Goal: Task Accomplishment & Management: Manage account settings

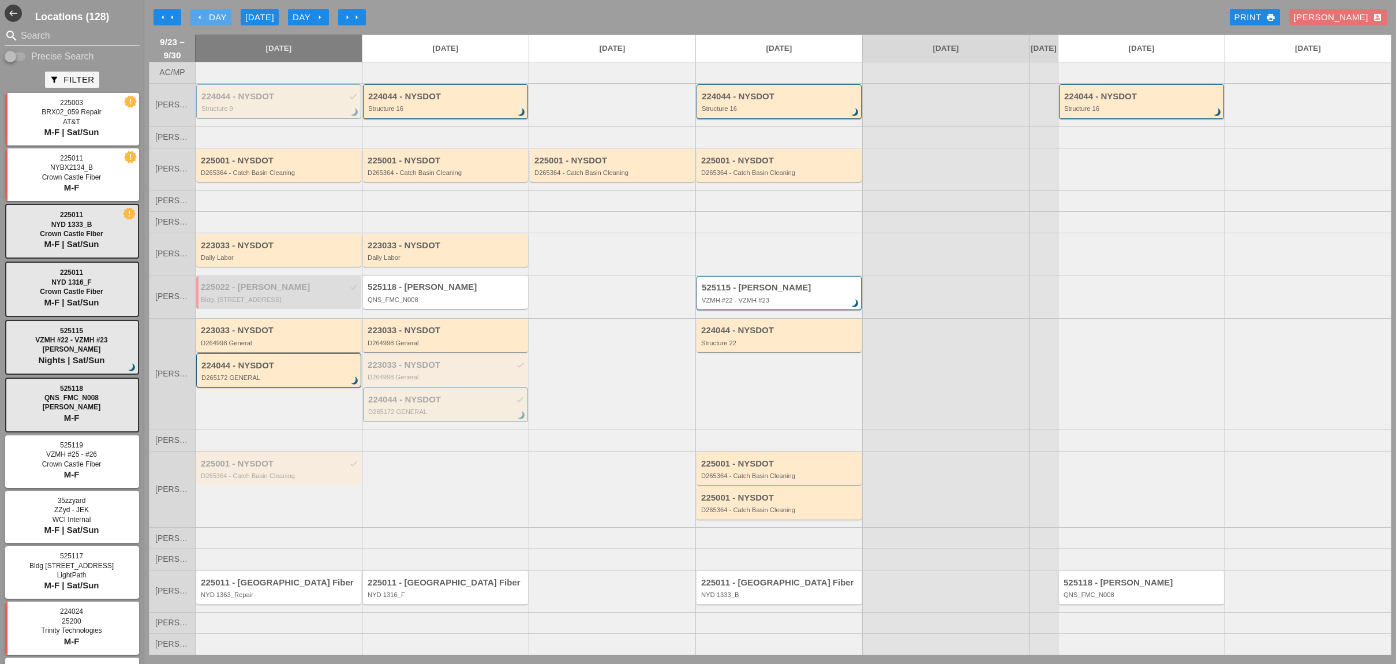
click at [218, 15] on div "arrow_left Day" at bounding box center [211, 17] width 32 height 13
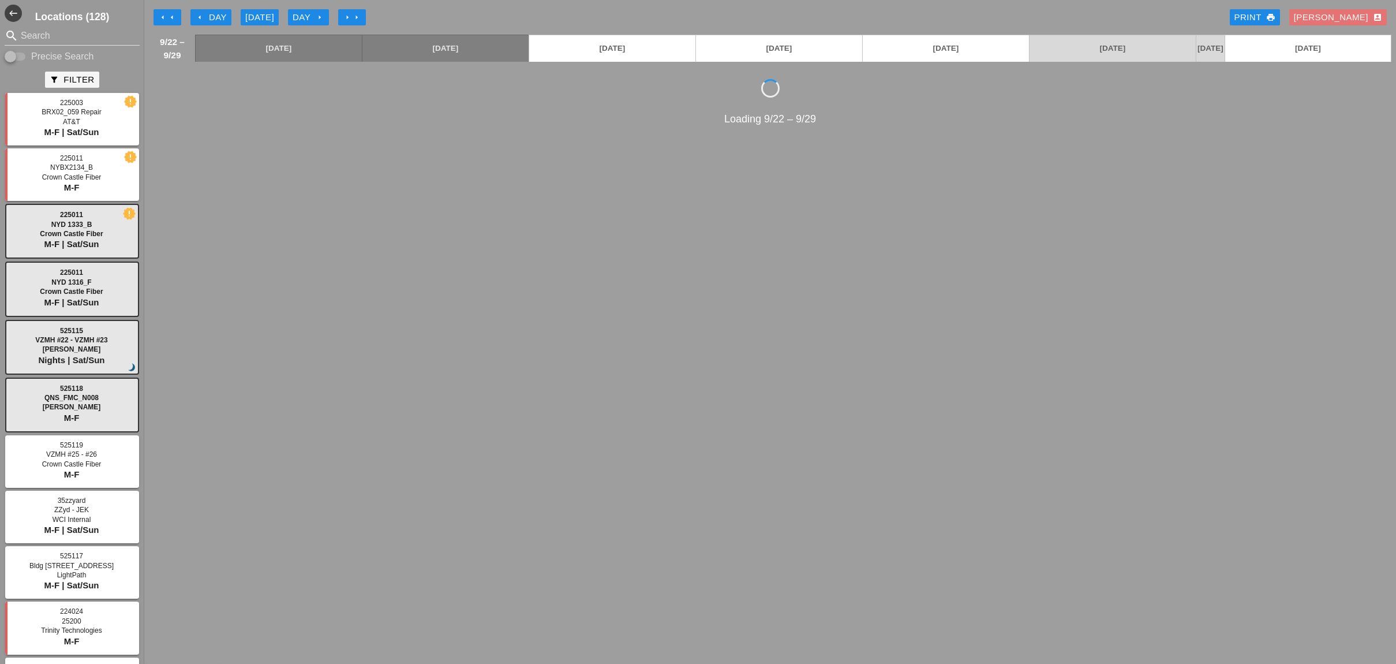
click at [170, 14] on icon "arrow_left" at bounding box center [171, 17] width 9 height 9
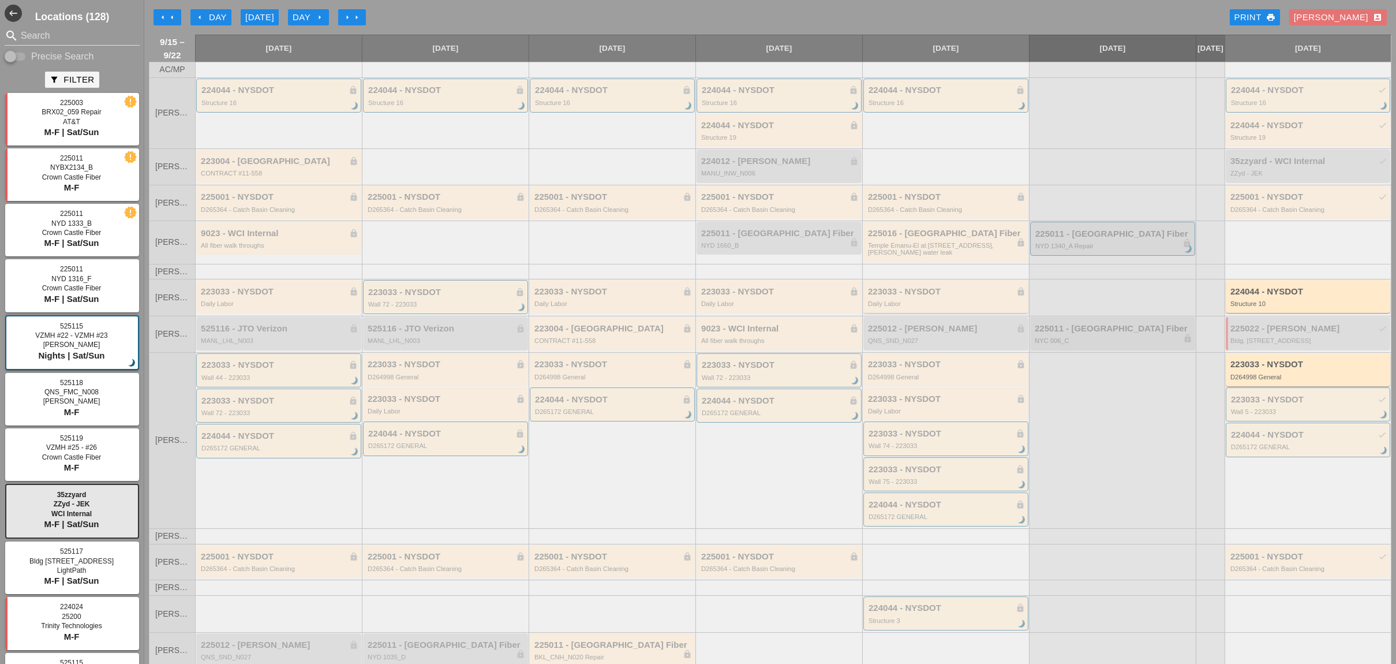
click at [936, 308] on div "223033 - NYSDOT lock Daily Labor" at bounding box center [947, 297] width 158 height 21
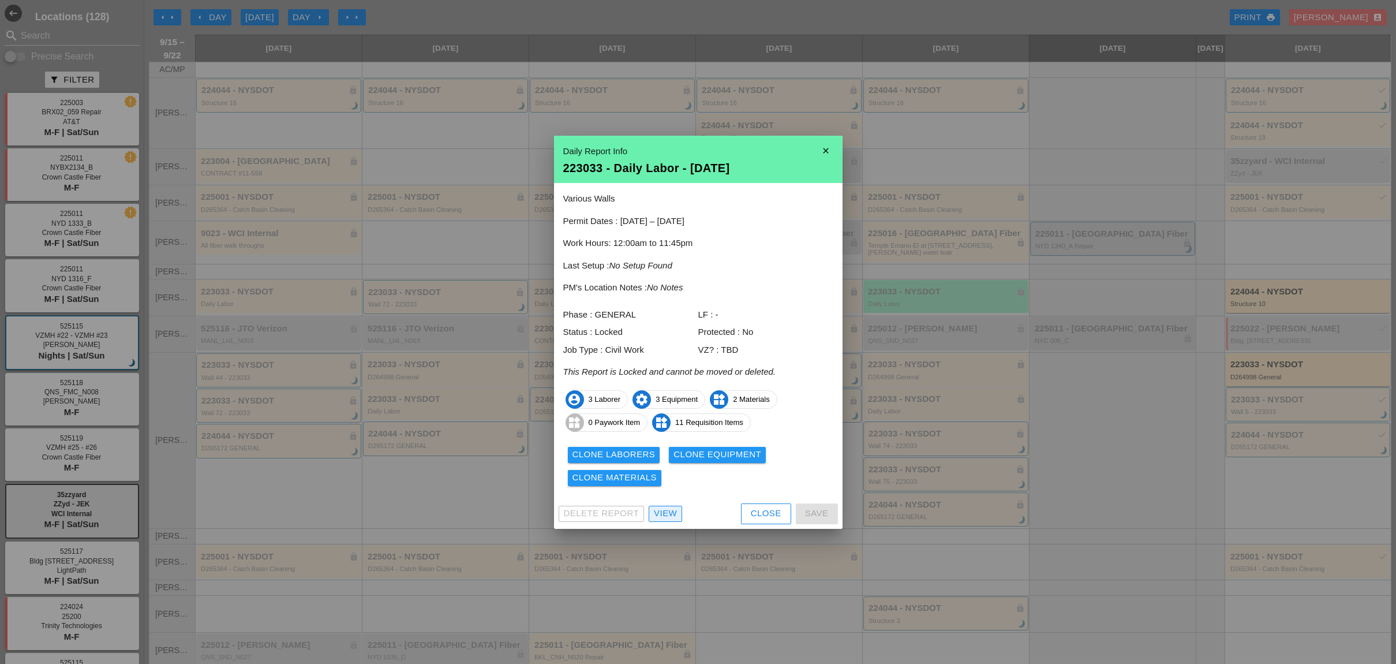
click at [680, 515] on link "View" at bounding box center [665, 514] width 33 height 16
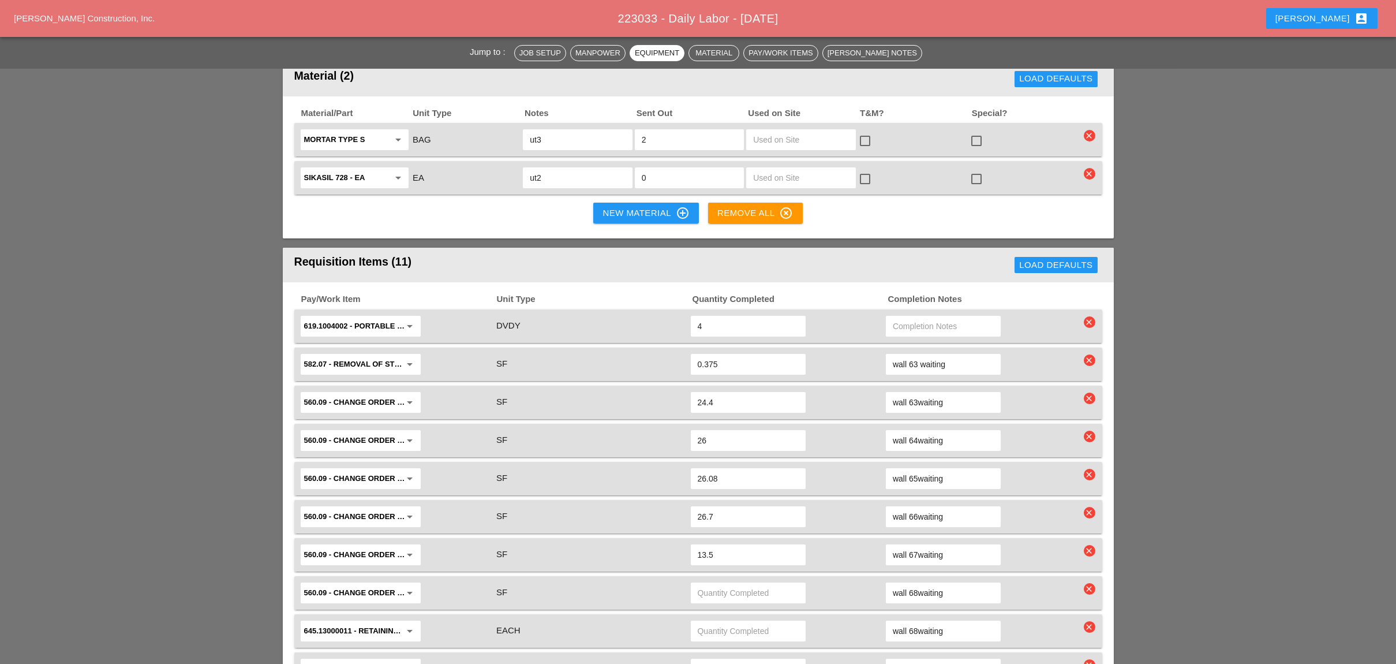
scroll to position [975, 0]
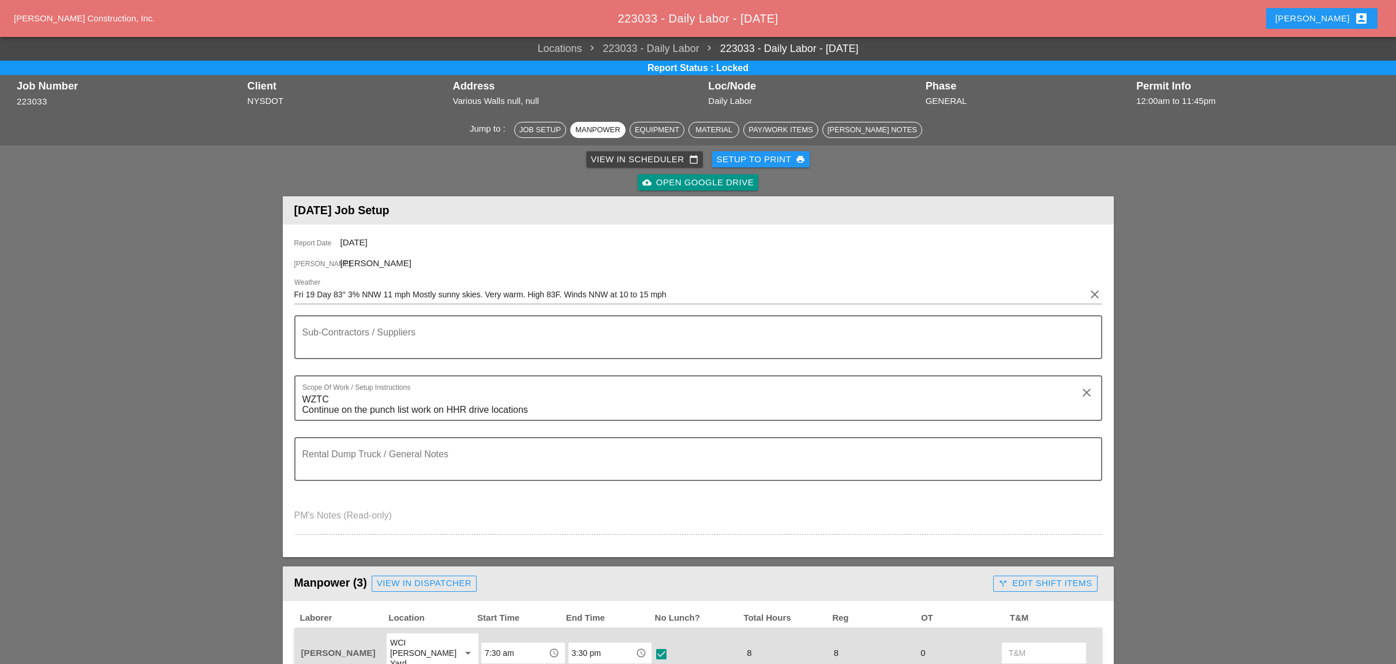
click at [616, 159] on div "View in Scheduler calendar_today" at bounding box center [644, 159] width 107 height 13
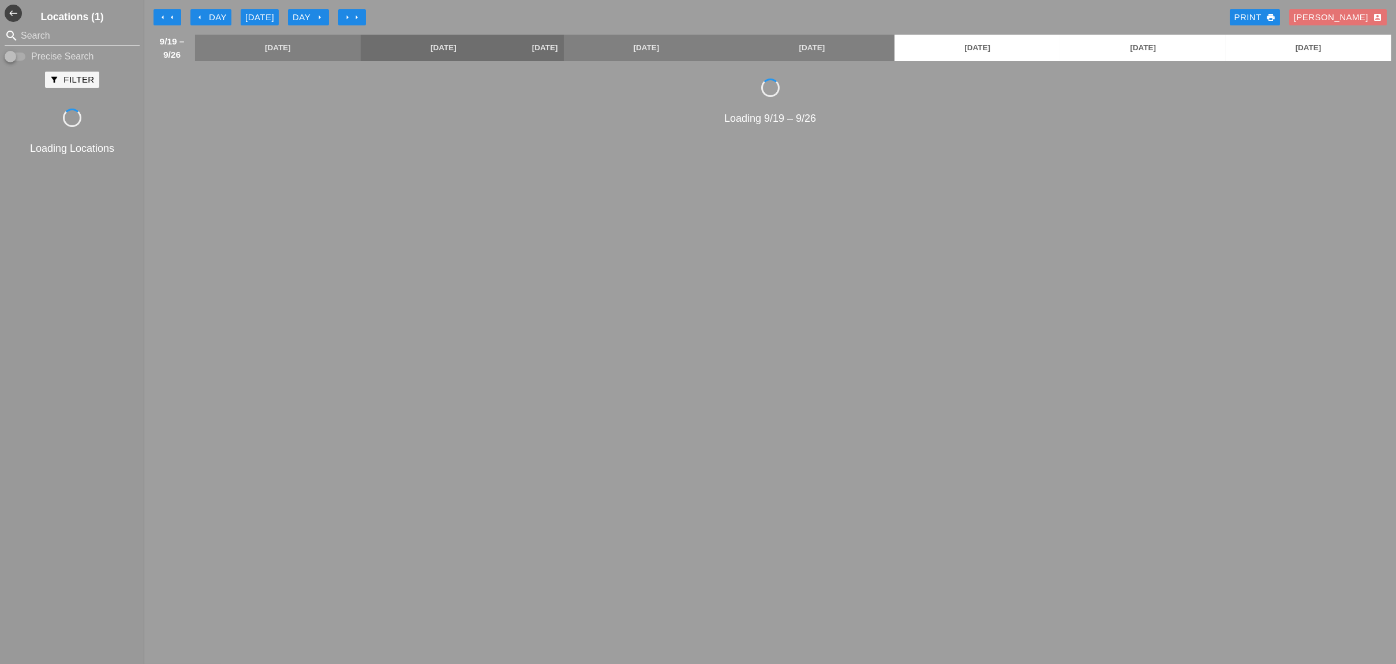
click at [262, 15] on div "Today" at bounding box center [259, 17] width 29 height 13
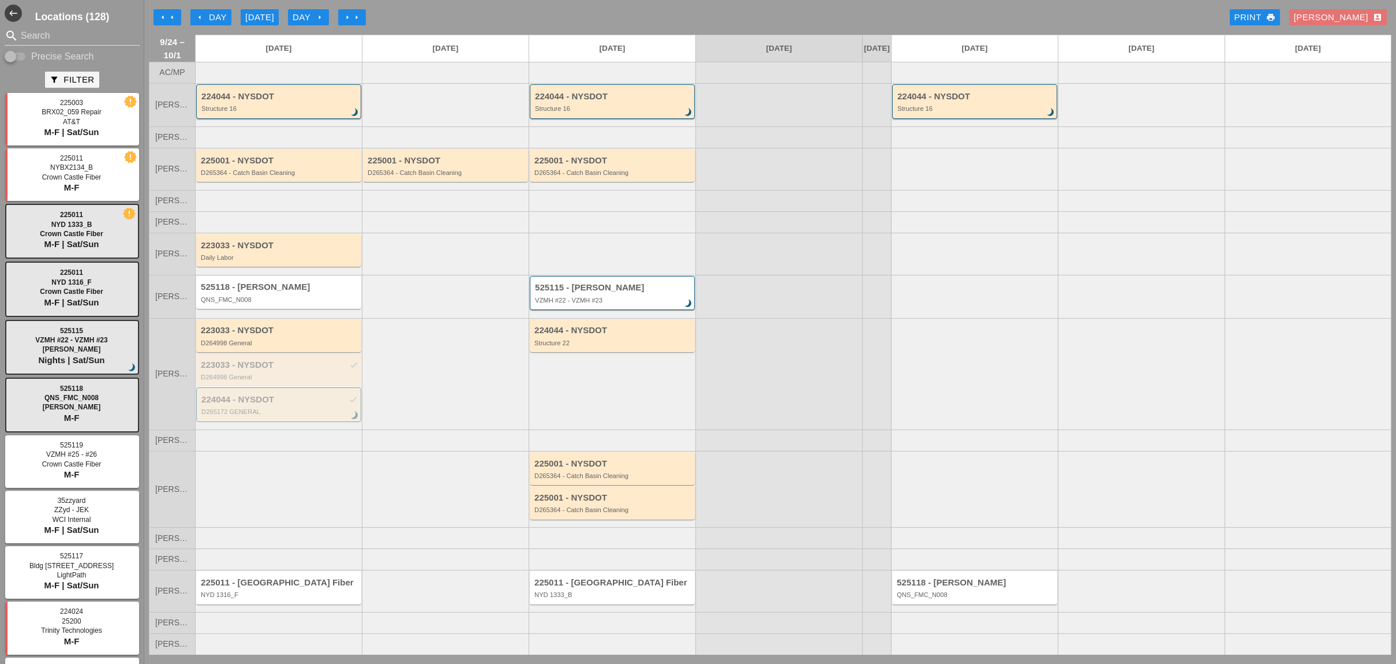
click at [218, 16] on div "arrow_left Day" at bounding box center [211, 17] width 32 height 13
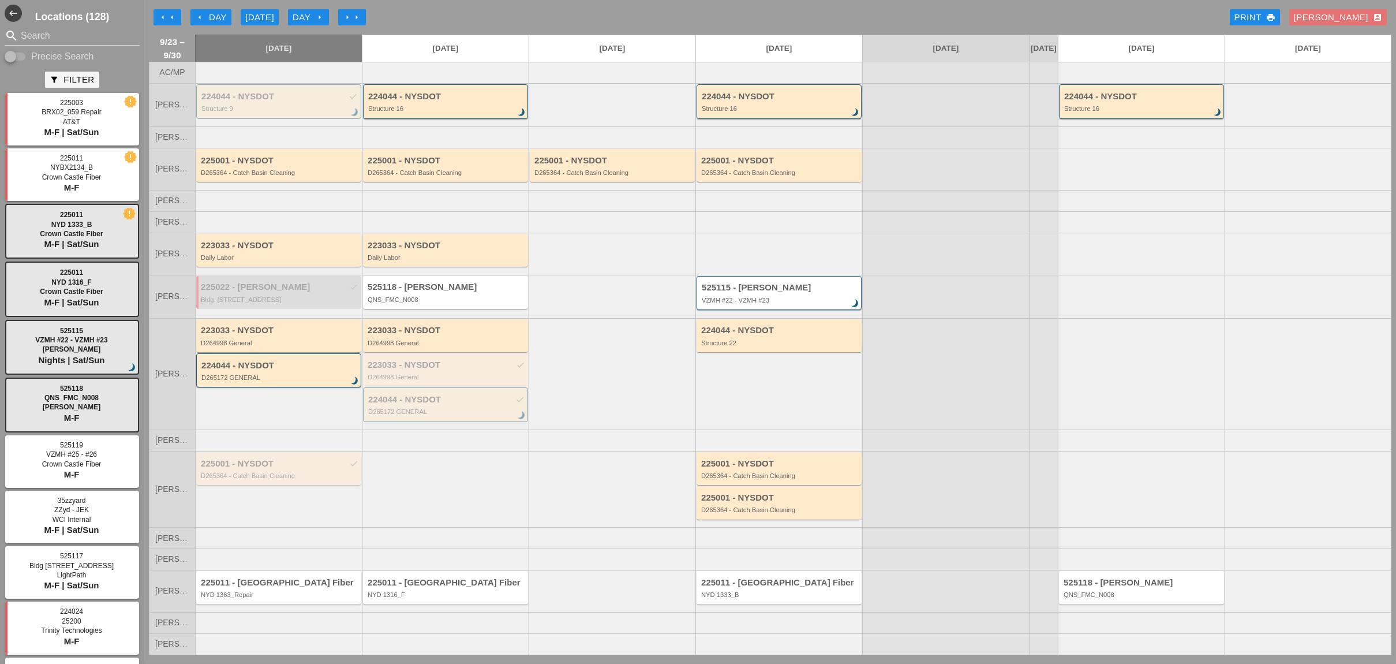
click at [252, 469] on div "225001 - NYSDOT check" at bounding box center [280, 464] width 158 height 10
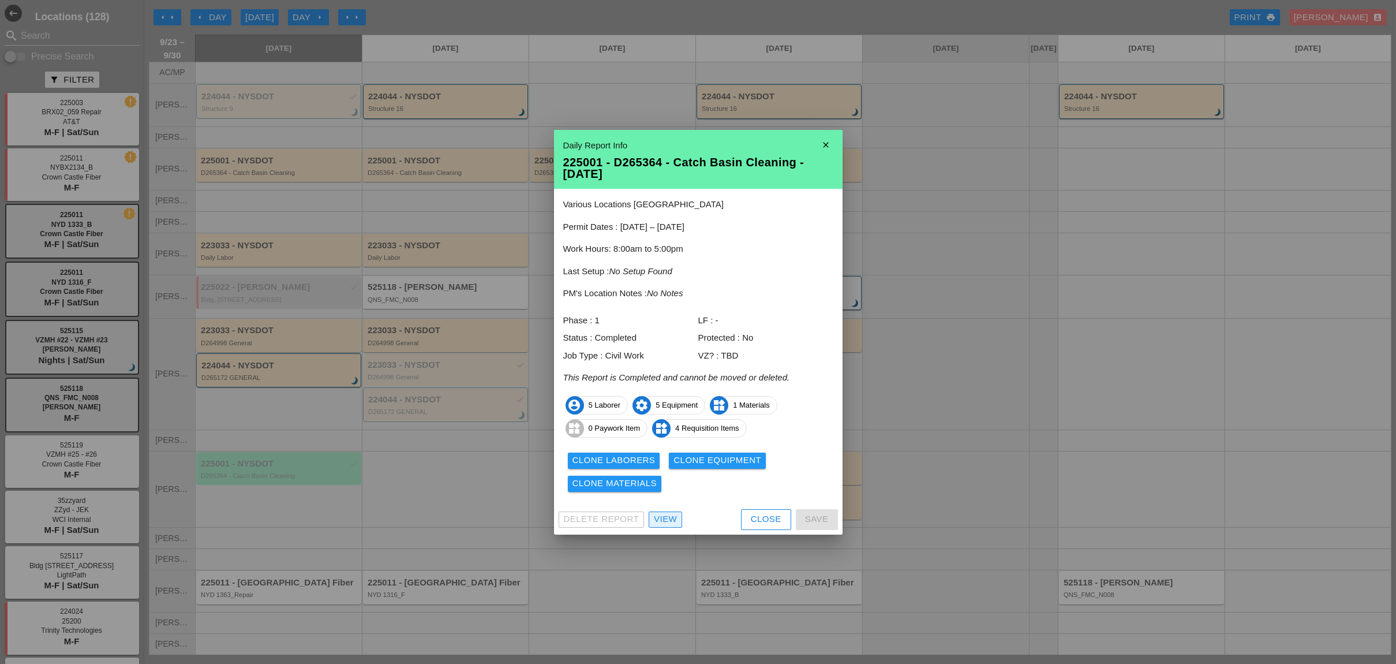
click at [656, 514] on div "View" at bounding box center [665, 519] width 23 height 13
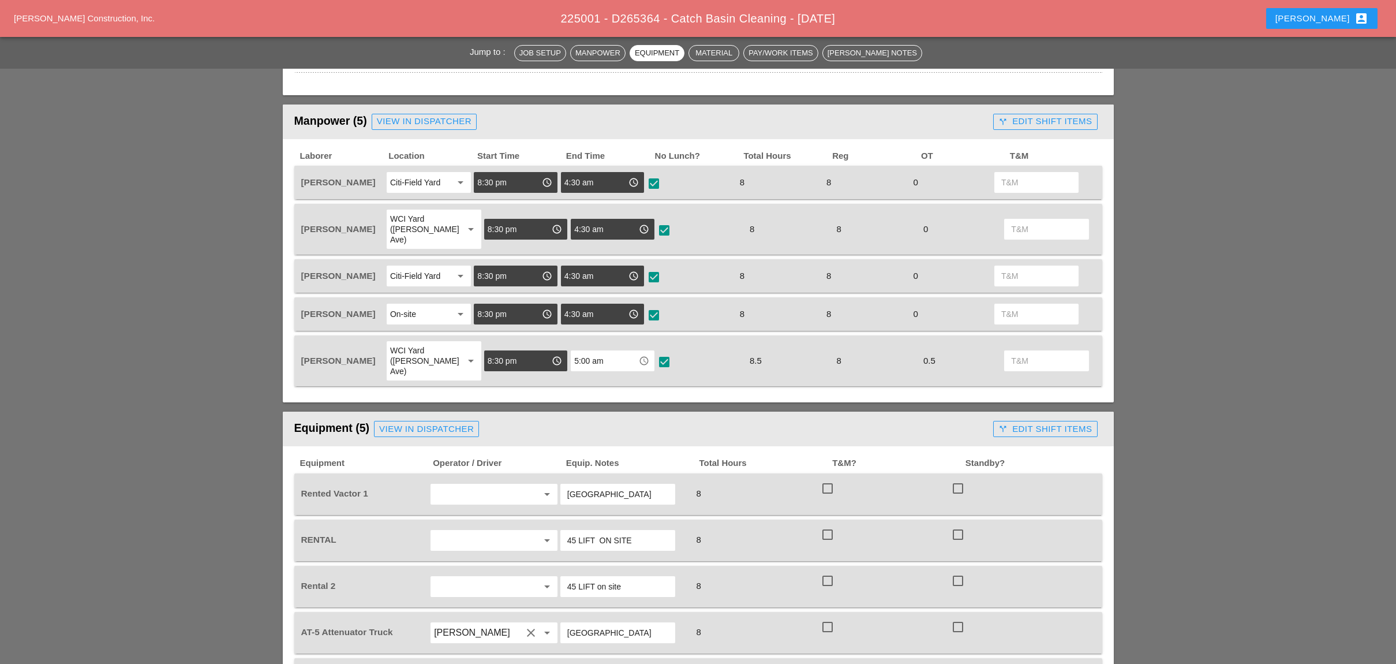
scroll to position [384, 0]
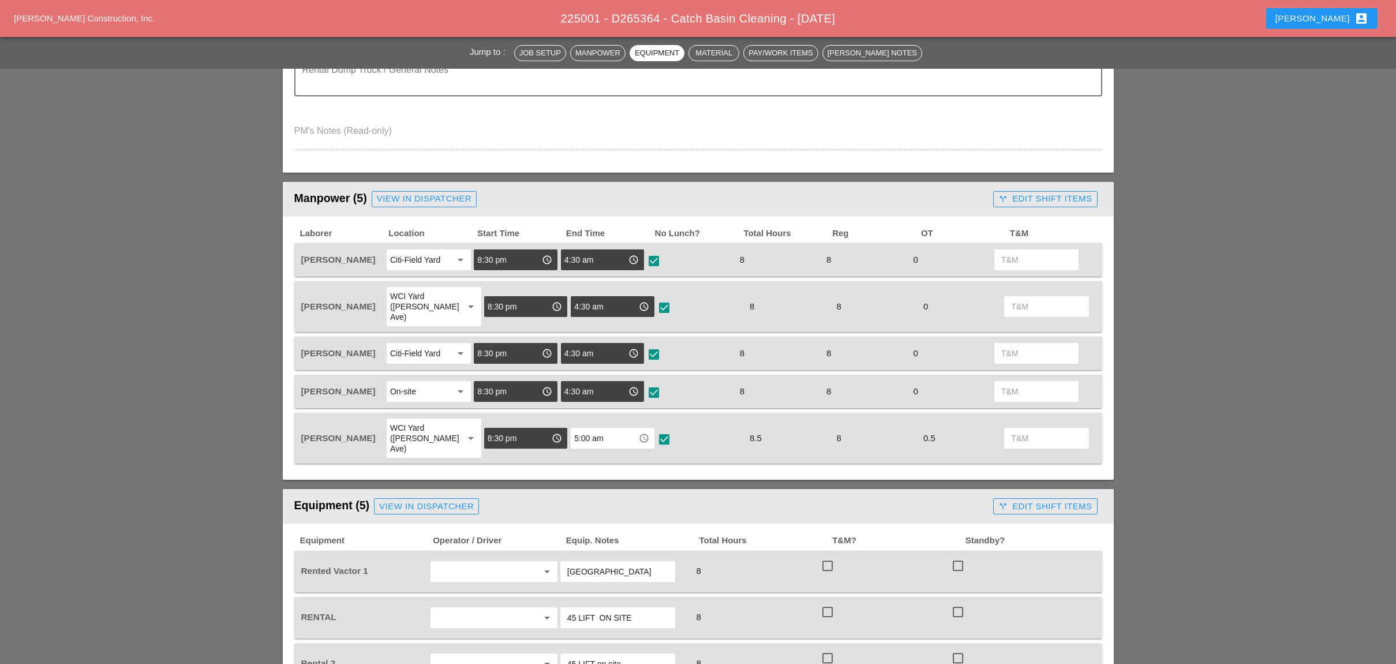
click at [1049, 192] on div "call_split Edit Shift Items" at bounding box center [1044, 198] width 93 height 13
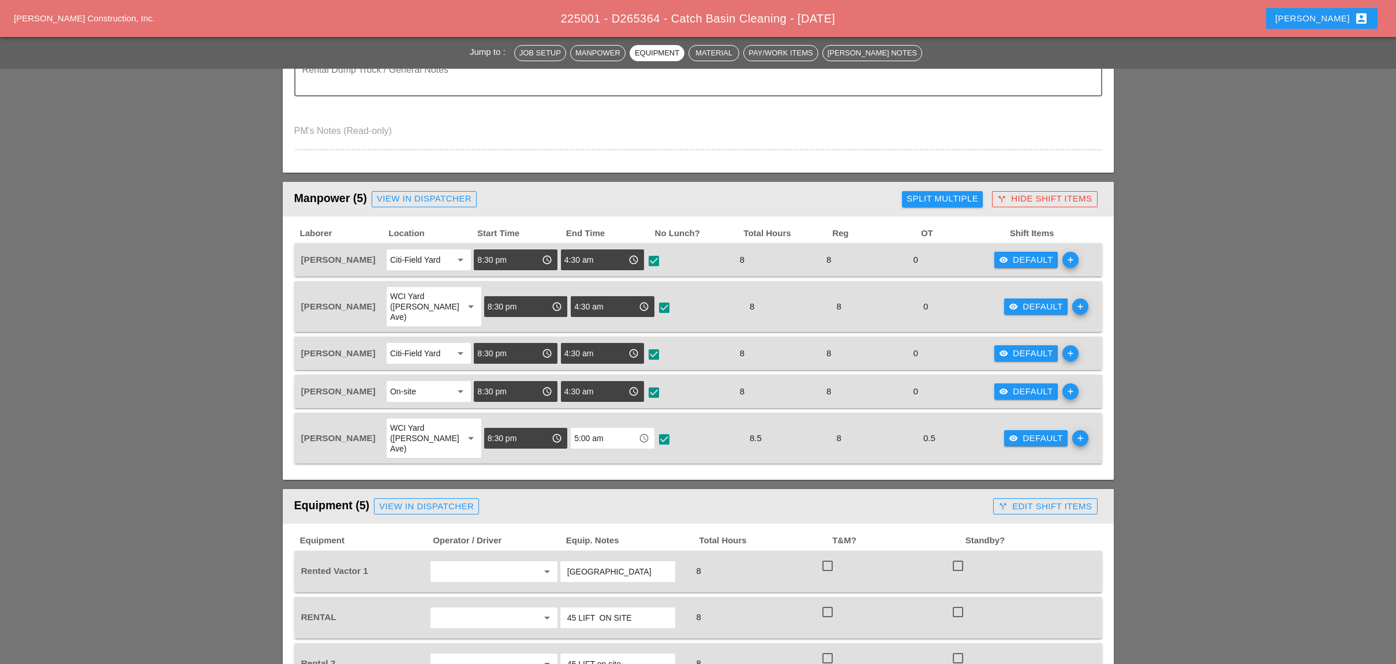
click at [950, 193] on div "Split Multiple" at bounding box center [943, 198] width 72 height 13
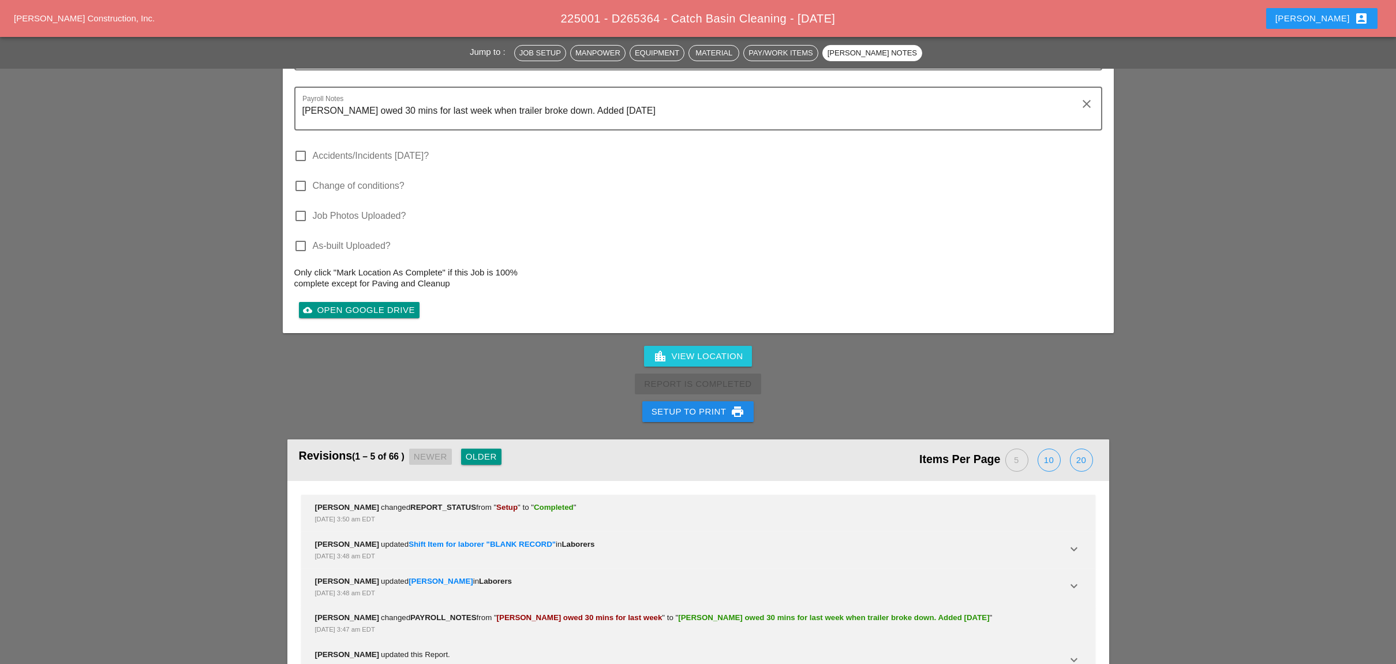
scroll to position [1808, 0]
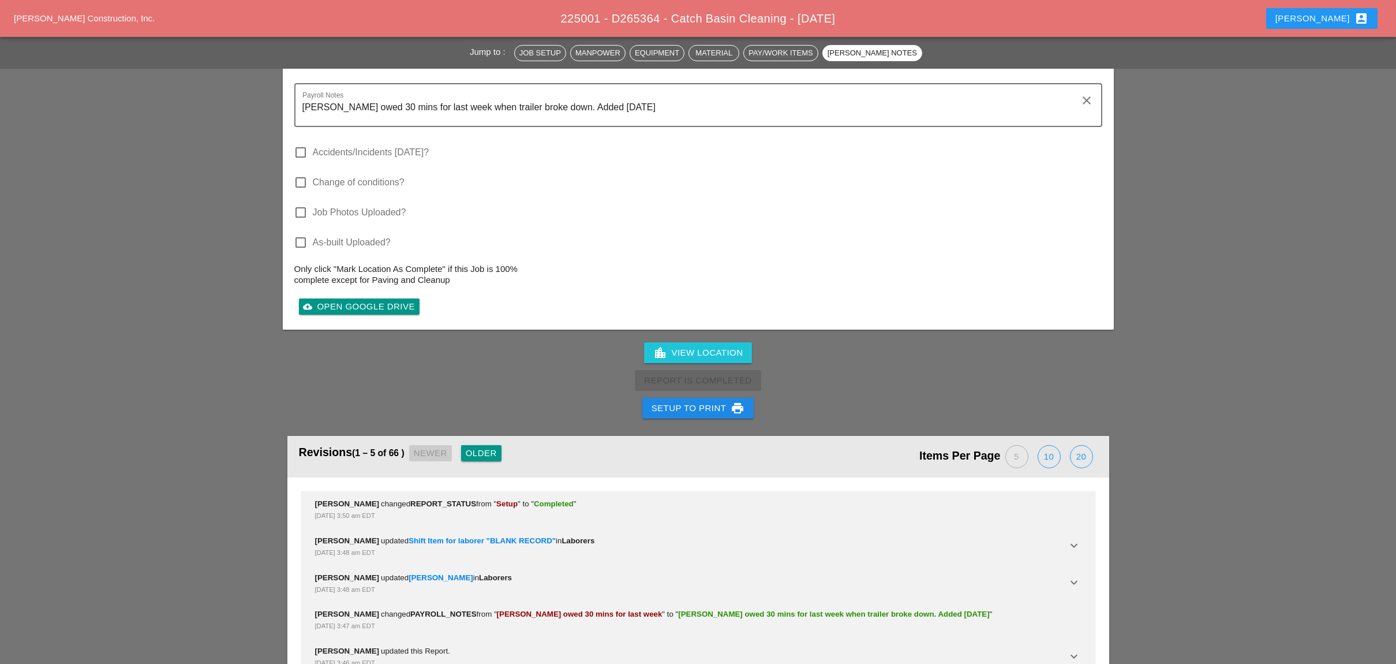
click at [1080, 446] on div "20" at bounding box center [1082, 457] width 22 height 22
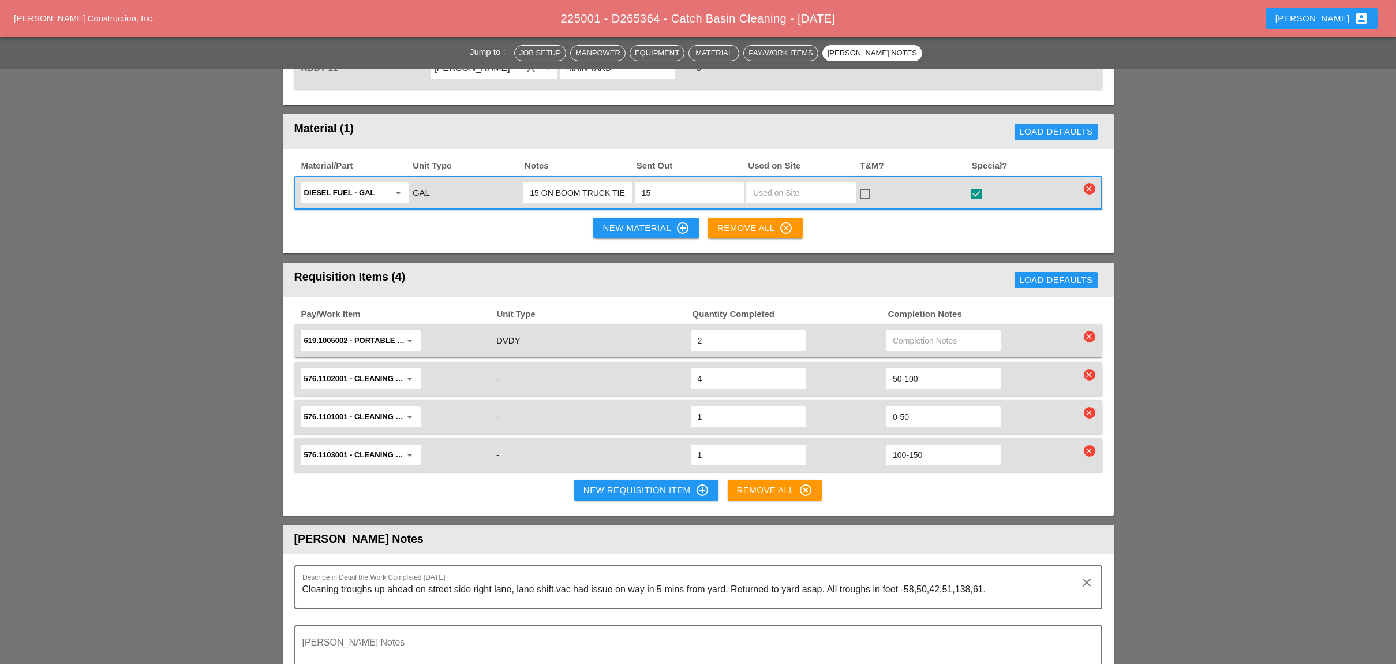
scroll to position [1193, 0]
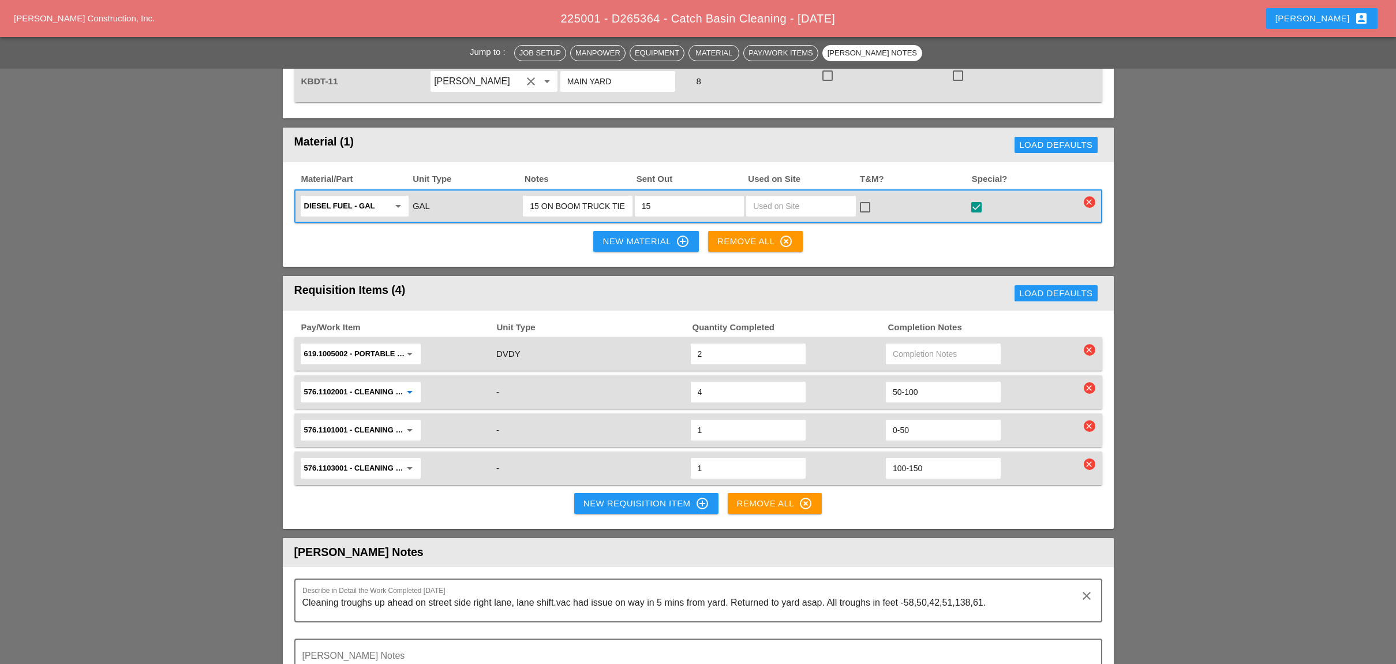
click at [344, 383] on input "576.1102001 - CLEANING TROUGHS OVER 50 FT T0 100 FT" at bounding box center [352, 392] width 97 height 18
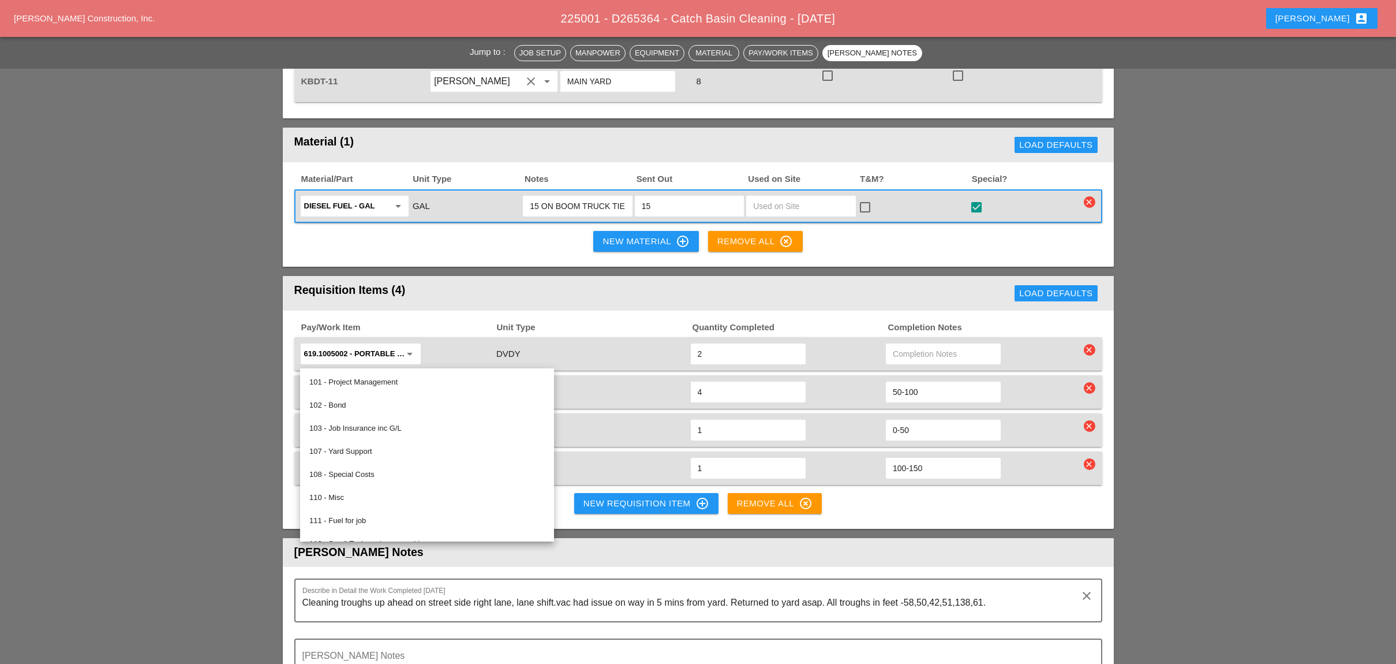
click at [520, 384] on div "-" at bounding box center [591, 392] width 193 height 16
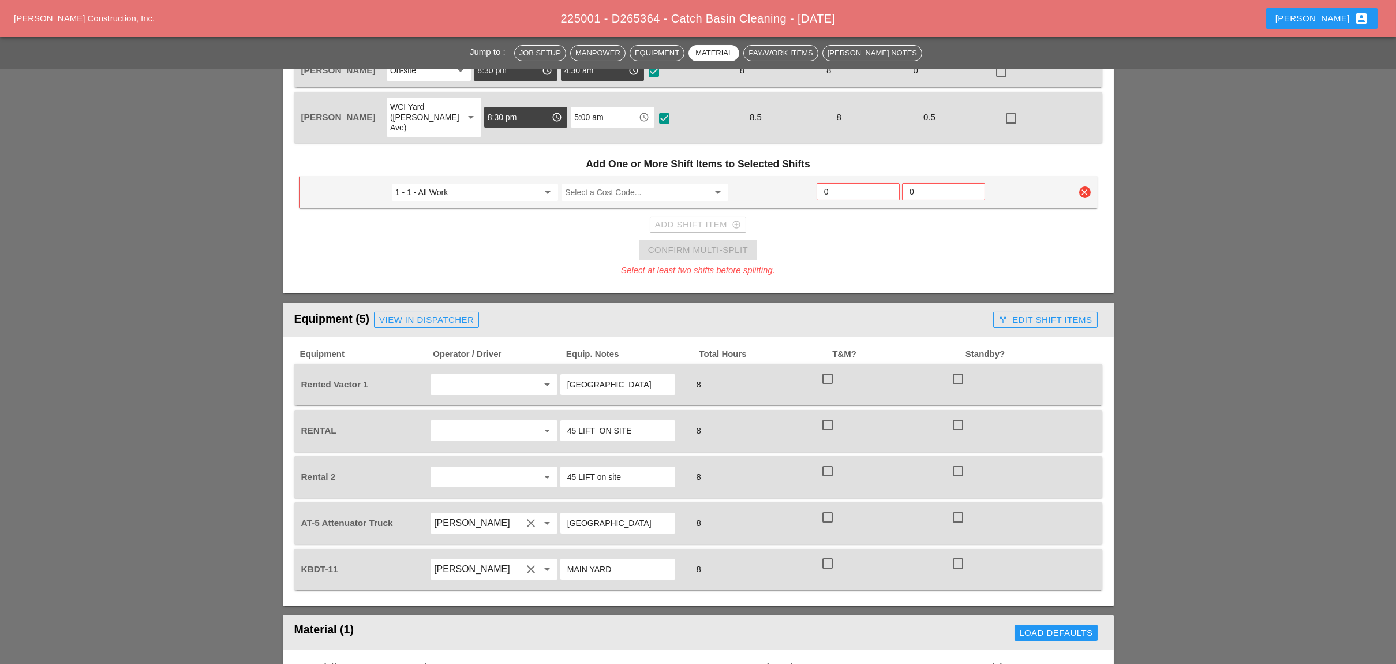
scroll to position [654, 0]
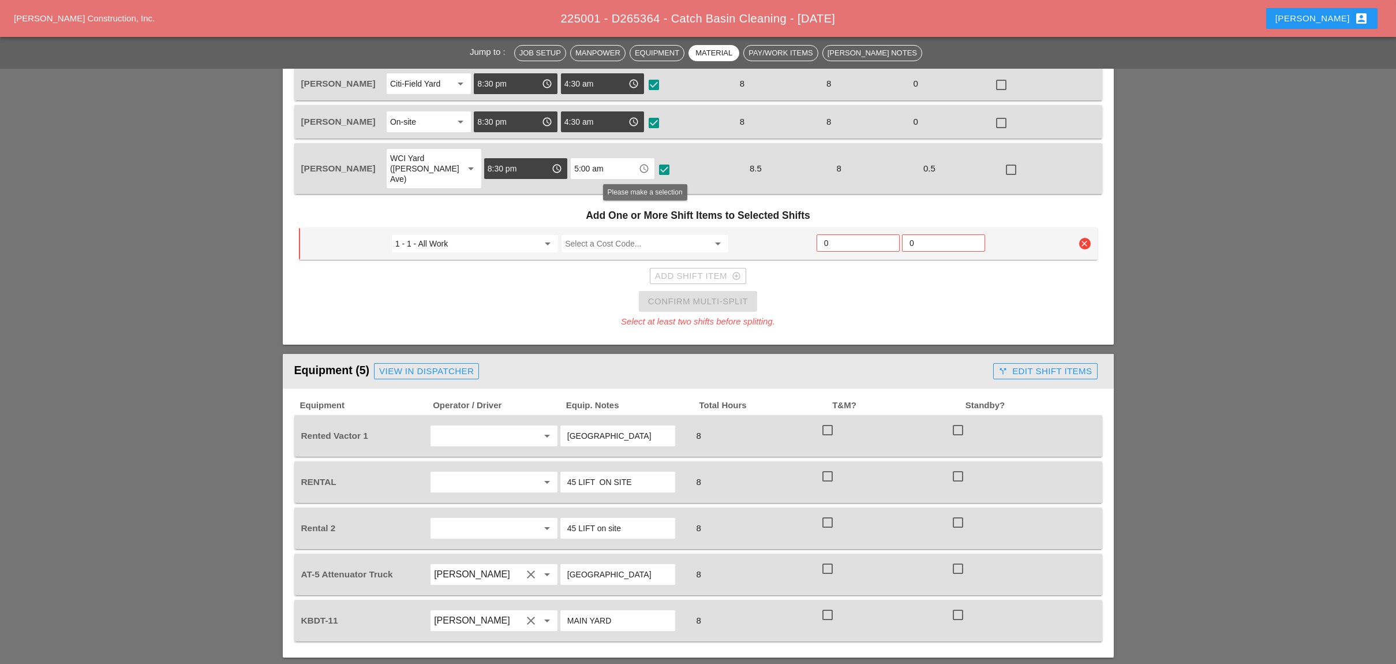
click at [628, 234] on input "Select a Cost Code..." at bounding box center [636, 243] width 143 height 18
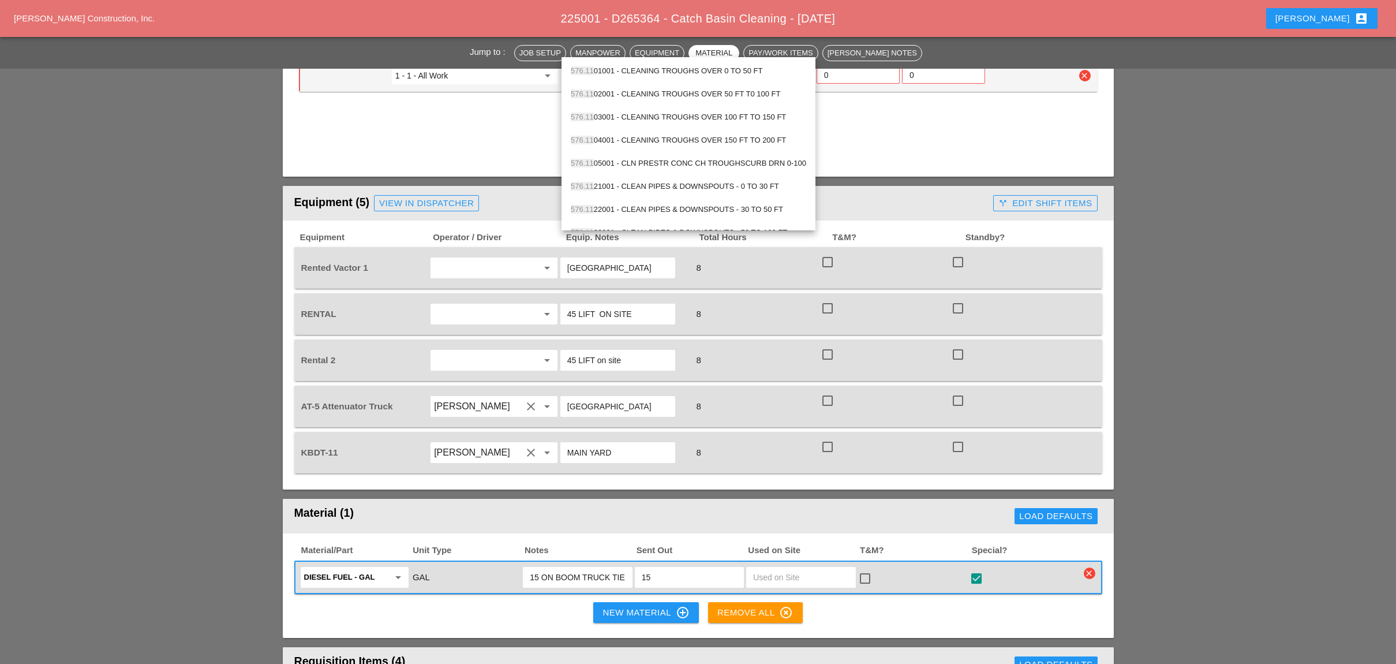
scroll to position [731, 0]
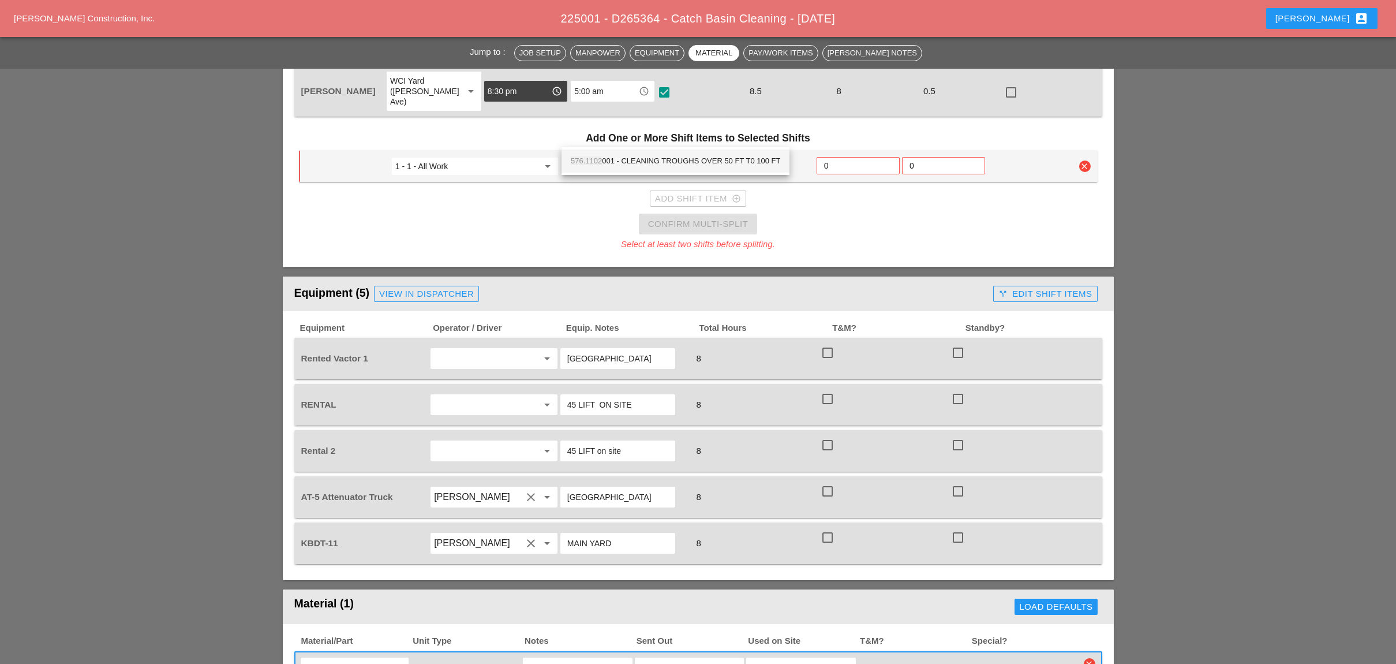
click at [672, 158] on div "576.1102 001 - CLEANING TROUGHS OVER 50 FT T0 100 FT" at bounding box center [676, 161] width 210 height 14
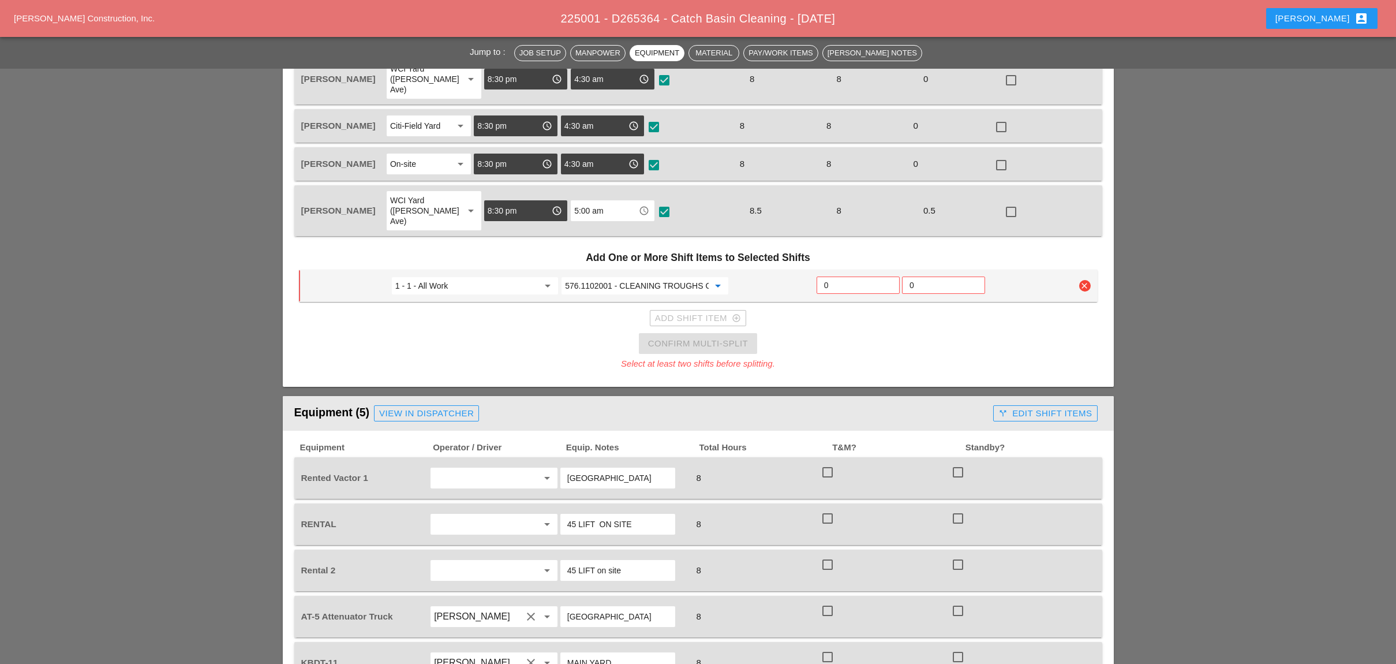
scroll to position [577, 0]
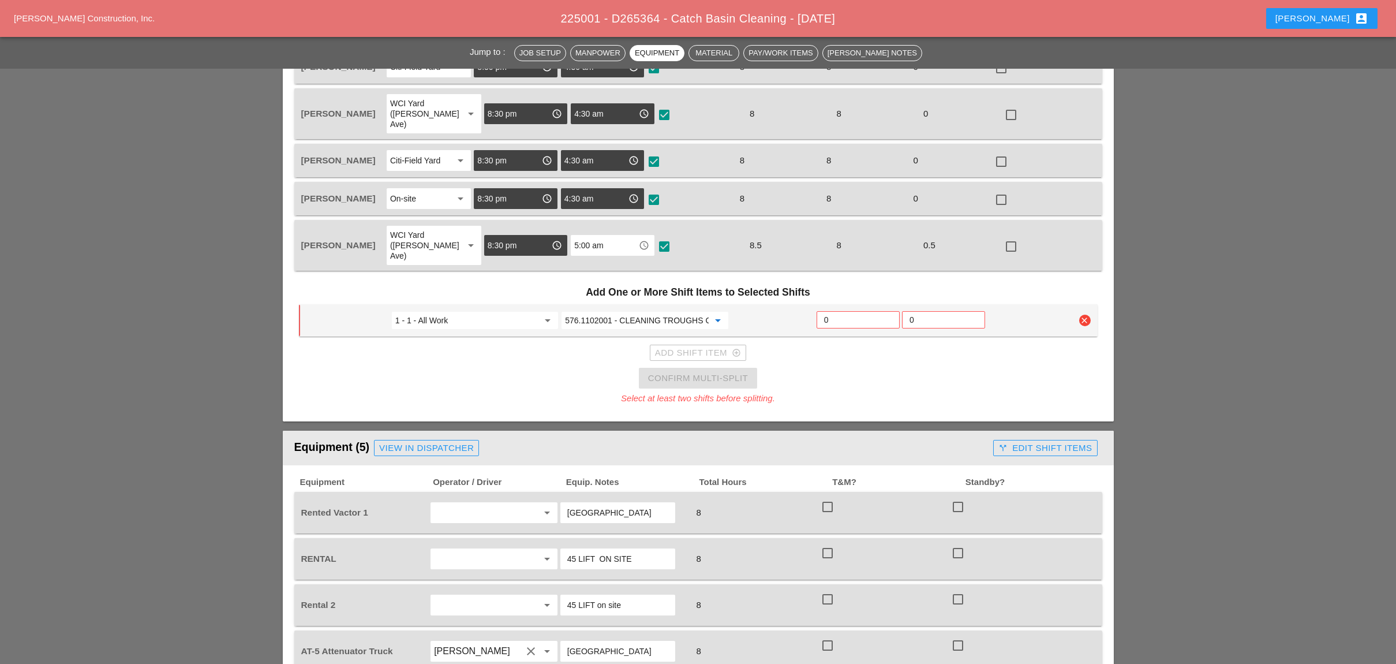
type input "576.1102001 - CLEANING TROUGHS OVER 50 FT T0 100 FT"
click at [839, 311] on input "0" at bounding box center [858, 320] width 68 height 18
type input "3"
click at [708, 346] on div "Add Shift Item add_circle_outline" at bounding box center [698, 352] width 86 height 13
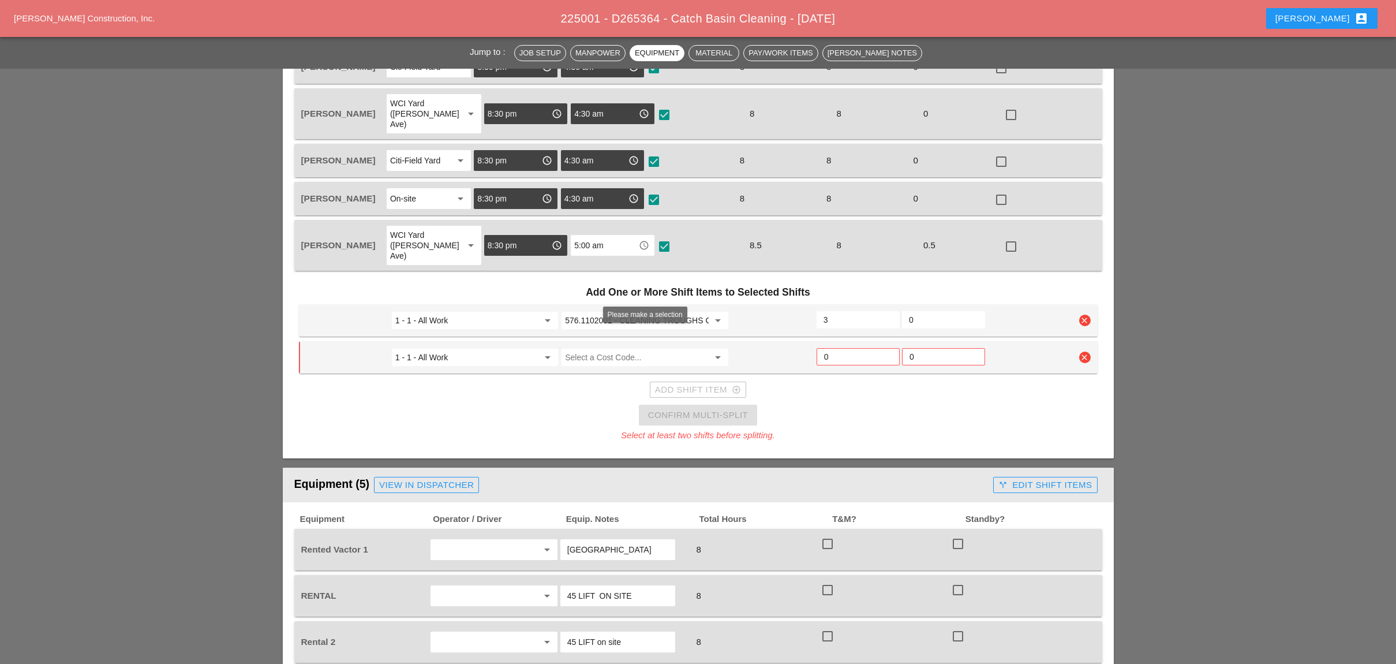
click at [594, 348] on input "Select a Cost Code..." at bounding box center [636, 357] width 143 height 18
click at [641, 349] on div "576.1101 001 - CLEANING TROUGHS OVER 0 TO 50 FT" at bounding box center [667, 352] width 192 height 14
type input "576.1101001 - CLEANING TROUGHS OVER 0 TO 50 FT"
click at [835, 347] on input "0" at bounding box center [858, 356] width 68 height 18
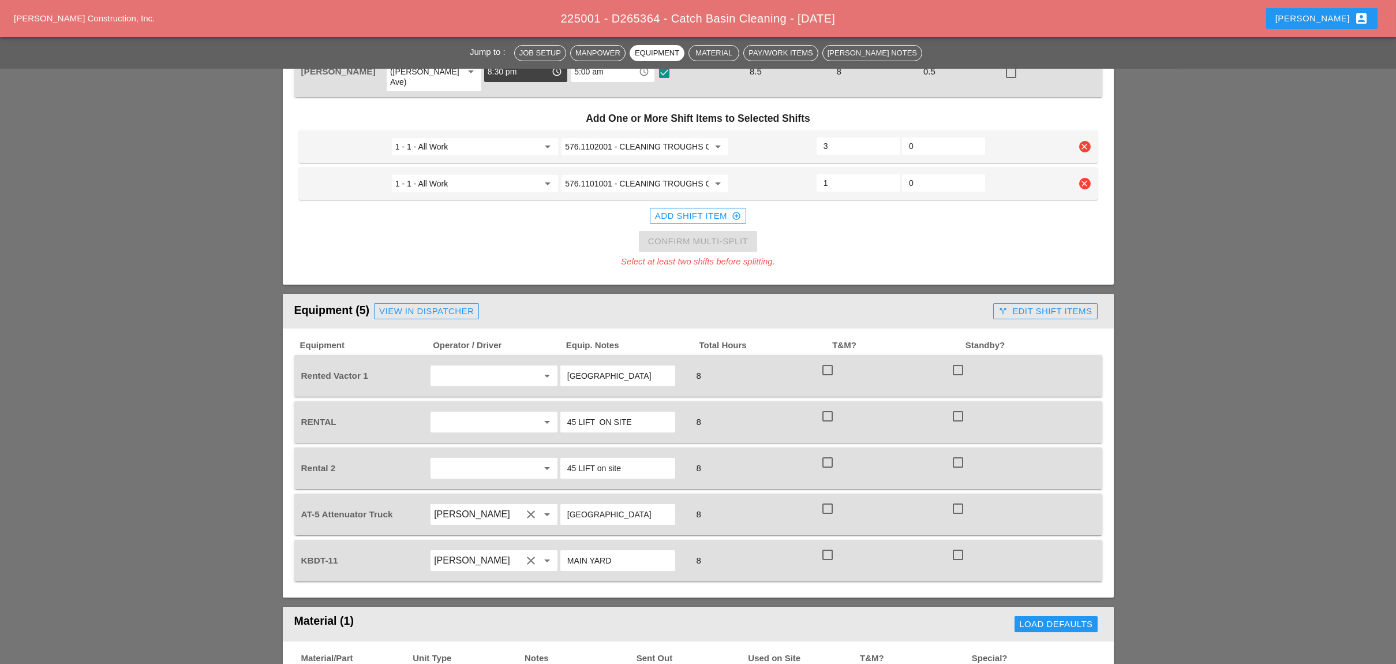
scroll to position [654, 0]
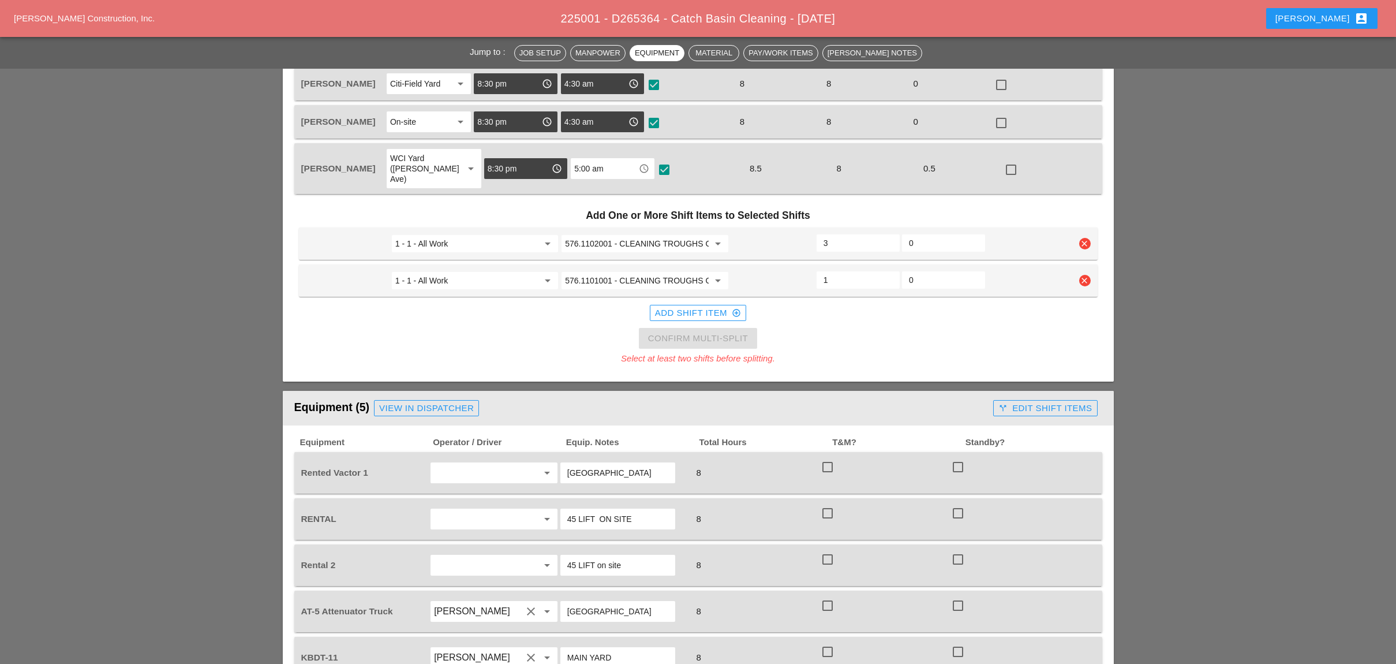
type input "1"
click at [702, 306] on div "Add Shift Item add_circle_outline" at bounding box center [698, 312] width 86 height 13
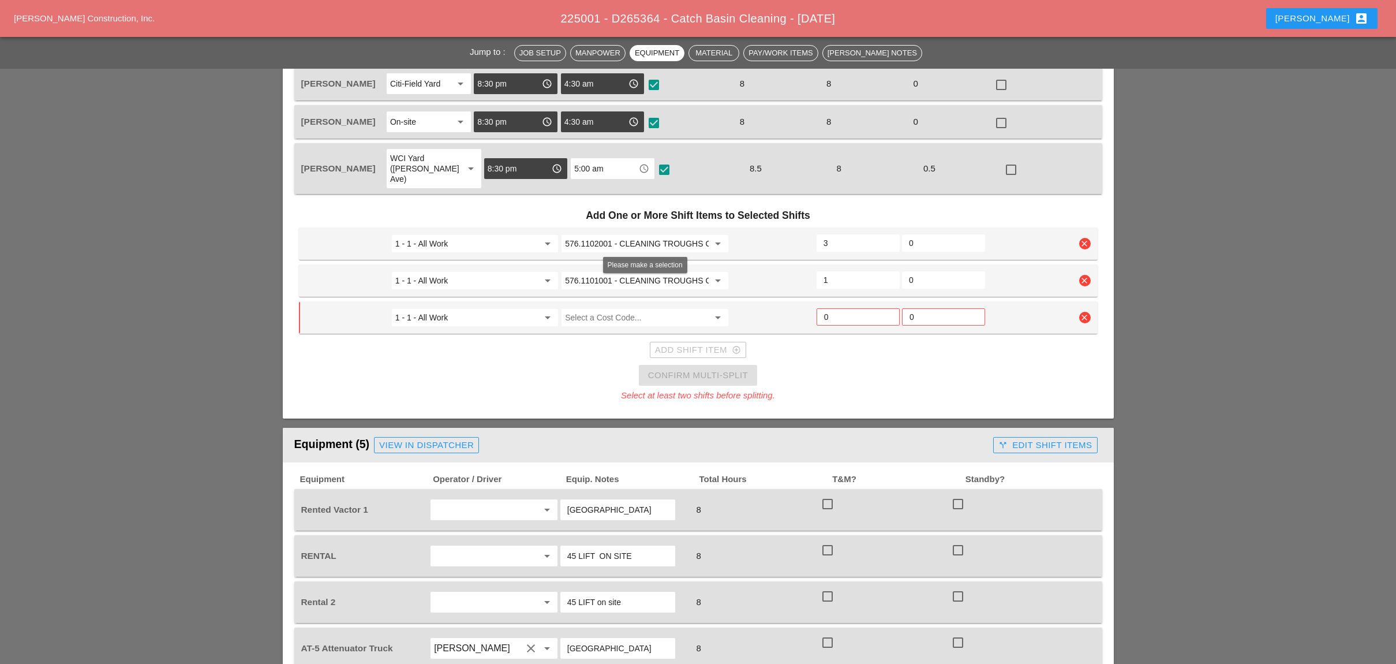
click at [600, 308] on input "Select a Cost Code..." at bounding box center [636, 317] width 143 height 18
click at [646, 311] on div "576.1103 001 - CLEANING TROUGHS OVER 100 FT TO 150 FT" at bounding box center [678, 312] width 215 height 14
type input "576.1103001 - CLEANING TROUGHS OVER 100 FT TO 150 FT"
click at [837, 308] on input "0" at bounding box center [858, 317] width 68 height 18
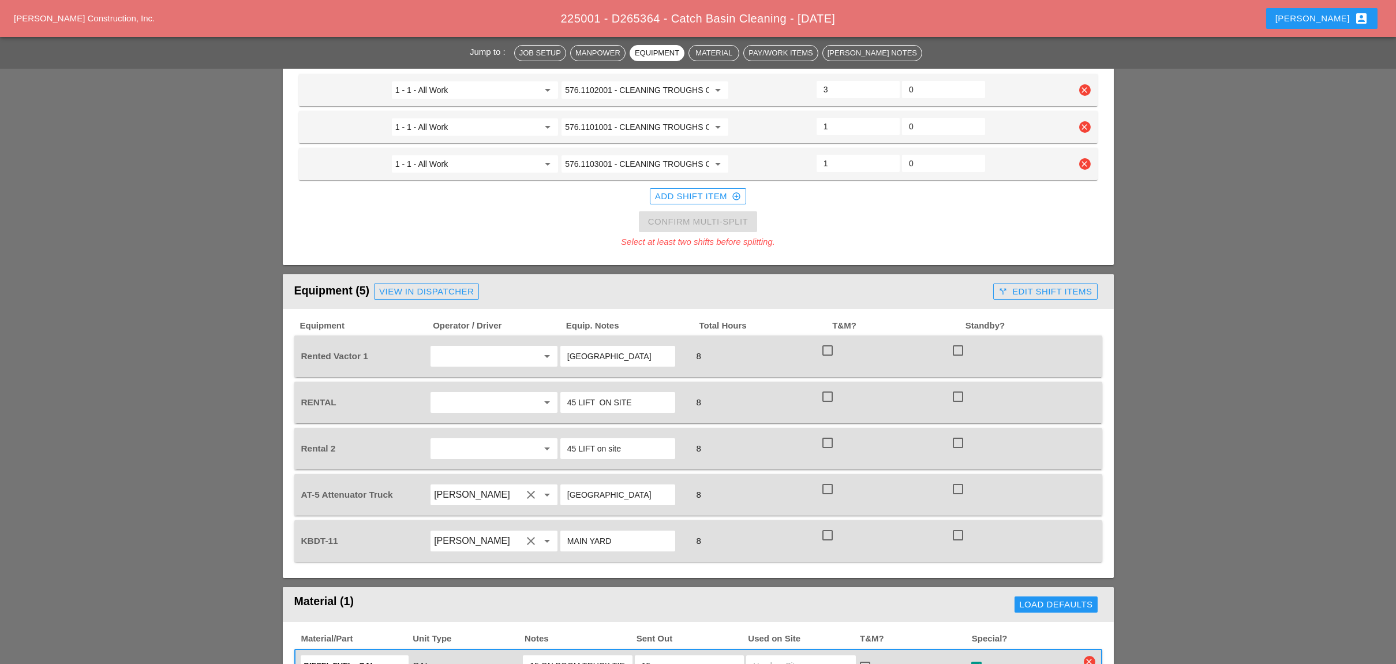
scroll to position [808, 0]
type input "1"
click at [498, 346] on input "text" at bounding box center [478, 355] width 88 height 18
click at [473, 416] on div "Daniel Kavanaugh" at bounding box center [494, 420] width 108 height 14
type input "Daniel Kavanaugh"
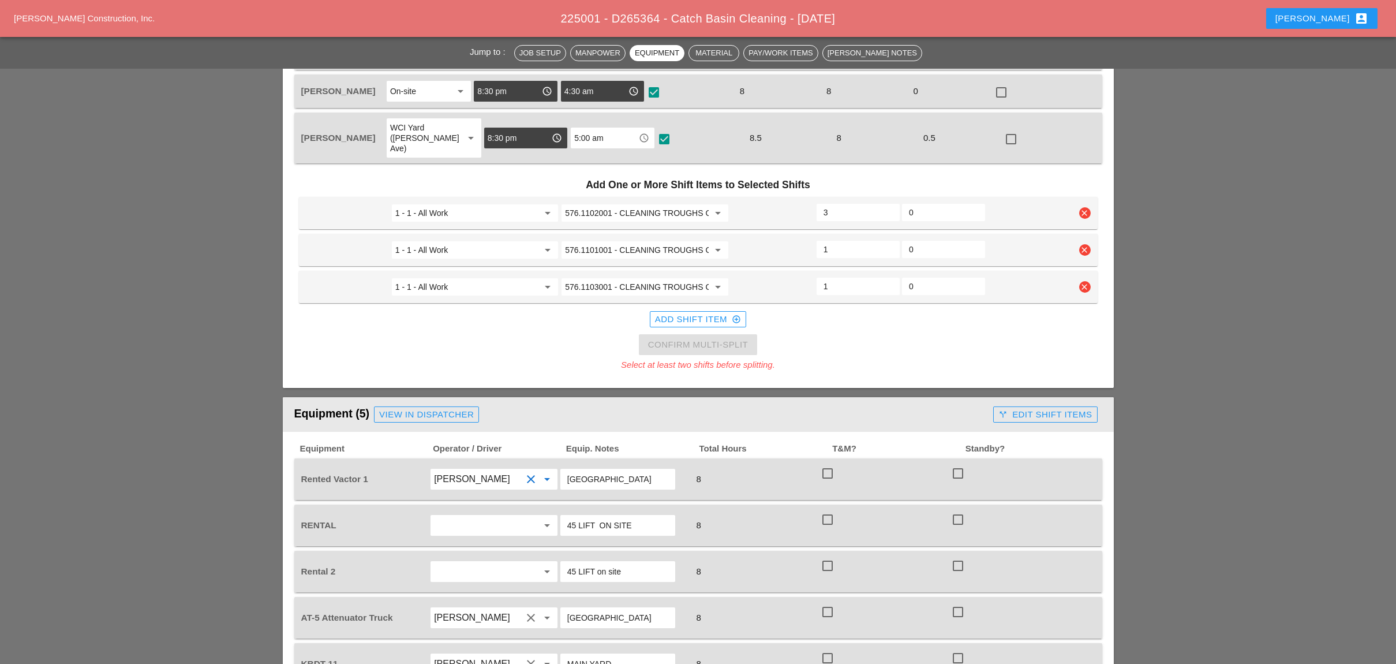
scroll to position [654, 0]
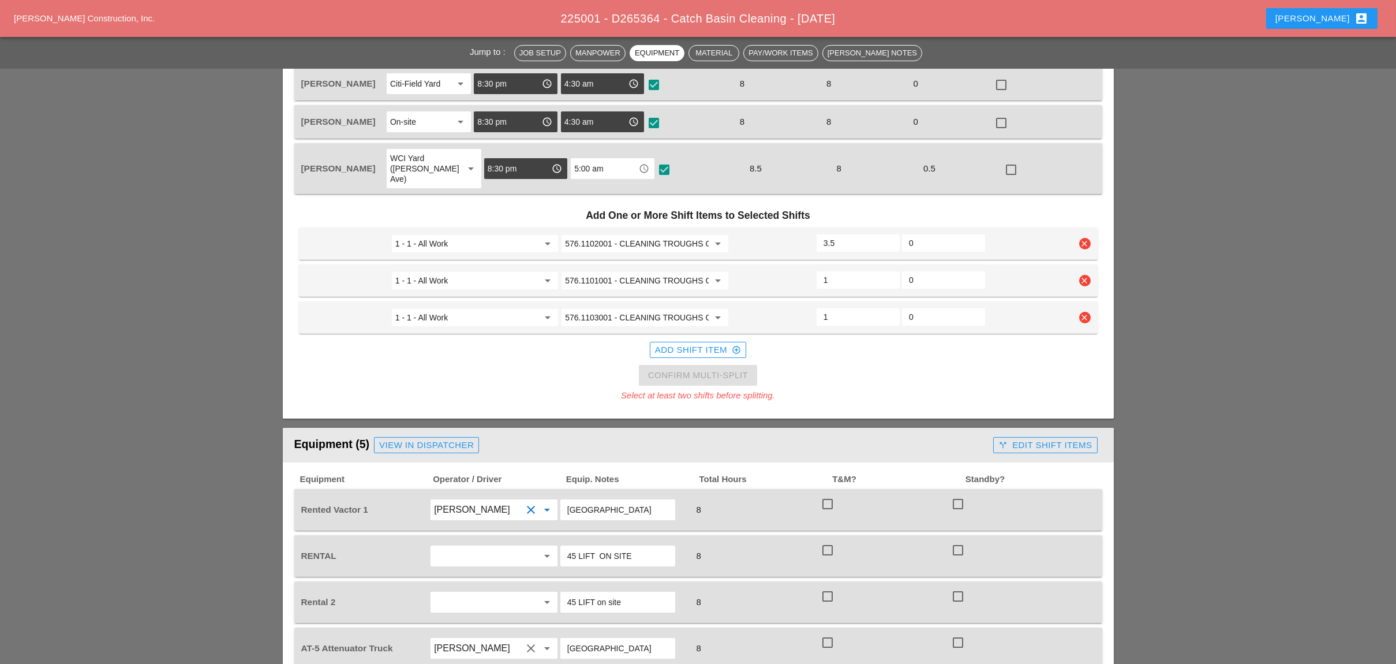
click at [889, 234] on input "3.5" at bounding box center [858, 243] width 69 height 18
click at [889, 234] on input "4" at bounding box center [858, 243] width 69 height 18
click at [889, 234] on input "4.5" at bounding box center [858, 243] width 69 height 18
type input "5"
click at [889, 234] on input "5" at bounding box center [858, 243] width 69 height 18
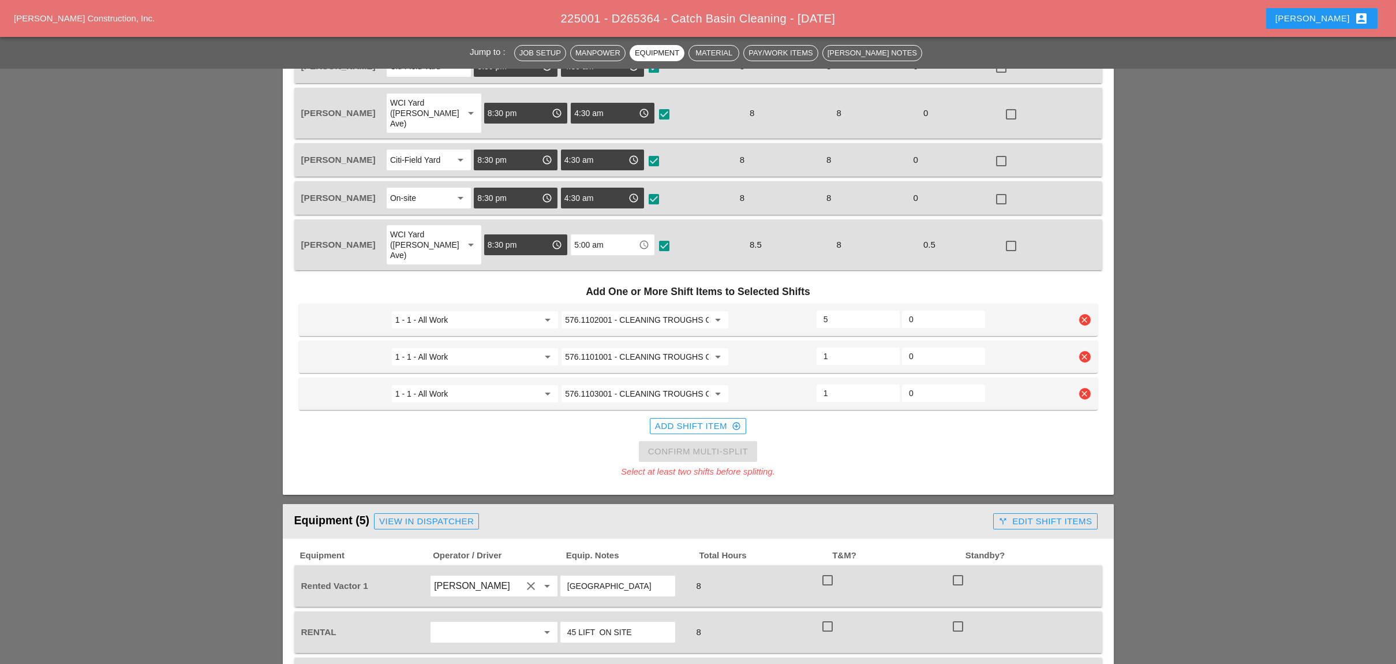
scroll to position [423, 0]
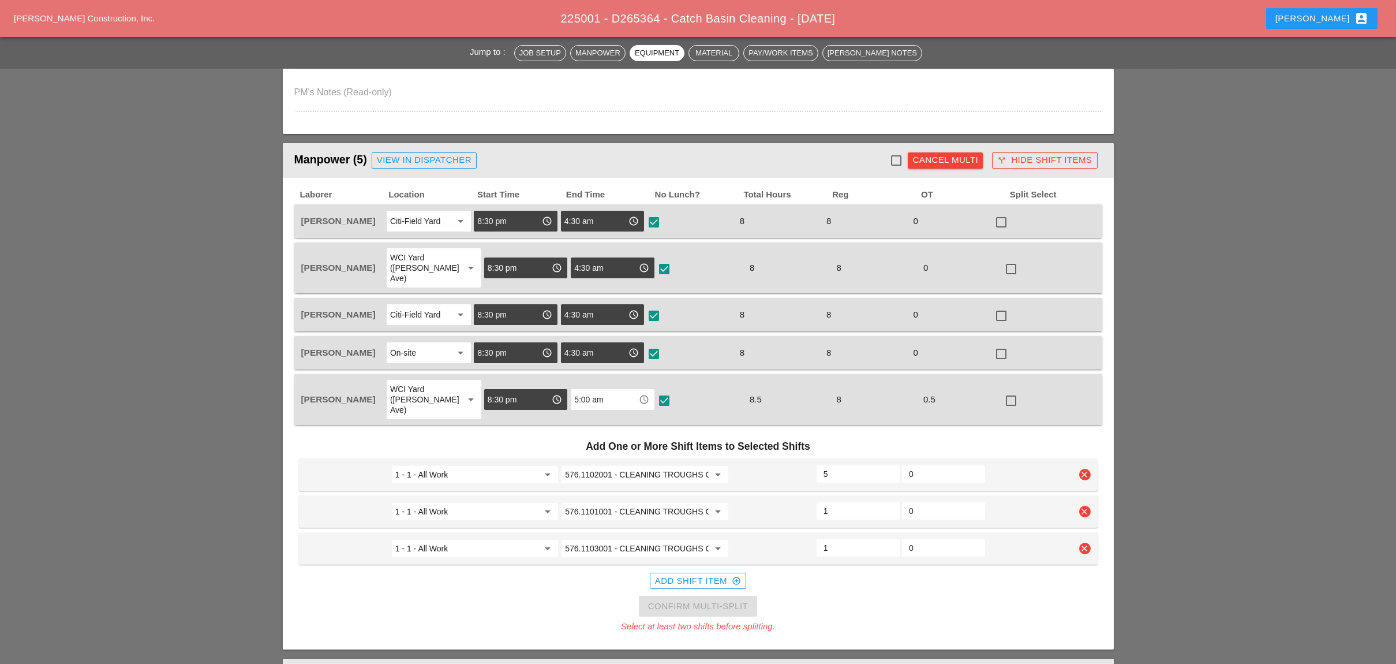
click at [896, 153] on div at bounding box center [896, 161] width 20 height 20
checkbox input "true"
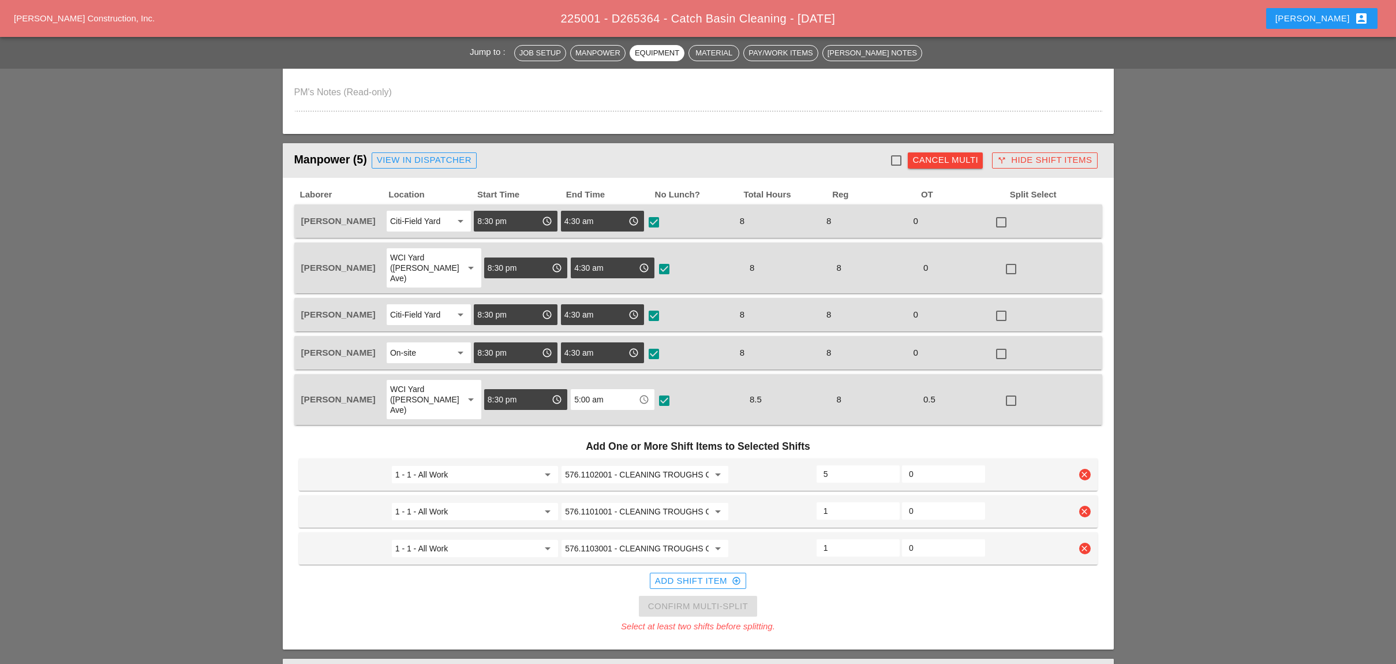
checkbox input "true"
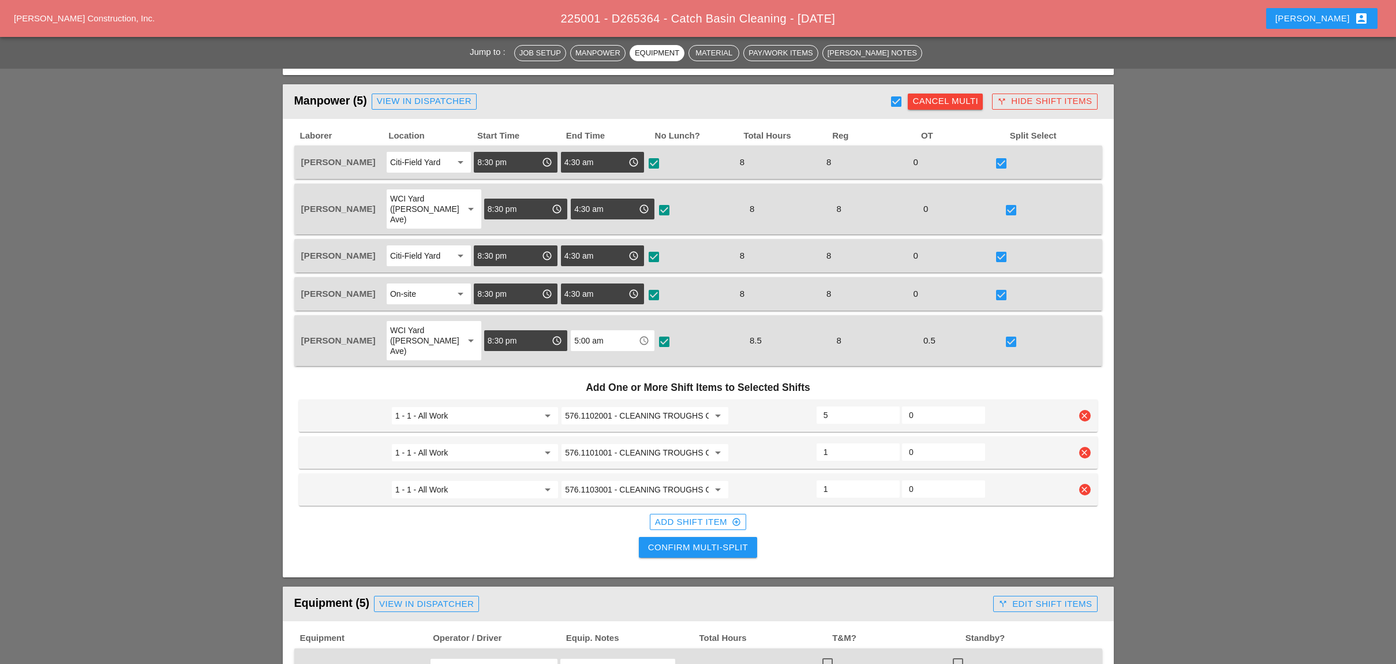
scroll to position [577, 0]
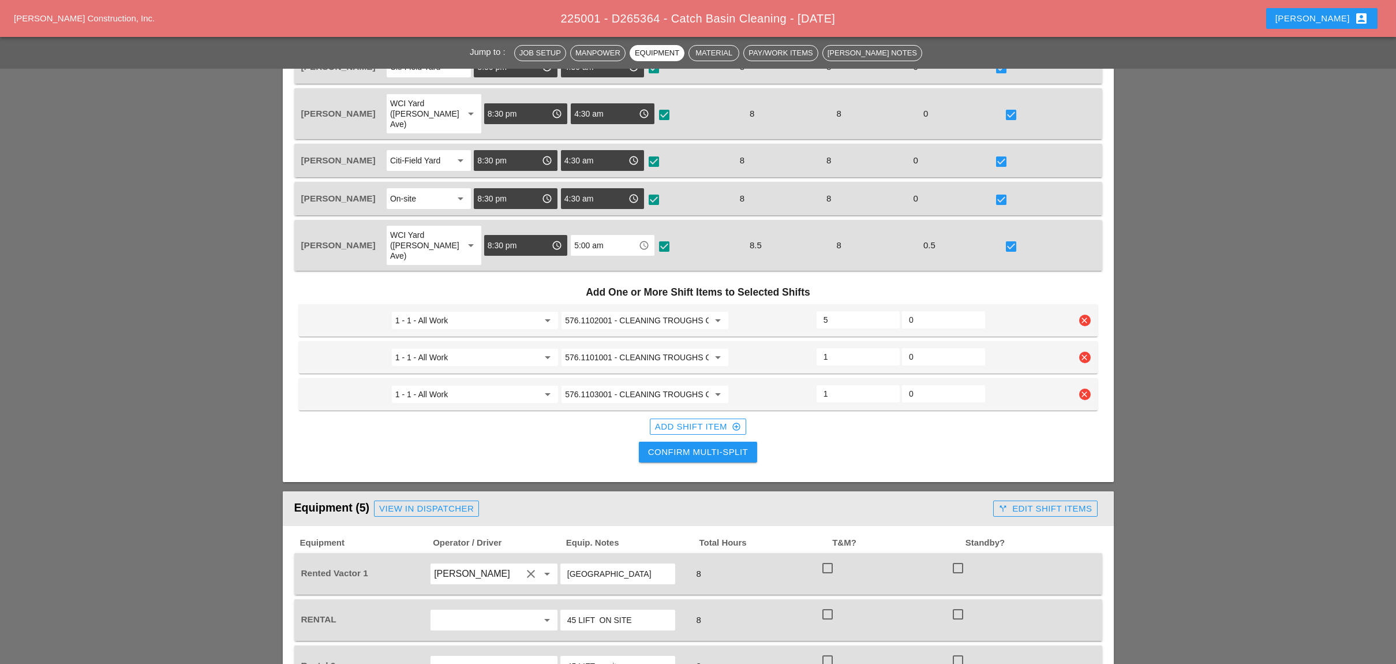
click at [710, 446] on div "Confirm Multi-Split" at bounding box center [698, 452] width 100 height 13
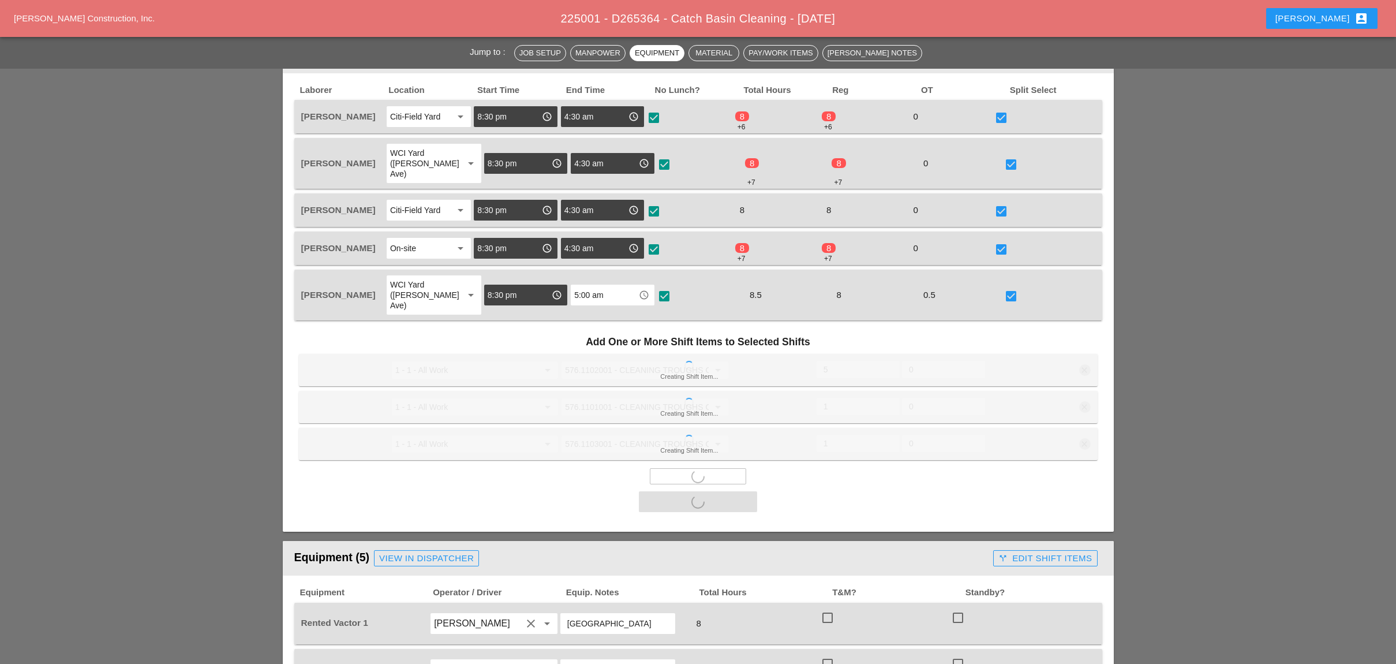
scroll to position [500, 0]
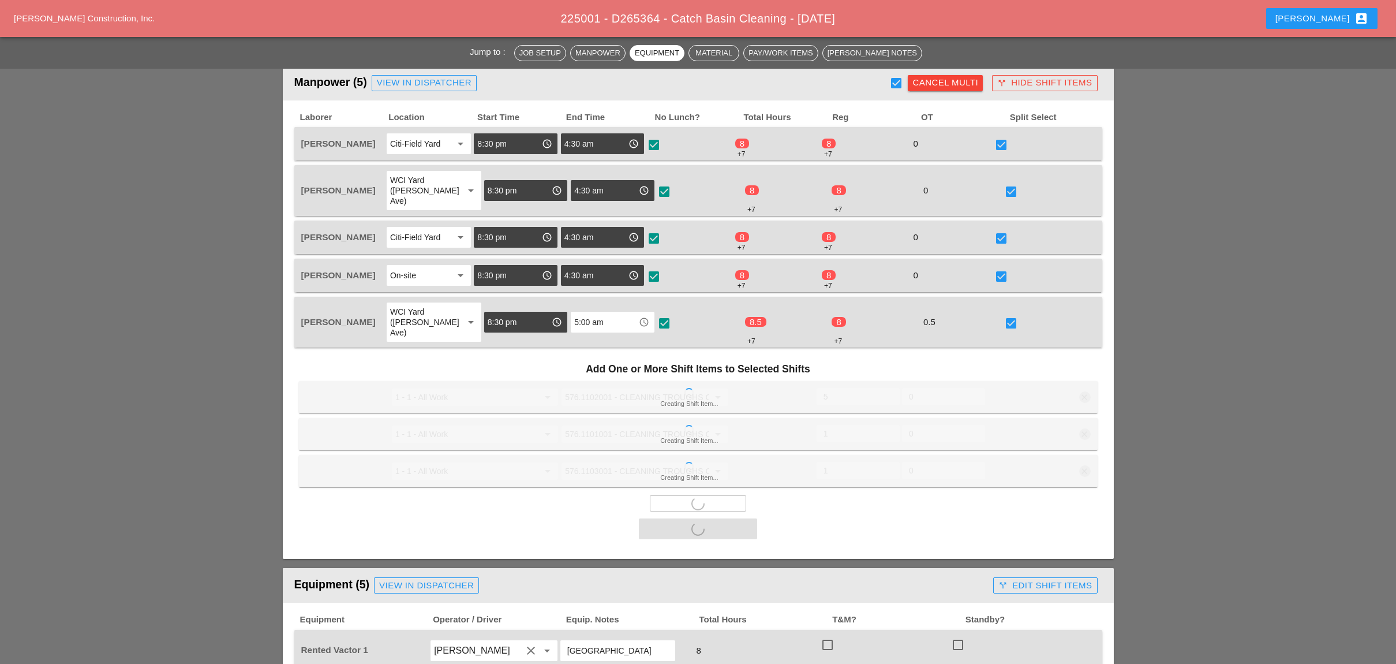
checkbox input "false"
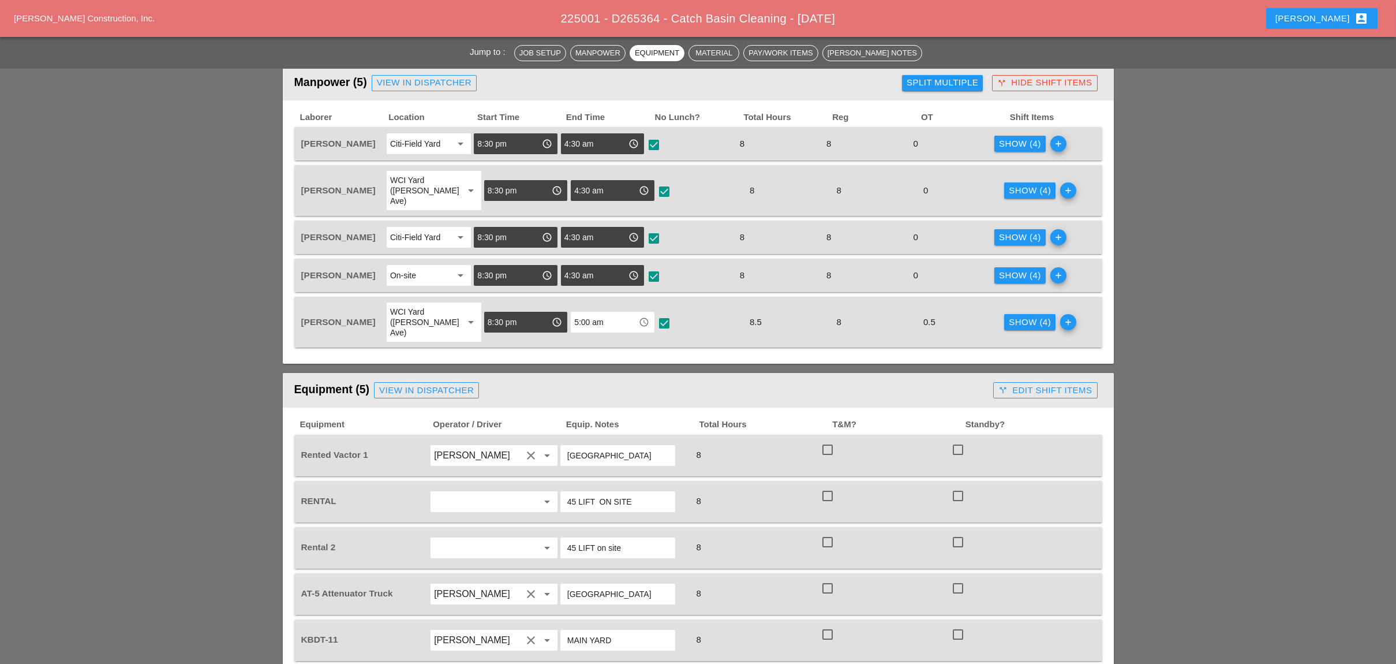
scroll to position [423, 0]
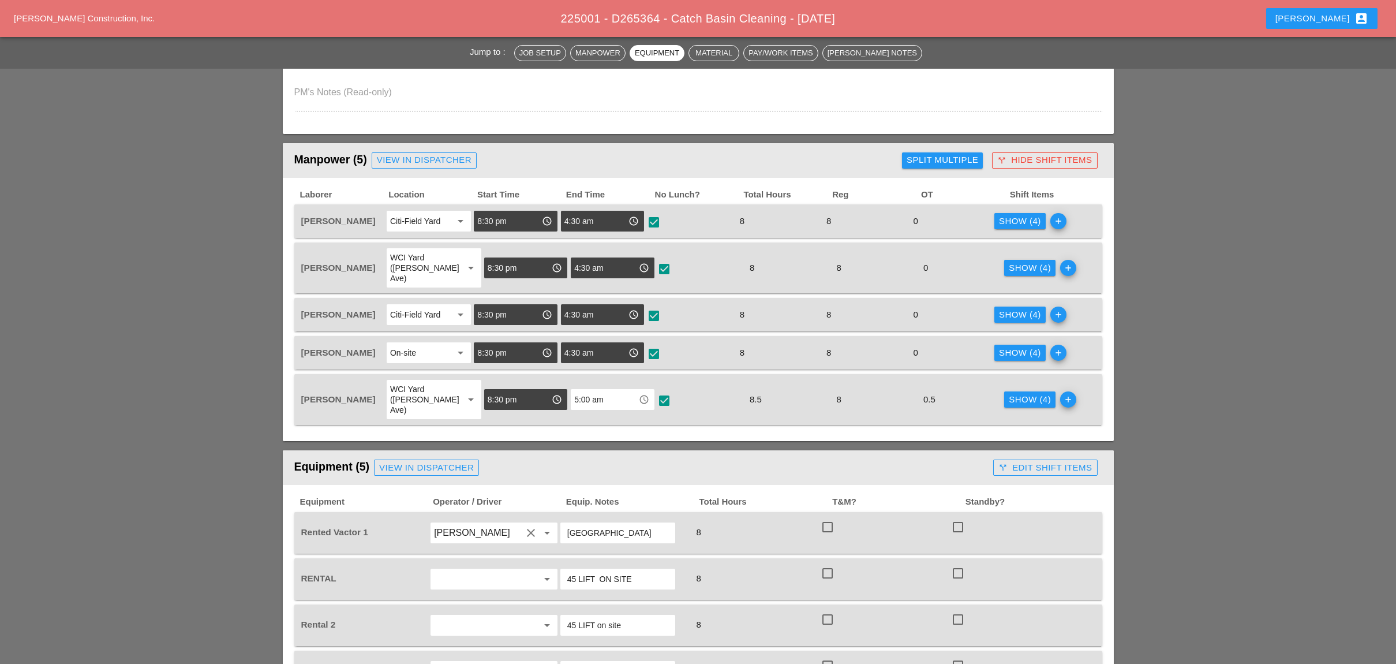
click at [1013, 209] on div "Show (4) add" at bounding box center [1036, 221] width 87 height 24
click at [1012, 218] on div "Show (4)" at bounding box center [1020, 221] width 42 height 13
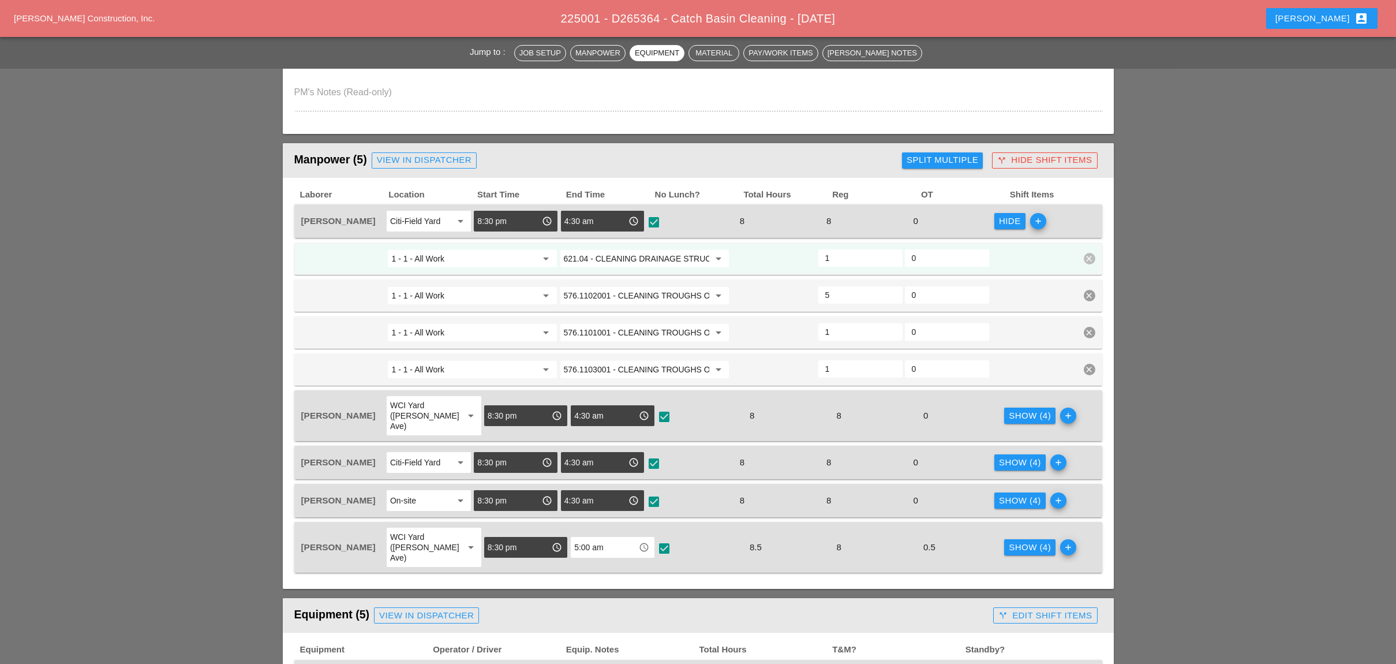
click at [1015, 411] on div "Show (4) add" at bounding box center [1046, 416] width 87 height 42
click at [1011, 409] on div "Show (4)" at bounding box center [1030, 415] width 42 height 13
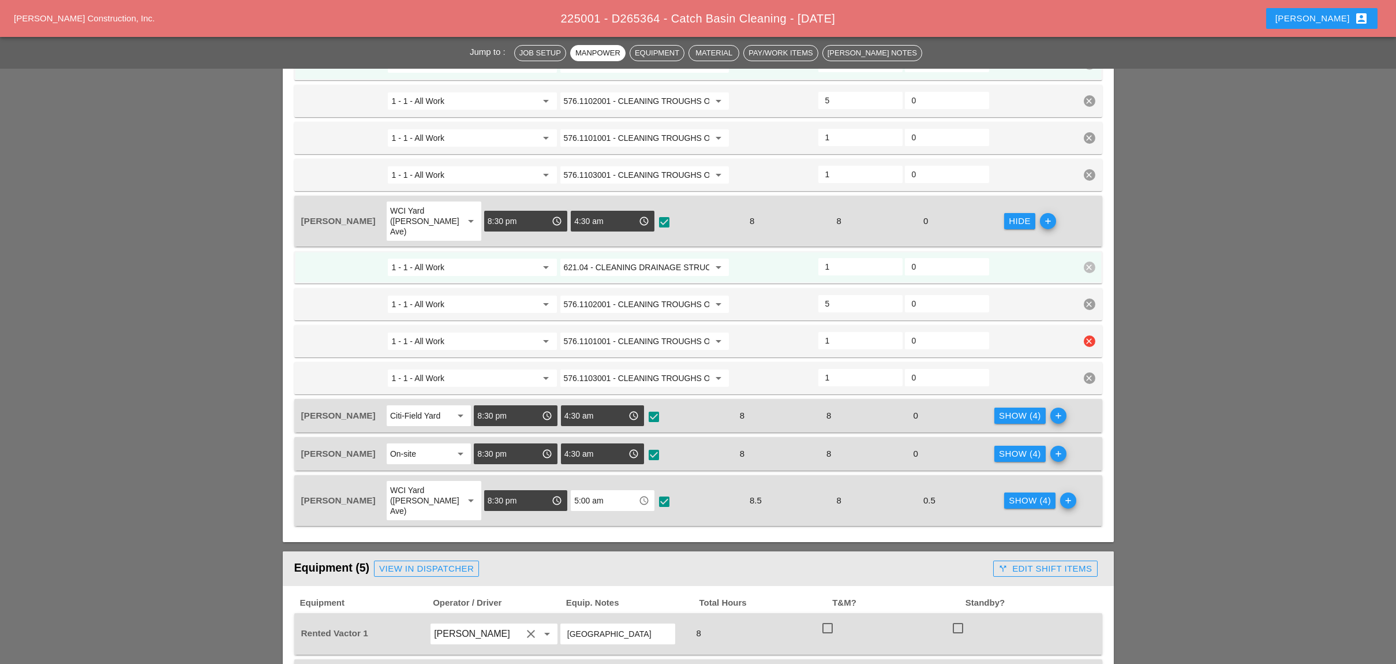
scroll to position [654, 0]
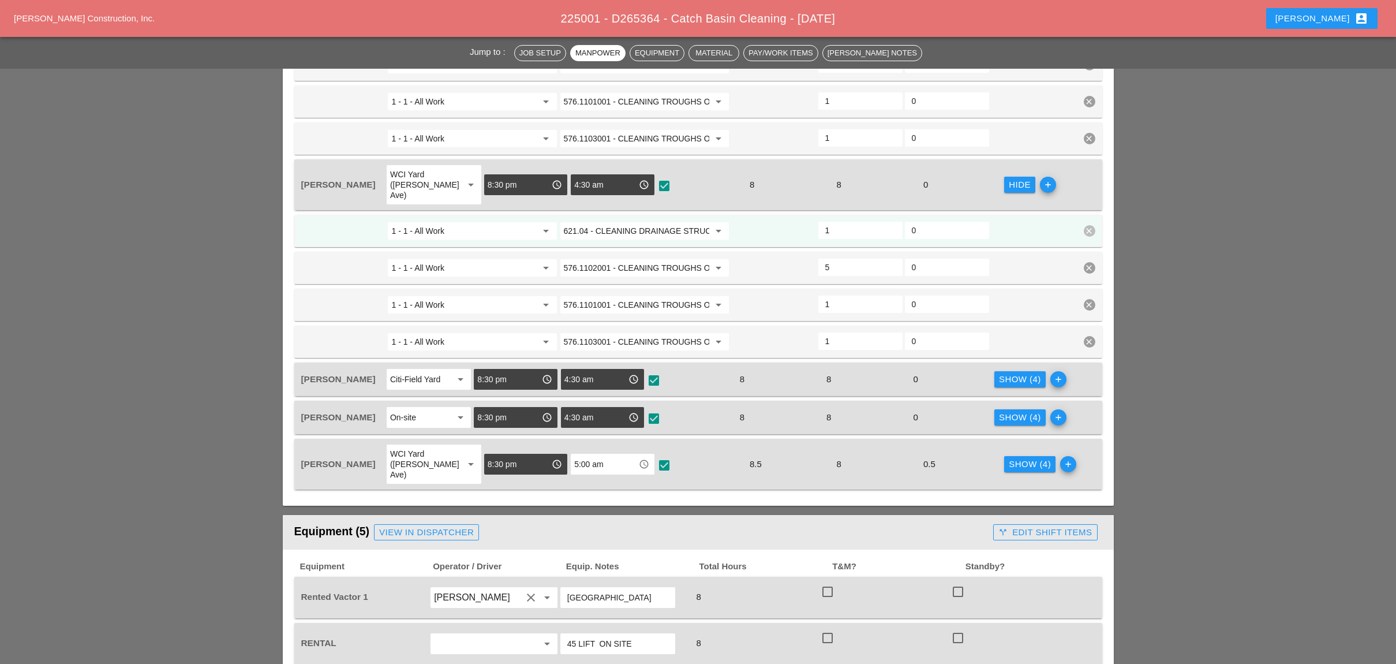
click at [1016, 373] on div "Show (4)" at bounding box center [1020, 379] width 42 height 13
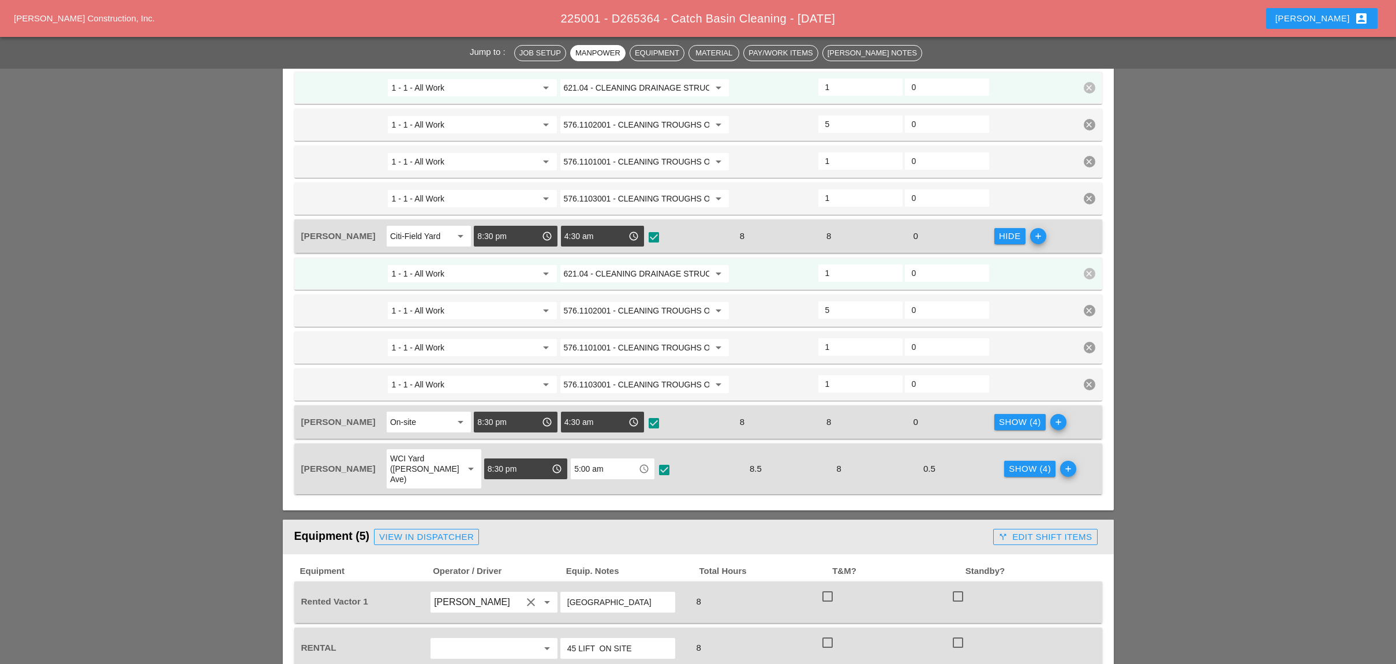
scroll to position [808, 0]
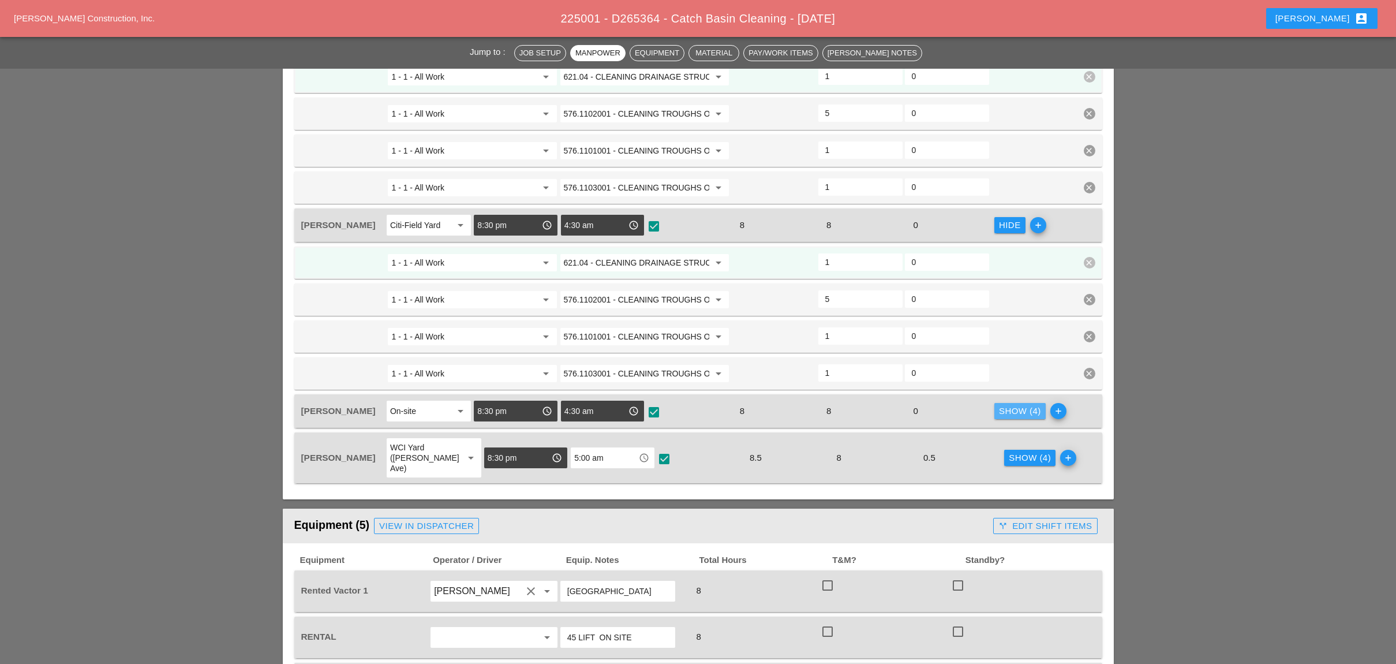
click at [1009, 405] on div "Show (4)" at bounding box center [1020, 411] width 42 height 13
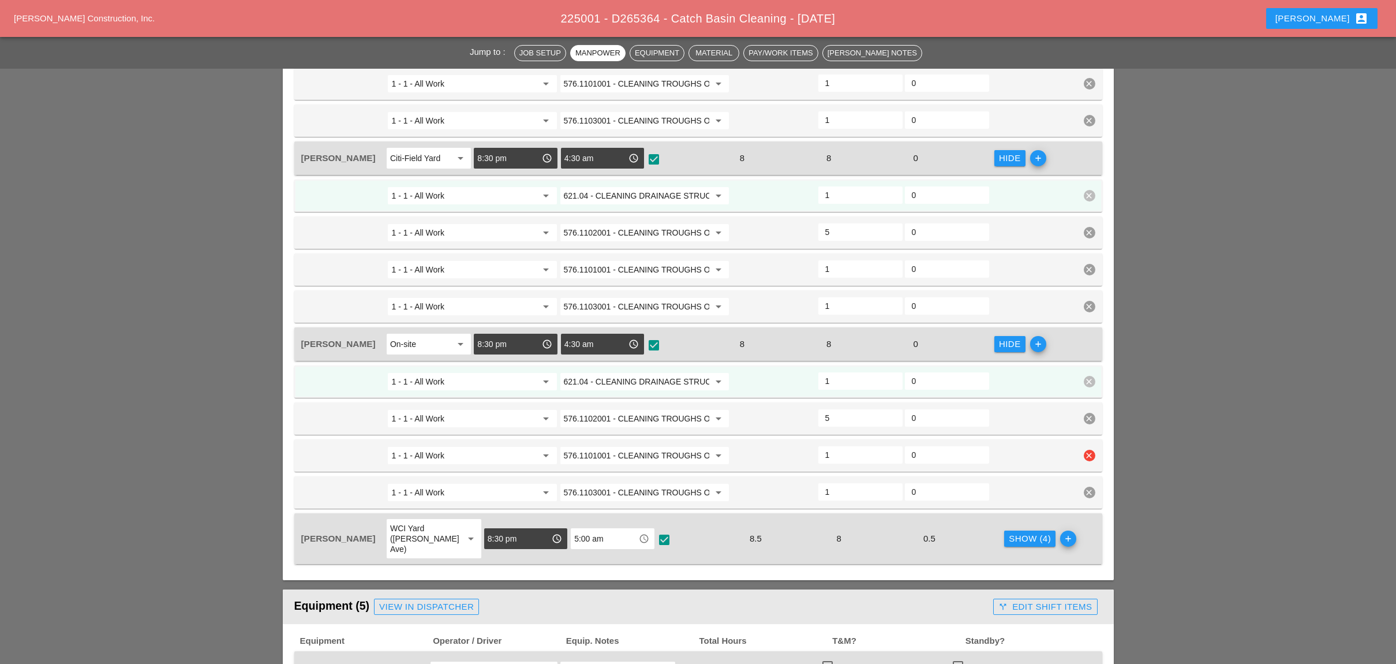
scroll to position [962, 0]
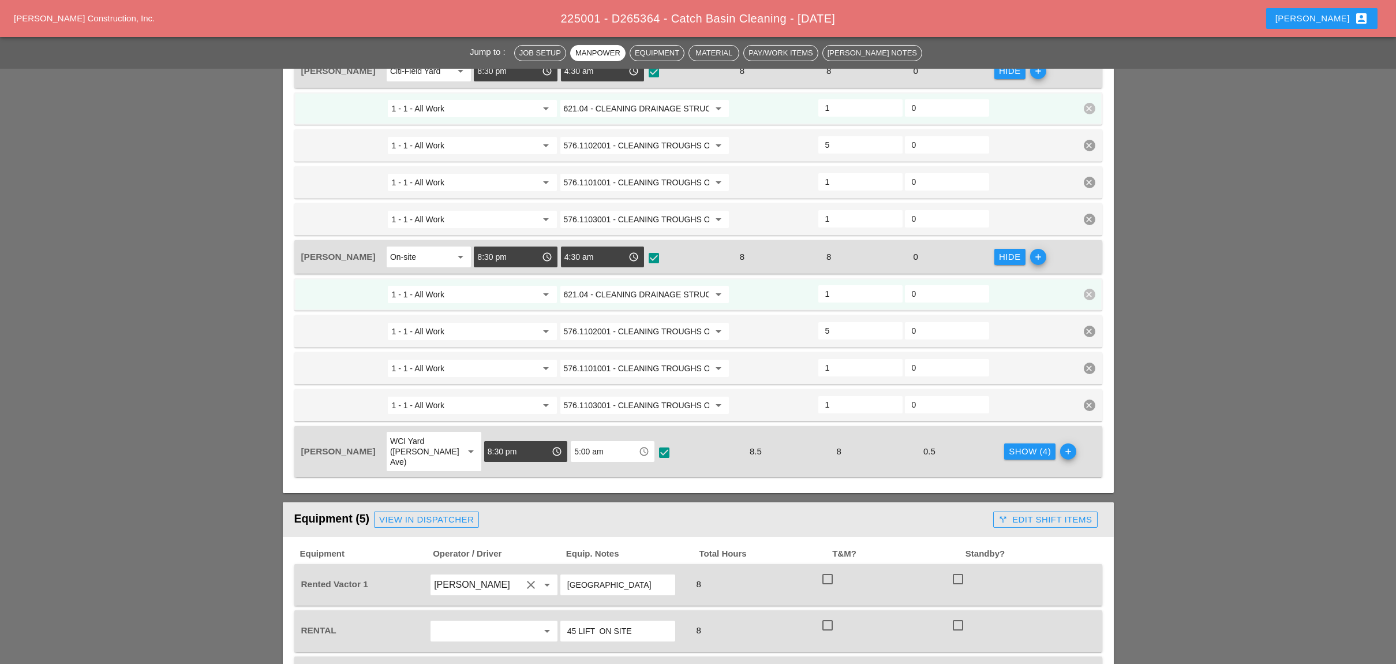
click at [1015, 445] on div "Show (4)" at bounding box center [1030, 451] width 42 height 13
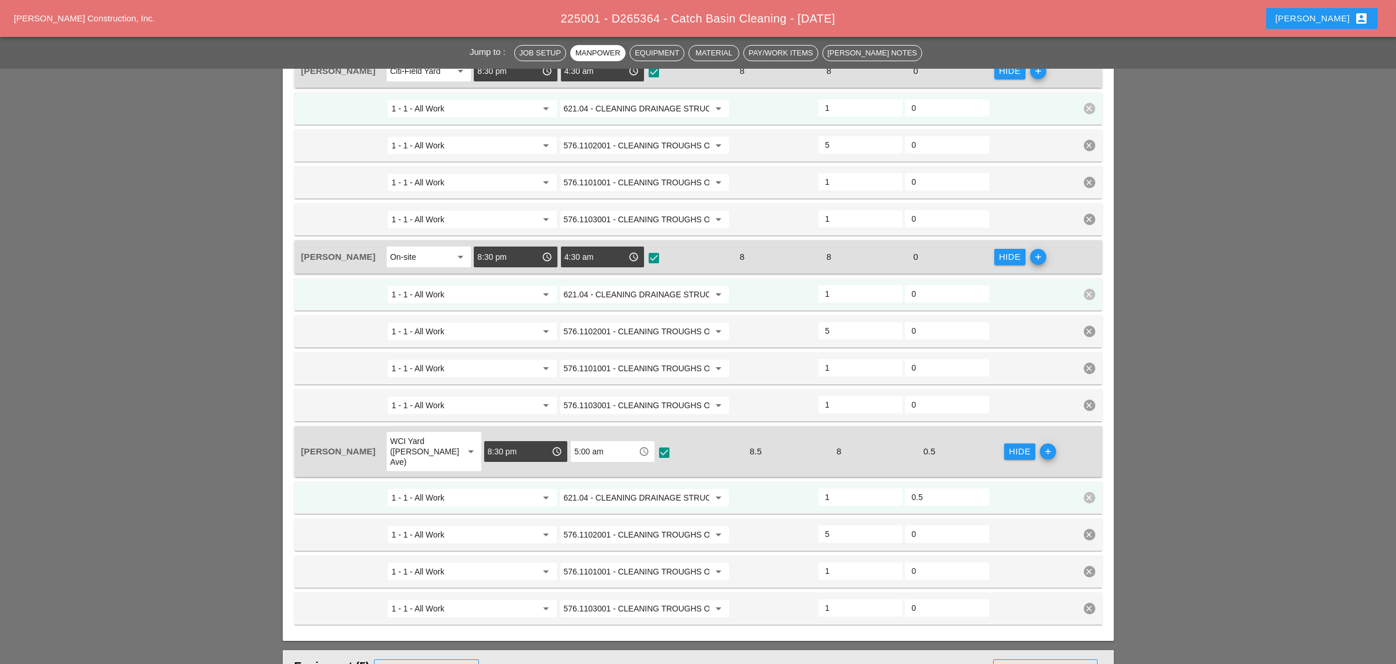
scroll to position [1039, 0]
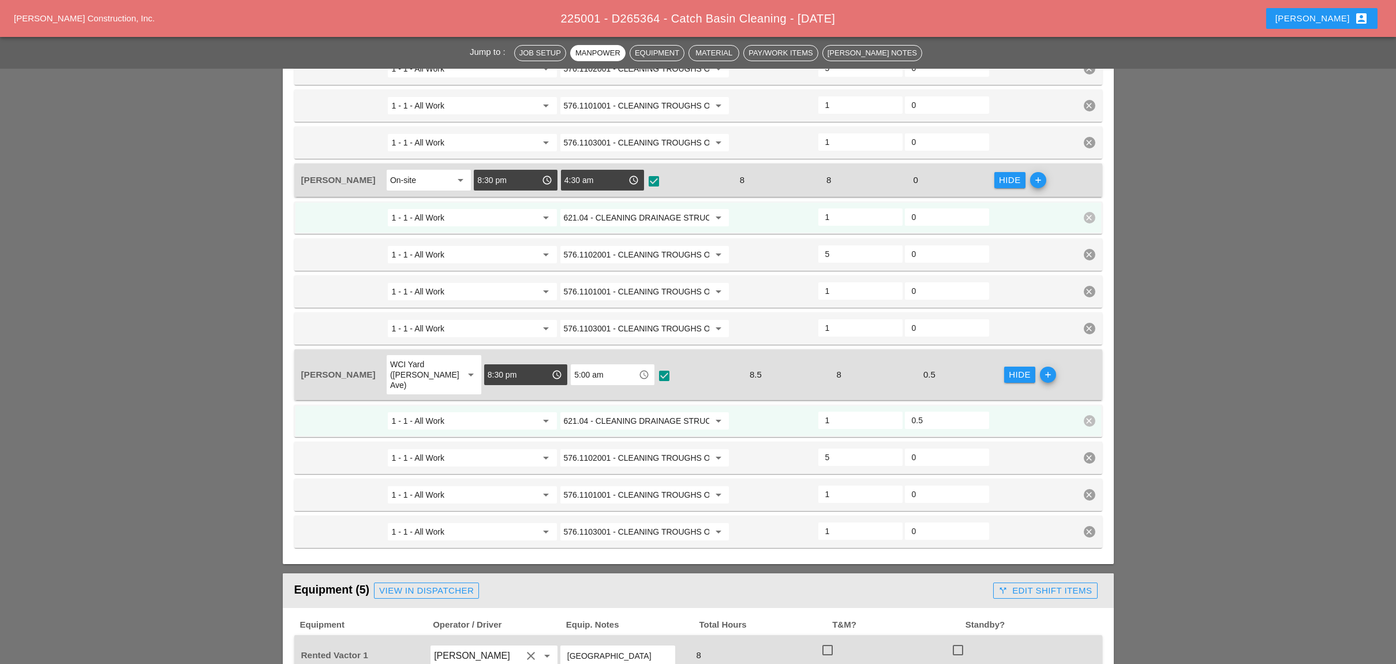
click at [619, 412] on input "621.04 - CLEANING DRAINAGE STRUCTURES" at bounding box center [636, 421] width 145 height 18
click at [642, 403] on div "619 .0101 - BASIC WK ZONE TRAF CON (DAILY OPERATION)" at bounding box center [676, 407] width 212 height 14
type input "619.0101 - BASIC WK ZONE TRAF CON (DAILY OPERATION)"
click at [615, 448] on input "576.1102001 - CLEANING TROUGHS OVER 50 FT T0 100 FT" at bounding box center [636, 457] width 145 height 18
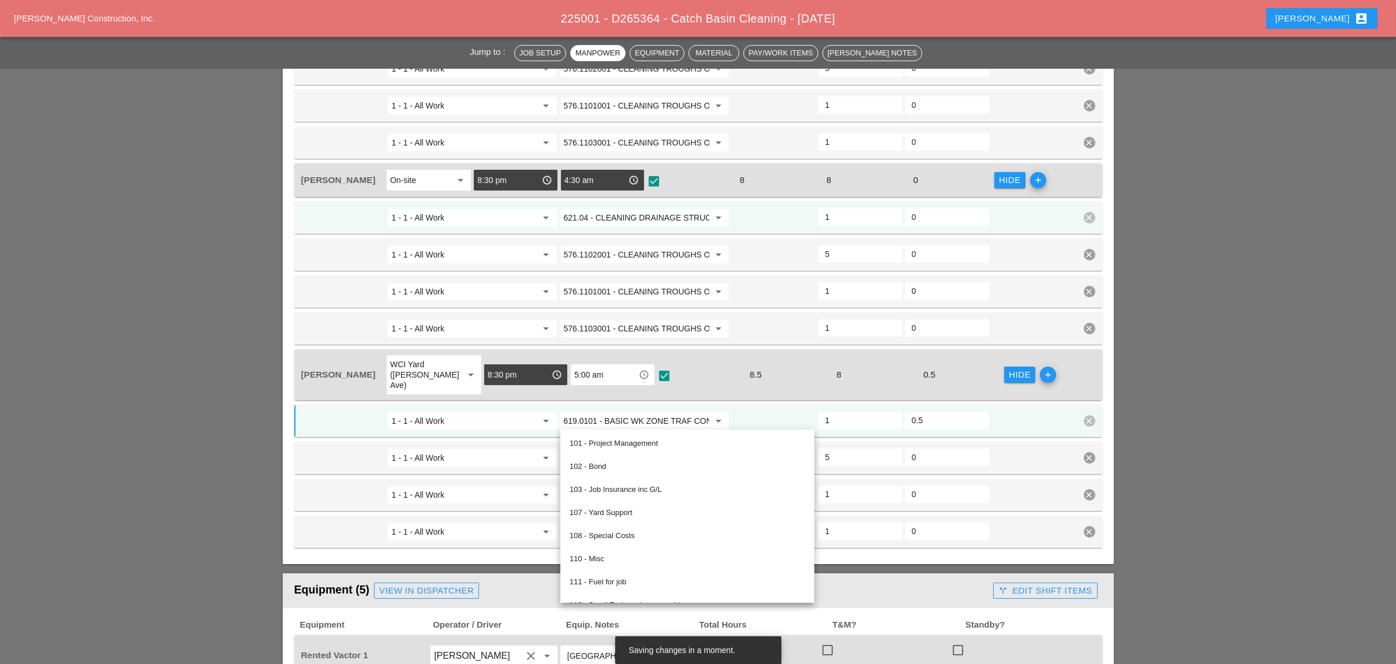
click at [620, 412] on input "619.0101 - BASIC WK ZONE TRAF CON (DAILY OPERATION)" at bounding box center [636, 421] width 145 height 18
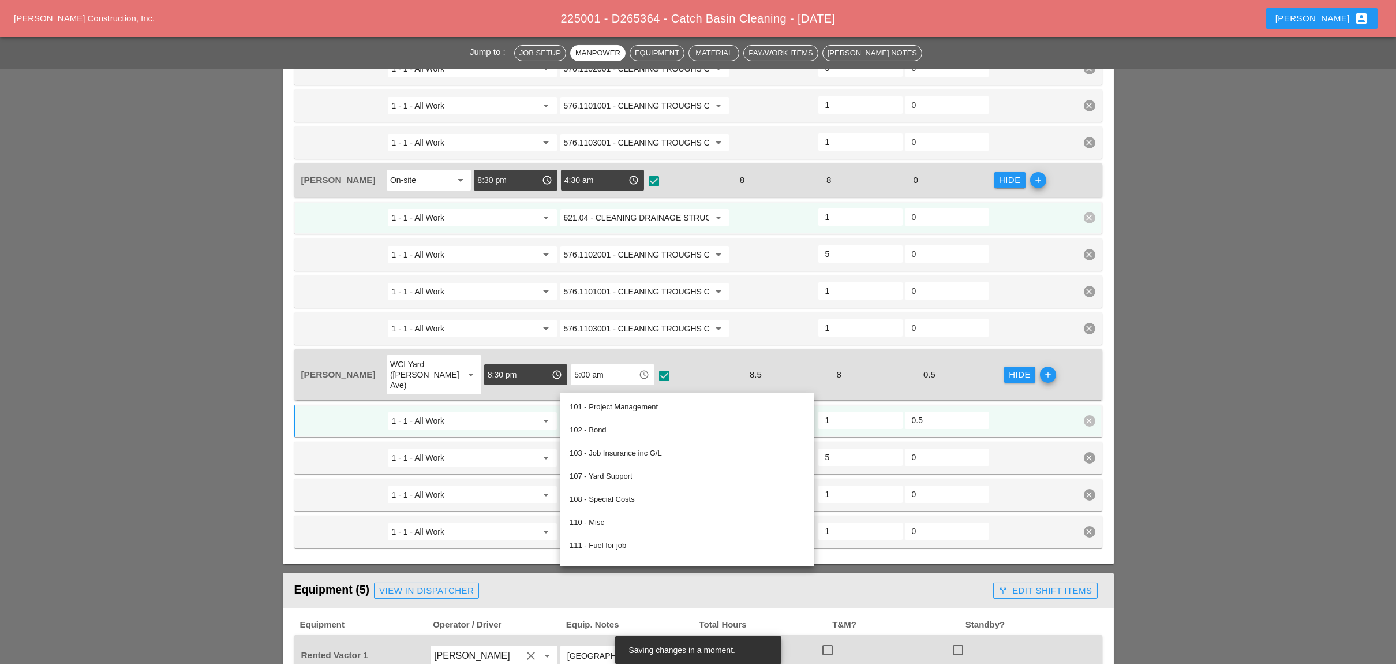
click at [604, 208] on input "621.04 - CLEANING DRAINAGE STRUCTURES" at bounding box center [636, 217] width 145 height 18
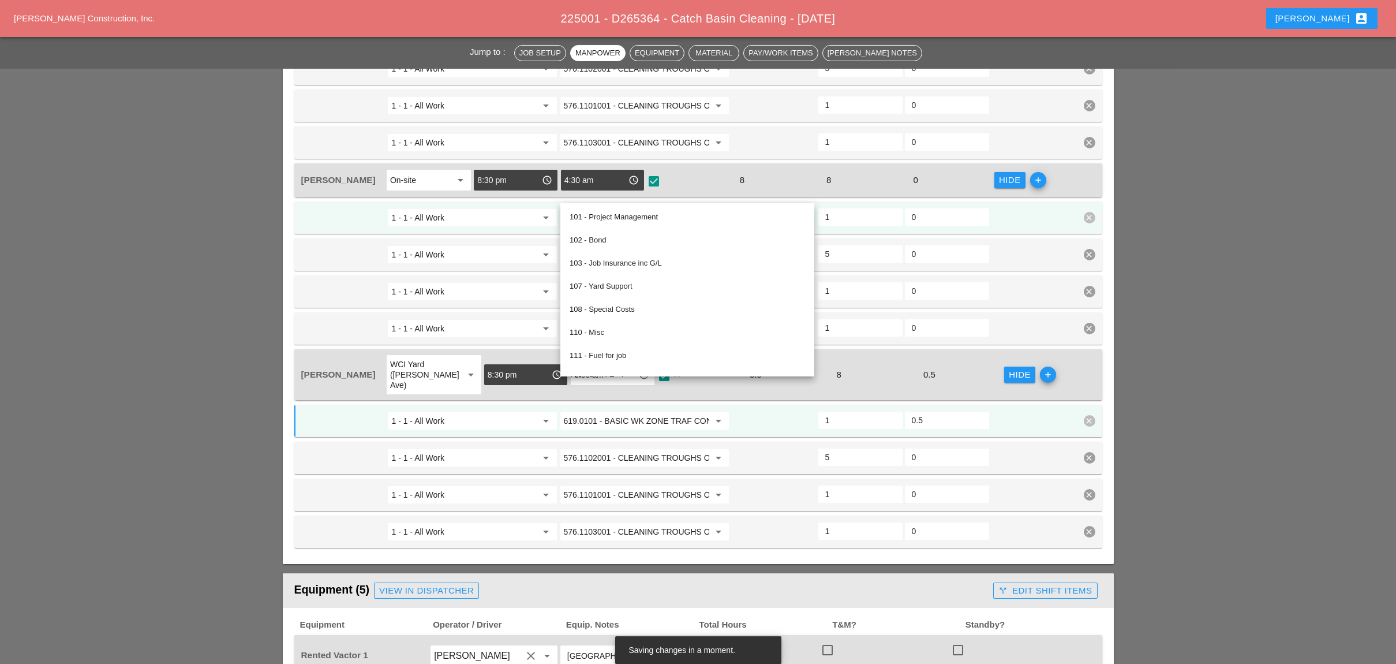
paste input "19.0101 - BASIC WK ZONE TRAF CON (DAILY OPERATION)"
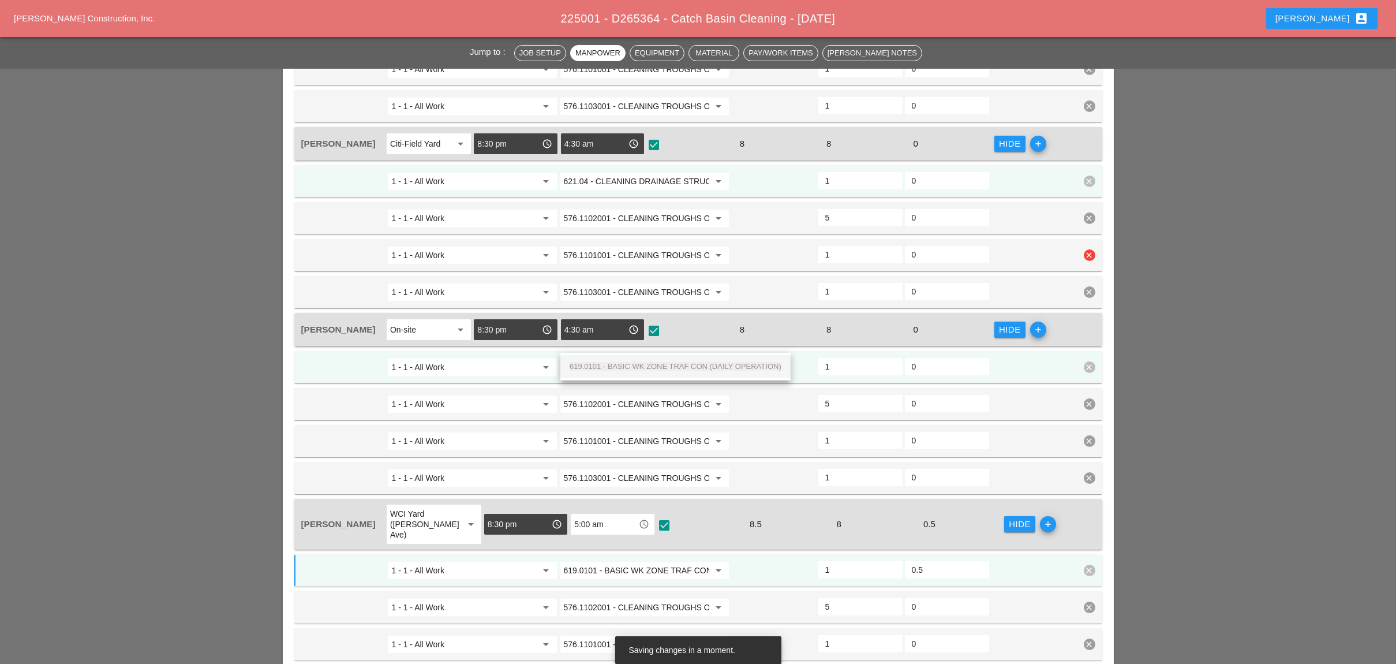
scroll to position [885, 0]
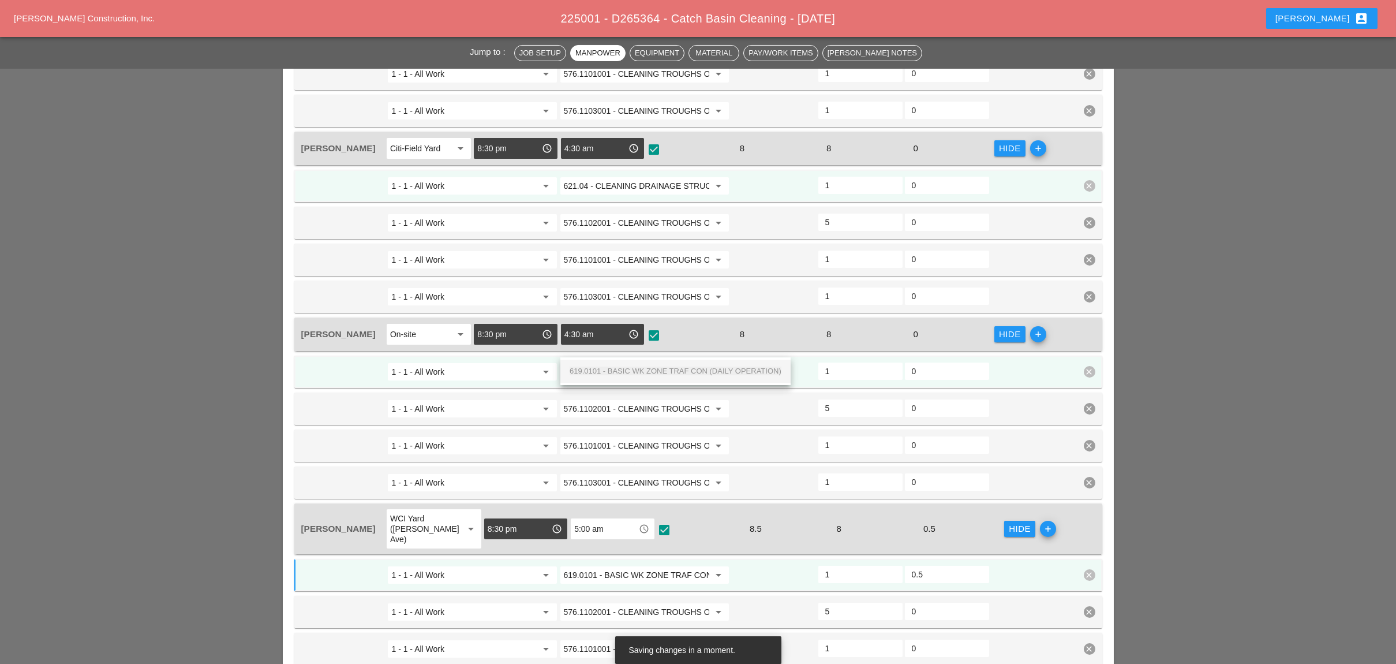
click at [648, 364] on div "619.0101 - BASIC WK ZONE TRAF CON (DAILY OPERATION)" at bounding box center [676, 371] width 212 height 14
type input "619.0101 - BASIC WK ZONE TRAF CON (DAILY OPERATION)"
click at [634, 177] on input "621.04 - CLEANING DRAINAGE STRUCTURES" at bounding box center [636, 186] width 145 height 18
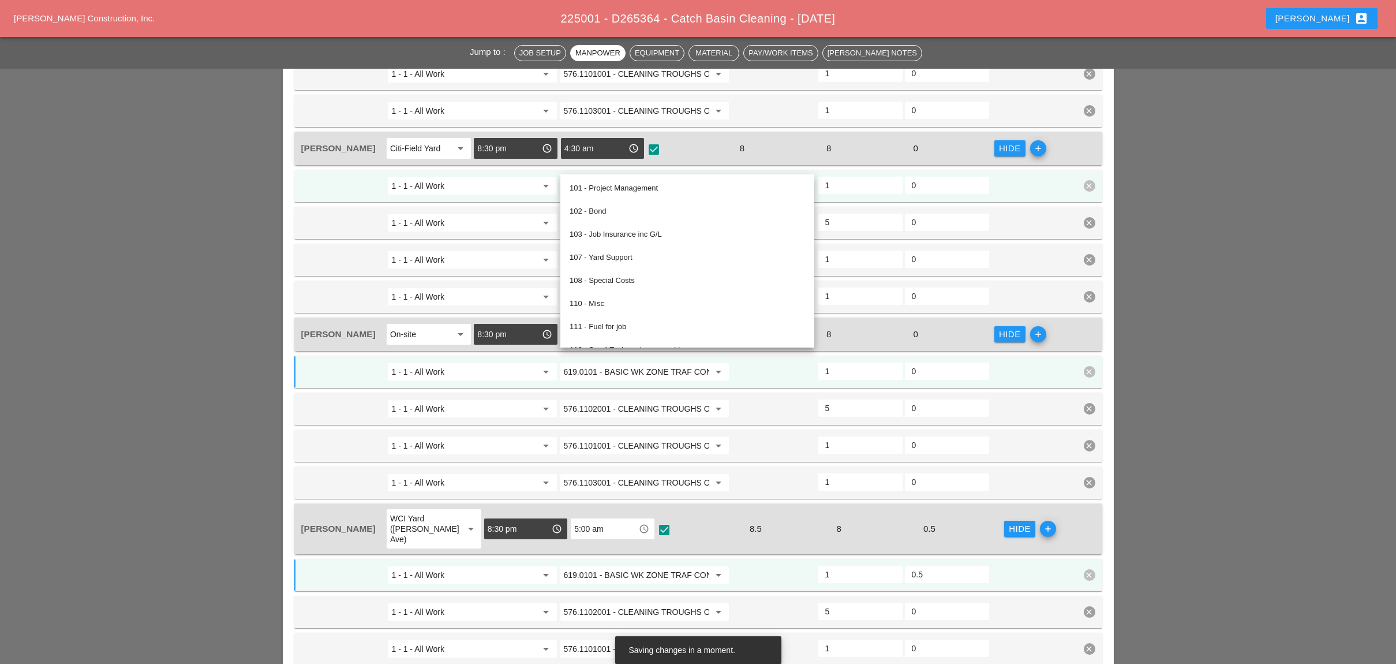
paste input "19.0101 - BASIC WK ZONE TRAF CON (DAILY OPERATION)"
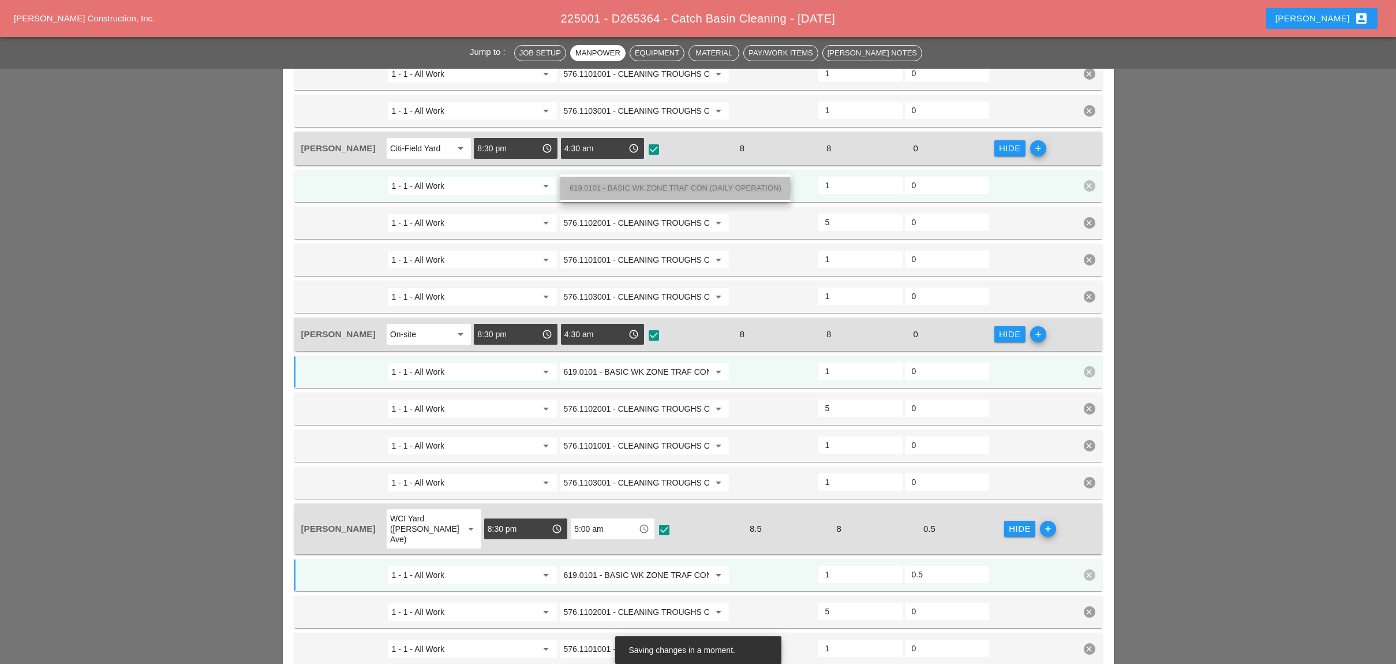
click at [640, 181] on div "619.0101 - BASIC WK ZONE TRAF CON (DAILY OPERATION)" at bounding box center [676, 188] width 212 height 14
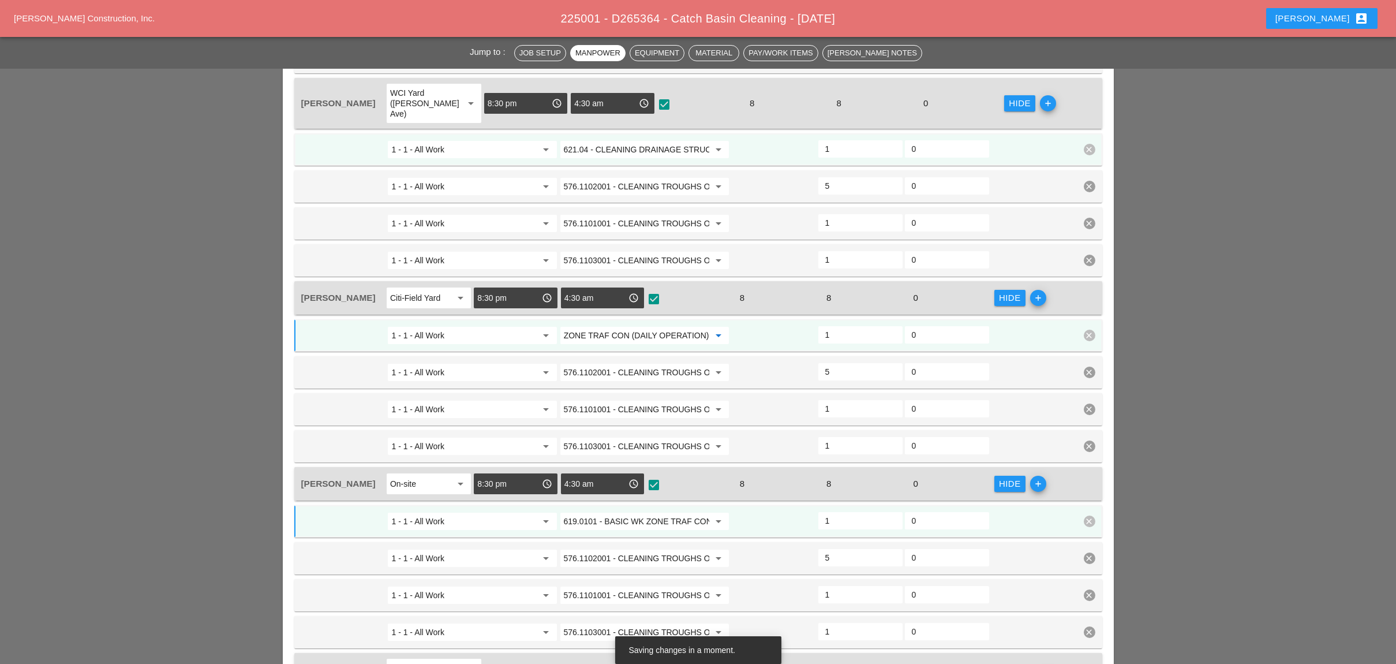
scroll to position [731, 0]
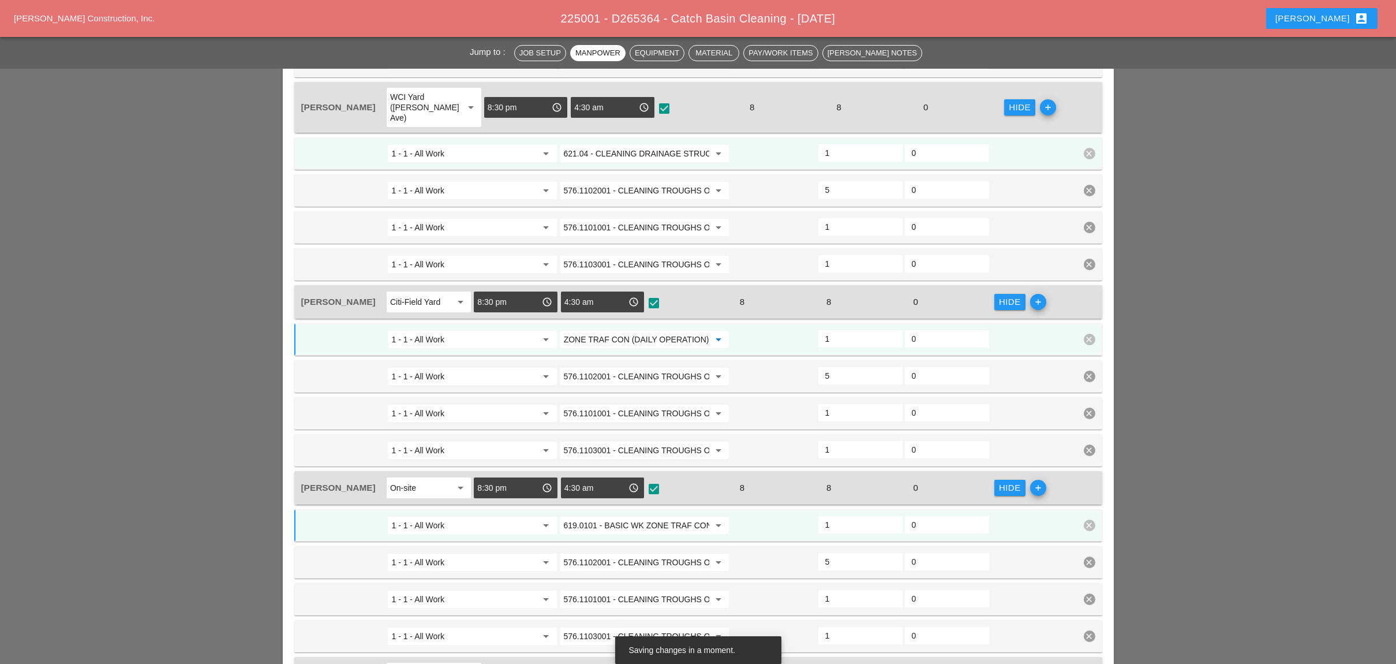
type input "619.0101 - BASIC WK ZONE TRAF CON (DAILY OPERATION)"
click at [638, 144] on input "621.04 - CLEANING DRAINAGE STRUCTURES" at bounding box center [636, 153] width 145 height 18
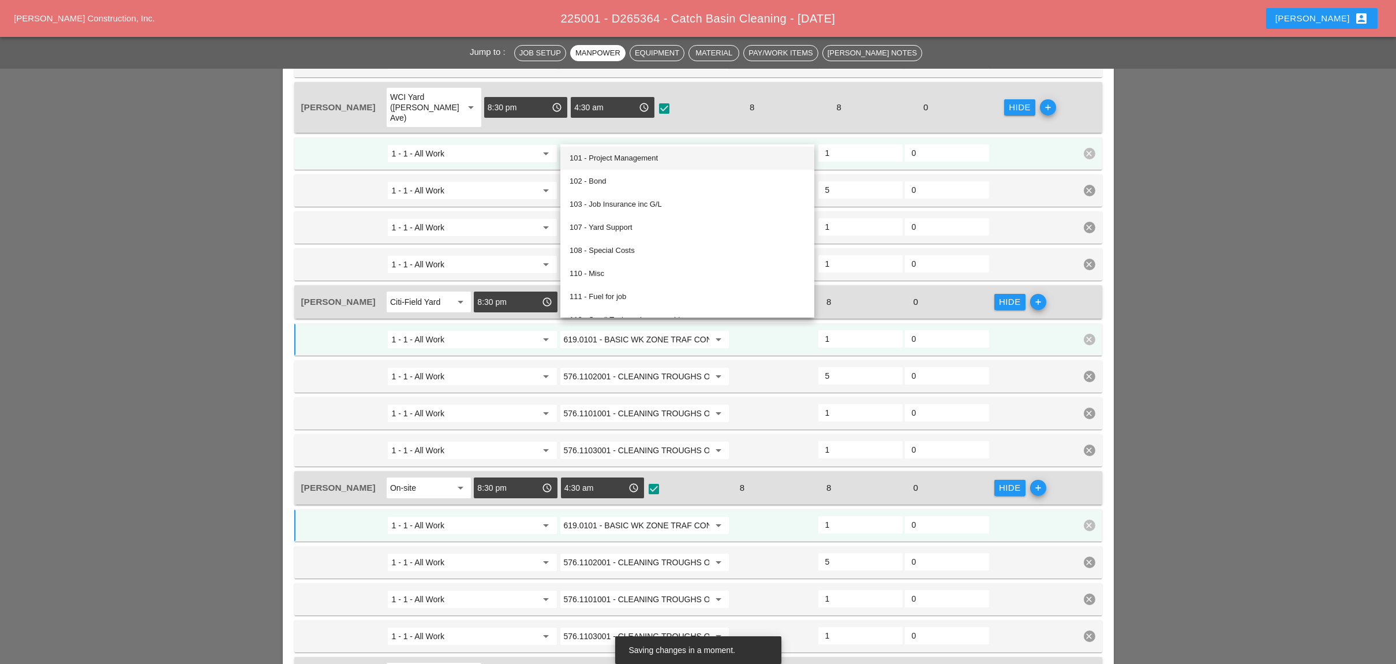
paste input "19.0101 - BASIC WK ZONE TRAF CON (DAILY OPERATION)"
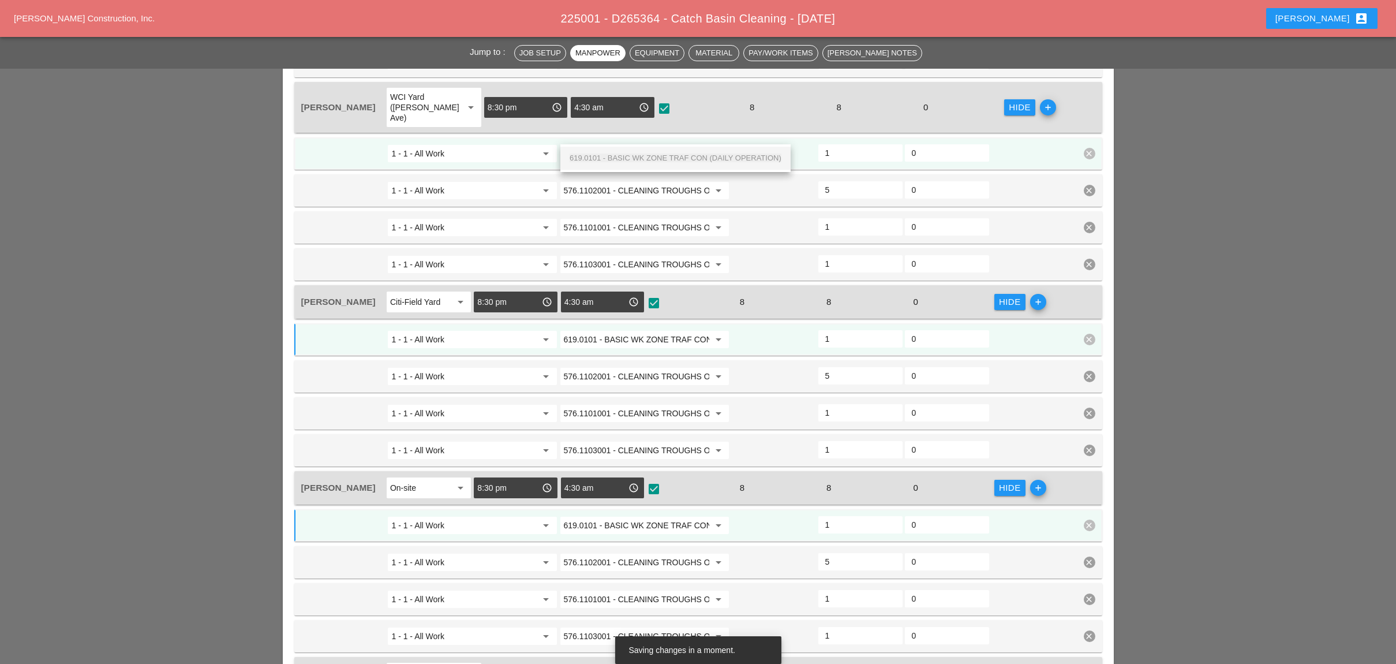
scroll to position [0, 83]
click at [644, 159] on span "619.0101 - BASIC WK ZONE TRAF CON (DAILY OPERATION)" at bounding box center [676, 158] width 212 height 9
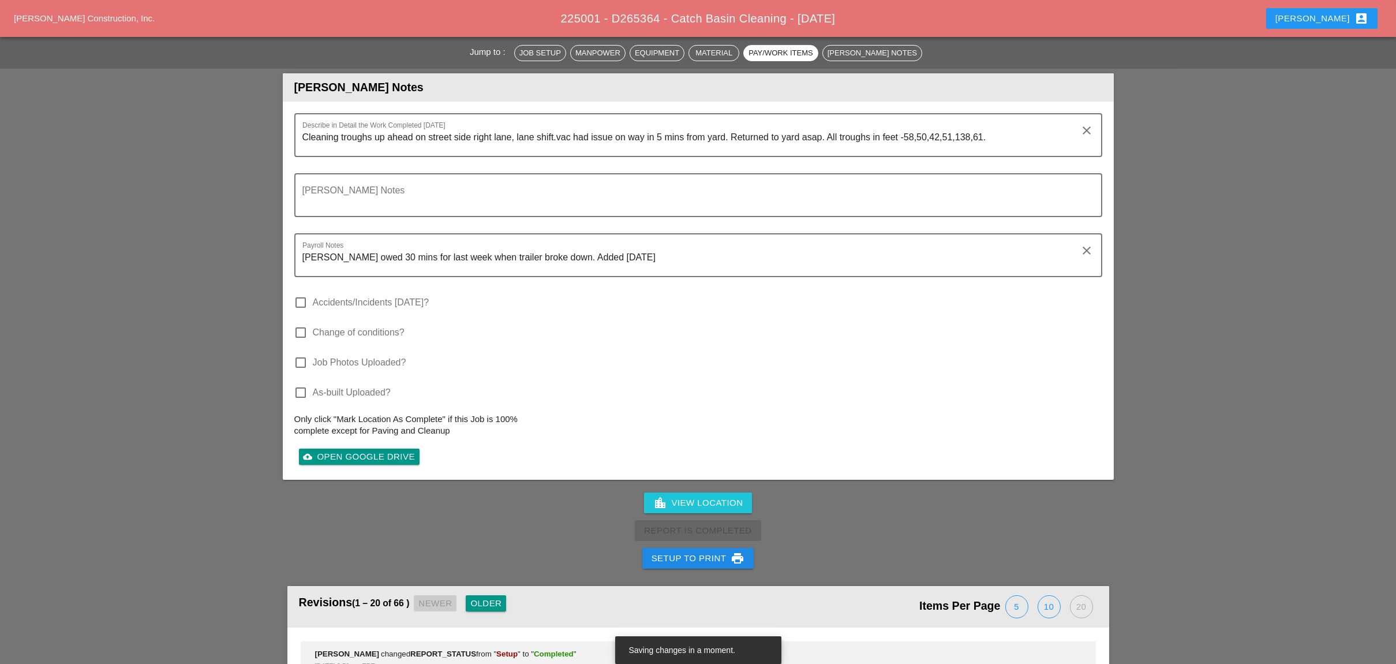
scroll to position [2270, 0]
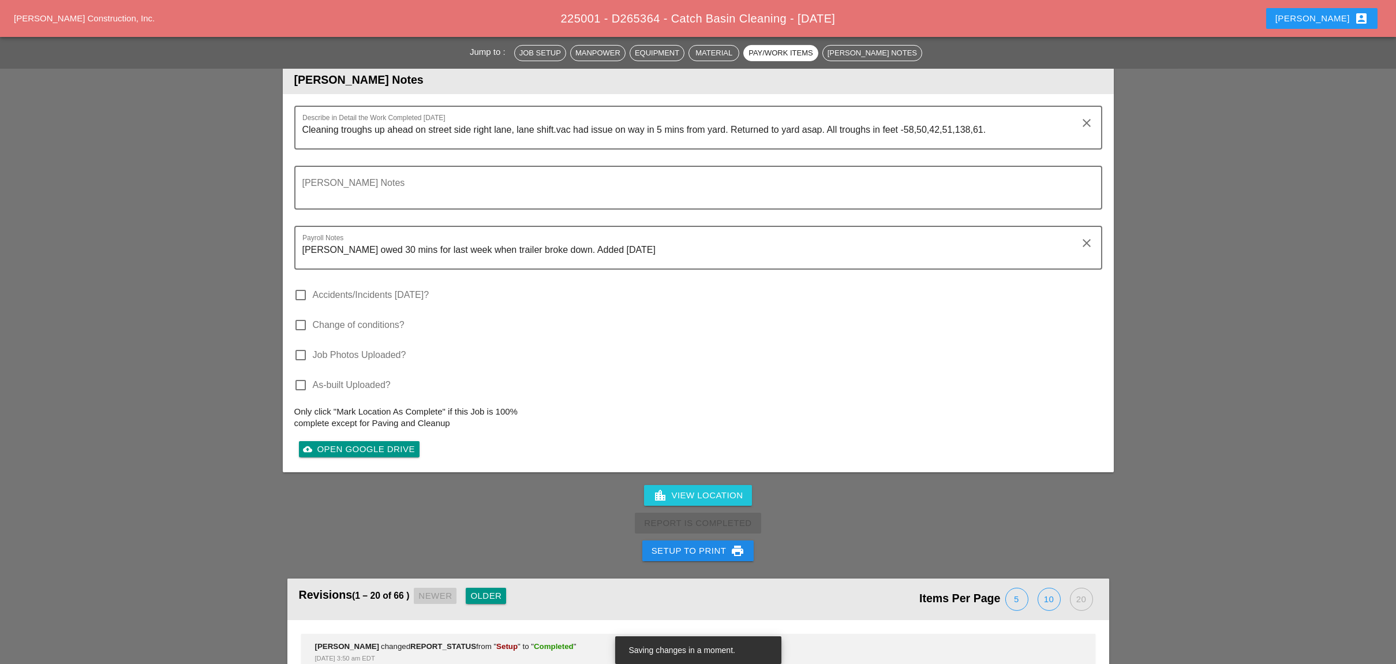
type input "619.0101 - BASIC WK ZONE TRAF CON (DAILY OPERATION)"
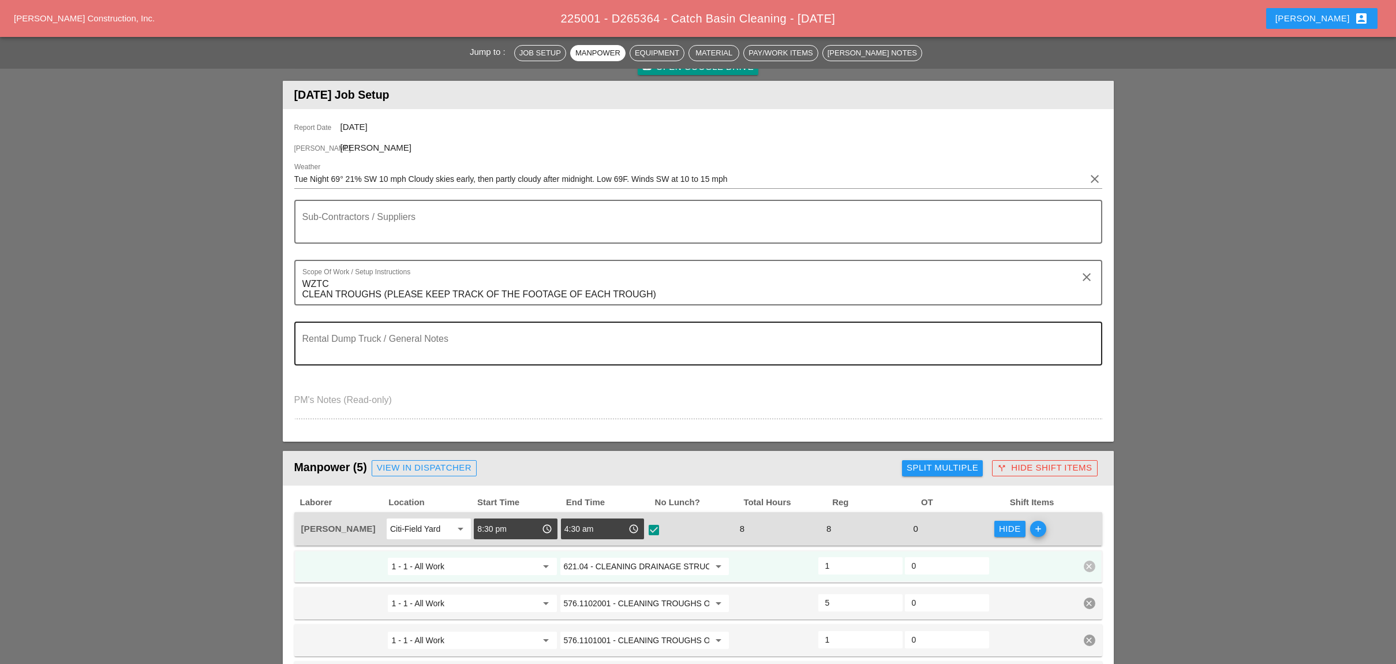
scroll to position [0, 0]
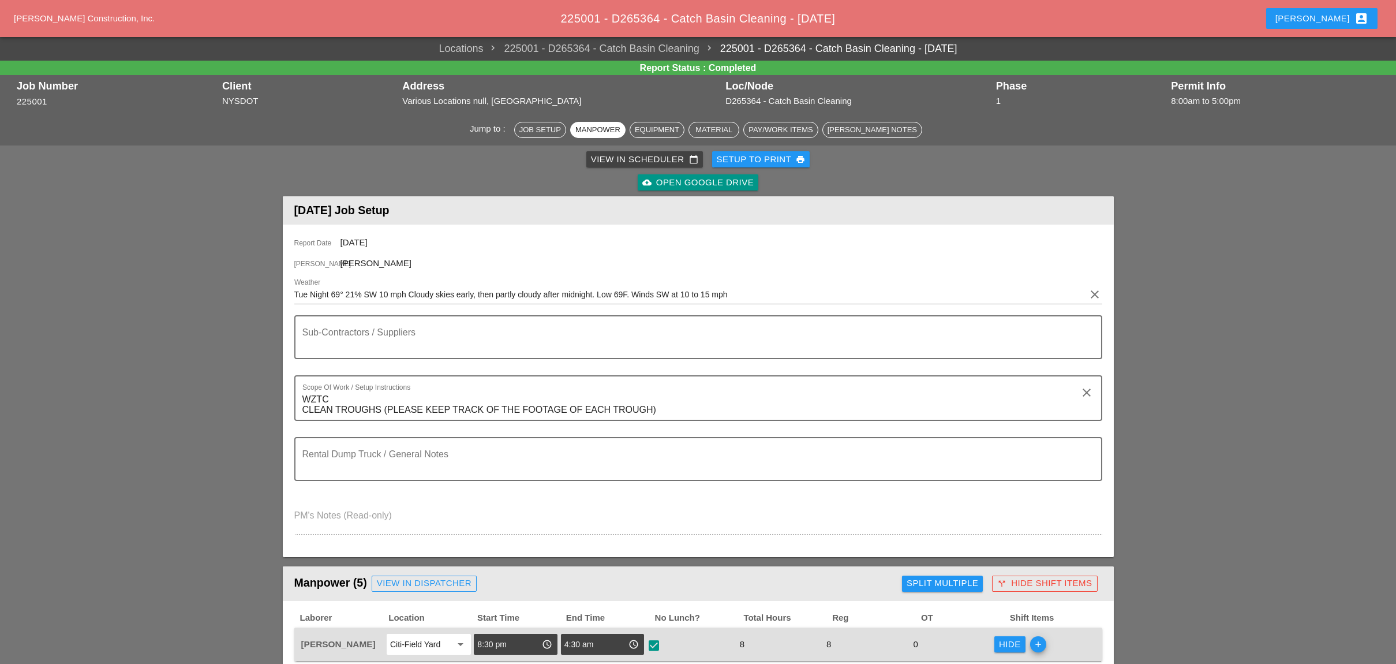
click at [609, 158] on div "View in Scheduler calendar_today" at bounding box center [644, 159] width 107 height 13
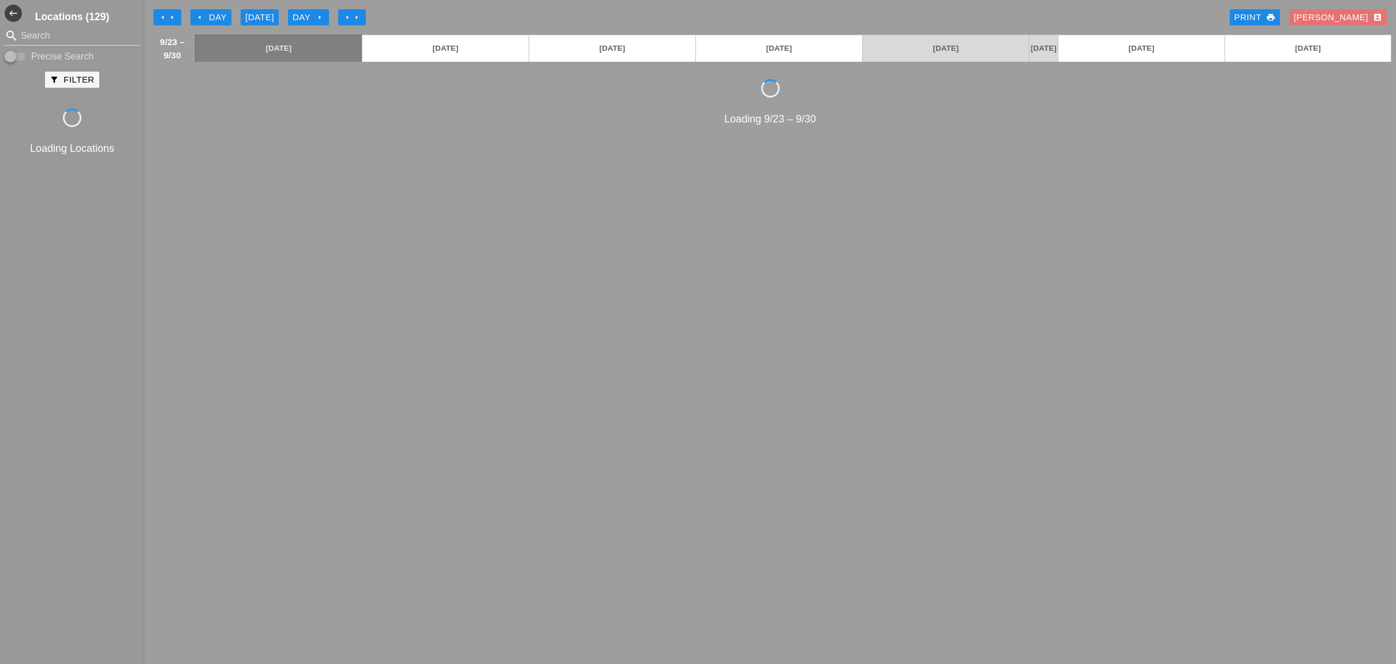
click at [211, 17] on div "arrow_left Day" at bounding box center [211, 17] width 32 height 13
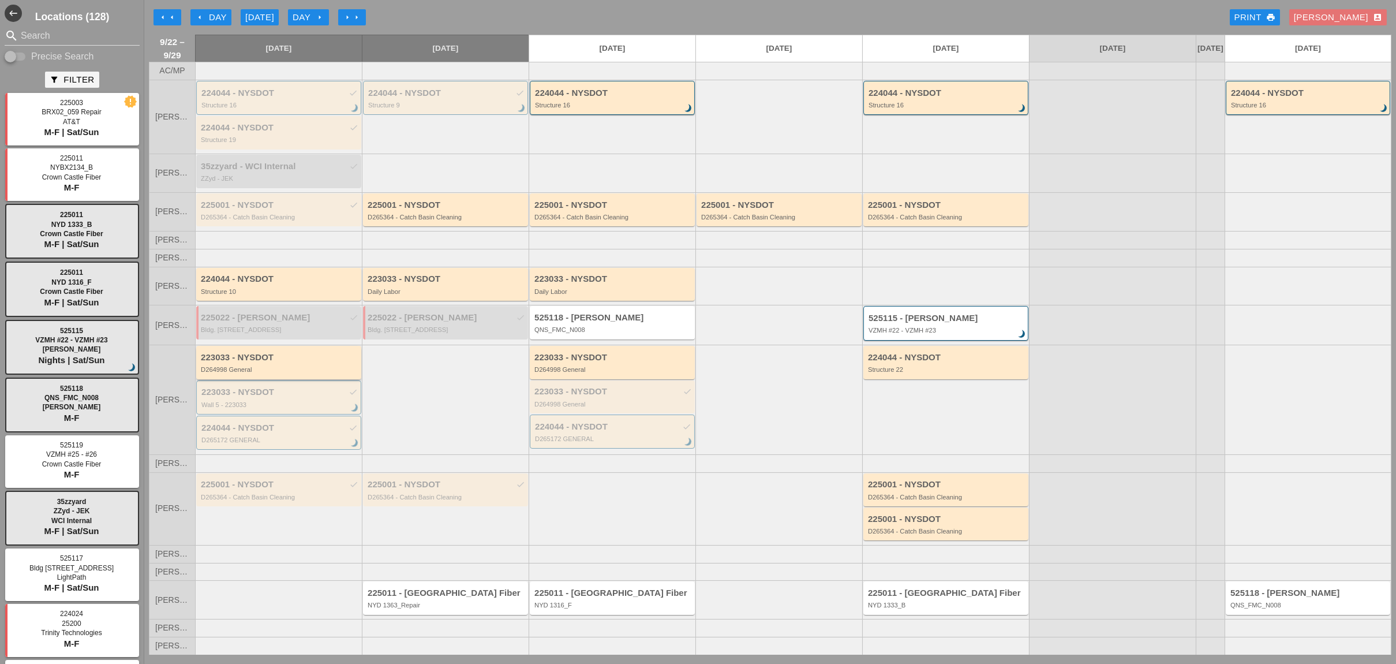
click at [254, 368] on div "223033 - NYSDOT D264998 General" at bounding box center [280, 363] width 158 height 21
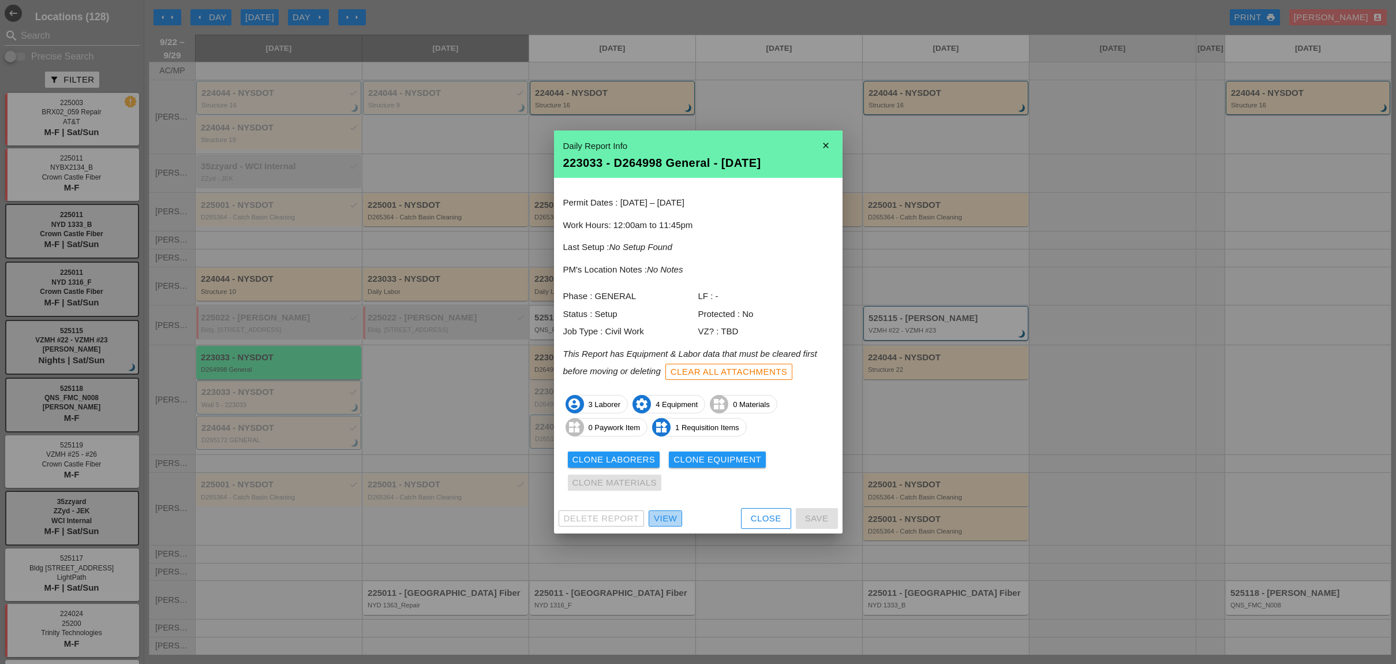
drag, startPoint x: 674, startPoint y: 518, endPoint x: 164, endPoint y: 517, distance: 509.6
click at [674, 518] on div "View" at bounding box center [665, 518] width 23 height 13
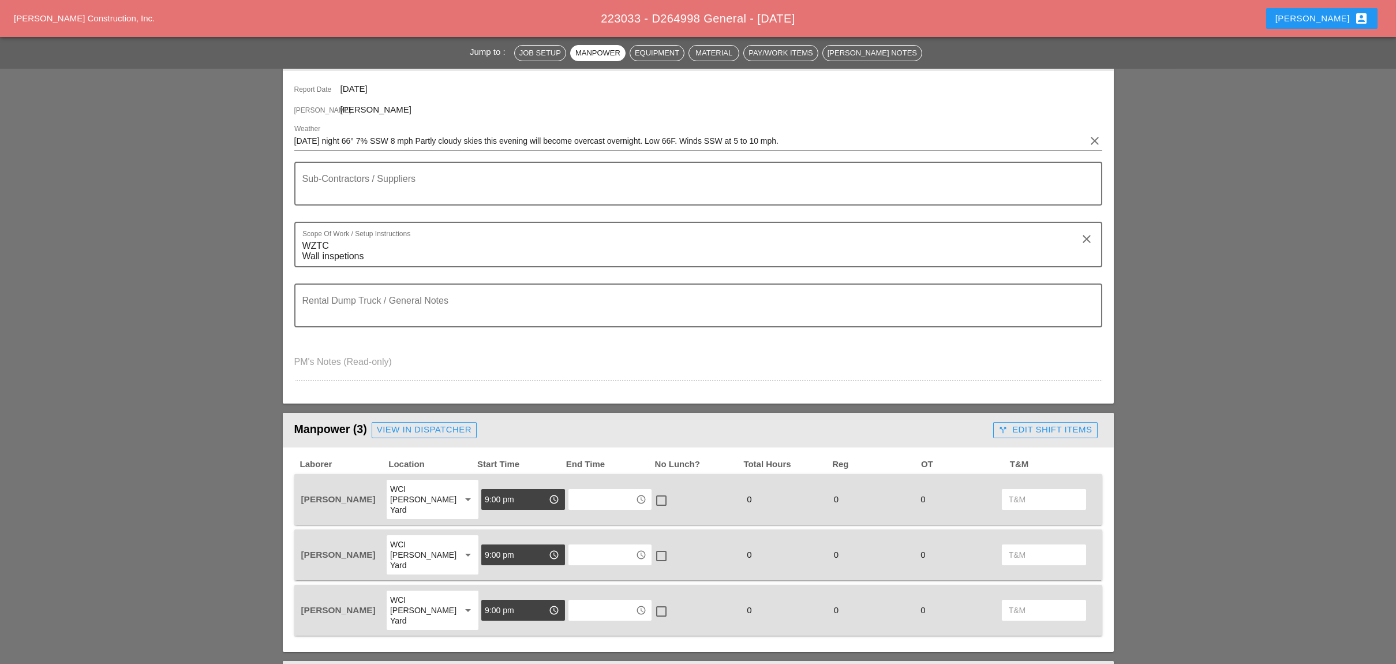
scroll to position [231, 0]
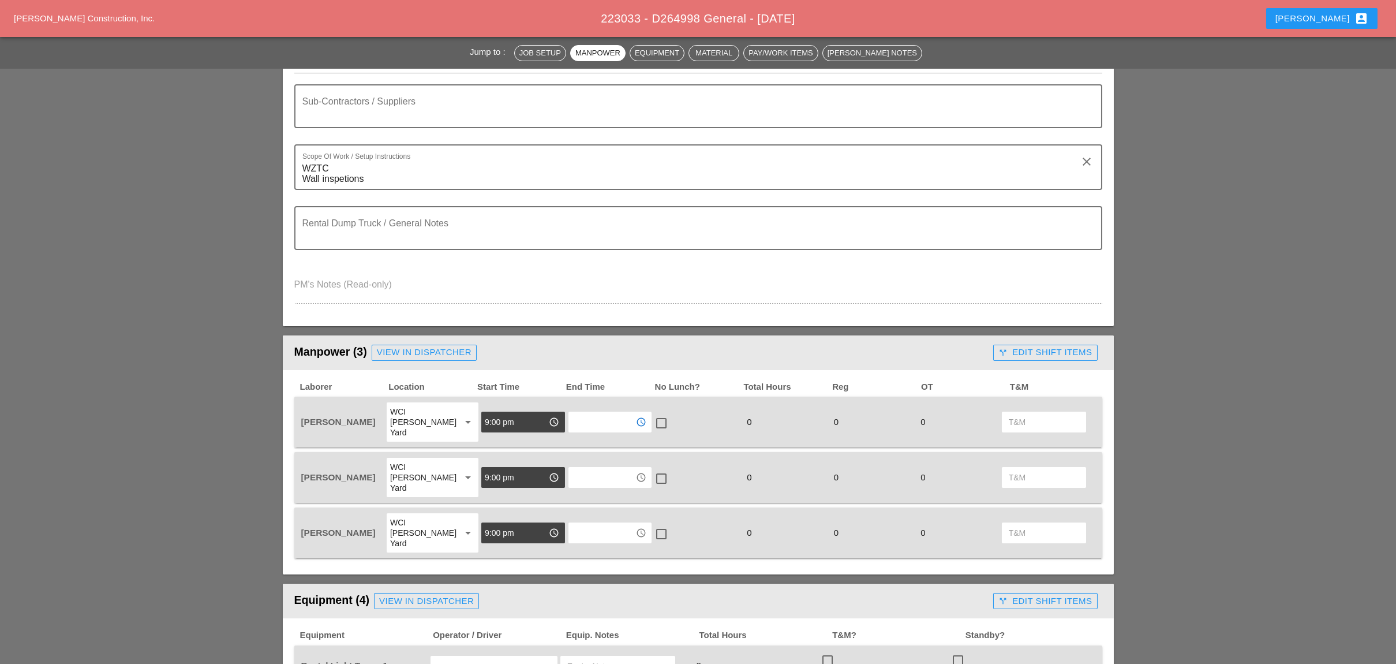
click at [590, 413] on input "text" at bounding box center [602, 422] width 60 height 18
click at [590, 437] on div "5 :00 am" at bounding box center [602, 438] width 65 height 14
type input "5:00 am"
click at [582, 468] on input "text" at bounding box center [602, 477] width 60 height 18
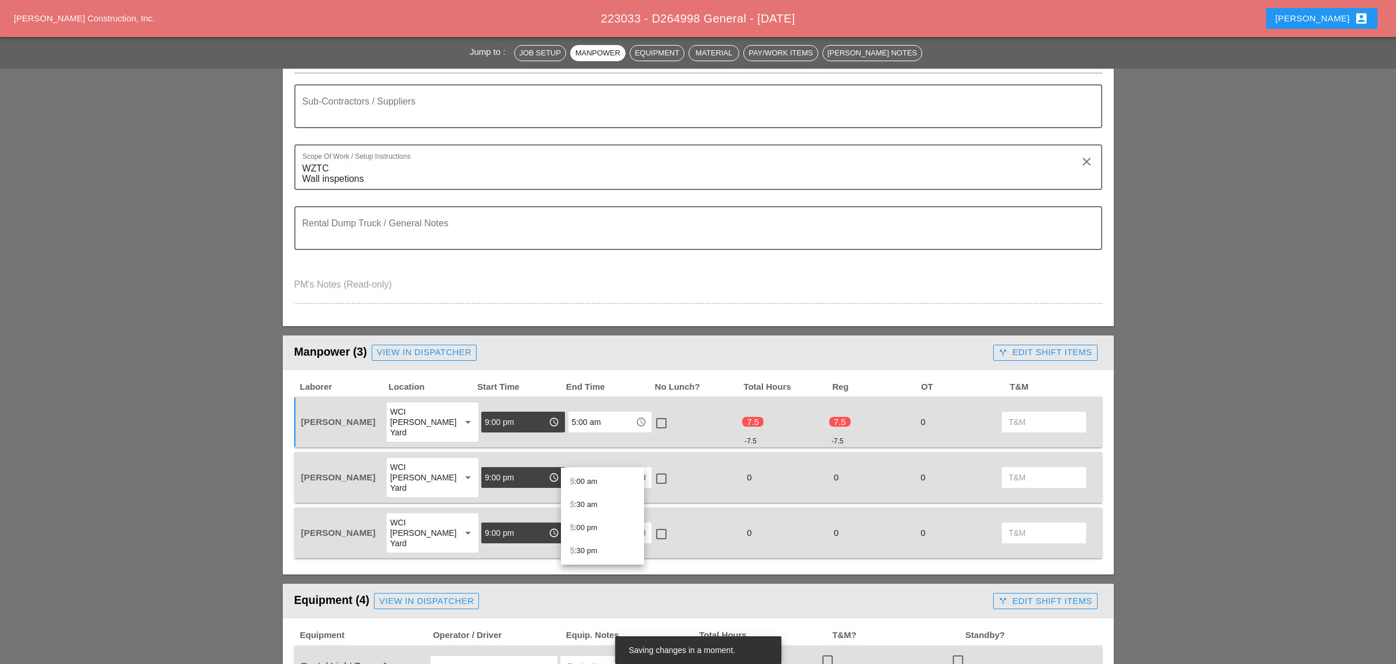
click at [583, 477] on div "5 :00 am" at bounding box center [602, 481] width 65 height 14
type input "5:00 am"
click at [583, 523] on input "text" at bounding box center [602, 532] width 60 height 18
click at [582, 528] on div "5 :00 am" at bounding box center [602, 526] width 65 height 14
type input "5:00 am"
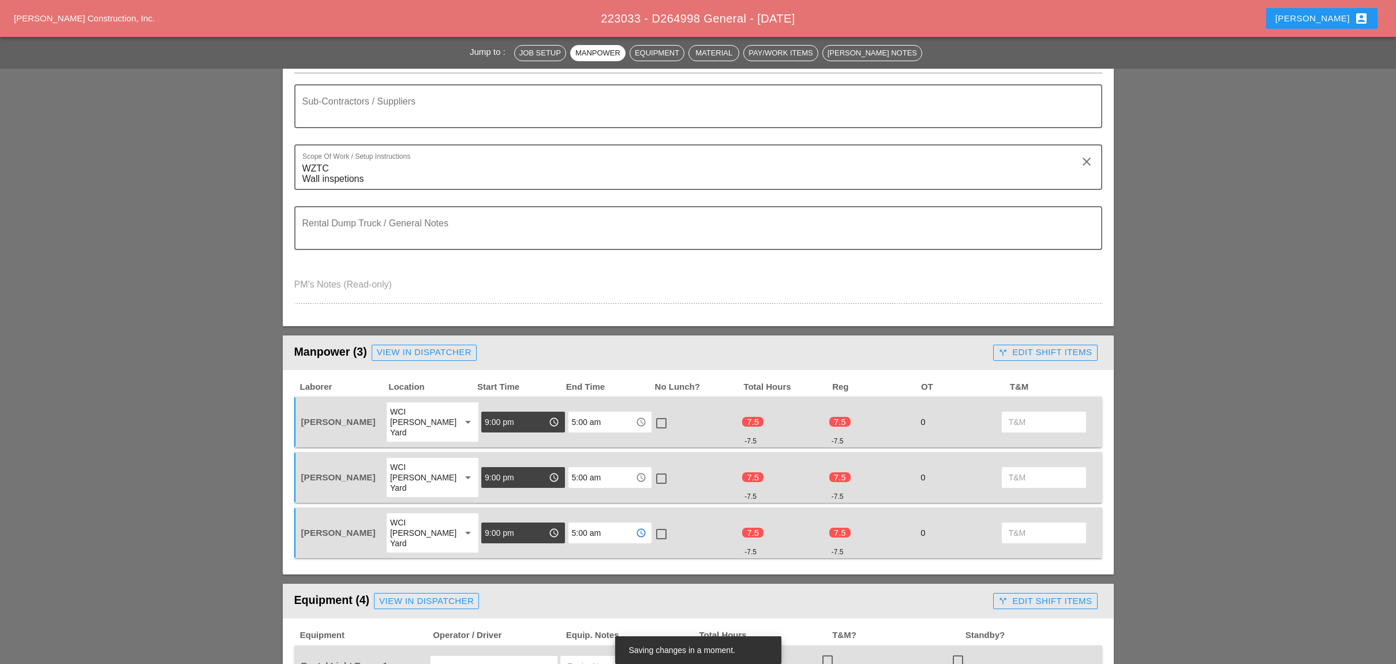
click at [652, 524] on div at bounding box center [662, 534] width 20 height 20
checkbox input "true"
click at [654, 469] on div at bounding box center [662, 479] width 20 height 20
checkbox input "true"
click at [652, 414] on div at bounding box center [662, 423] width 20 height 20
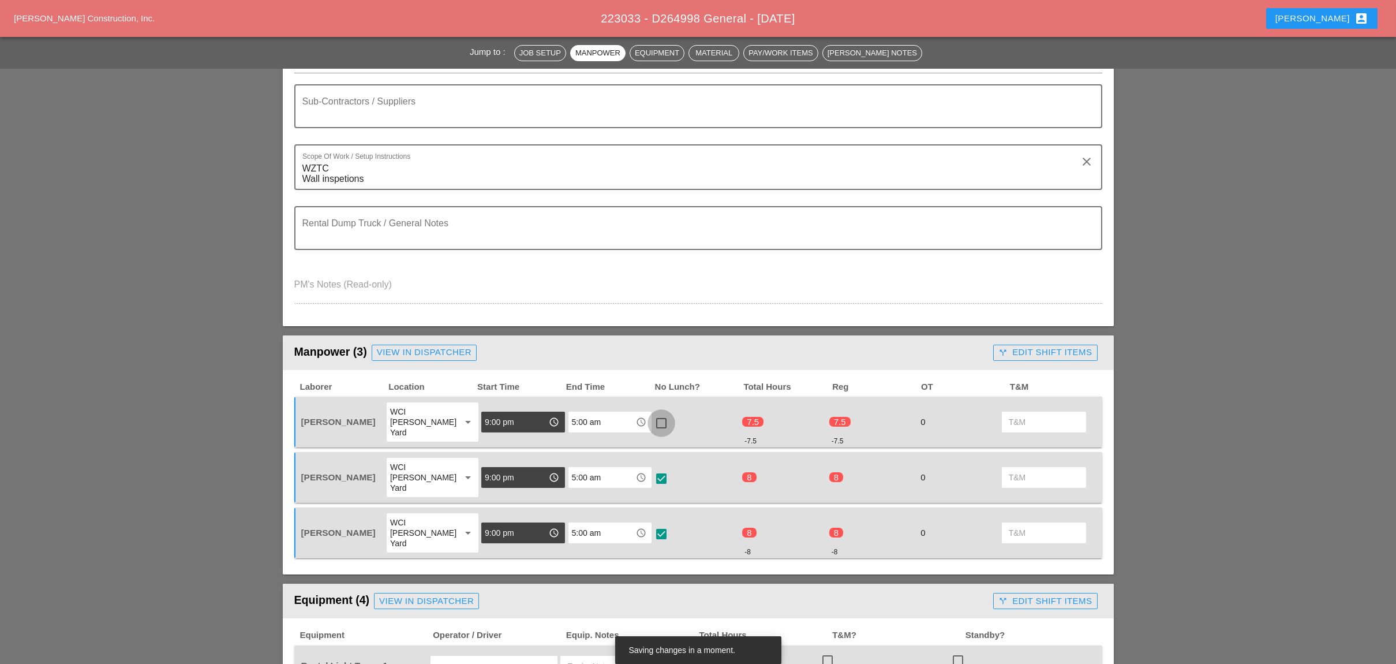
checkbox input "true"
click at [1030, 346] on div "call_split Edit Shift Items" at bounding box center [1044, 352] width 93 height 13
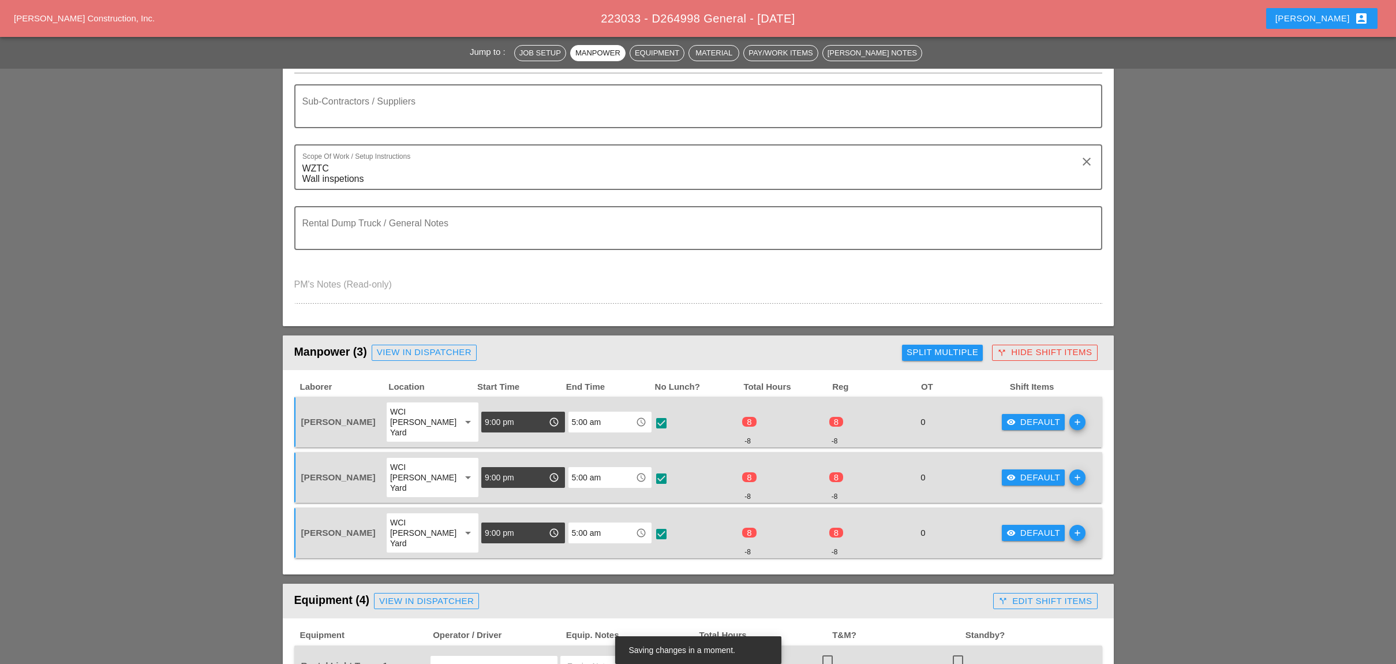
click at [1012, 419] on button "visibility Default" at bounding box center [1033, 422] width 63 height 16
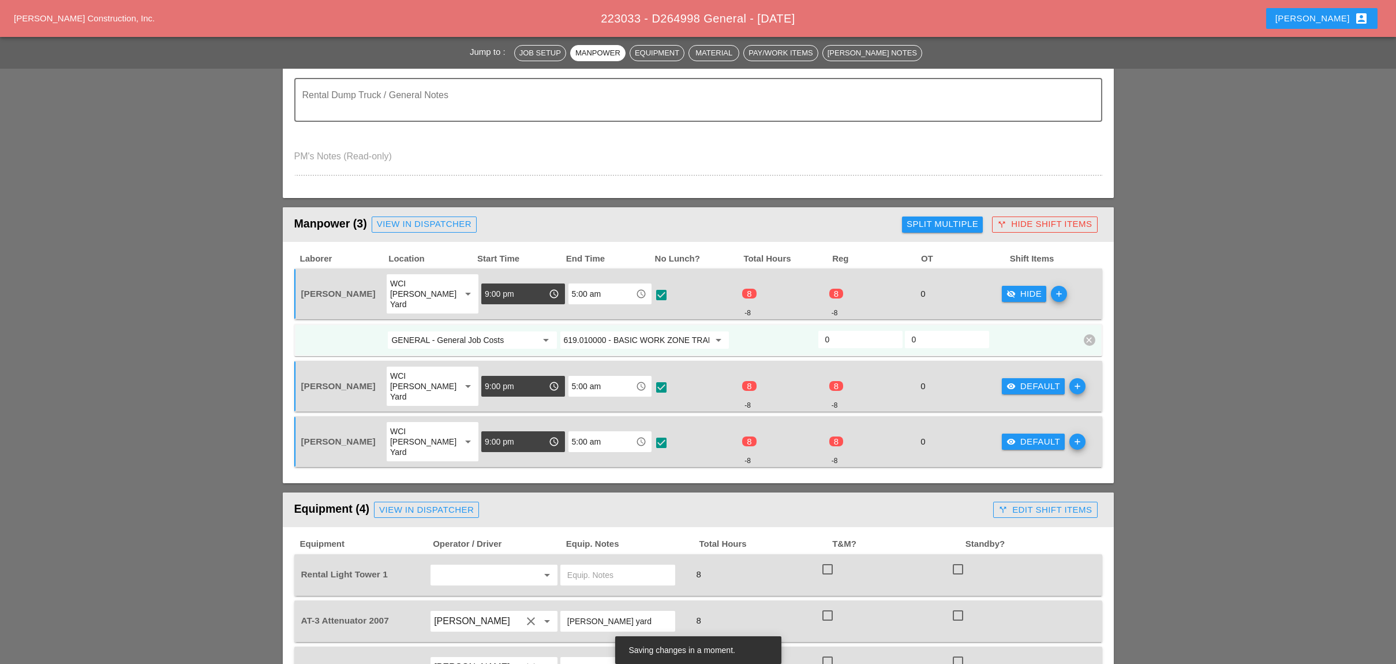
scroll to position [384, 0]
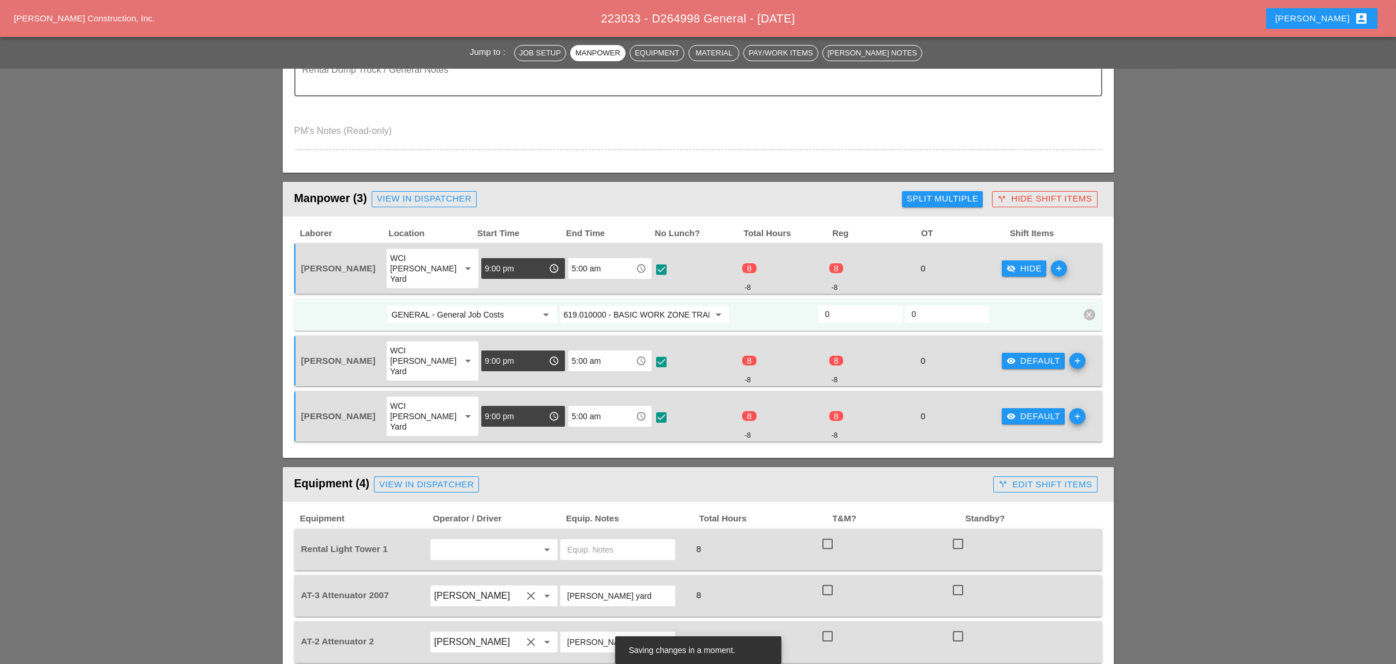
click at [1028, 395] on div "visibility Default add" at bounding box center [1044, 416] width 87 height 42
click at [1033, 410] on div "visibility Default" at bounding box center [1034, 416] width 54 height 13
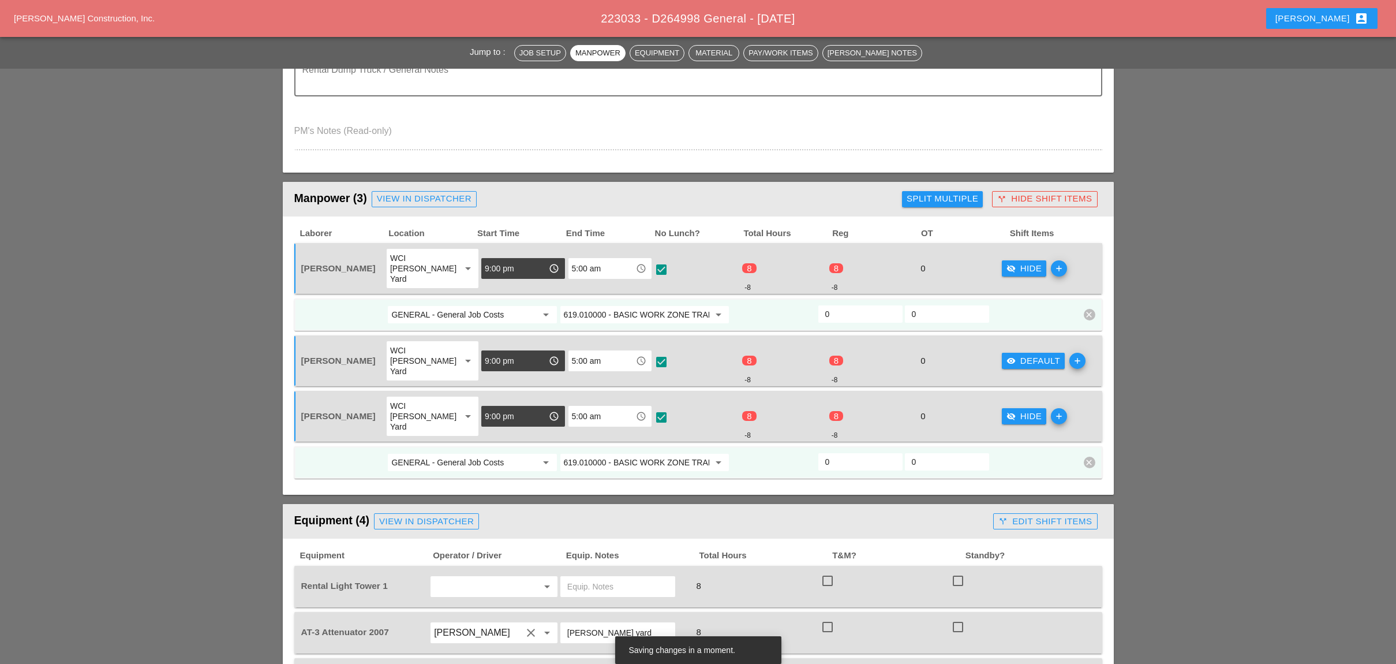
click at [1014, 353] on button "visibility Default" at bounding box center [1033, 361] width 63 height 16
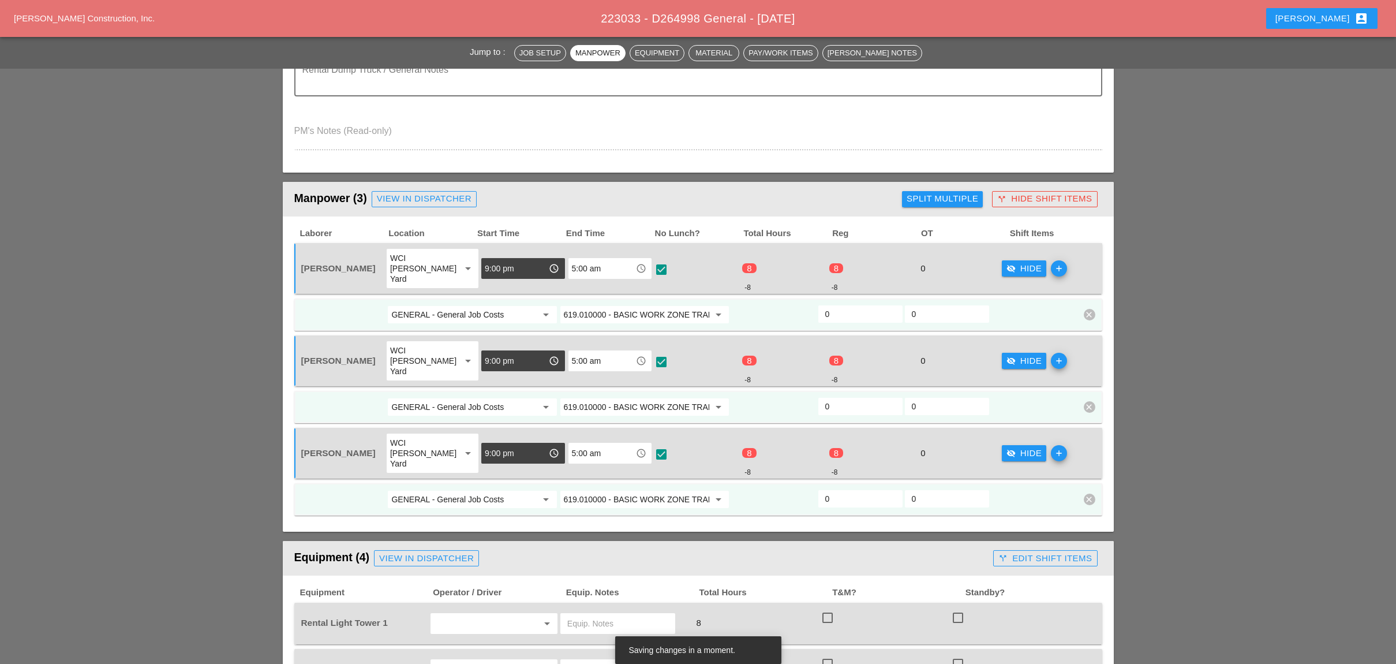
drag, startPoint x: 832, startPoint y: 379, endPoint x: 816, endPoint y: 379, distance: 16.2
click at [817, 396] on div "0" at bounding box center [860, 406] width 87 height 21
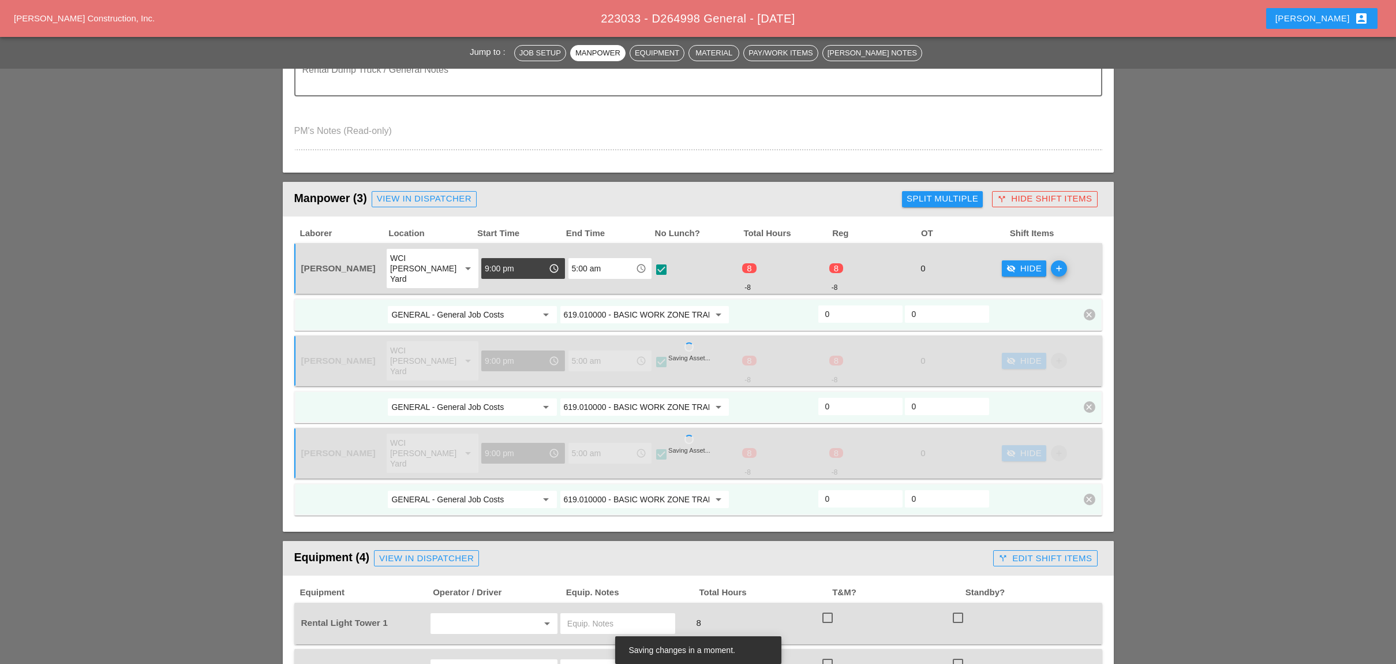
type input "8"
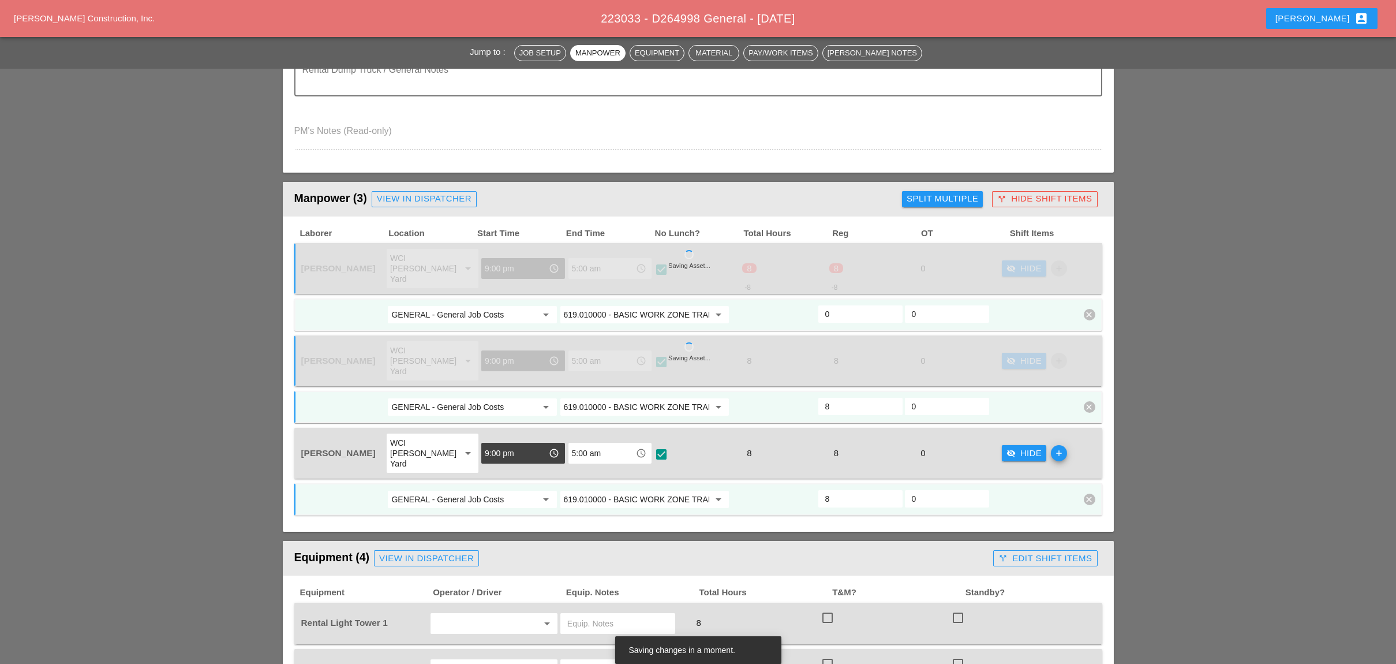
type input "8"
drag, startPoint x: 840, startPoint y: 300, endPoint x: 842, endPoint y: 343, distance: 42.7
click at [817, 304] on div "0" at bounding box center [860, 314] width 87 height 21
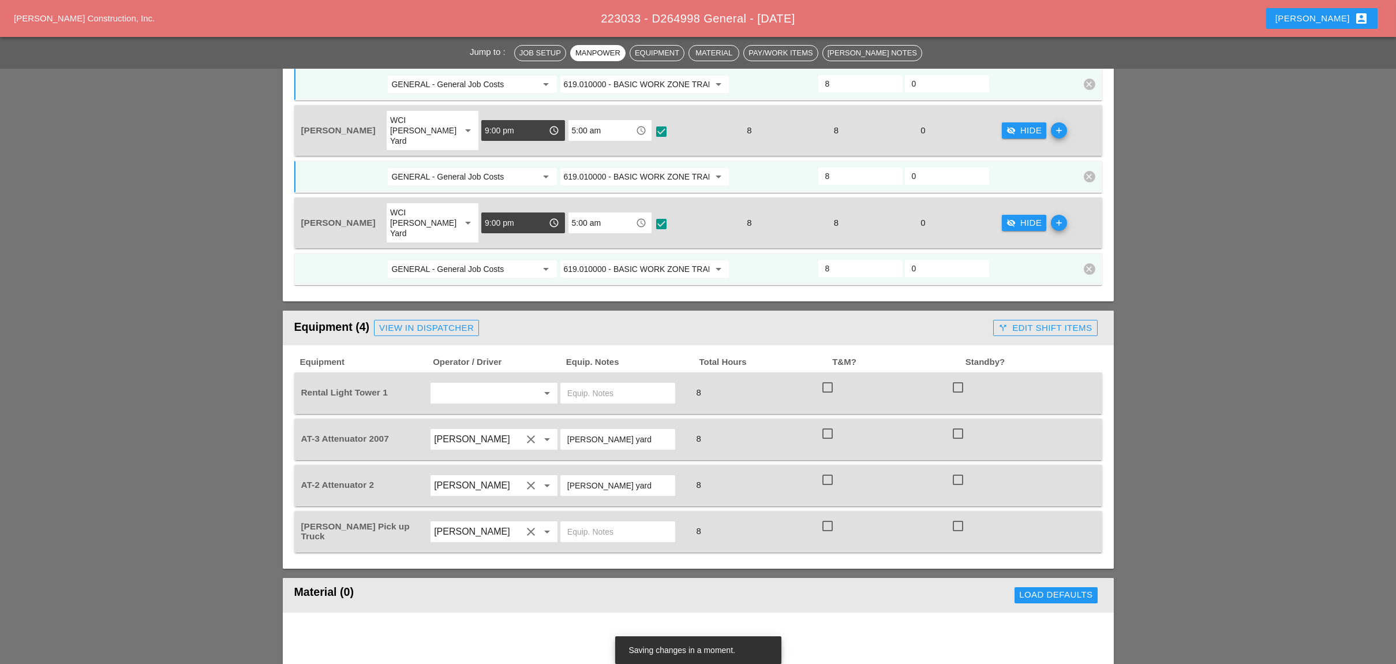
scroll to position [615, 0]
type input "8"
click at [459, 383] on input "text" at bounding box center [478, 392] width 88 height 18
click at [477, 373] on div "[PERSON_NAME]" at bounding box center [494, 378] width 108 height 14
type input "[PERSON_NAME]"
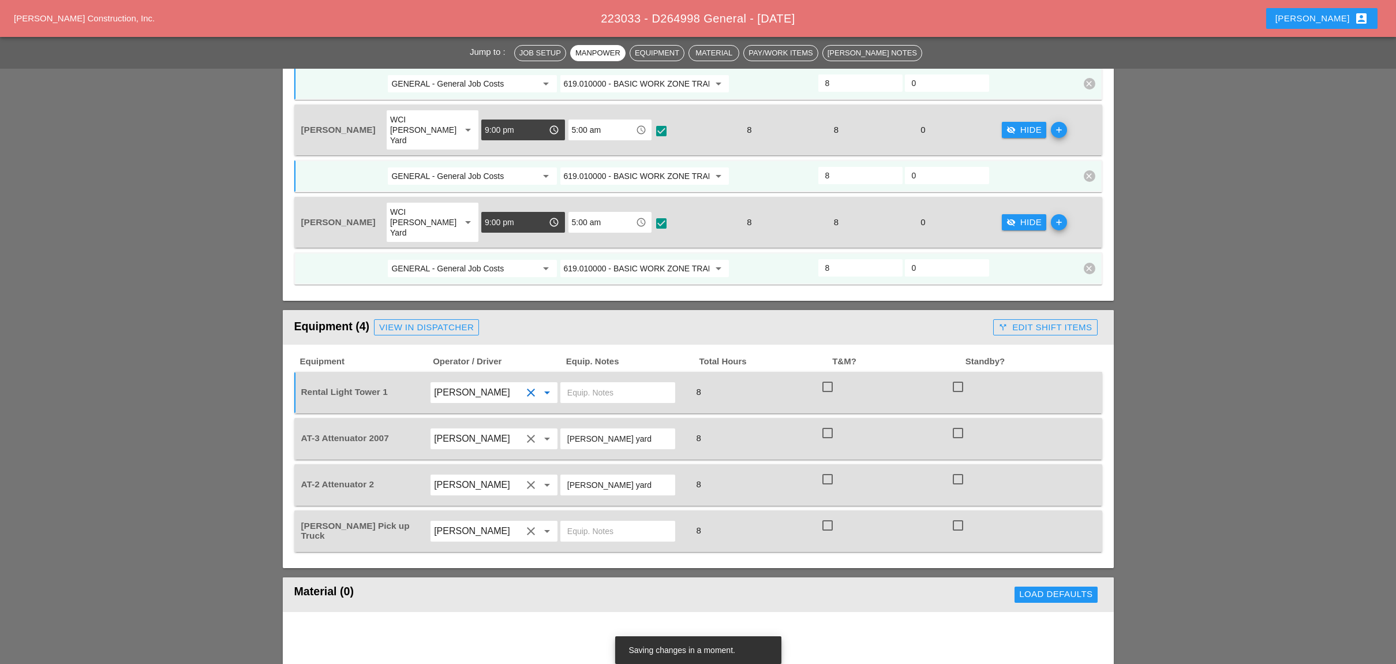
click at [579, 383] on input "text" at bounding box center [617, 392] width 101 height 18
drag, startPoint x: 624, startPoint y: 391, endPoint x: 552, endPoint y: 390, distance: 71.6
click at [552, 422] on div "AT-3 Attenuator 2007 Cristian Morillon clear arrow_drop_down Bruckner yard 8 ch…" at bounding box center [689, 438] width 781 height 32
click at [607, 383] on input "text" at bounding box center [617, 392] width 101 height 18
paste input "[PERSON_NAME] yard"
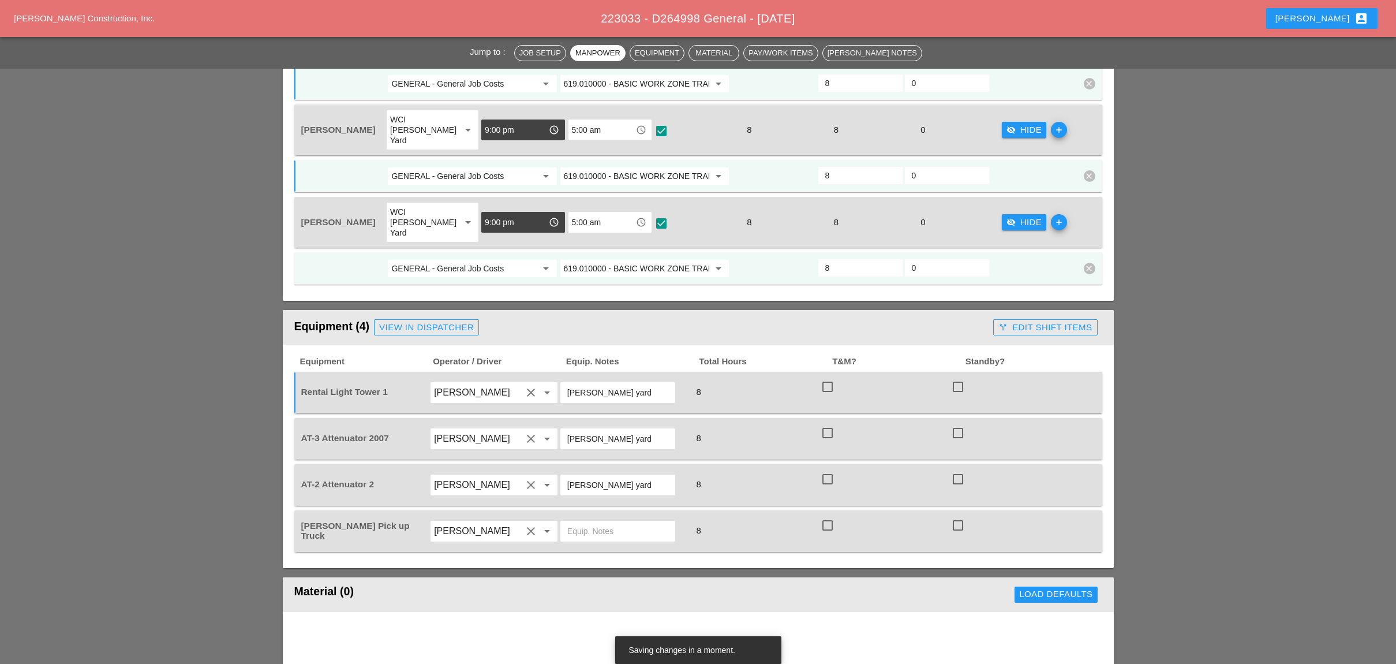
type input "[PERSON_NAME] yard"
click at [832, 377] on div at bounding box center [828, 387] width 20 height 20
checkbox input "true"
drag, startPoint x: 828, startPoint y: 391, endPoint x: 826, endPoint y: 409, distance: 17.9
click at [827, 423] on div at bounding box center [828, 433] width 20 height 20
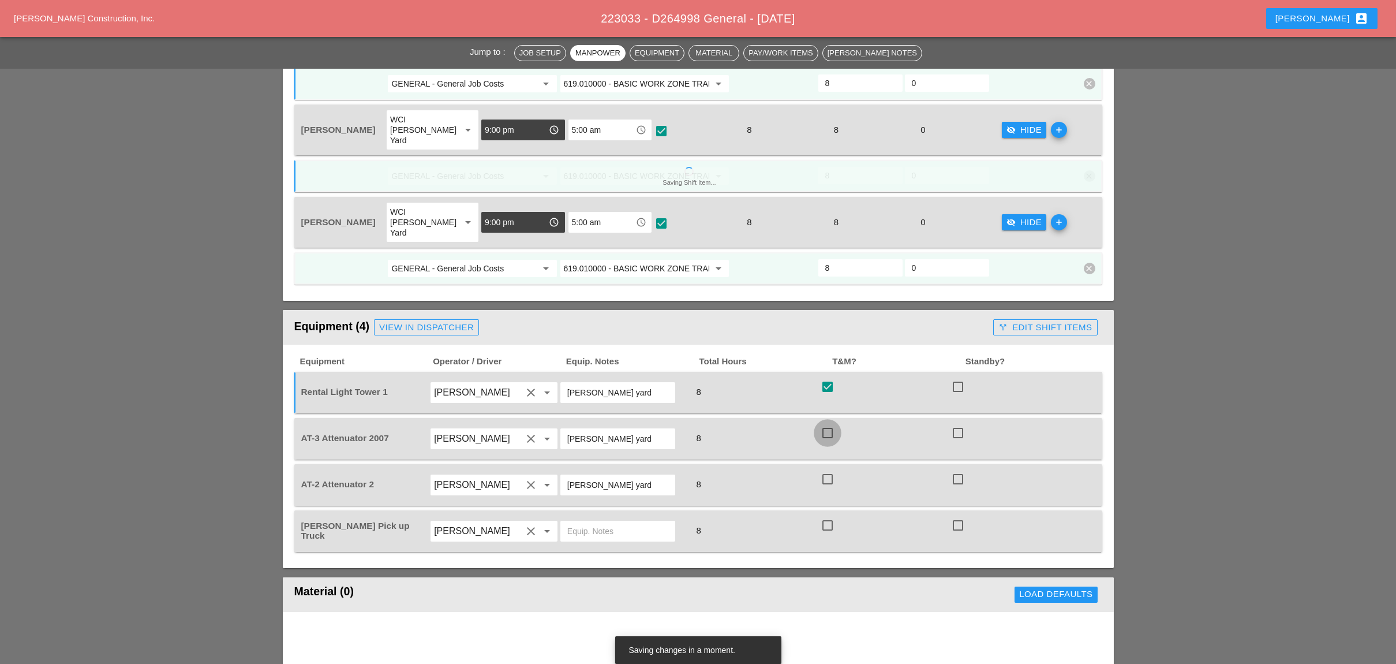
checkbox input "true"
click at [825, 469] on div at bounding box center [828, 479] width 20 height 20
checkbox input "true"
click at [826, 515] on div at bounding box center [828, 525] width 20 height 20
checkbox input "true"
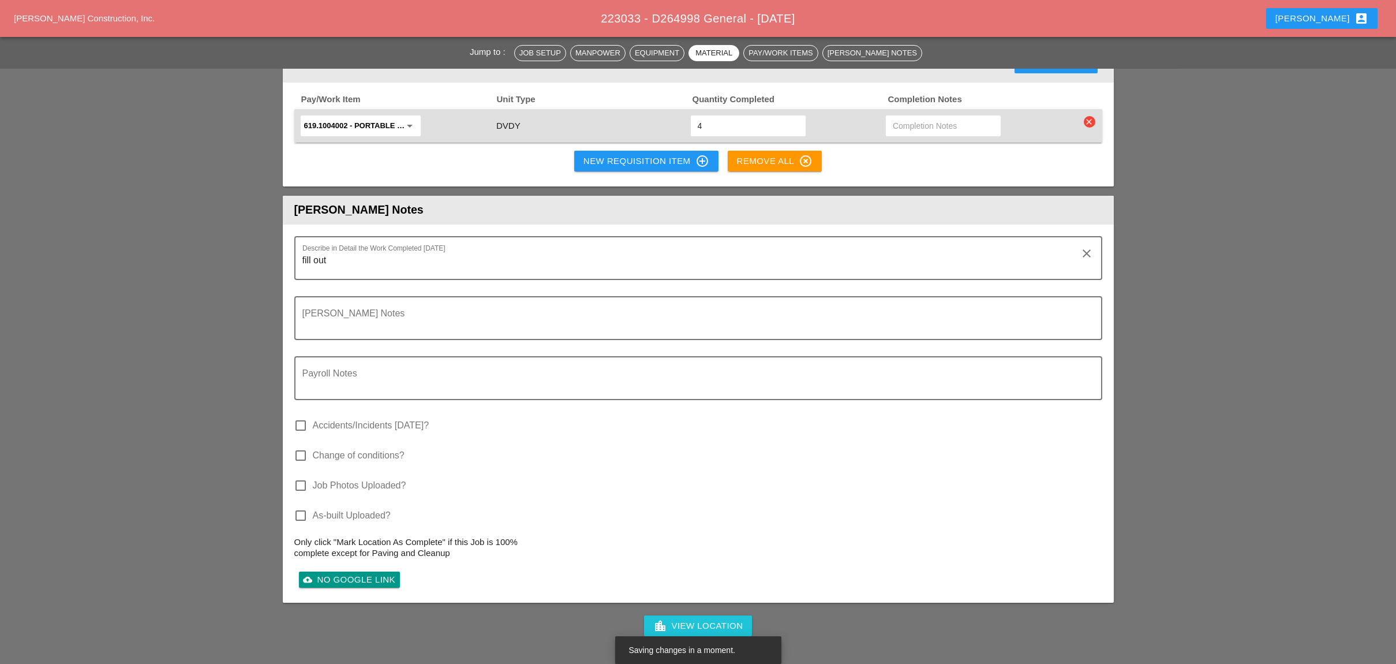
scroll to position [1308, 0]
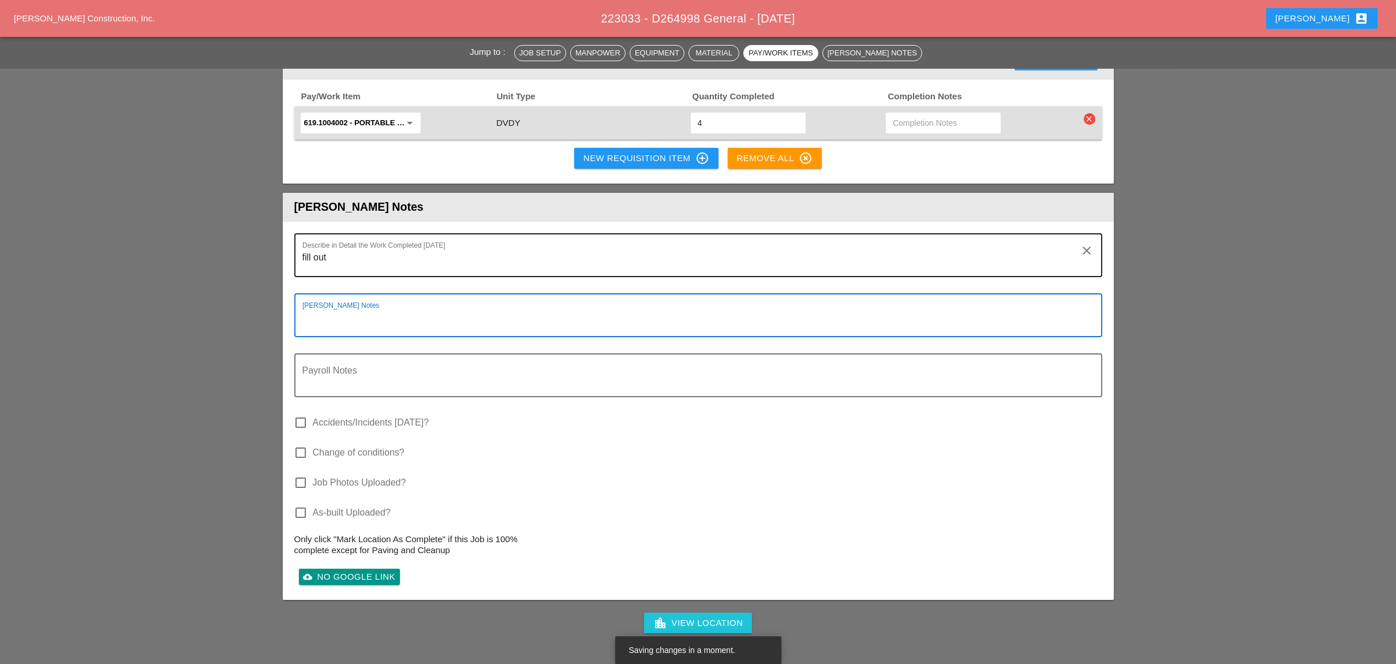
drag, startPoint x: 343, startPoint y: 260, endPoint x: 333, endPoint y: 219, distance: 41.6
click at [338, 294] on div "[PERSON_NAME] Notes" at bounding box center [693, 315] width 783 height 42
drag, startPoint x: 331, startPoint y: 215, endPoint x: 293, endPoint y: 212, distance: 38.2
click at [293, 222] on div "Describe in Detail the Work Completed Today fill out clear Foreman's Notes Payr…" at bounding box center [698, 411] width 831 height 378
drag, startPoint x: 414, startPoint y: 210, endPoint x: 330, endPoint y: 207, distance: 84.9
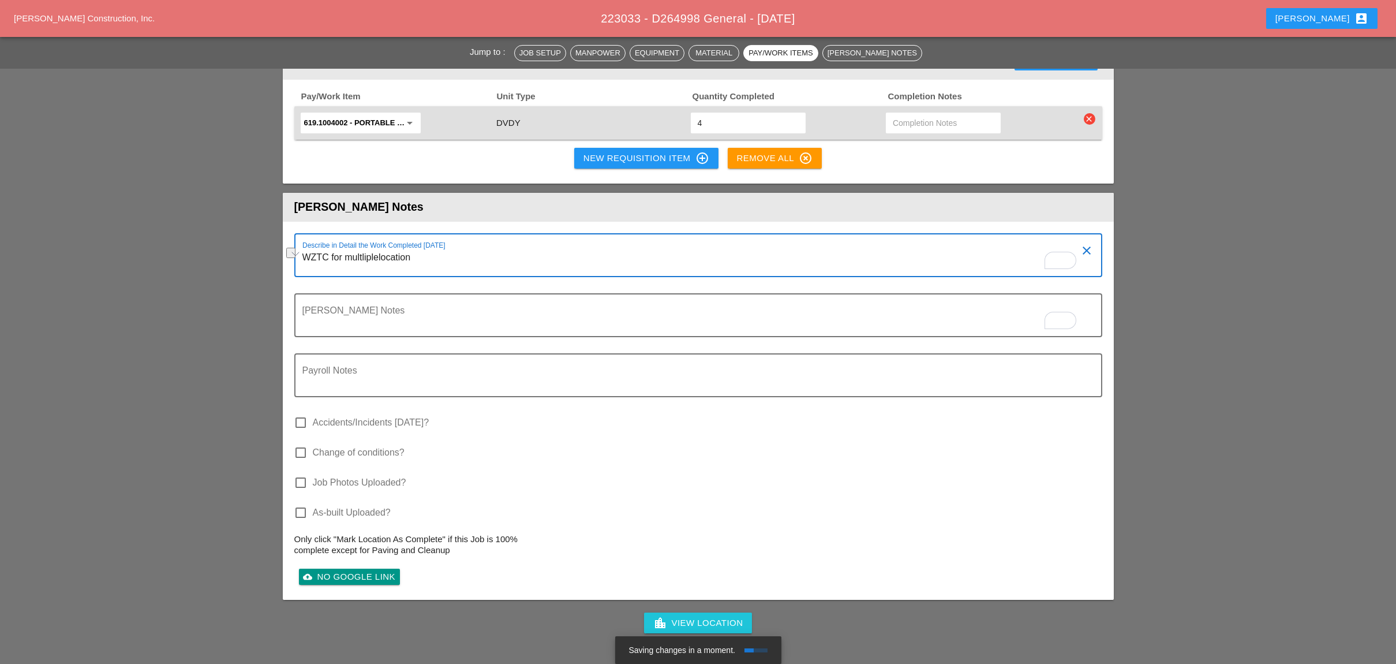
click at [330, 248] on textarea "WZTC for multliplelocation" at bounding box center [693, 262] width 783 height 28
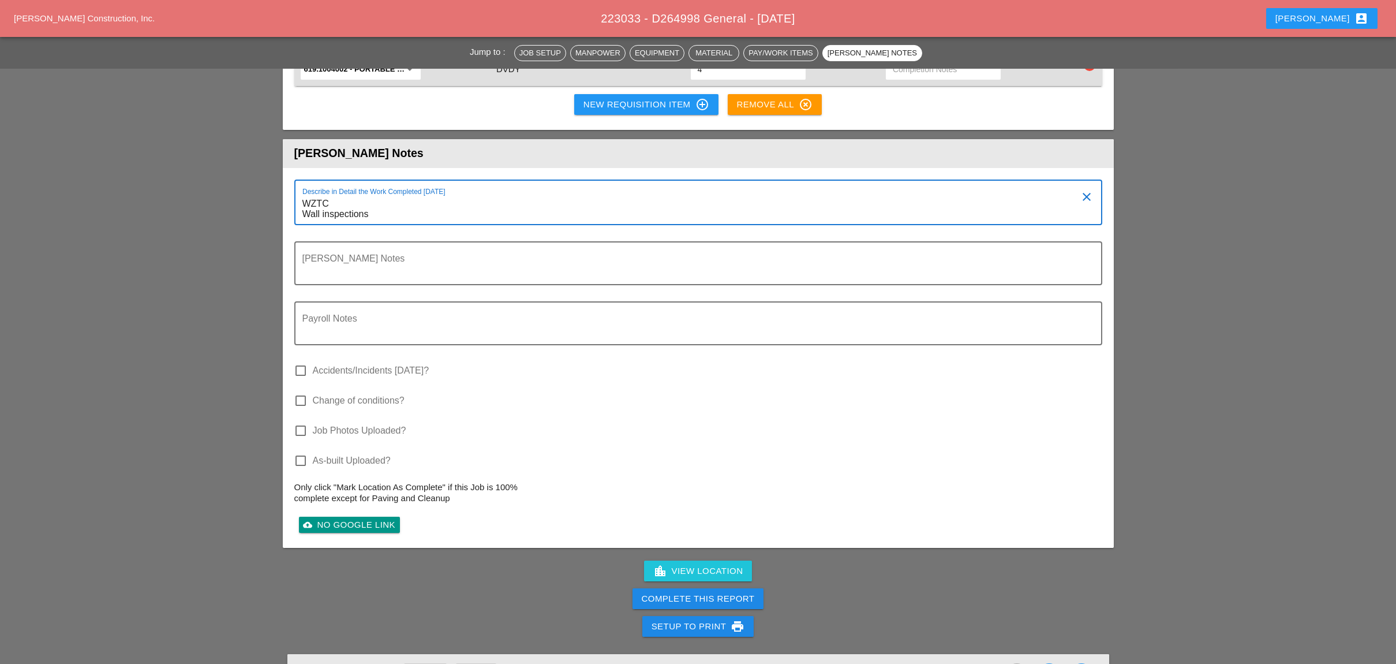
scroll to position [1461, 0]
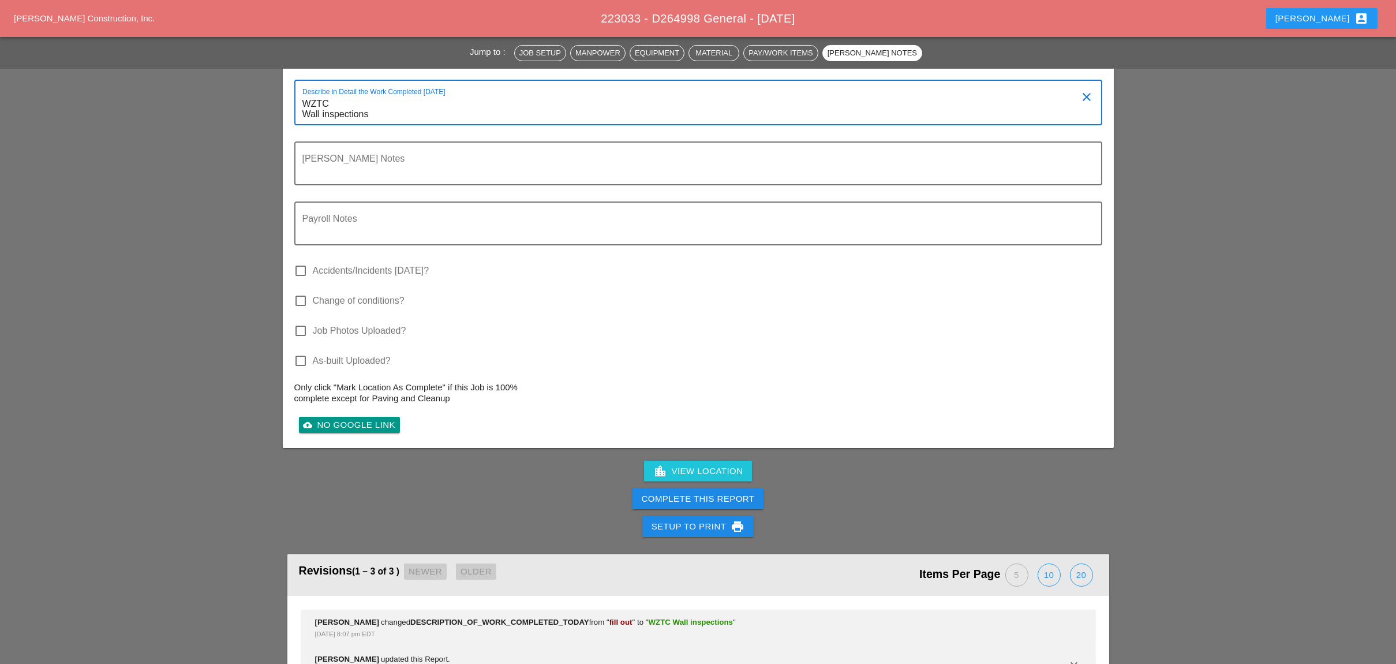
type textarea "WZTC Wall inspections"
click at [695, 492] on div "Complete This Report" at bounding box center [698, 498] width 113 height 13
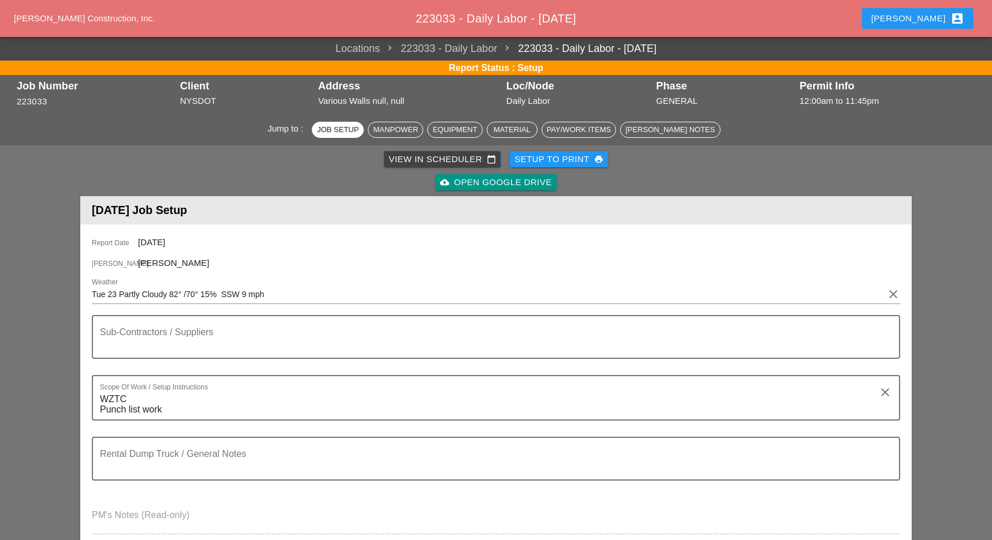
scroll to position [462, 0]
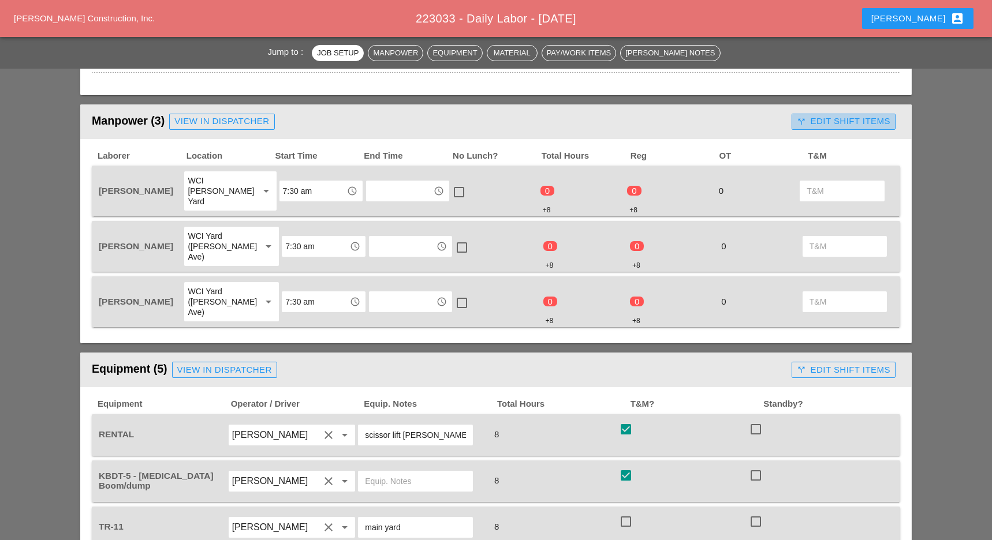
click at [825, 115] on div "call_split Edit Shift Items" at bounding box center [842, 121] width 93 height 13
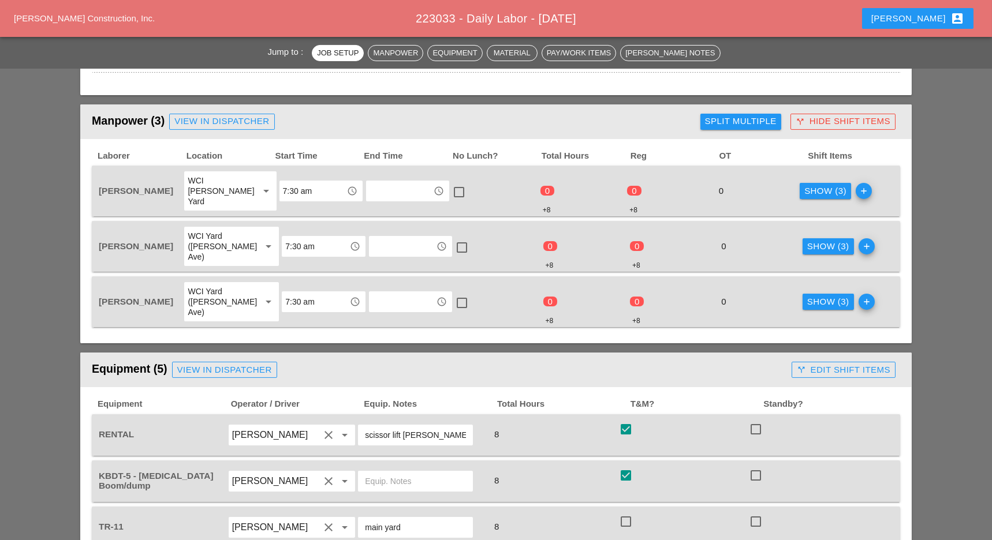
click at [820, 185] on div "Show (3)" at bounding box center [825, 191] width 42 height 13
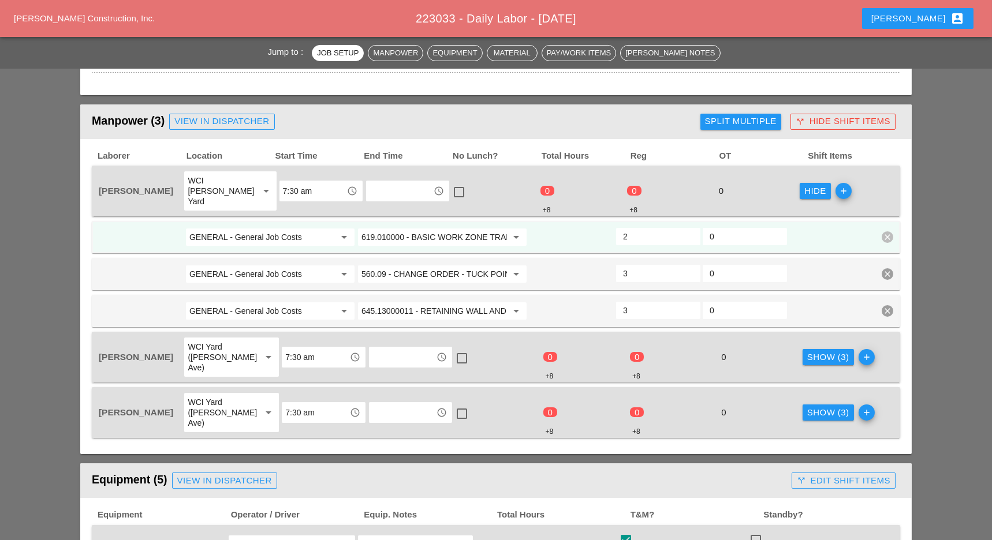
click at [809, 351] on div "Show (3)" at bounding box center [828, 357] width 42 height 13
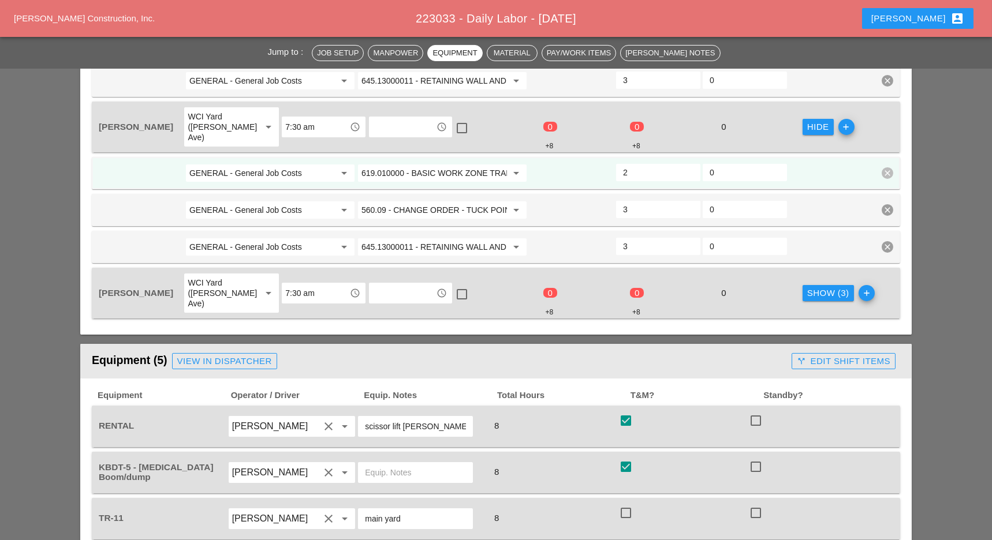
scroll to position [693, 0]
click at [811, 286] on div "Show (3)" at bounding box center [828, 292] width 42 height 13
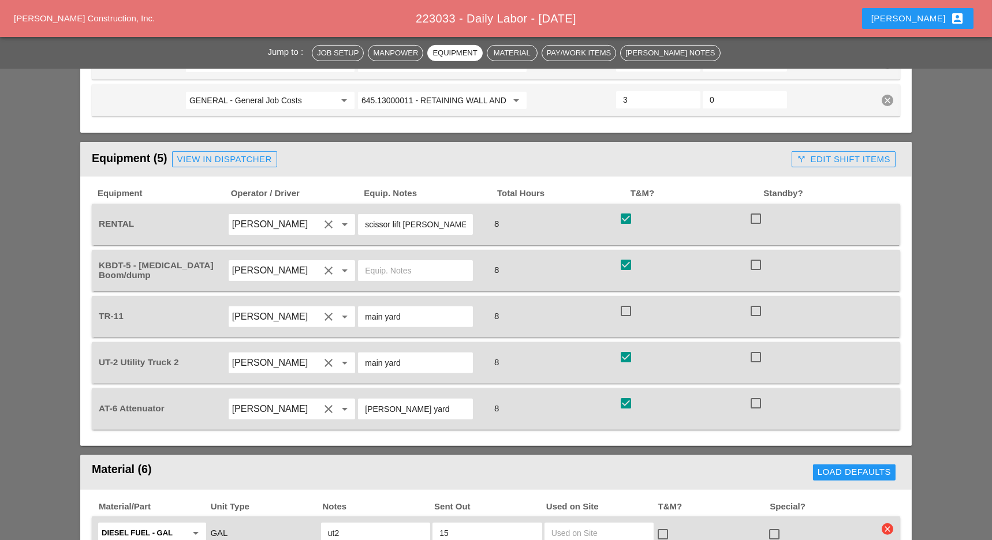
scroll to position [1000, 0]
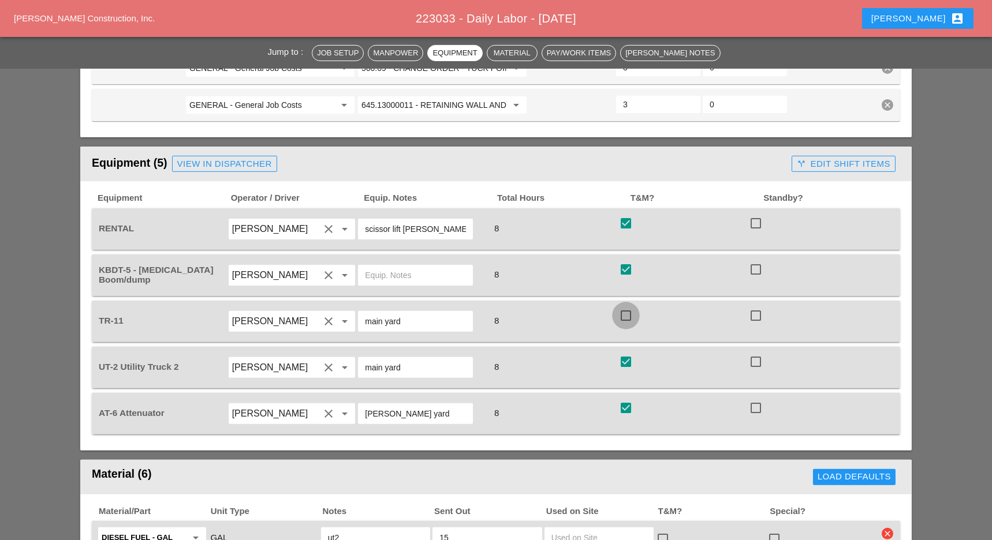
click at [620, 306] on div at bounding box center [626, 316] width 20 height 20
checkbox input "true"
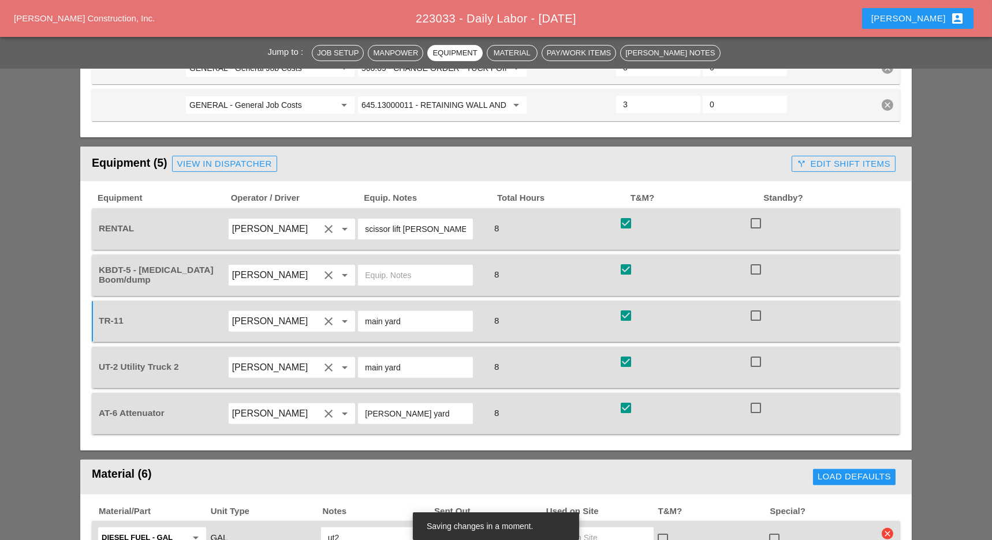
click at [811, 147] on header "Equipment (5) View in Dispatcher call_split Edit Shift Items" at bounding box center [495, 164] width 831 height 35
click at [821, 158] on div "call_split Edit Shift Items" at bounding box center [842, 164] width 93 height 13
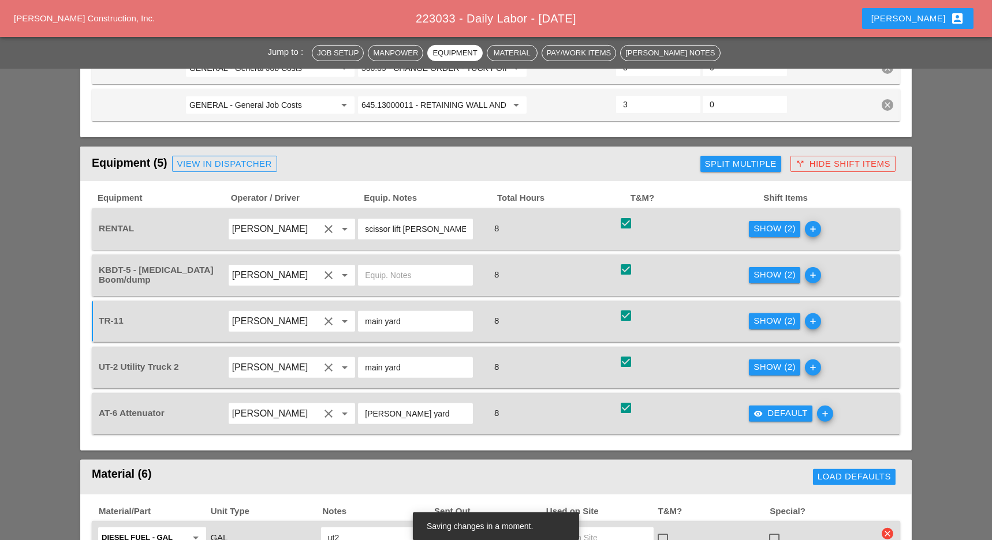
click at [770, 351] on div "Show (2) add" at bounding box center [812, 367] width 130 height 32
click at [772, 351] on div "Show (2) add" at bounding box center [812, 367] width 130 height 32
click at [775, 361] on div "Show (2)" at bounding box center [774, 367] width 42 height 13
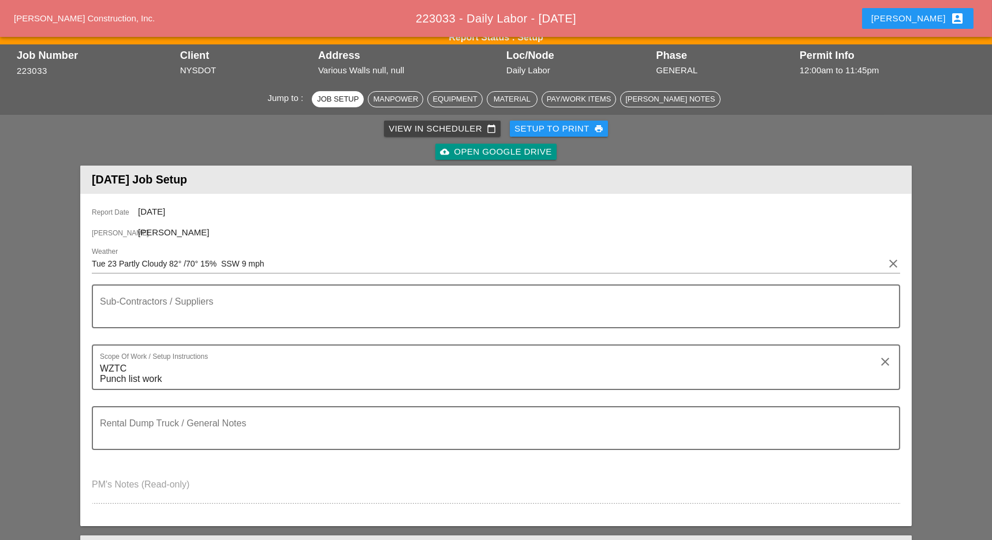
scroll to position [0, 0]
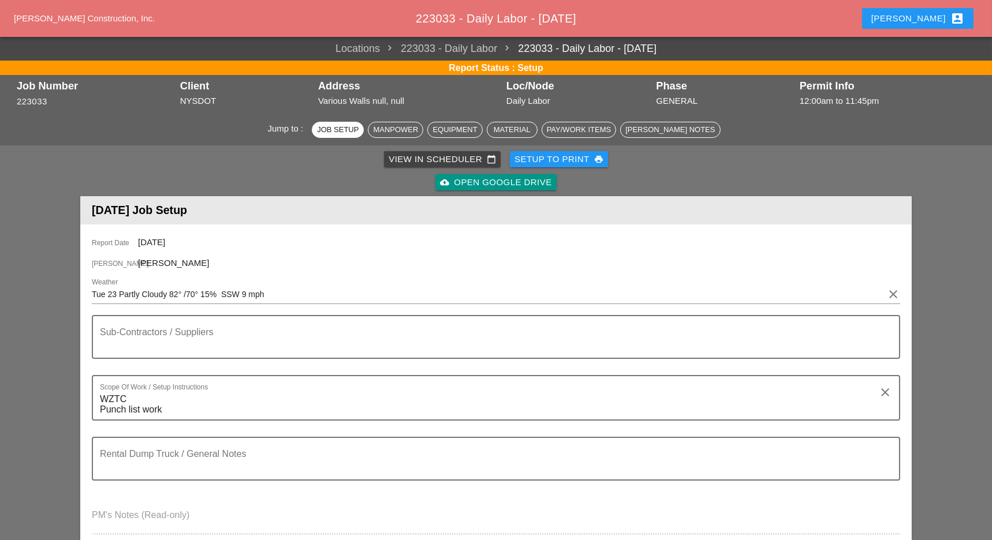
click at [418, 157] on div "View in Scheduler calendar_today" at bounding box center [441, 159] width 107 height 13
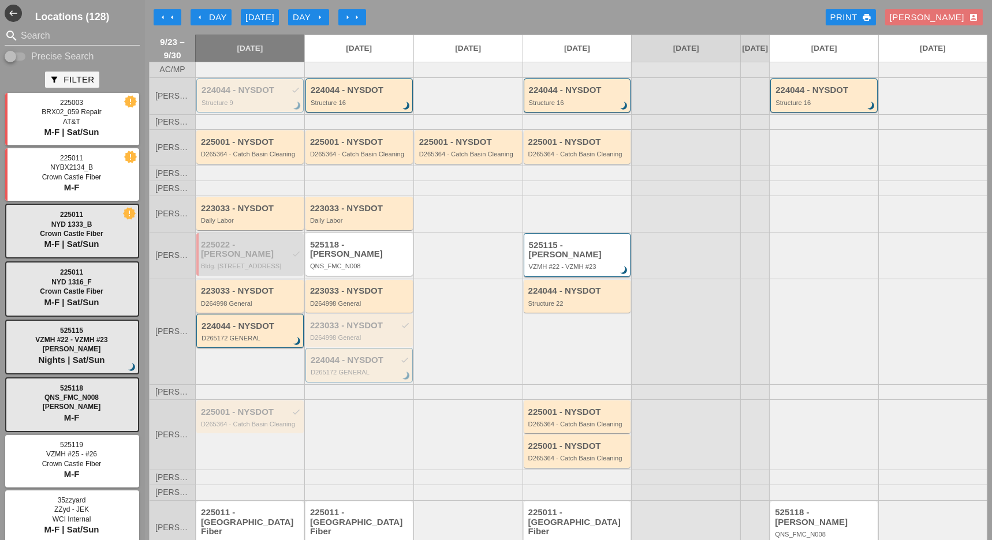
click at [243, 300] on div "D264998 General" at bounding box center [251, 303] width 100 height 7
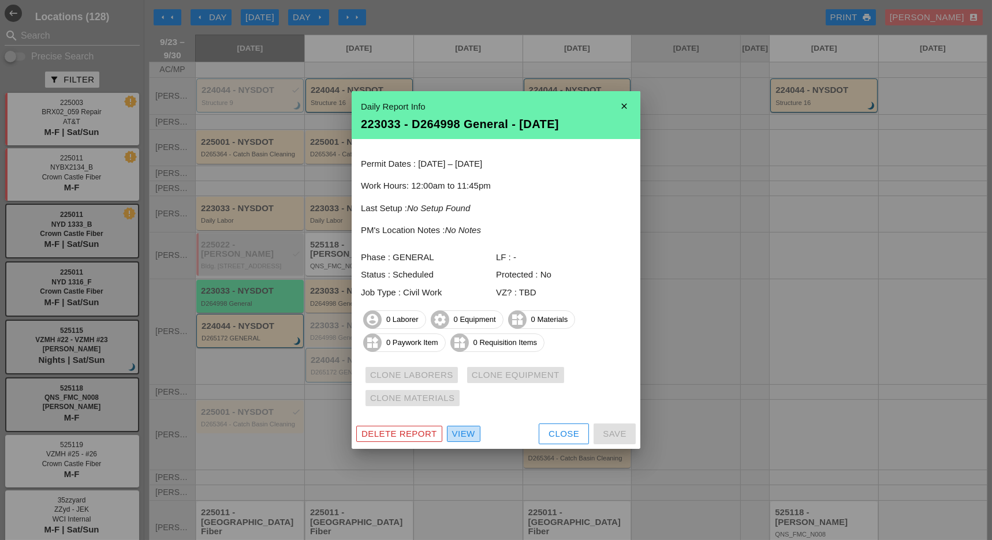
click at [466, 429] on div "View" at bounding box center [463, 434] width 23 height 13
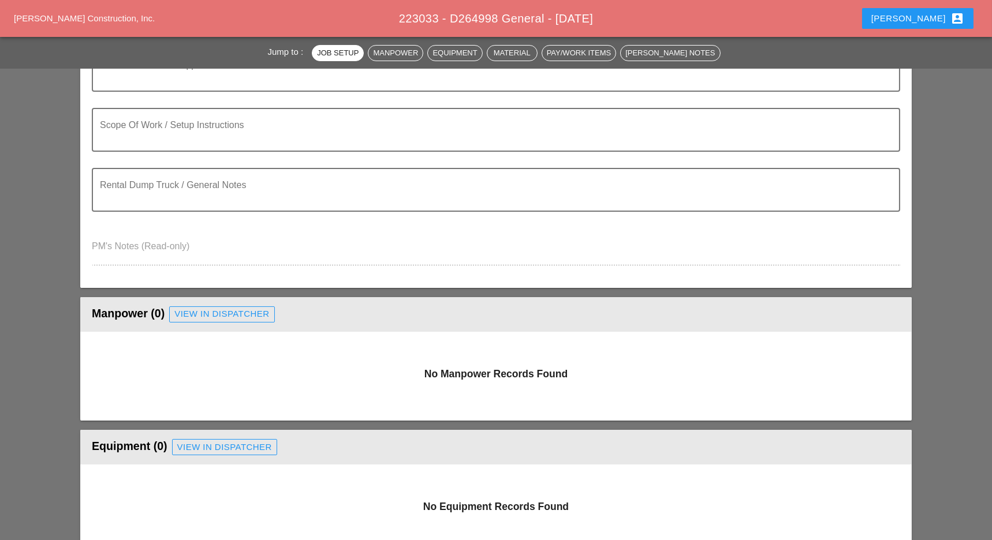
scroll to position [308, 0]
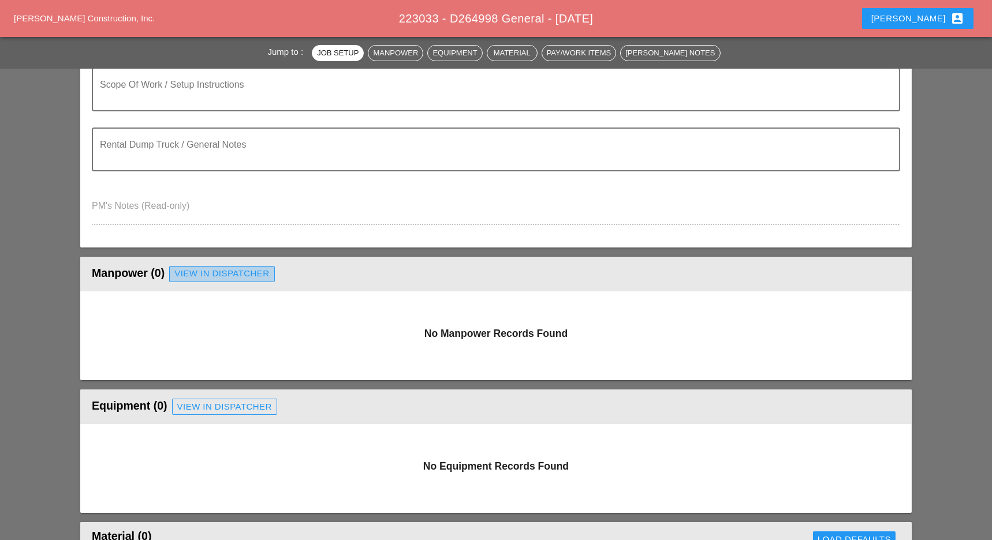
click at [223, 271] on div "View in Dispatcher" at bounding box center [221, 273] width 95 height 13
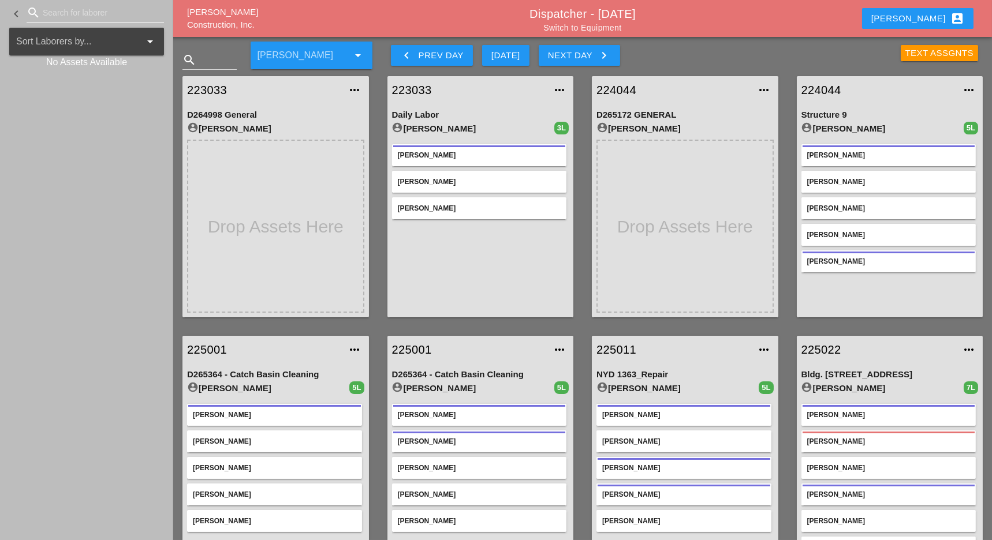
click at [84, 14] on input "Search for laborer" at bounding box center [95, 12] width 105 height 18
type input "luc"
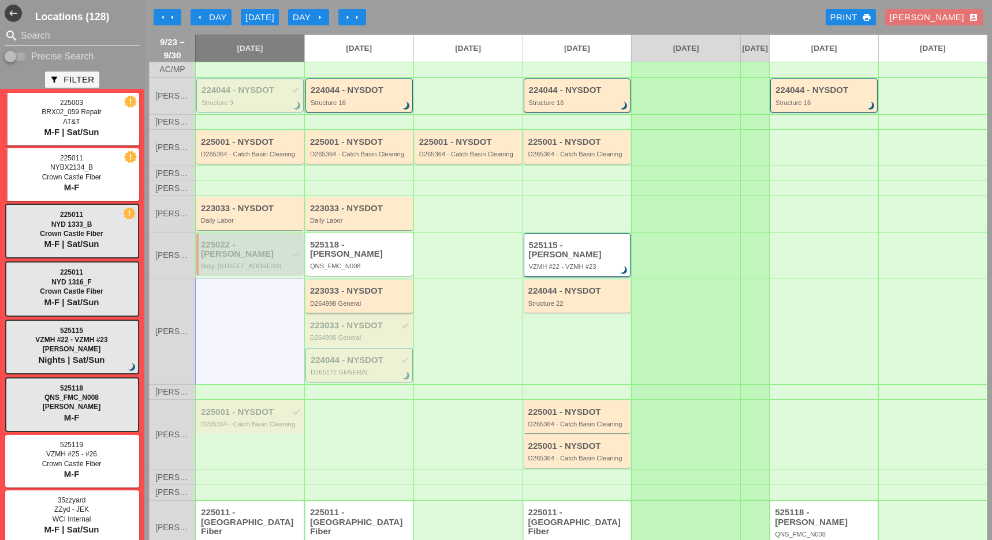
click at [357, 294] on div "223033 - NYSDOT D264998 General" at bounding box center [360, 296] width 100 height 21
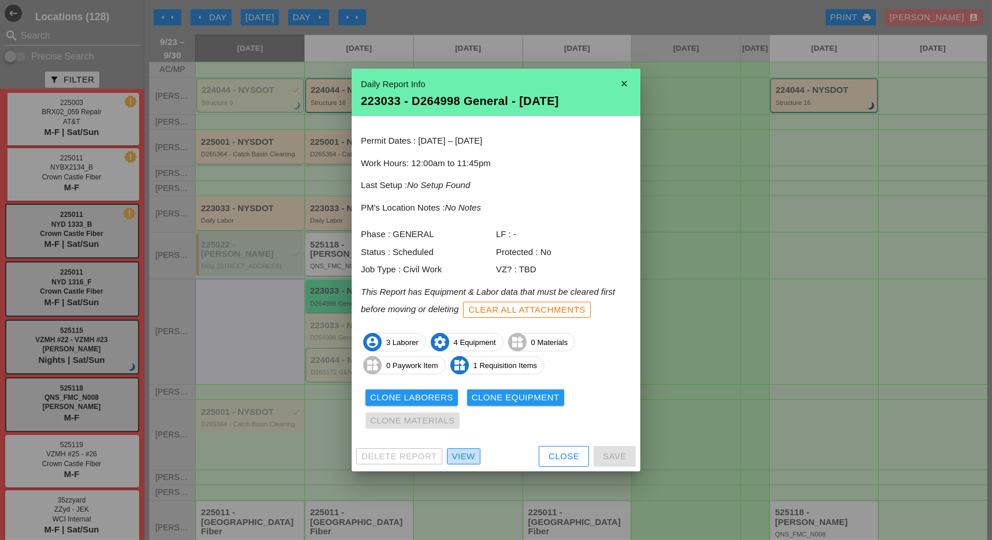
click at [459, 454] on div "View" at bounding box center [463, 456] width 23 height 13
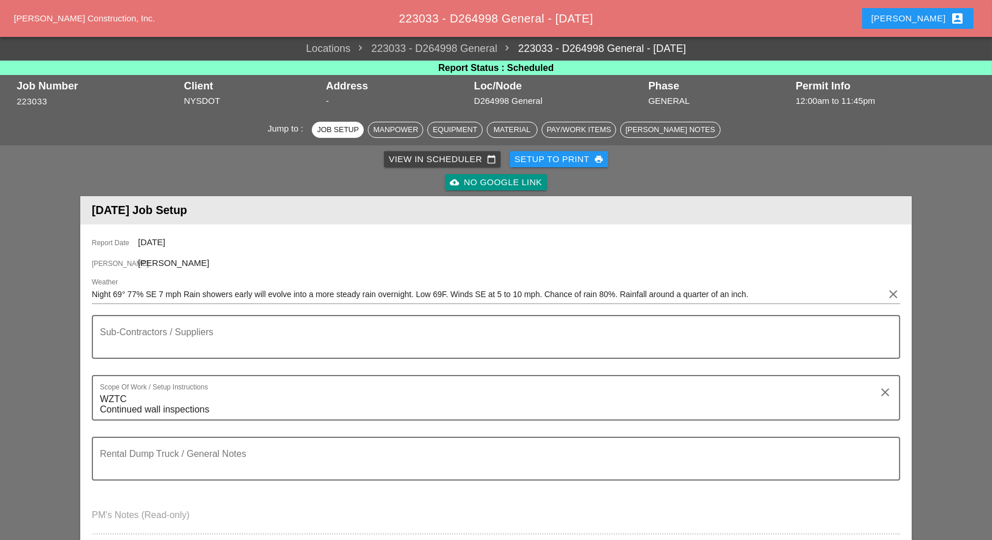
scroll to position [462, 0]
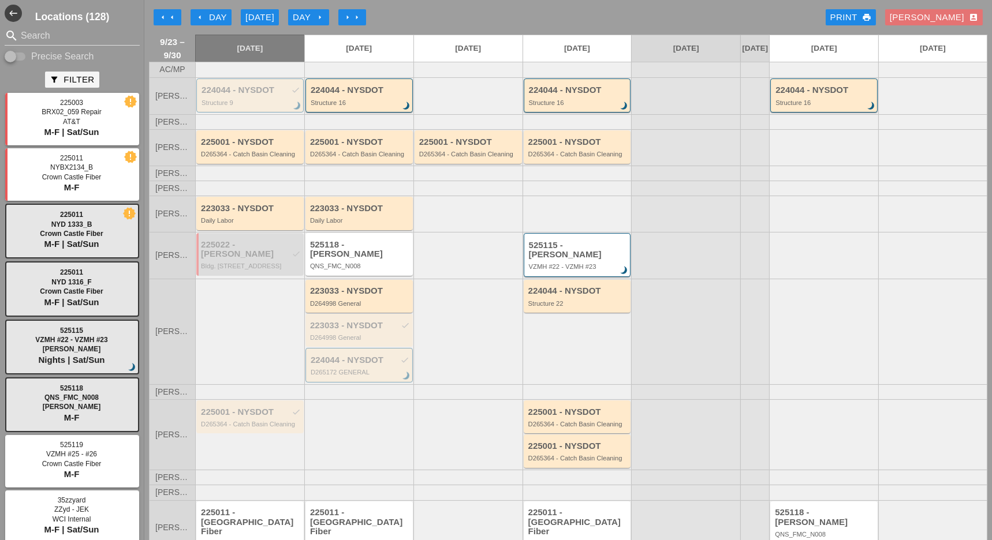
click at [222, 21] on div "arrow_left Day" at bounding box center [211, 17] width 32 height 13
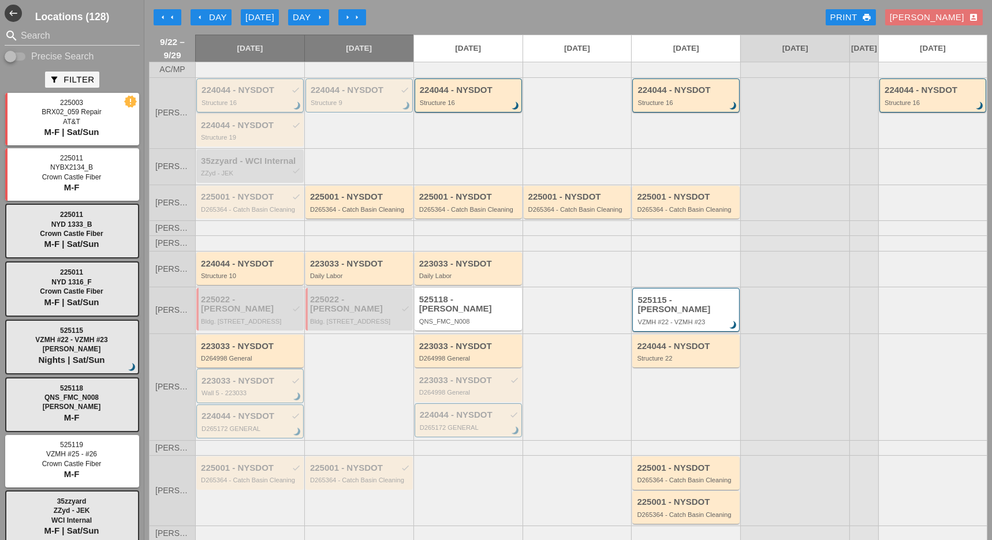
click at [238, 95] on div "224044 - NYSDOT check" at bounding box center [250, 90] width 99 height 10
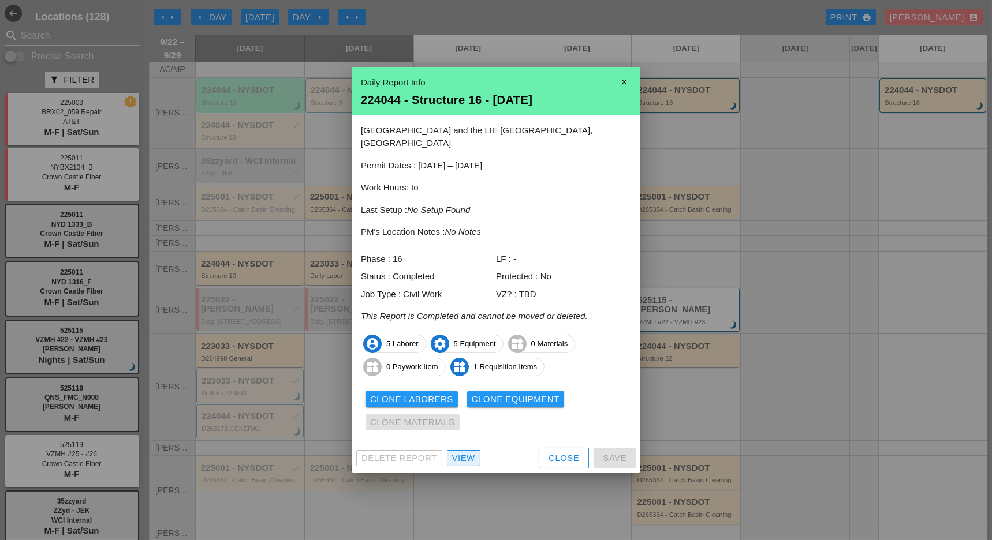
drag, startPoint x: 464, startPoint y: 451, endPoint x: 482, endPoint y: 414, distance: 41.3
click at [465, 452] on div "View" at bounding box center [463, 458] width 23 height 13
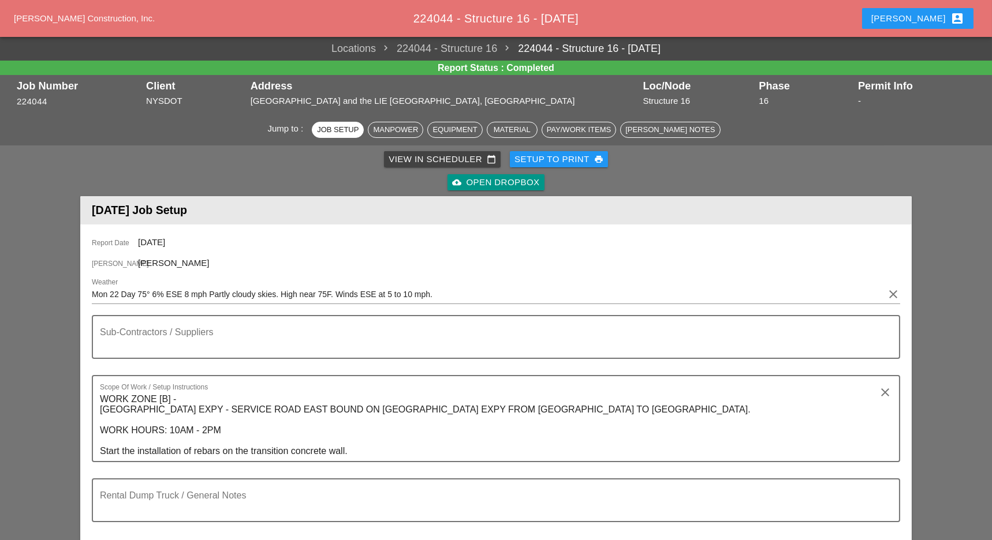
scroll to position [462, 0]
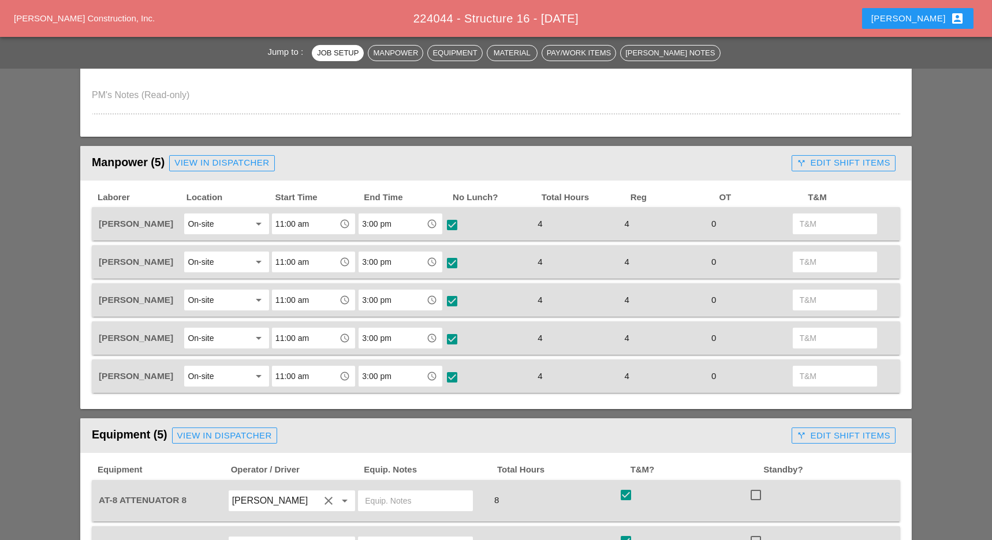
click at [832, 162] on div "call_split Edit Shift Items" at bounding box center [842, 162] width 93 height 13
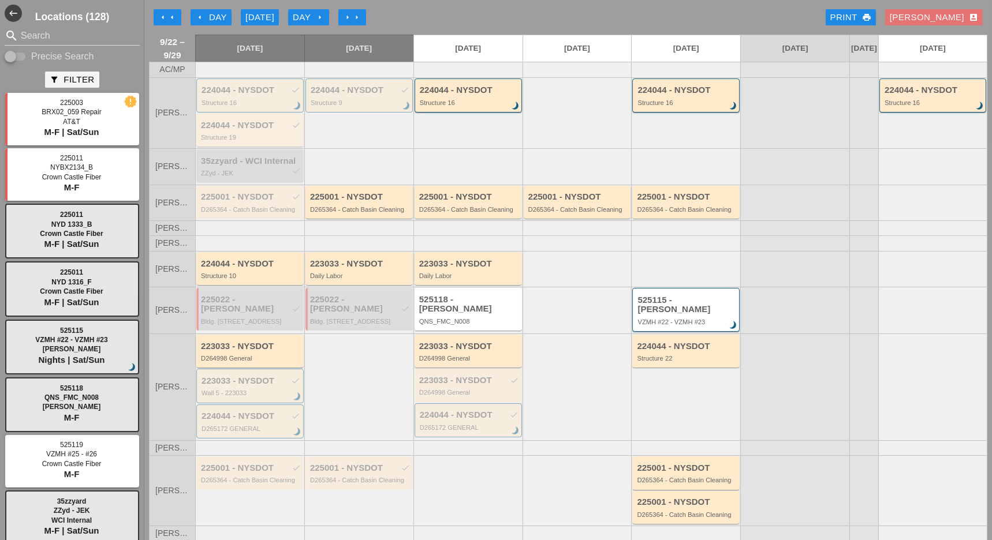
click at [241, 140] on div "Structure 19" at bounding box center [251, 137] width 100 height 7
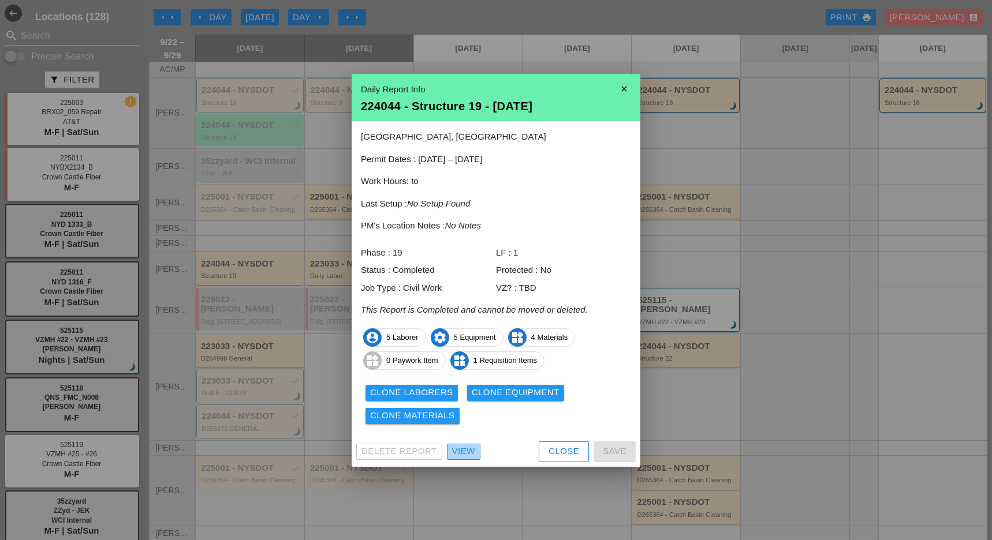
click at [467, 453] on div "View" at bounding box center [463, 451] width 23 height 13
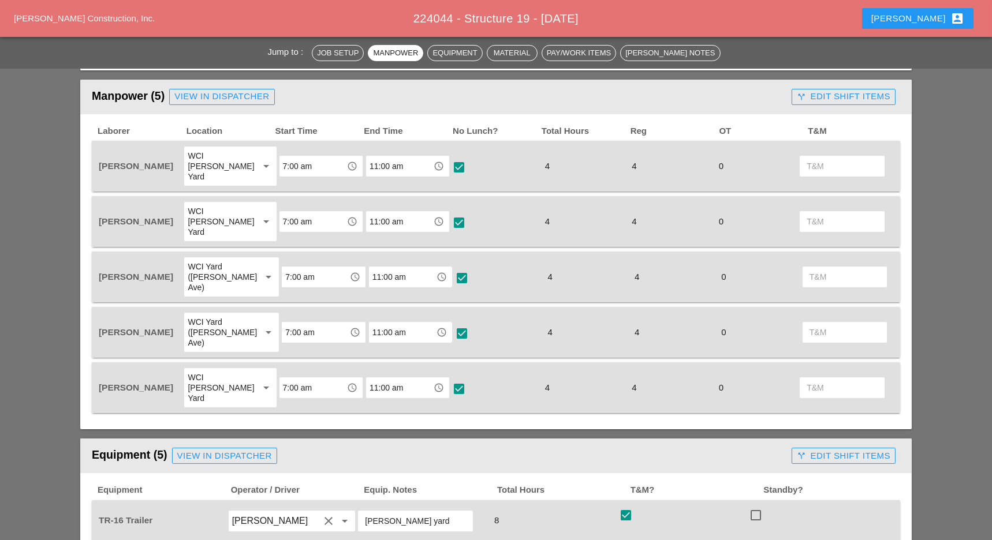
scroll to position [462, 0]
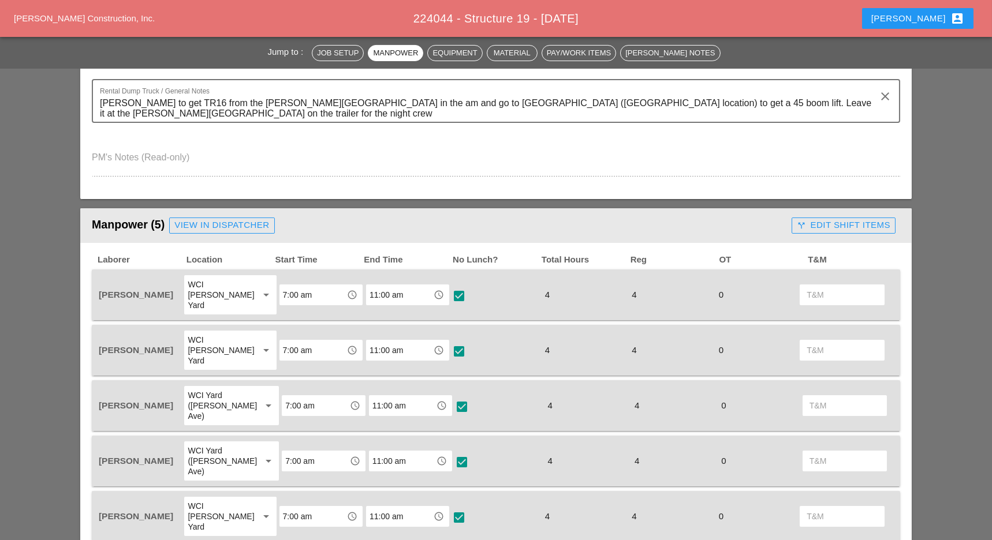
click at [841, 226] on div "call_split Edit Shift Items" at bounding box center [842, 225] width 93 height 13
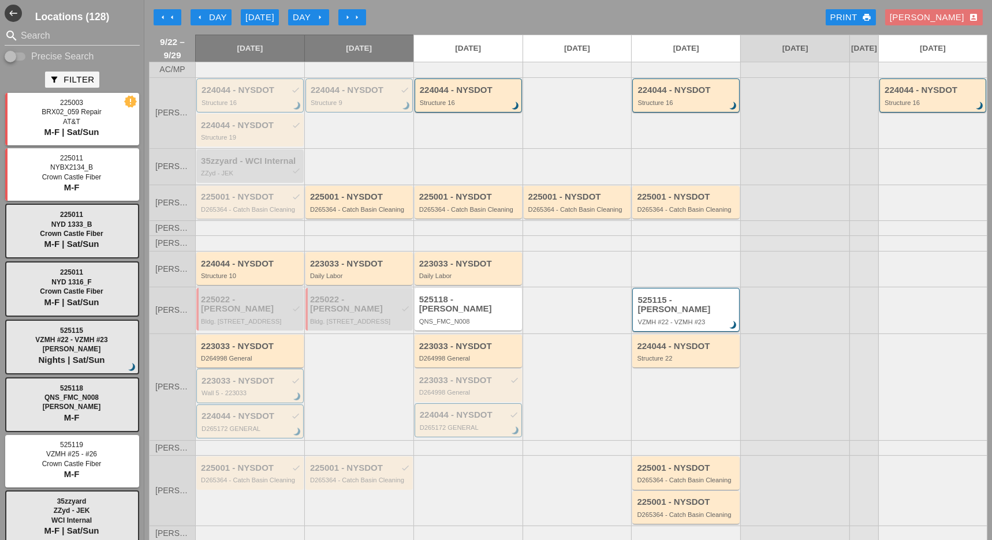
click at [239, 202] on div "225001 - NYSDOT check" at bounding box center [251, 197] width 100 height 10
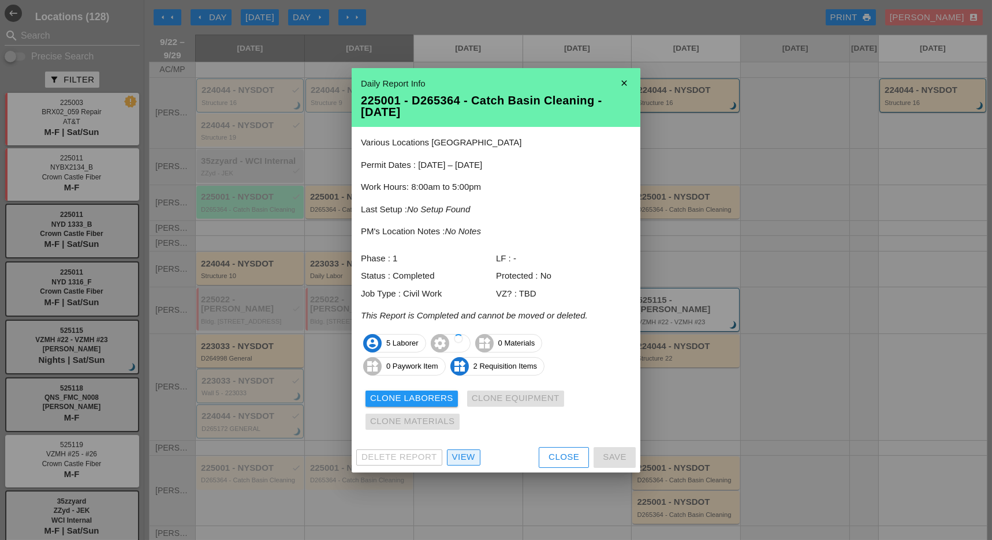
drag, startPoint x: 468, startPoint y: 458, endPoint x: 499, endPoint y: 422, distance: 47.1
click at [468, 458] on div "View" at bounding box center [463, 457] width 23 height 13
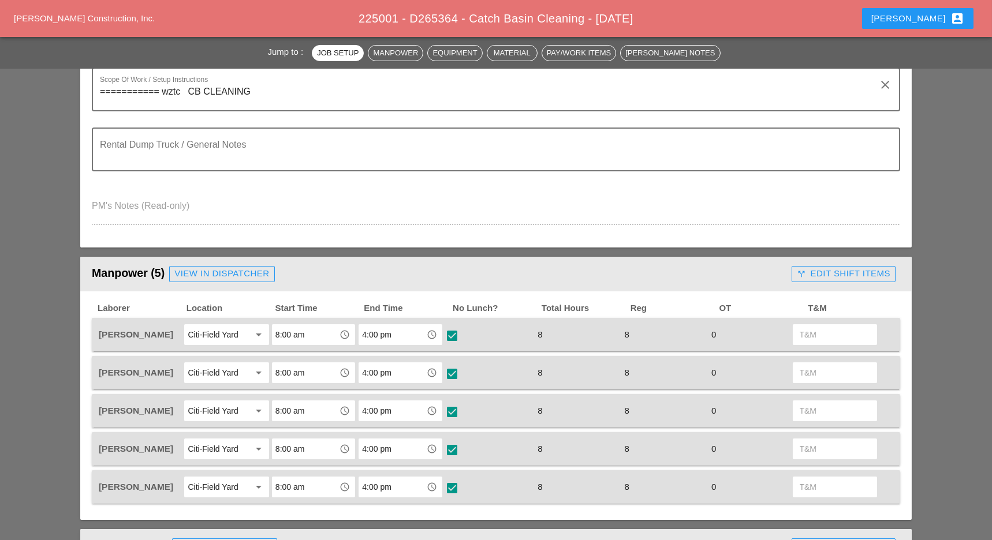
scroll to position [384, 0]
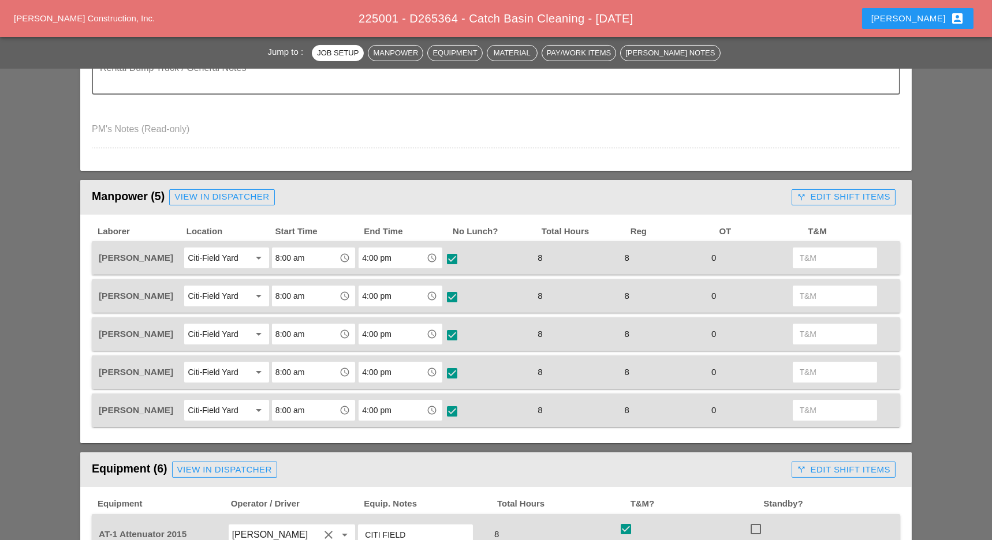
drag, startPoint x: 839, startPoint y: 196, endPoint x: 830, endPoint y: 196, distance: 8.7
click at [840, 195] on div "call_split Edit Shift Items" at bounding box center [842, 196] width 93 height 13
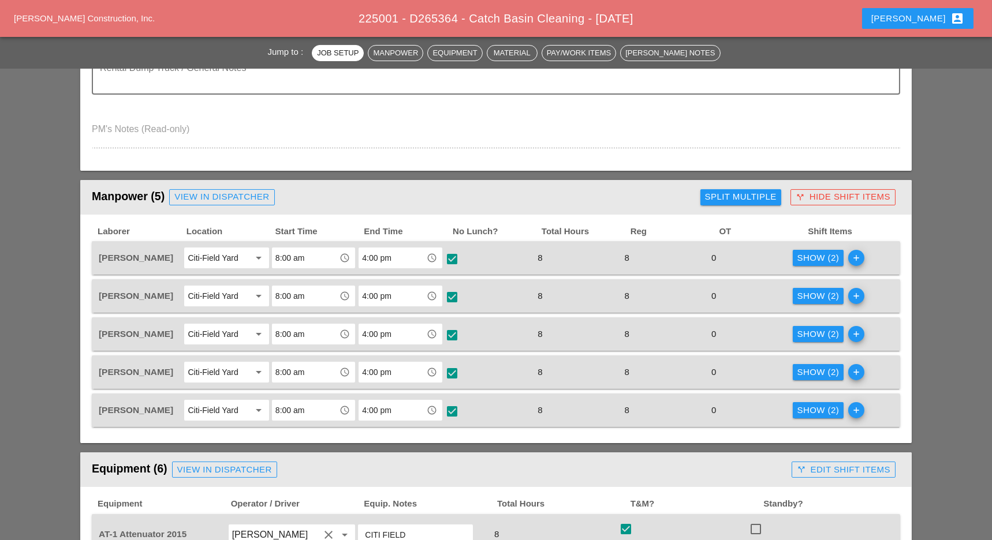
click at [806, 256] on div "Show (2)" at bounding box center [818, 258] width 42 height 13
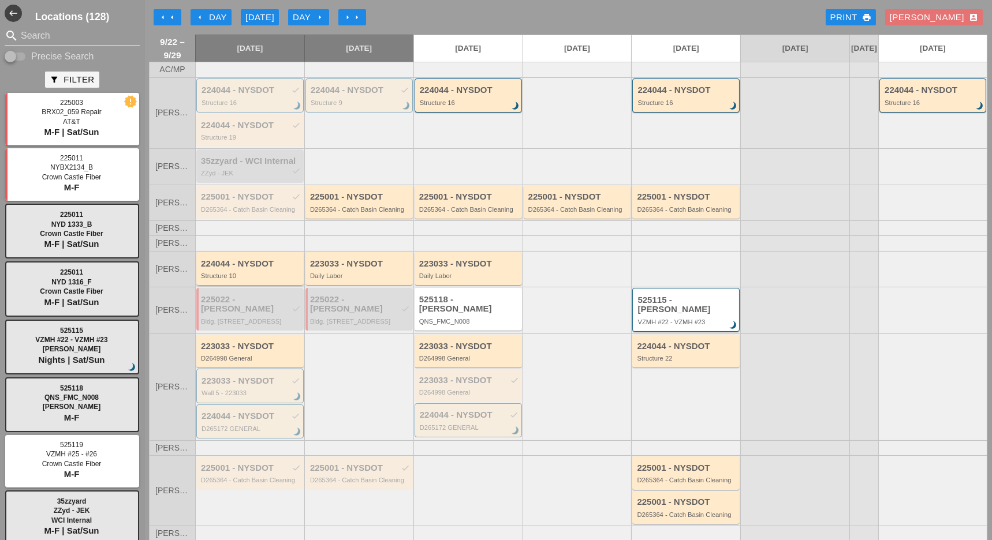
click at [244, 275] on div "224044 - NYSDOT Structure 10" at bounding box center [251, 269] width 100 height 21
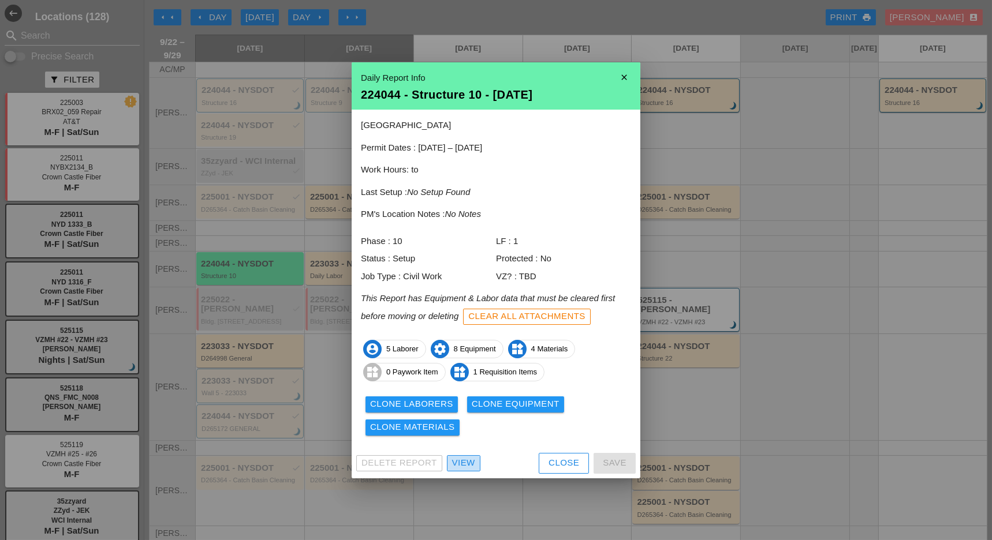
click at [465, 461] on div "View" at bounding box center [463, 463] width 23 height 13
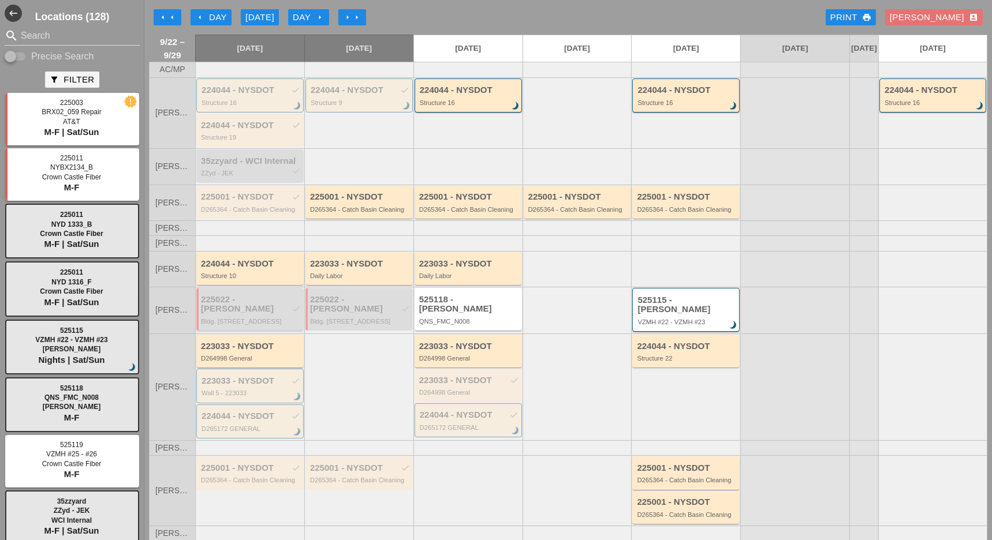
scroll to position [77, 0]
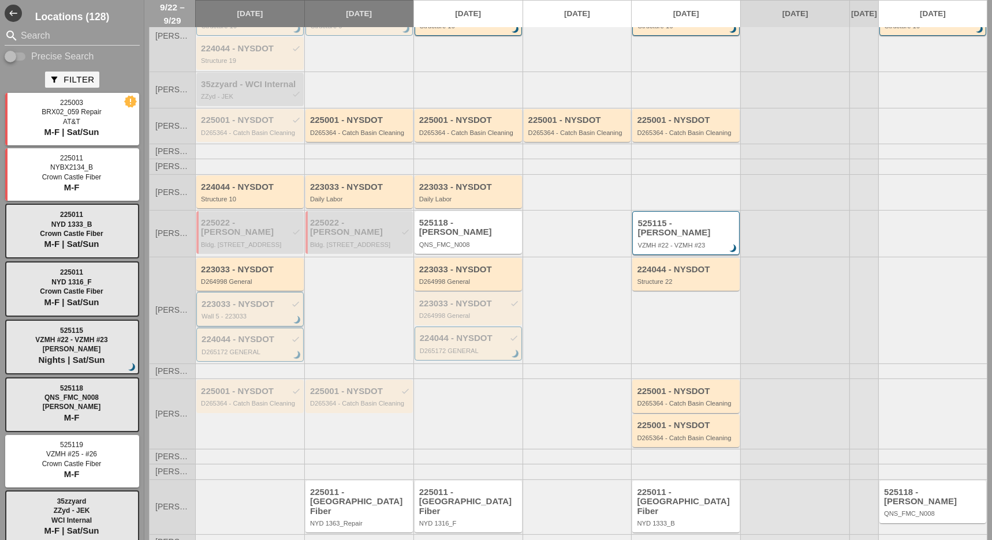
click at [250, 313] on div "Wall 5 - 223033" at bounding box center [250, 316] width 99 height 7
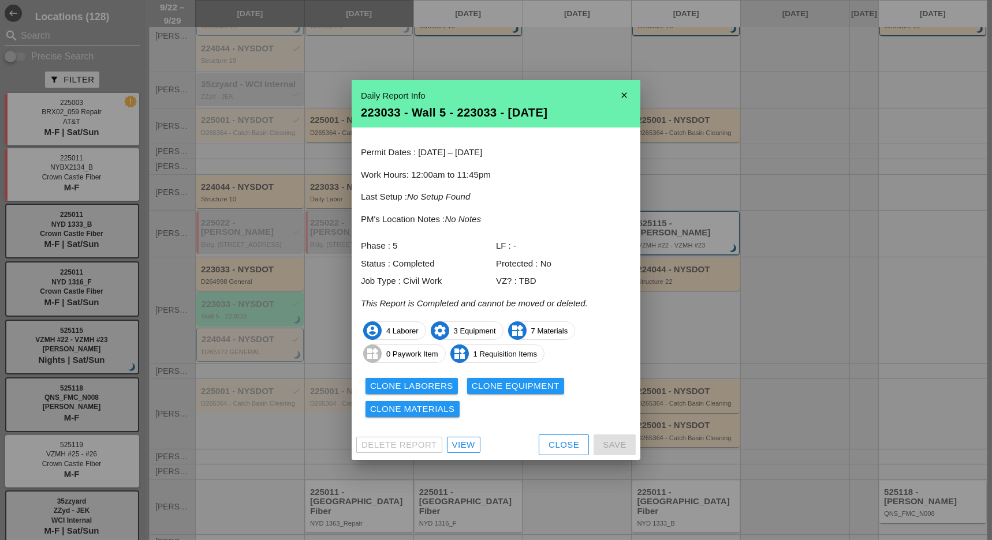
click at [461, 443] on div "View" at bounding box center [463, 445] width 23 height 13
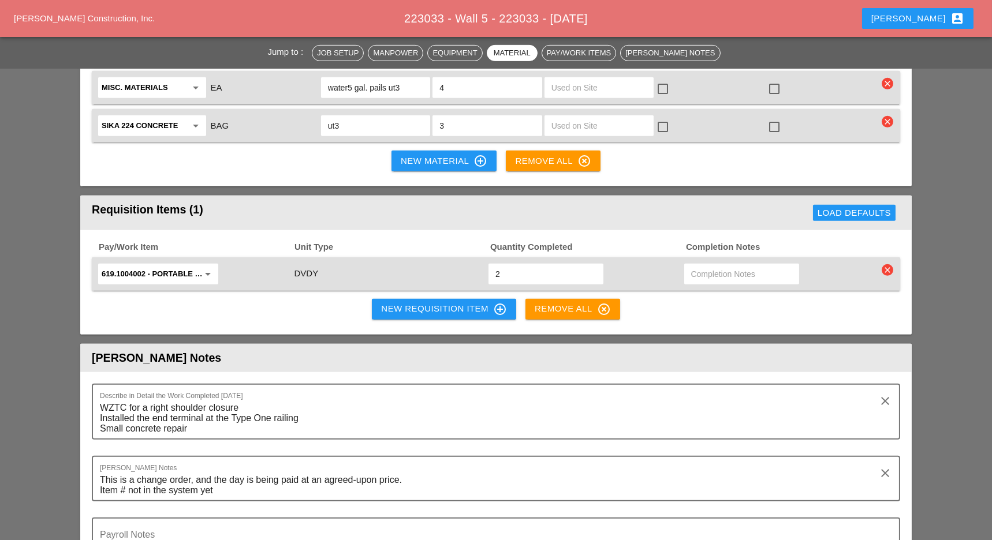
scroll to position [1308, 0]
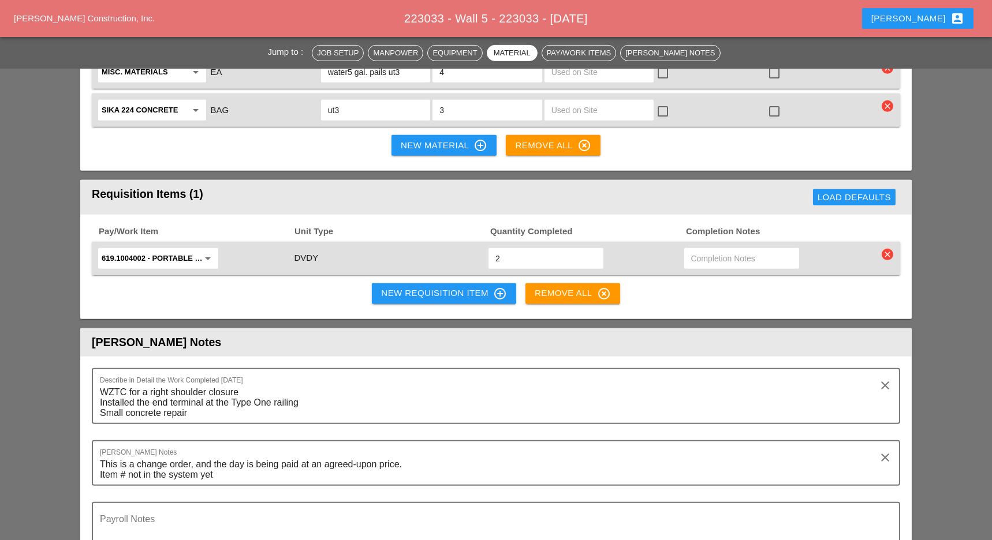
click at [383, 287] on div "New Requisition Item control_point" at bounding box center [444, 294] width 126 height 14
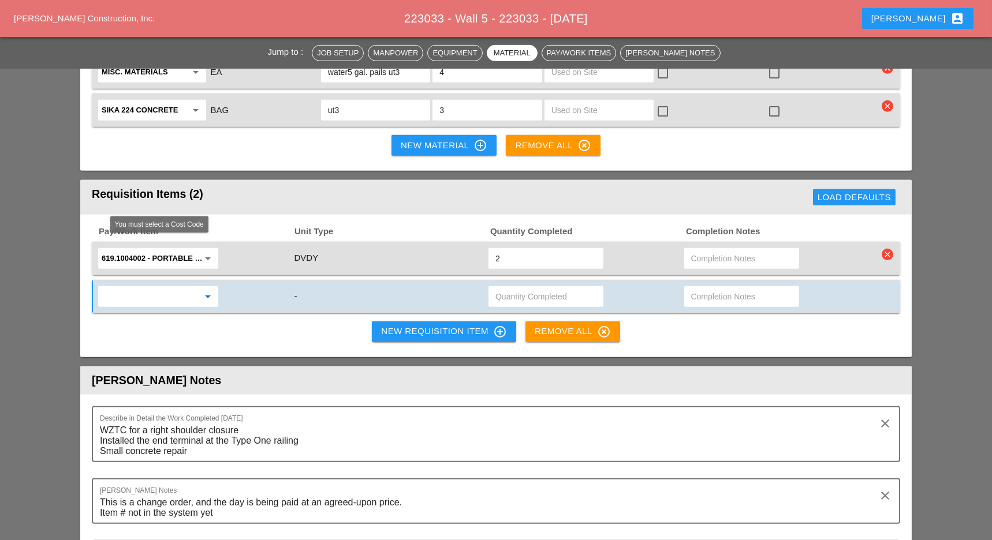
click at [156, 287] on input "text" at bounding box center [150, 296] width 97 height 18
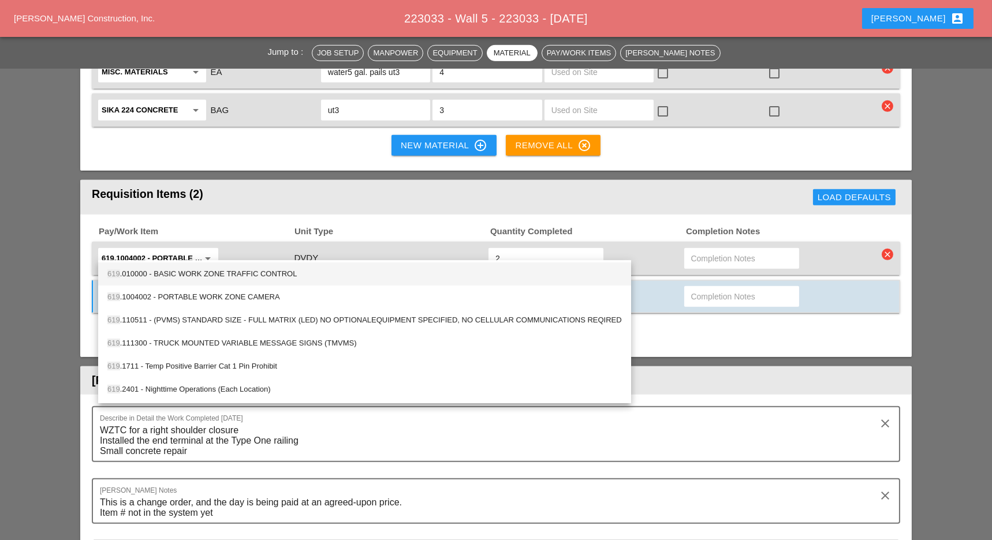
click at [173, 271] on div "619 .010000 - BASIC WORK ZONE TRAFFIC CONTROL" at bounding box center [364, 274] width 514 height 14
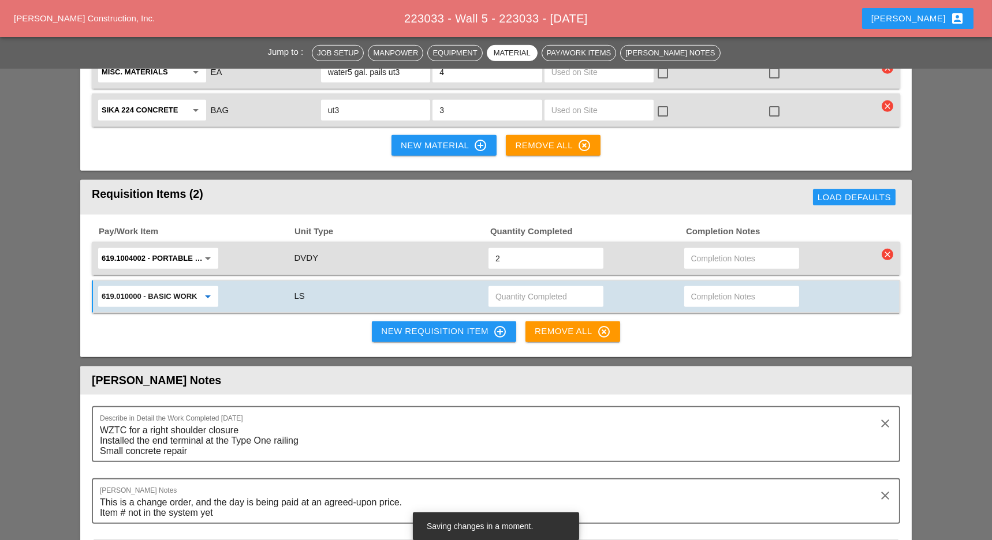
type input "619.010000 - BASIC WORK ZONE TRAFFIC CONTROL"
click at [522, 287] on input "text" at bounding box center [545, 296] width 101 height 18
type input "00.1"
click at [704, 287] on input "text" at bounding box center [741, 296] width 101 height 18
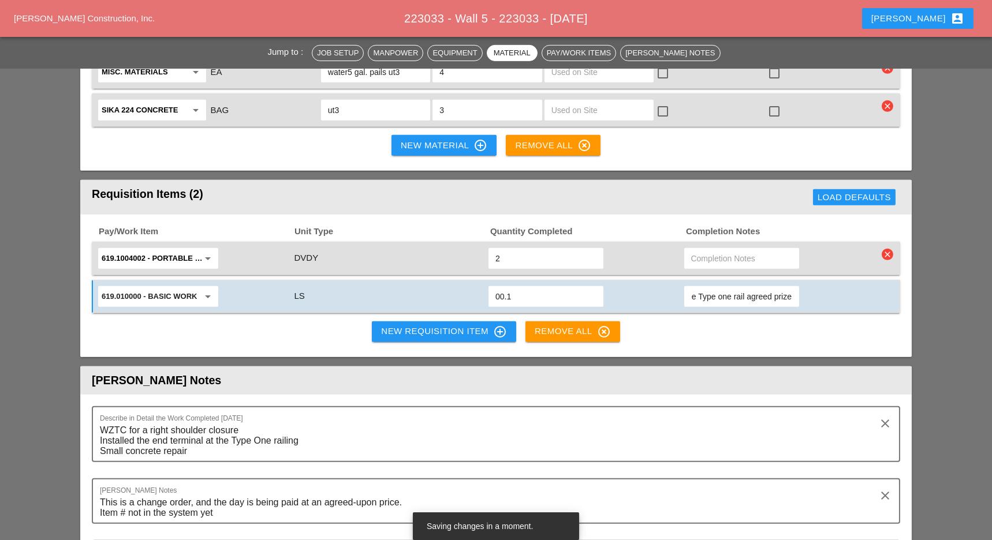
type input "Item must be changed to a change order item for the Type one rail agreed prize"
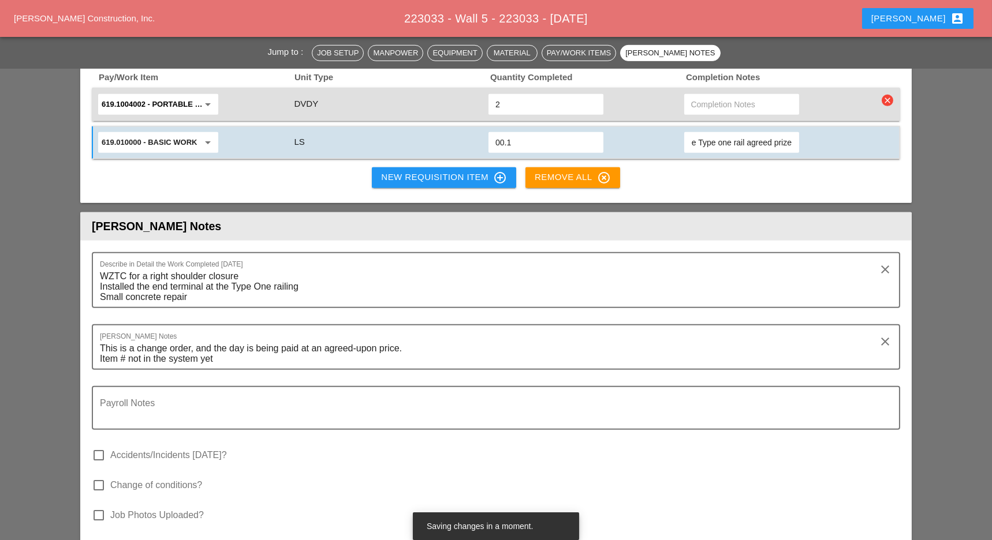
scroll to position [1385, 0]
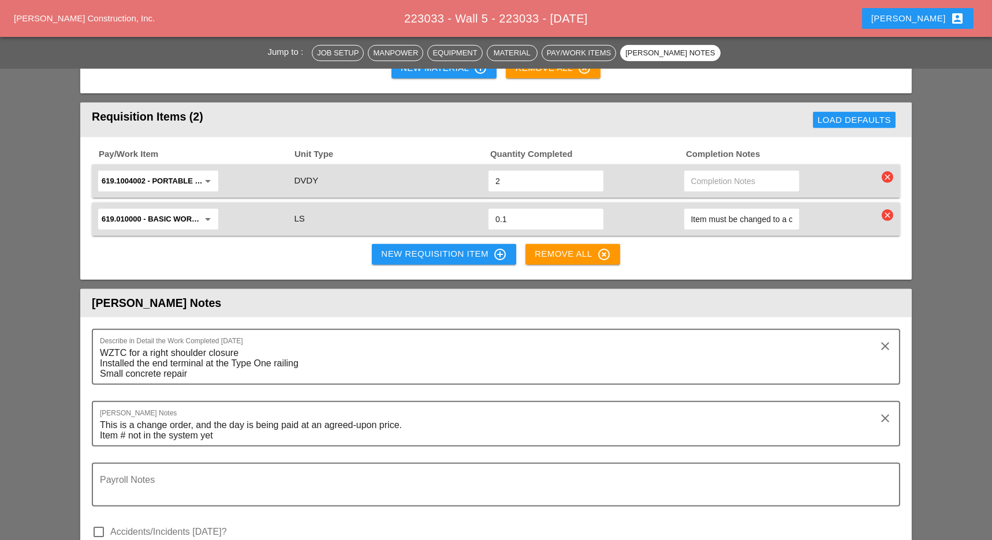
click at [753, 210] on input "Item must be changed to a change order item for the Type one rail agreed prize" at bounding box center [741, 219] width 101 height 18
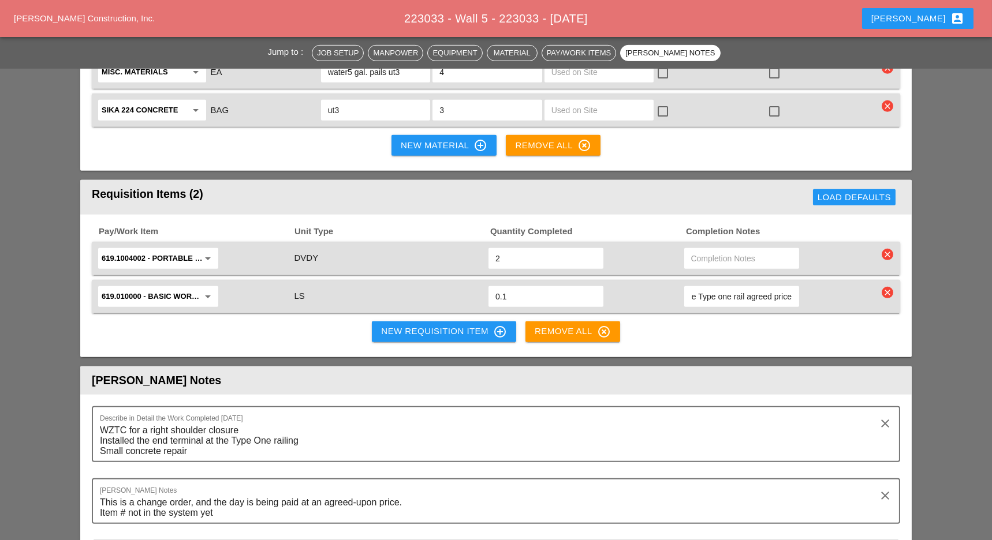
type input "Item must be changed to a change order item for the Type one rail agreed price"
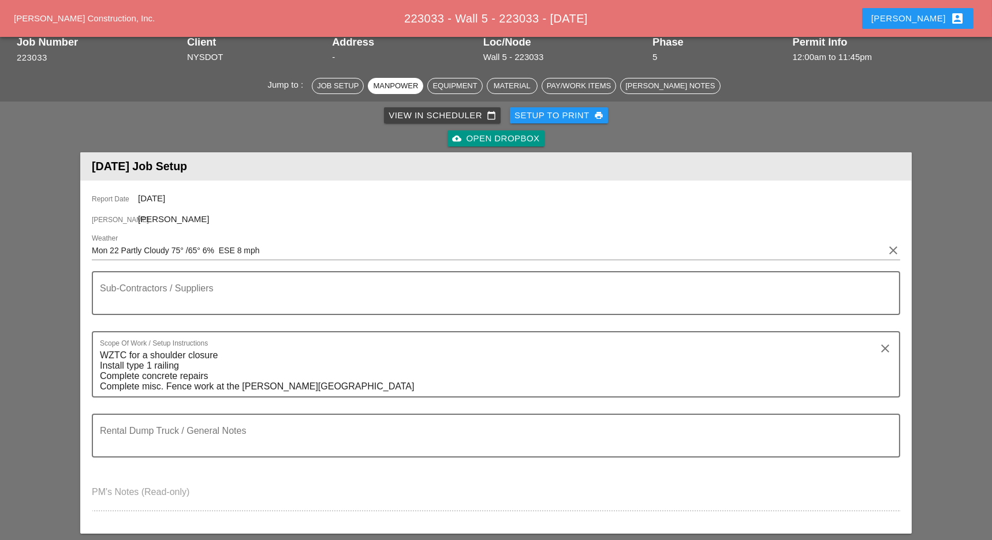
scroll to position [0, 0]
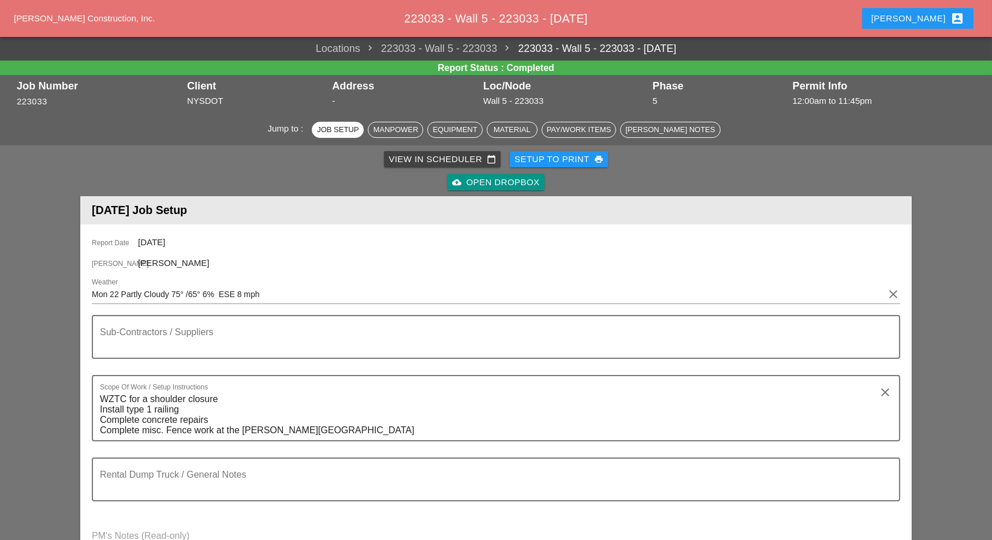
click at [448, 161] on div "View in Scheduler calendar_today" at bounding box center [441, 159] width 107 height 13
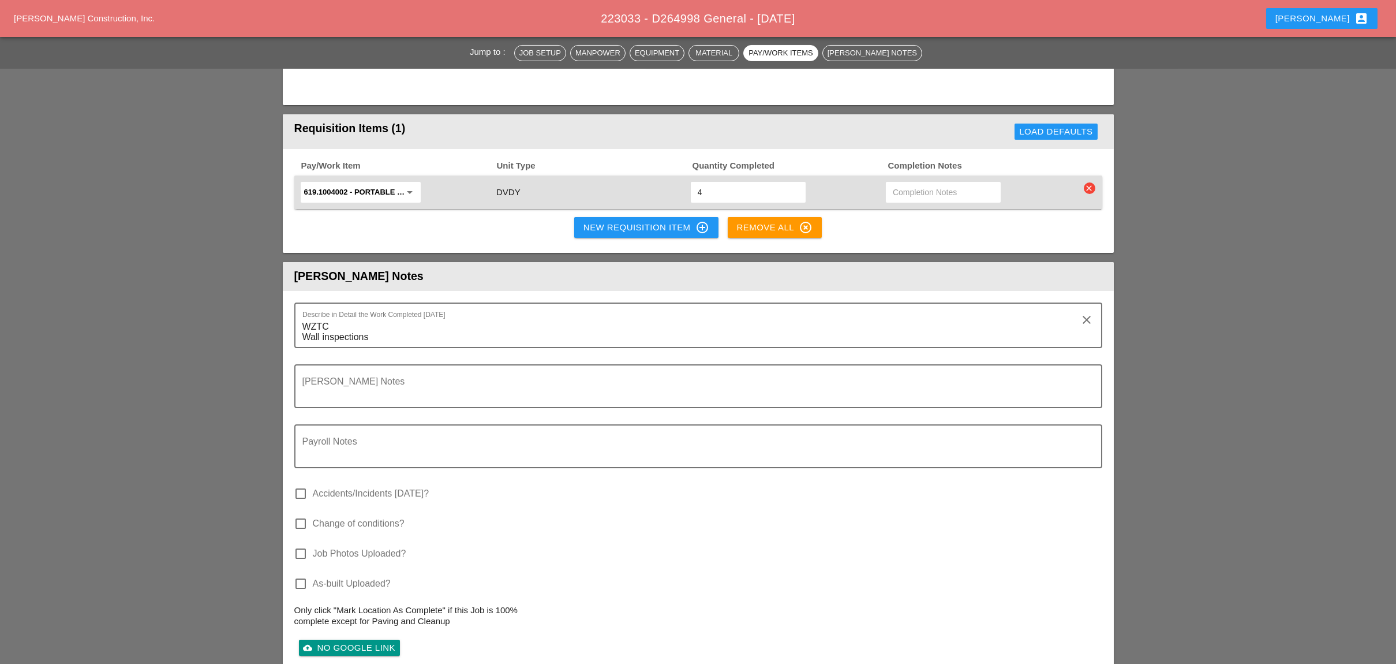
scroll to position [1389, 0]
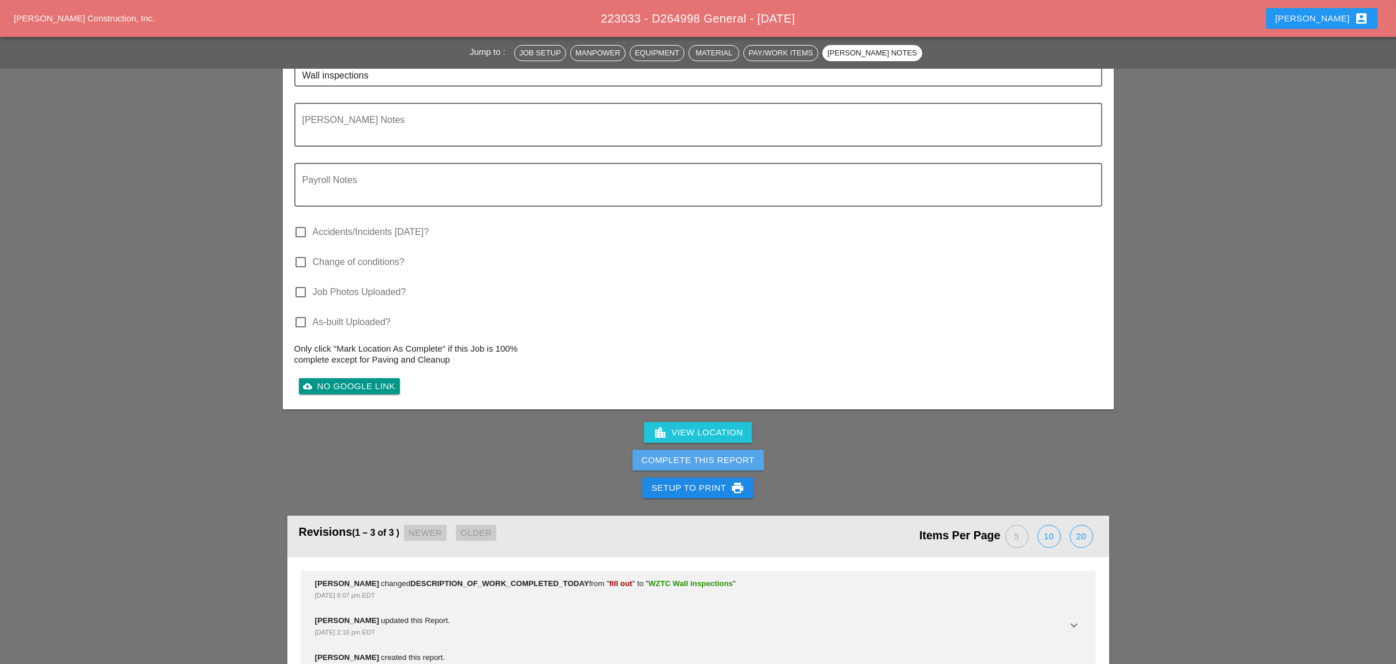
click at [701, 454] on div "Complete This Report" at bounding box center [698, 460] width 113 height 13
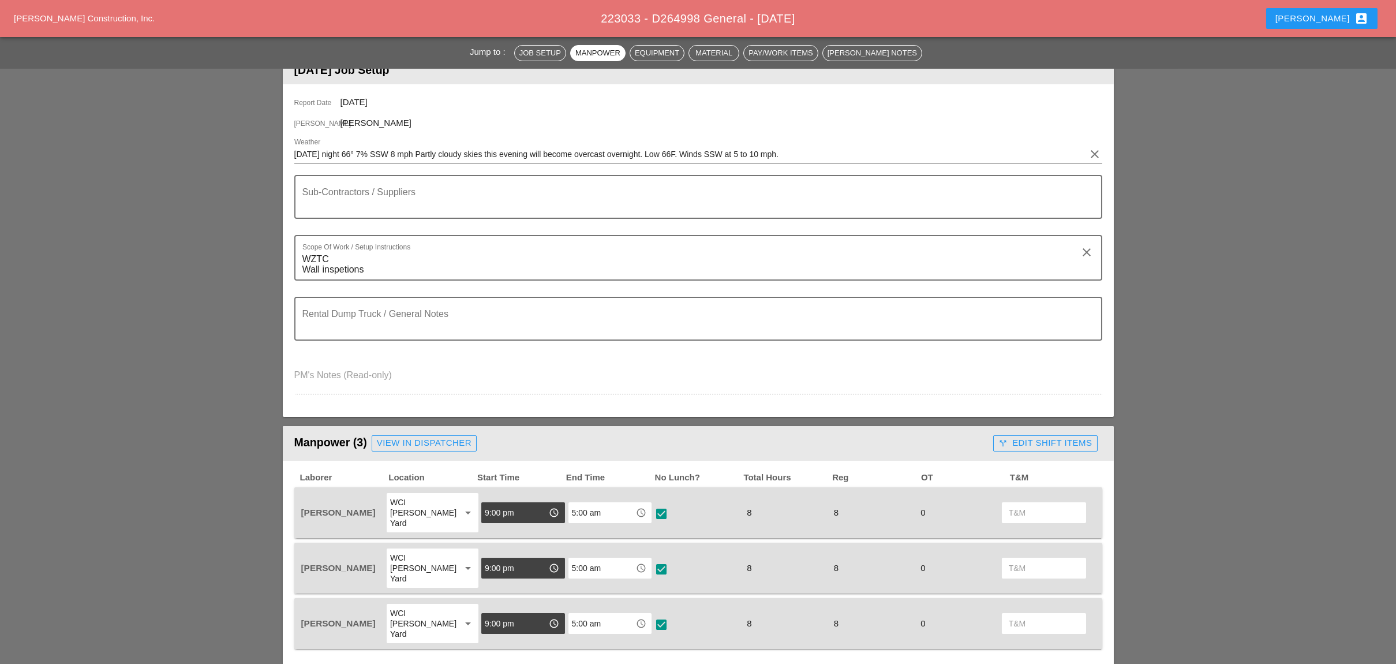
scroll to position [0, 0]
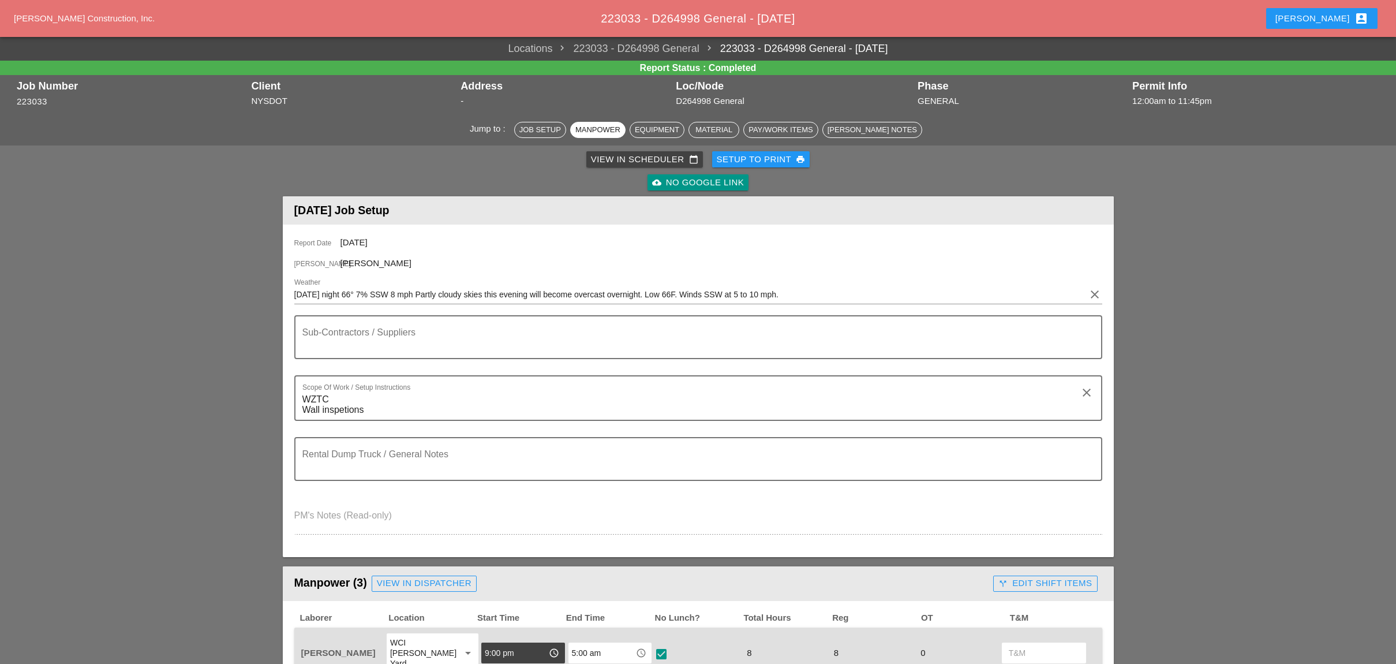
click at [618, 153] on div "View in Scheduler calendar_today" at bounding box center [644, 159] width 107 height 13
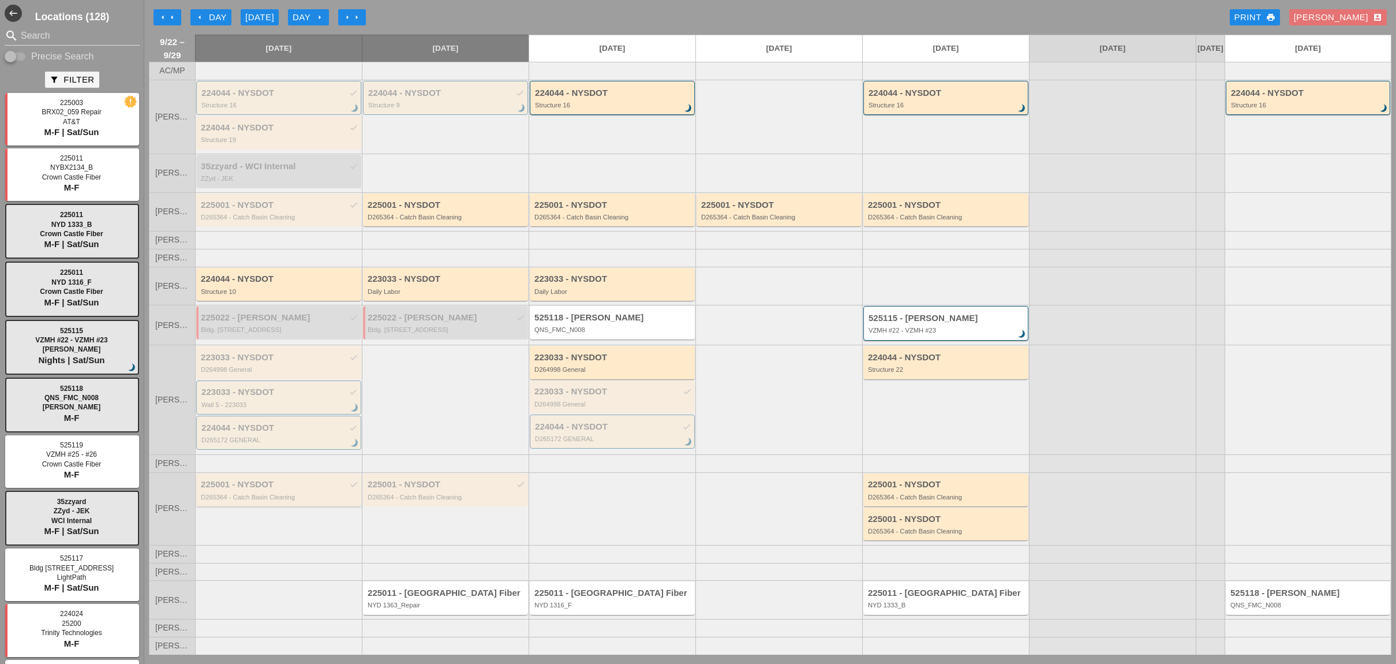
click at [259, 496] on div "D265364 - Catch Basin Cleaning" at bounding box center [280, 496] width 158 height 7
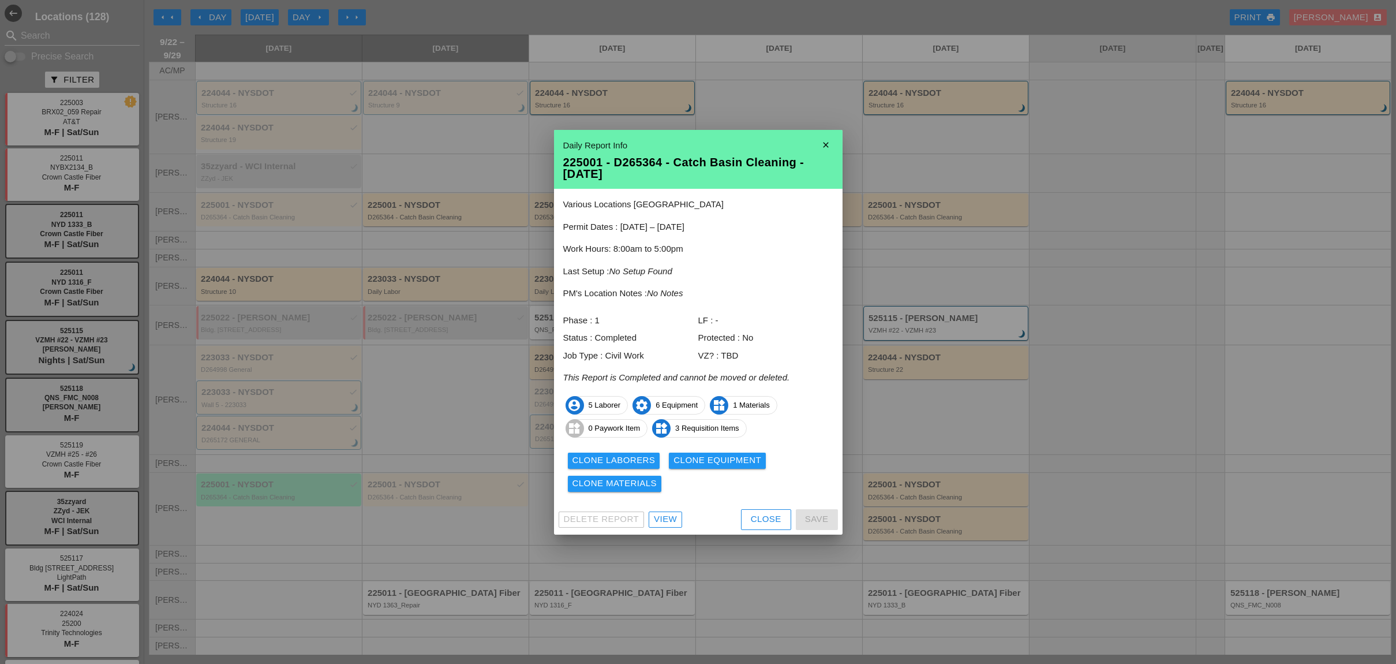
click at [263, 442] on div at bounding box center [698, 332] width 1396 height 664
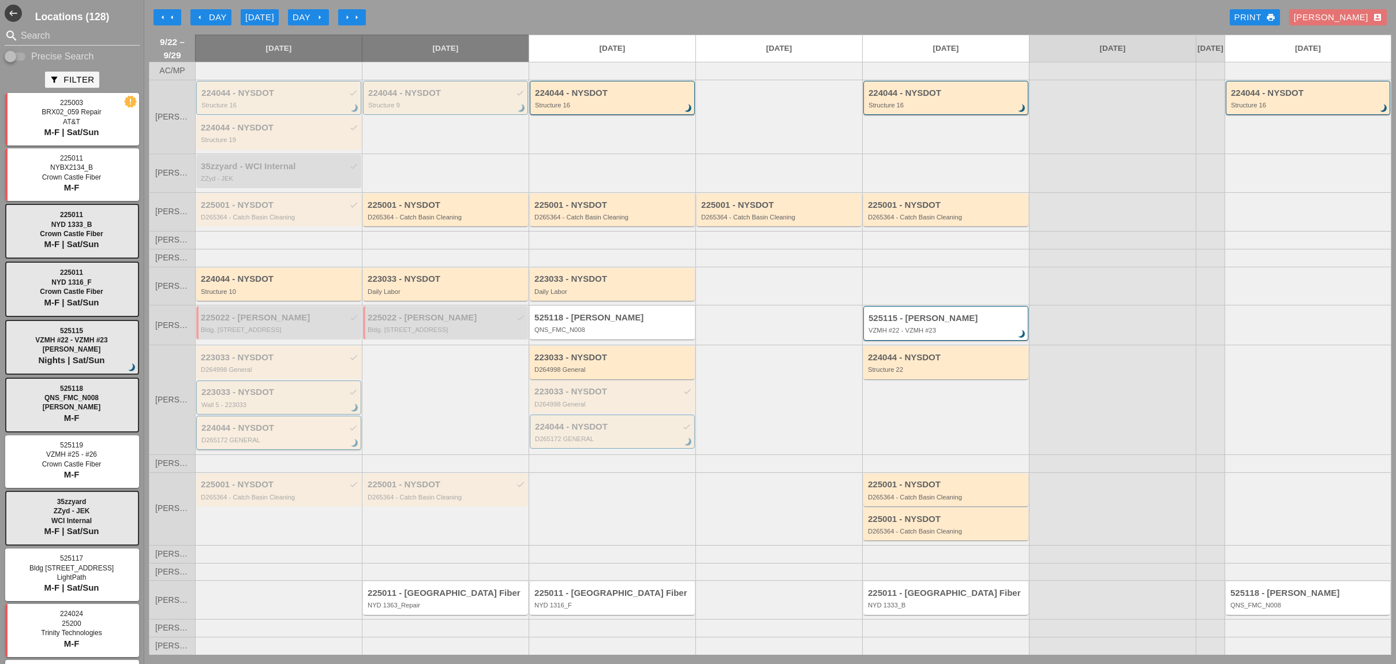
click at [263, 442] on div "D265172 GENERAL" at bounding box center [279, 439] width 156 height 7
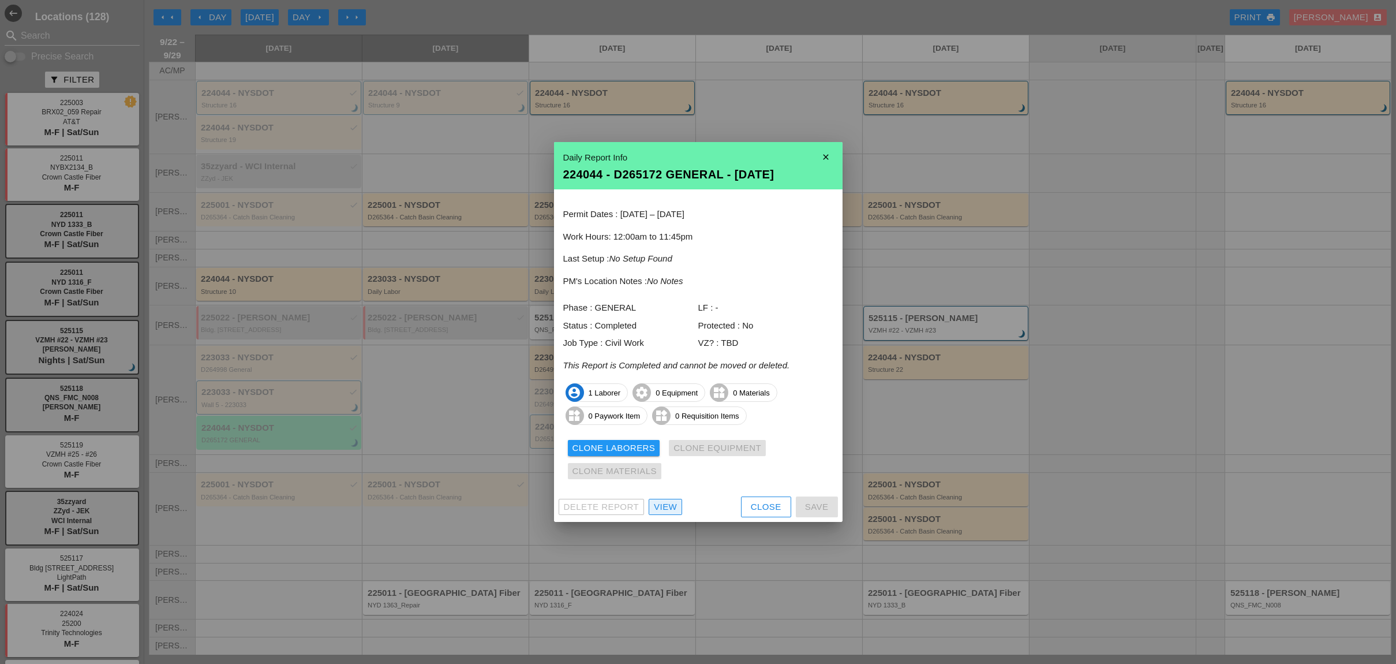
drag, startPoint x: 655, startPoint y: 507, endPoint x: 647, endPoint y: 504, distance: 8.6
click at [655, 507] on div "View" at bounding box center [665, 506] width 23 height 13
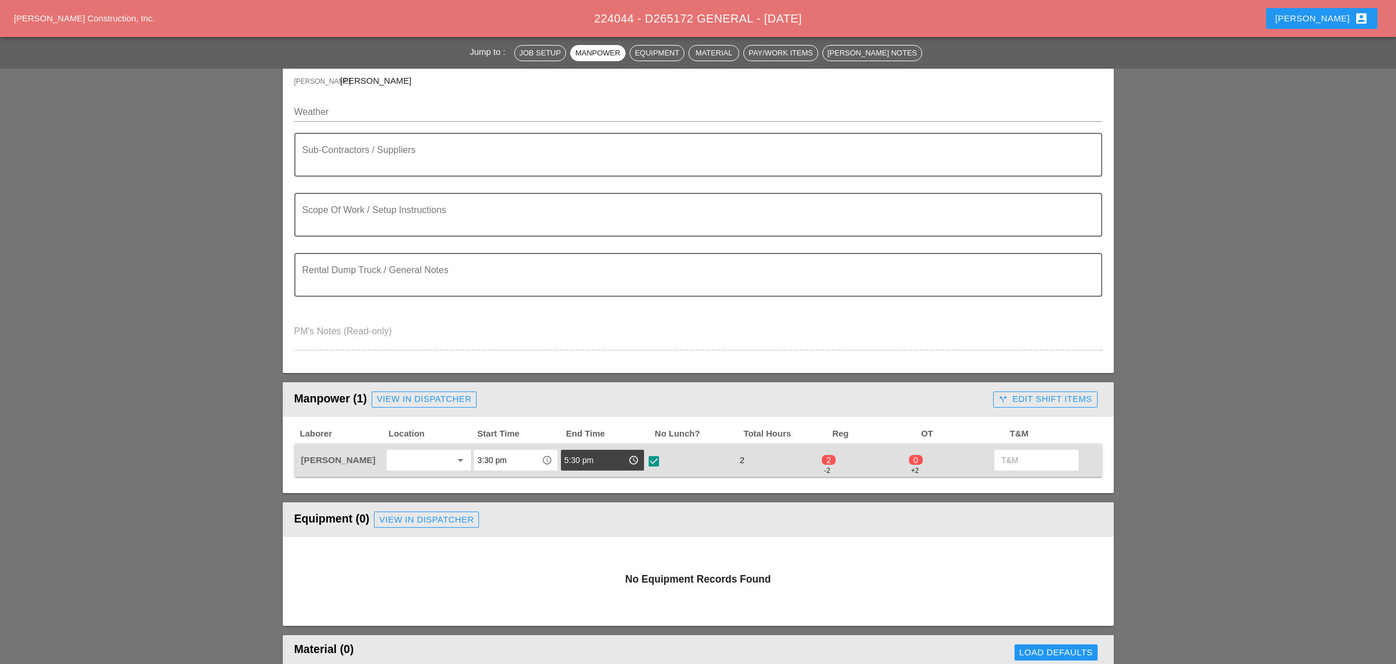
scroll to position [231, 0]
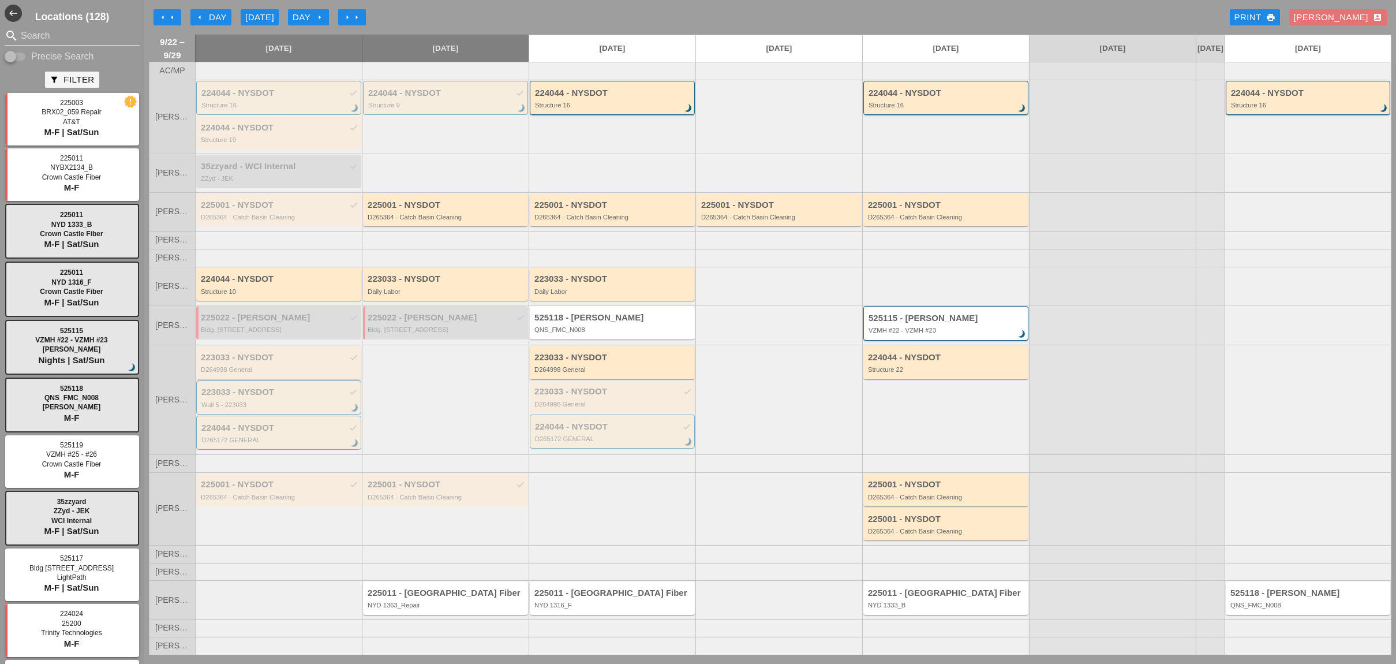
click at [244, 369] on div "D264998 General" at bounding box center [280, 369] width 158 height 7
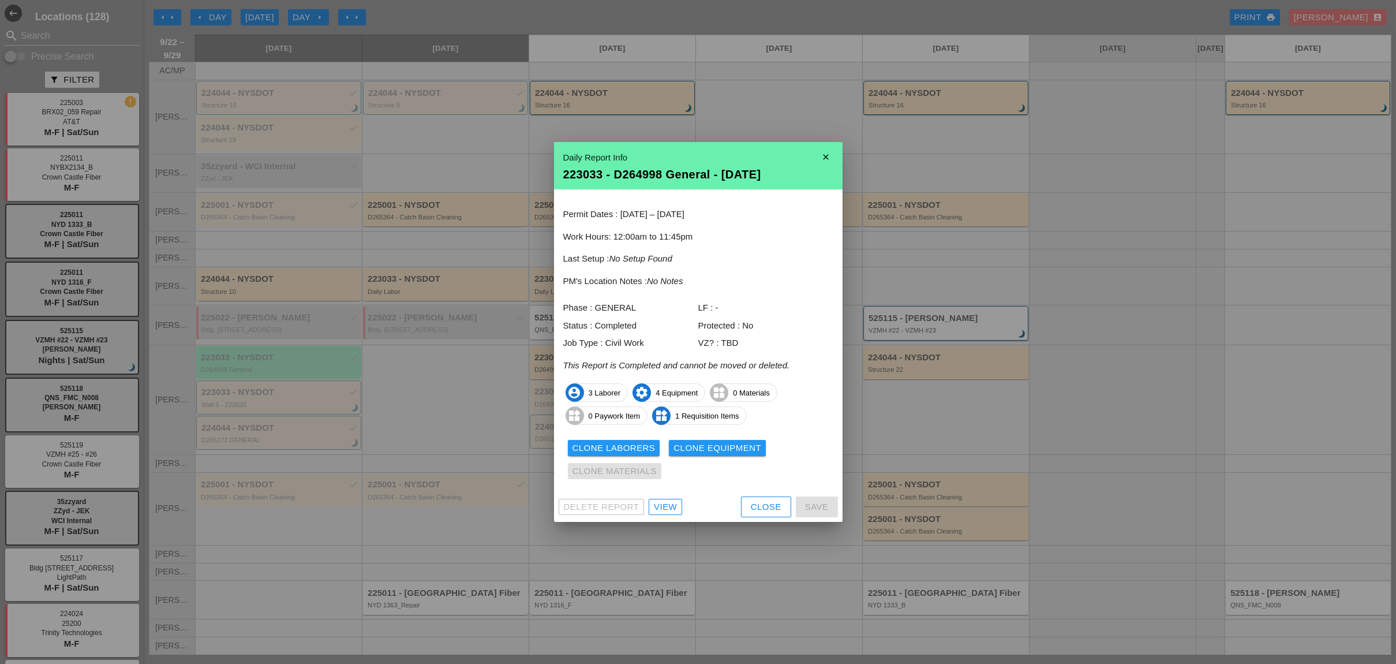
click at [777, 504] on div "Close" at bounding box center [766, 506] width 31 height 13
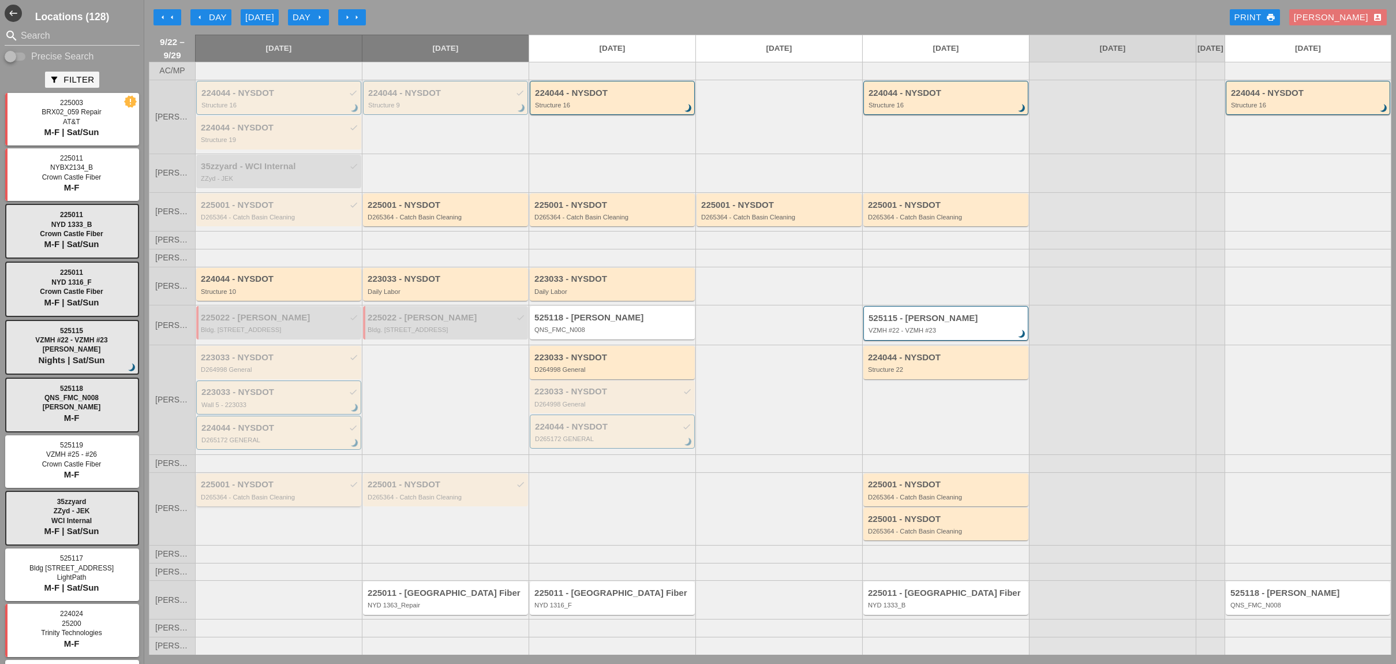
click at [305, 500] on div "D265364 - Catch Basin Cleaning" at bounding box center [280, 496] width 158 height 7
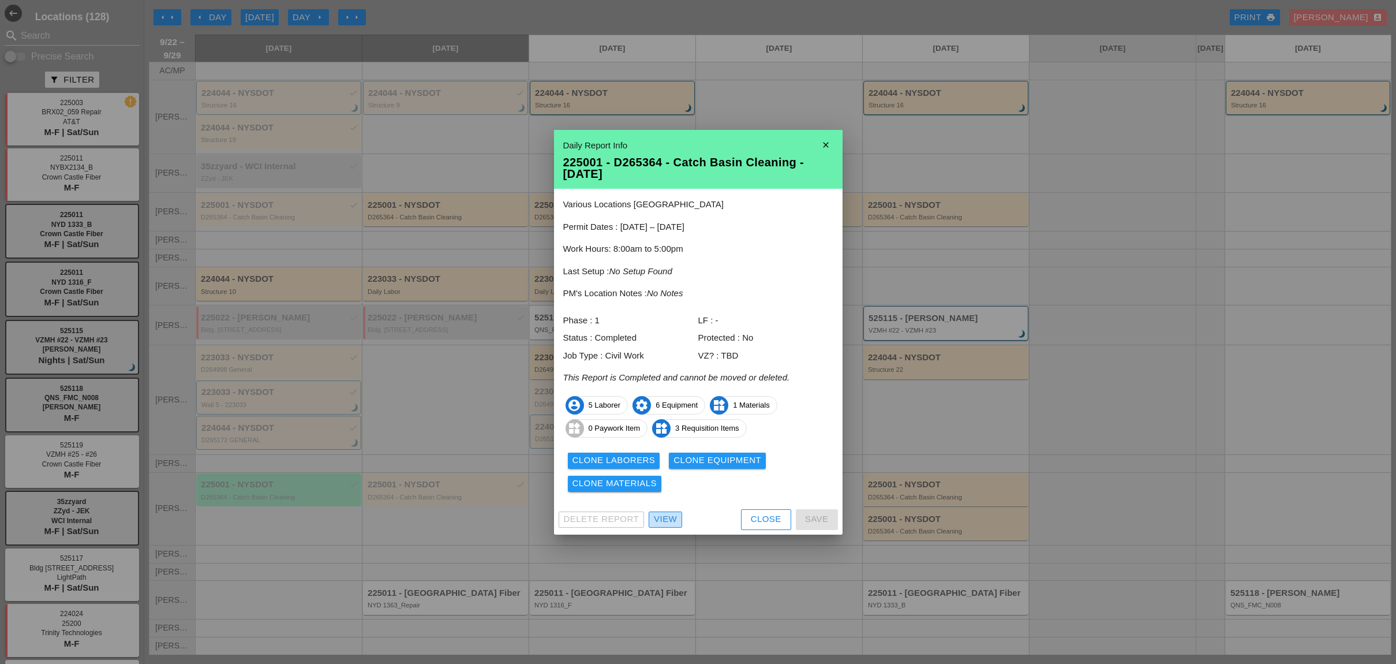
click at [669, 523] on div "View" at bounding box center [665, 519] width 23 height 13
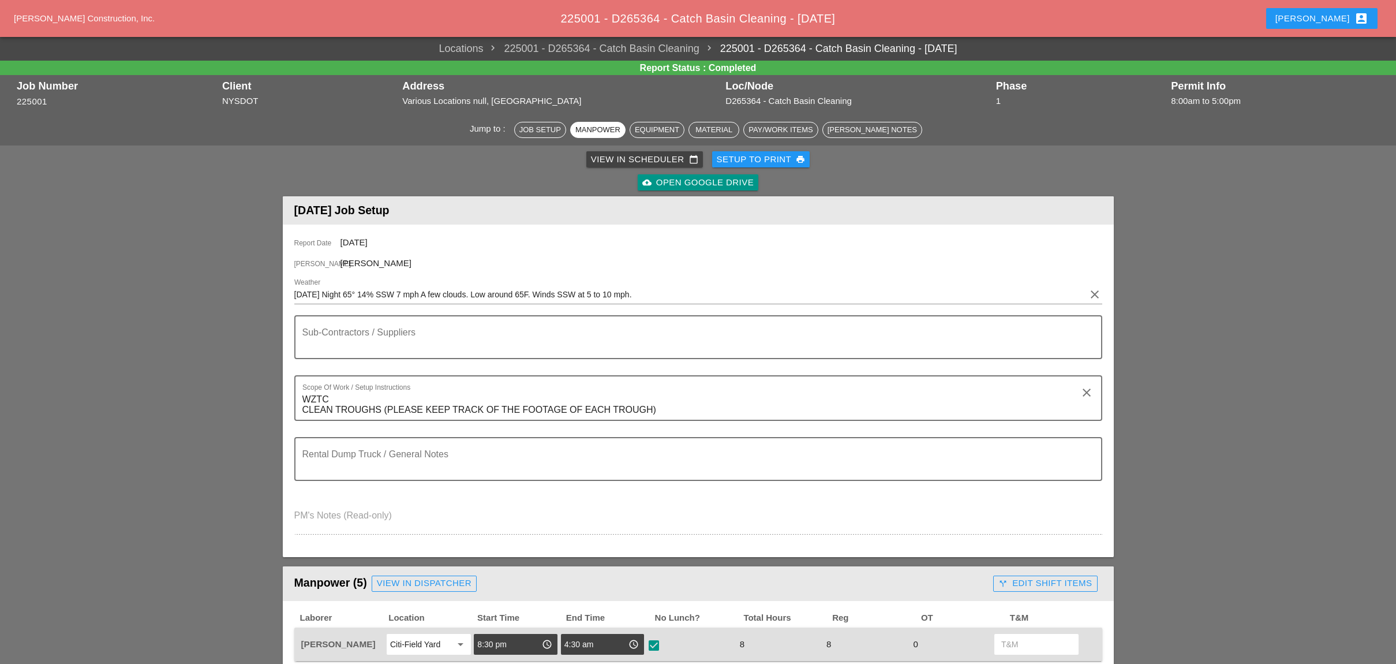
scroll to position [462, 0]
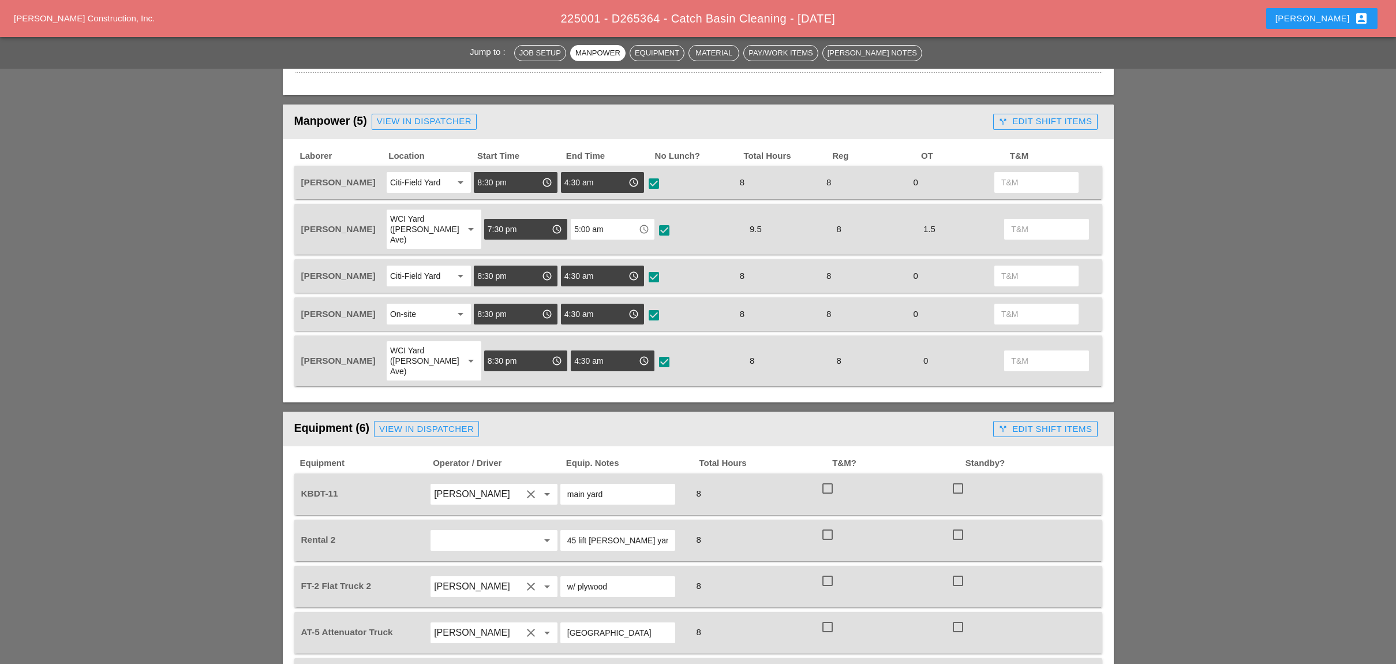
click at [1054, 118] on div "call_split Edit Shift Items" at bounding box center [1044, 121] width 93 height 13
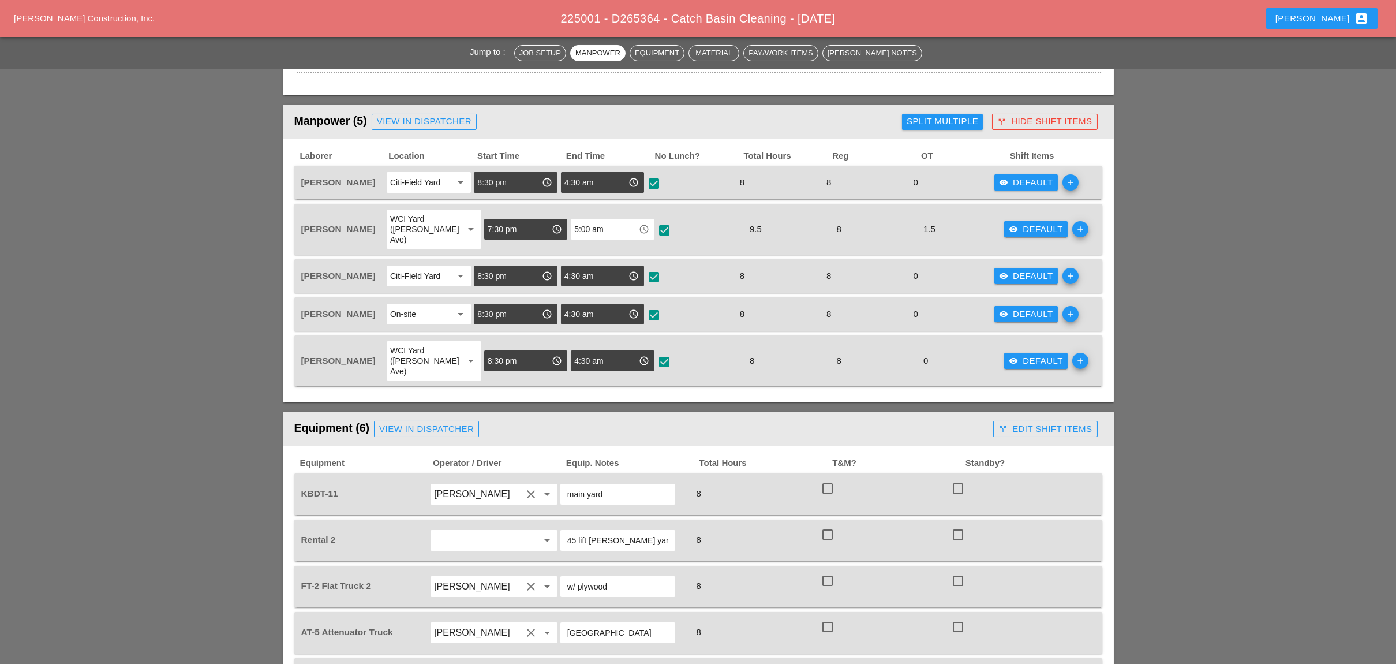
scroll to position [384, 0]
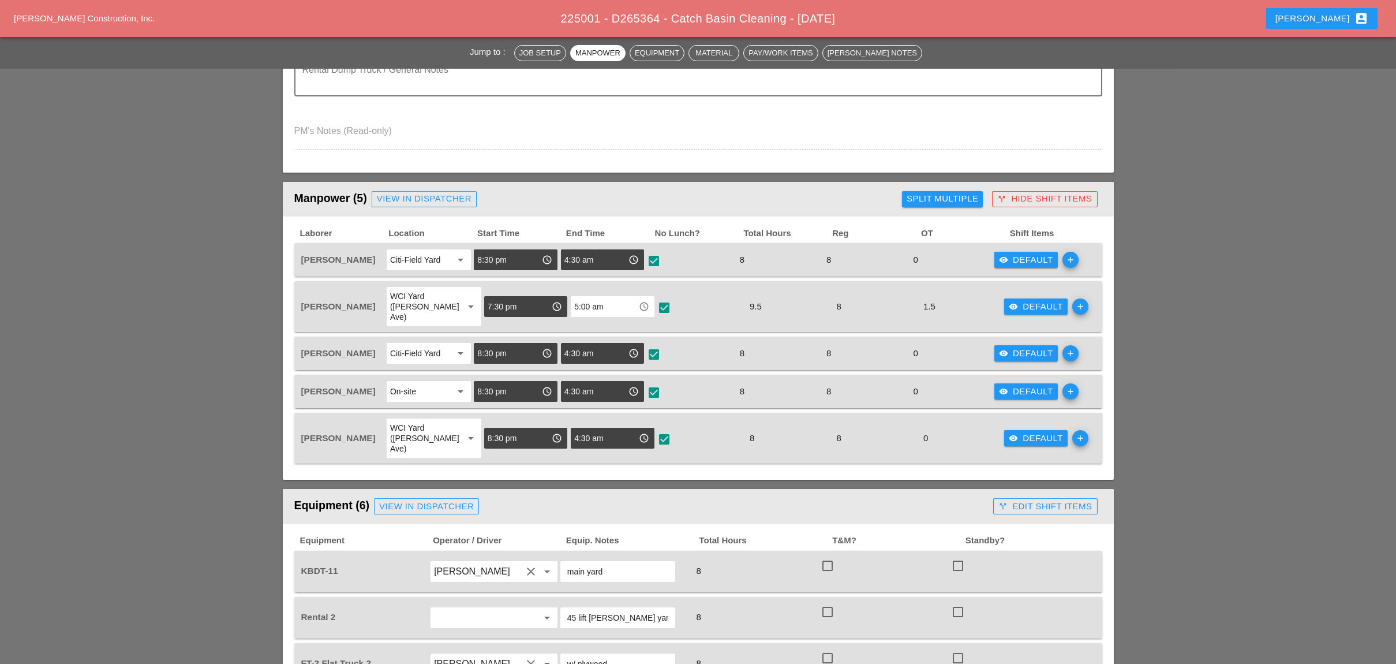
click at [930, 194] on div "Split Multiple" at bounding box center [943, 198] width 72 height 13
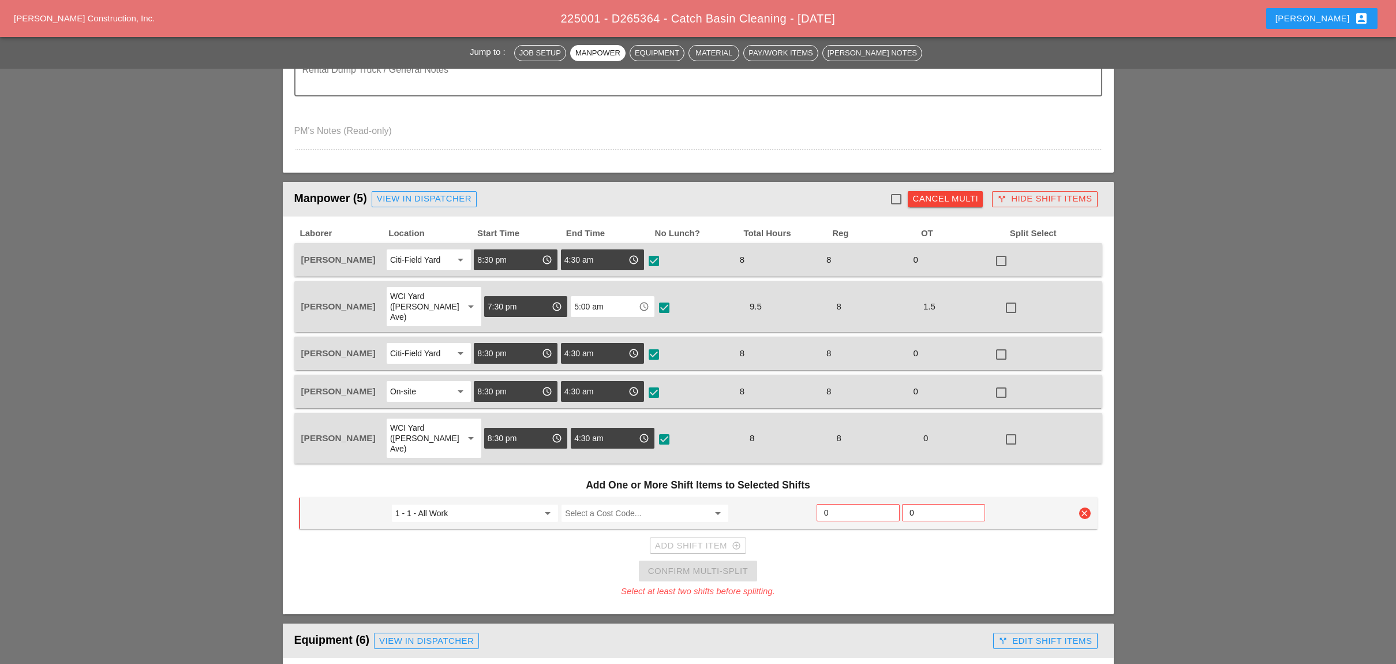
click at [892, 189] on div at bounding box center [896, 199] width 20 height 20
checkbox input "true"
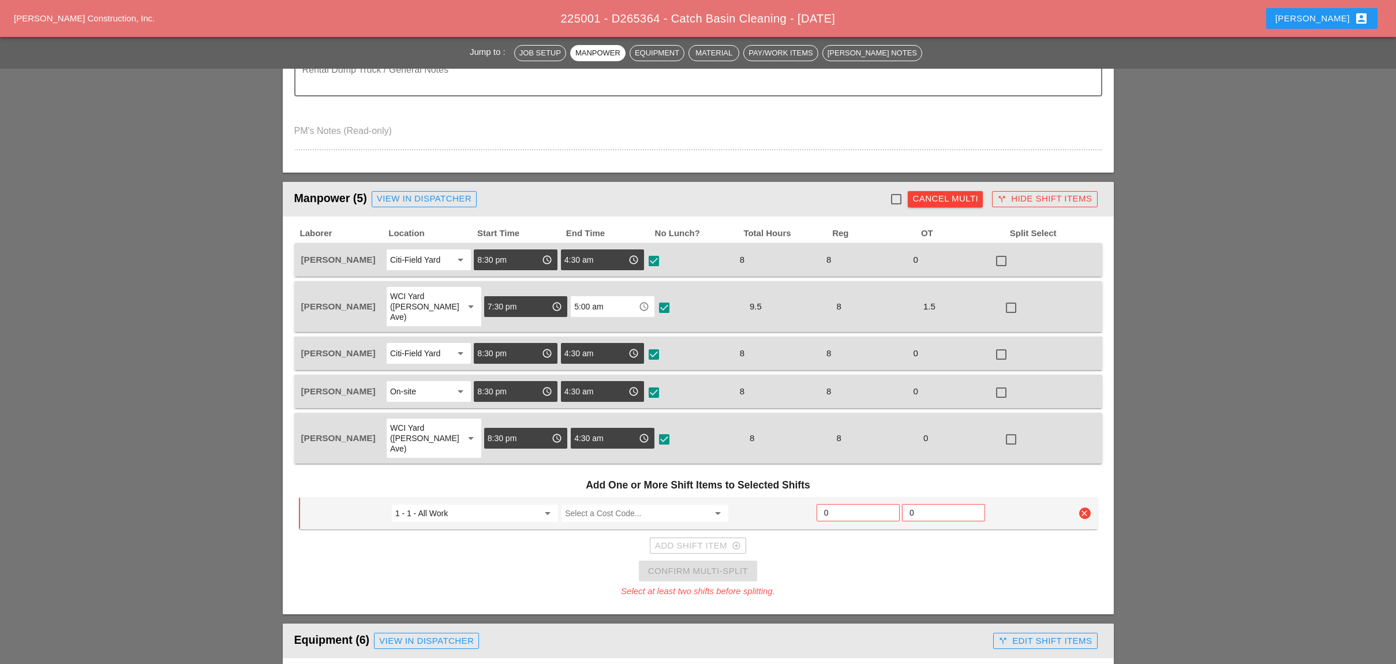
checkbox input "true"
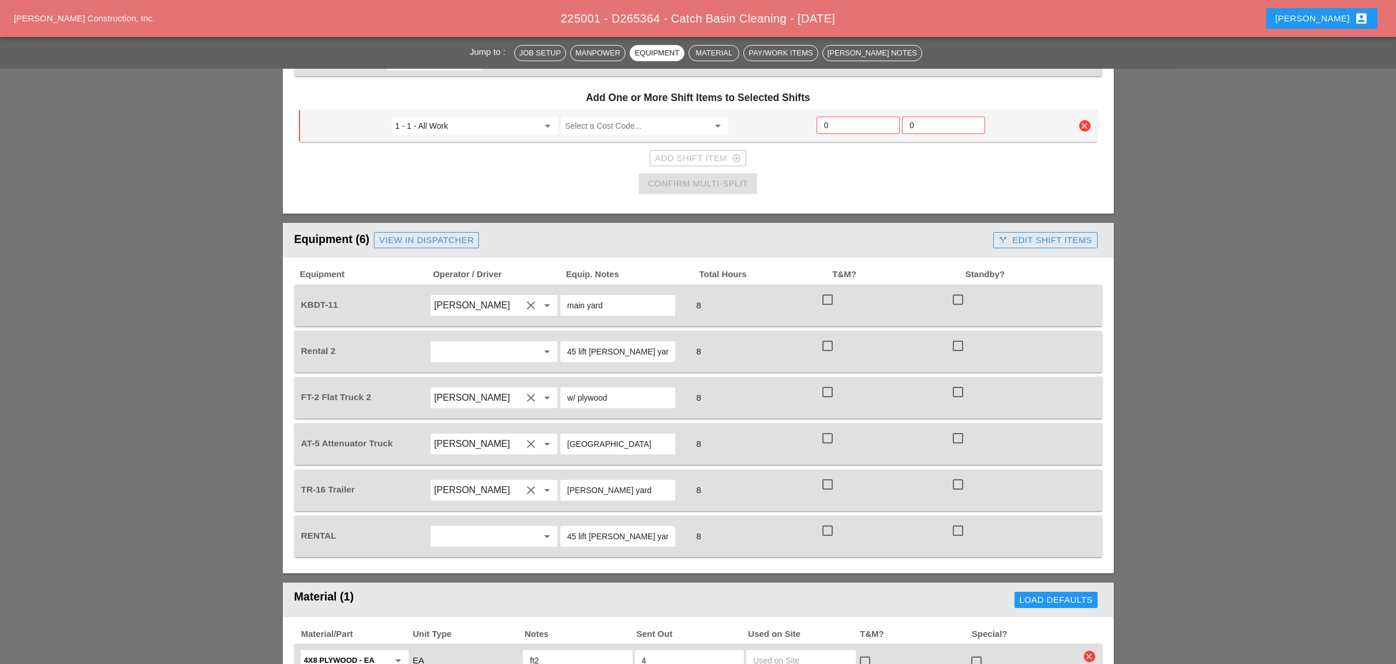
scroll to position [615, 0]
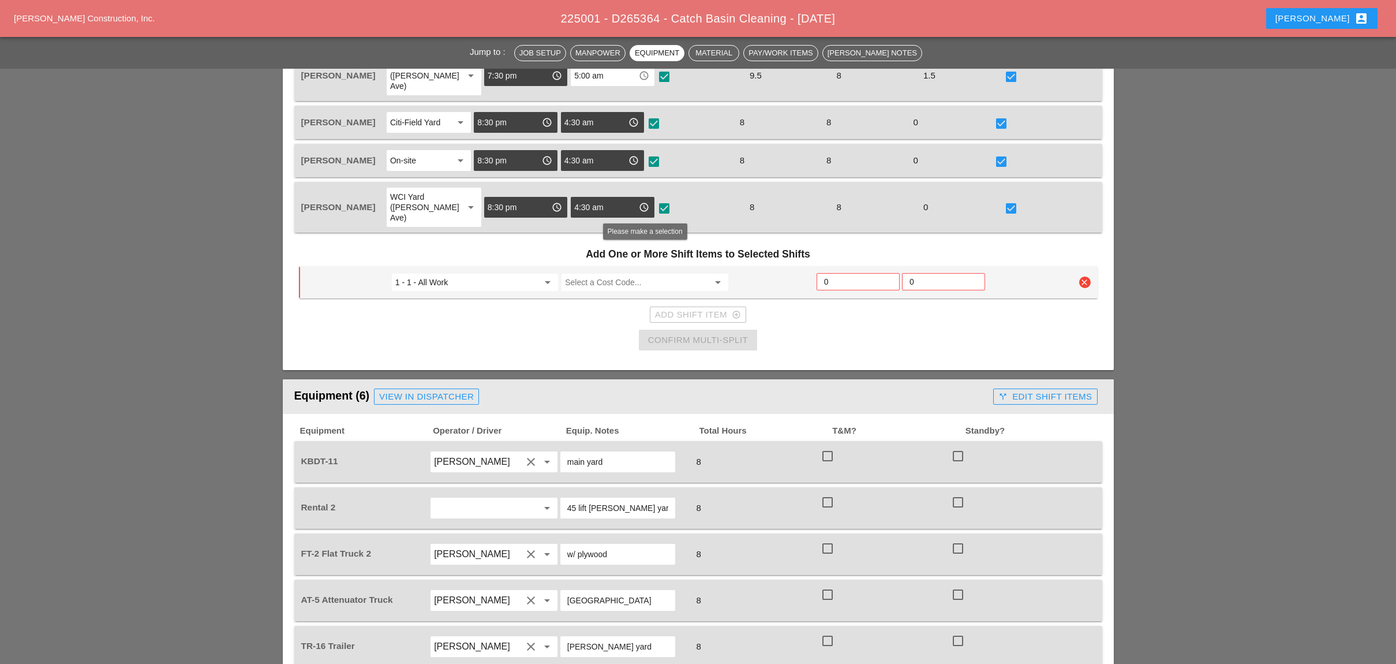
click at [612, 273] on input "Select a Cost Code..." at bounding box center [636, 282] width 143 height 18
click at [642, 274] on div "576.1102 001 - CLEANING TROUGHS OVER 50 FT T0 100 FT" at bounding box center [676, 278] width 210 height 14
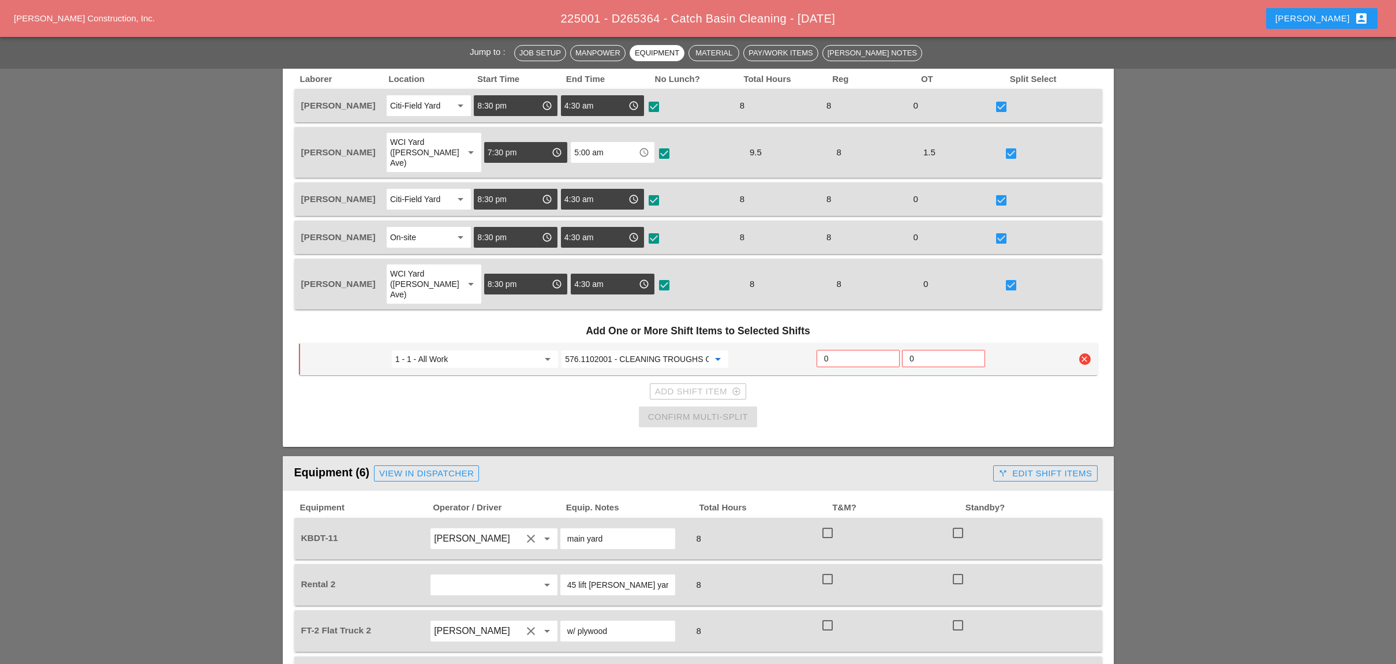
type input "576.1102001 - CLEANING TROUGHS OVER 50 FT T0 100 FT"
click at [830, 349] on input "0" at bounding box center [858, 358] width 68 height 18
type input "2"
click at [710, 385] on div "Add Shift Item add_circle_outline" at bounding box center [698, 391] width 86 height 13
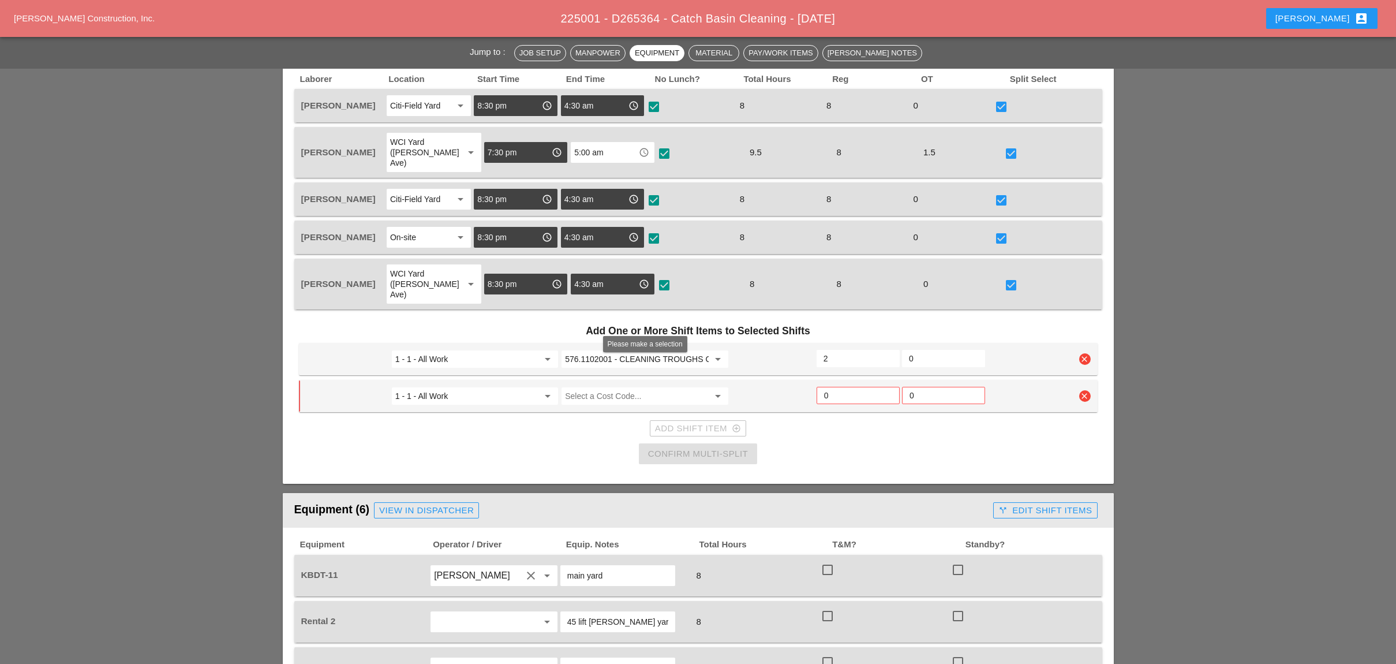
click at [597, 387] on input "Select a Cost Code..." at bounding box center [636, 396] width 143 height 18
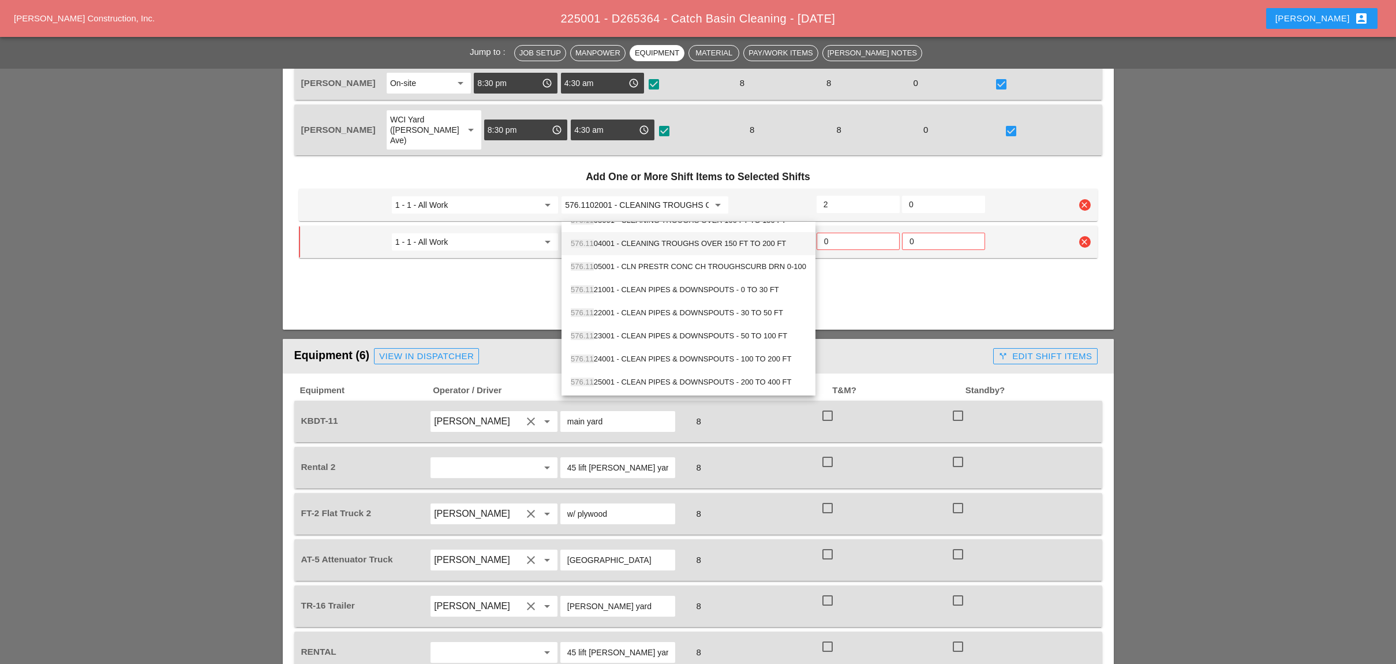
scroll to position [0, 0]
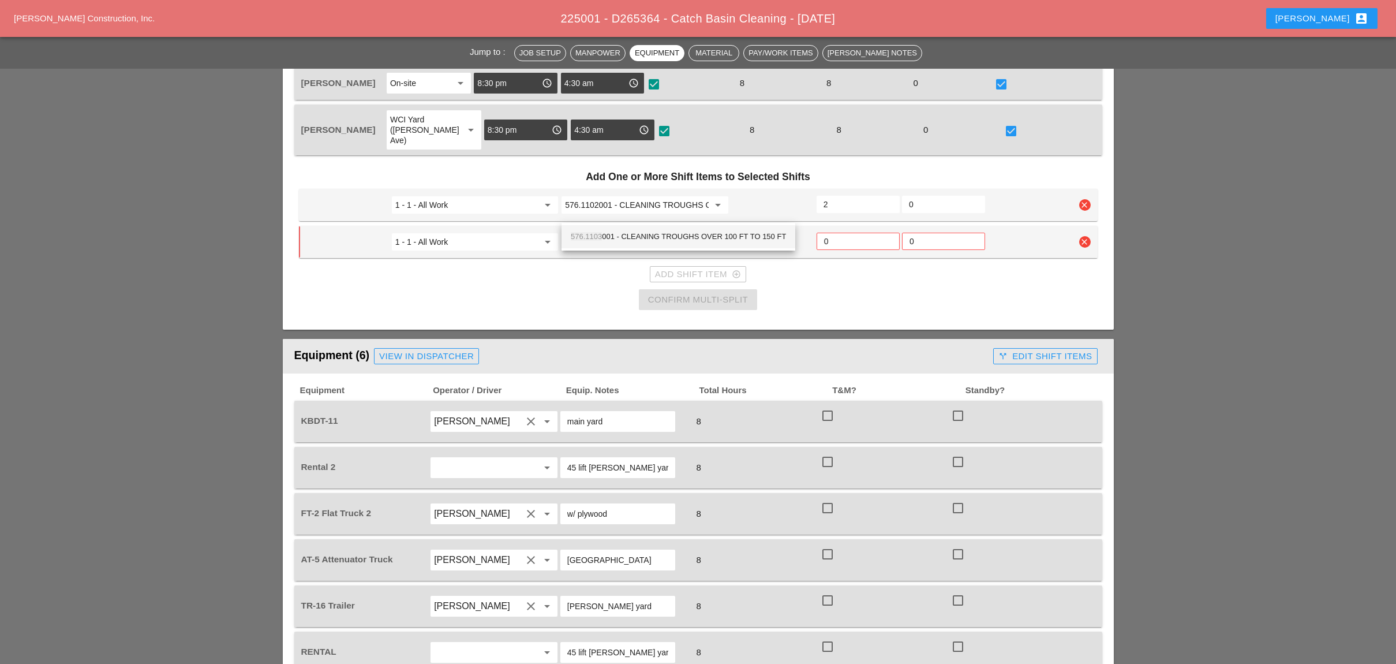
click at [631, 237] on div "576.1103 001 - CLEANING TROUGHS OVER 100 FT TO 150 FT" at bounding box center [678, 237] width 215 height 14
type input "576.1103001 - CLEANING TROUGHS OVER 100 FT TO 150 FT"
click at [833, 232] on input "0" at bounding box center [858, 241] width 68 height 18
type input "5"
click at [693, 293] on div "Confirm Multi-Split" at bounding box center [698, 299] width 100 height 13
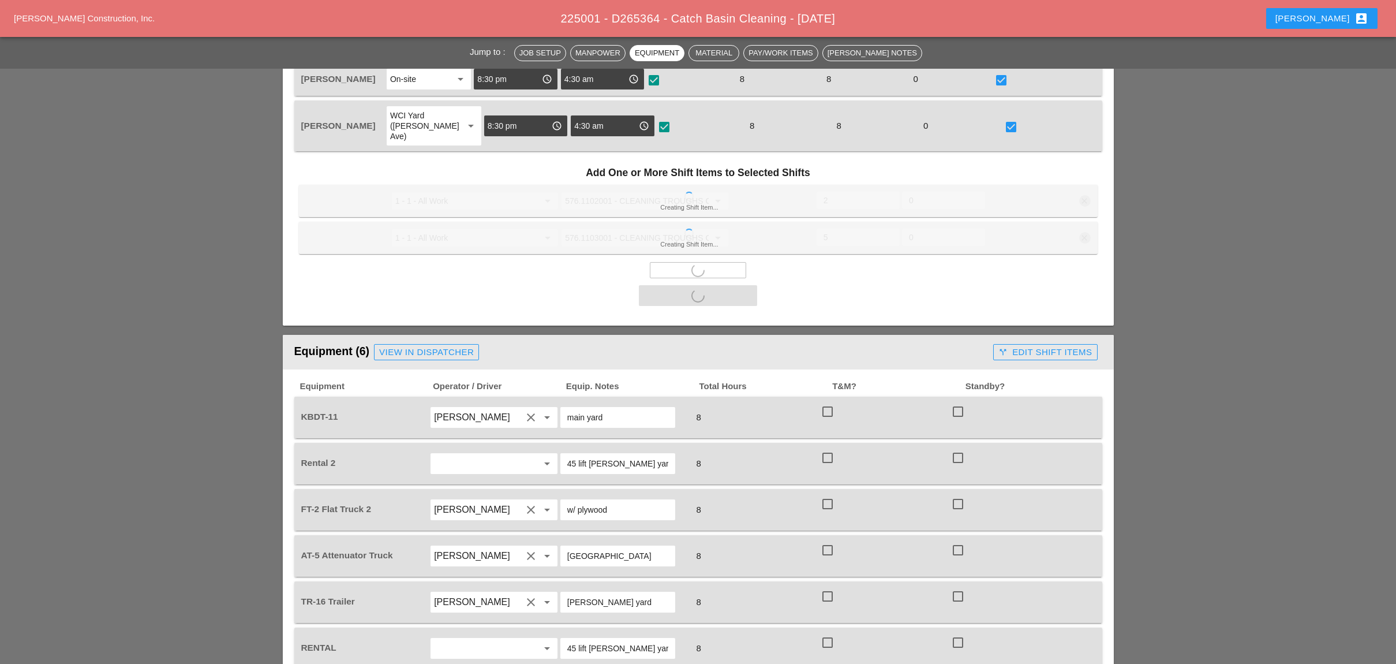
scroll to position [769, 0]
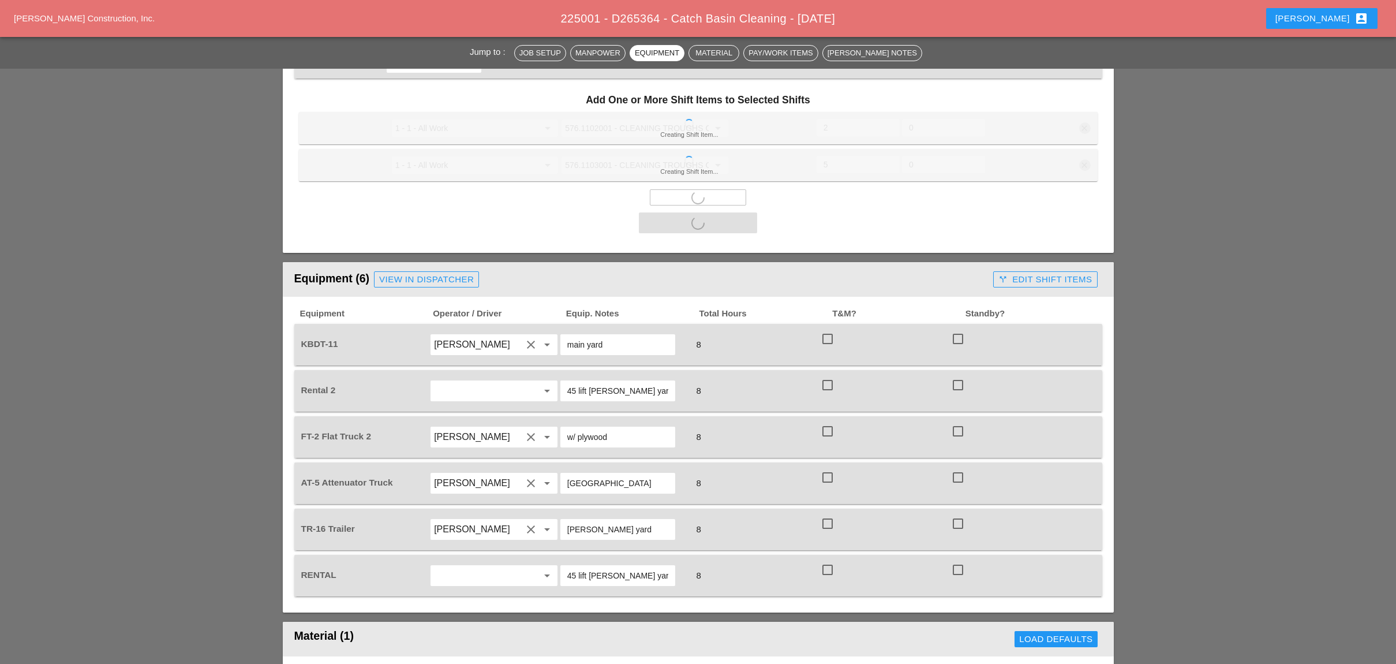
click at [825, 329] on div at bounding box center [828, 339] width 20 height 20
checkbox input "true"
drag, startPoint x: 828, startPoint y: 350, endPoint x: 825, endPoint y: 366, distance: 16.4
click at [827, 375] on div at bounding box center [828, 385] width 20 height 20
checkbox input "true"
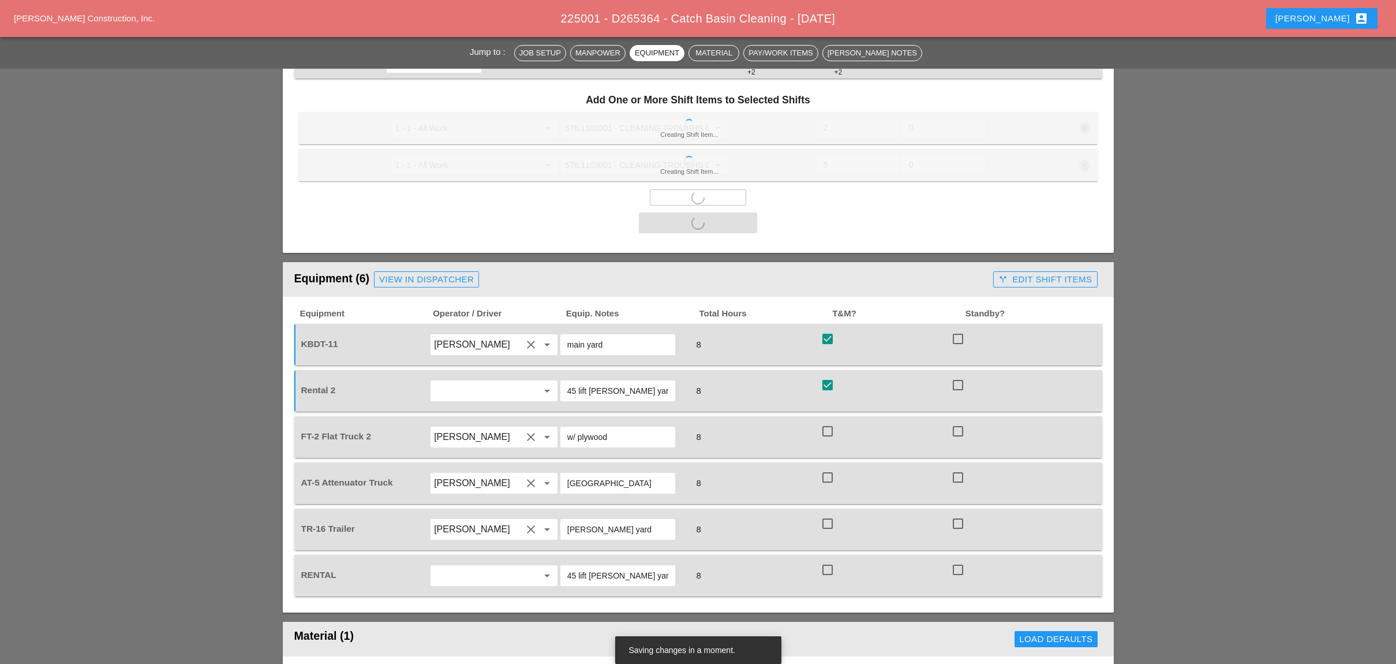
drag, startPoint x: 827, startPoint y: 399, endPoint x: 833, endPoint y: 443, distance: 44.2
click at [827, 421] on div at bounding box center [828, 431] width 20 height 20
checkbox input "true"
click at [833, 467] on div at bounding box center [828, 477] width 20 height 20
checkbox input "true"
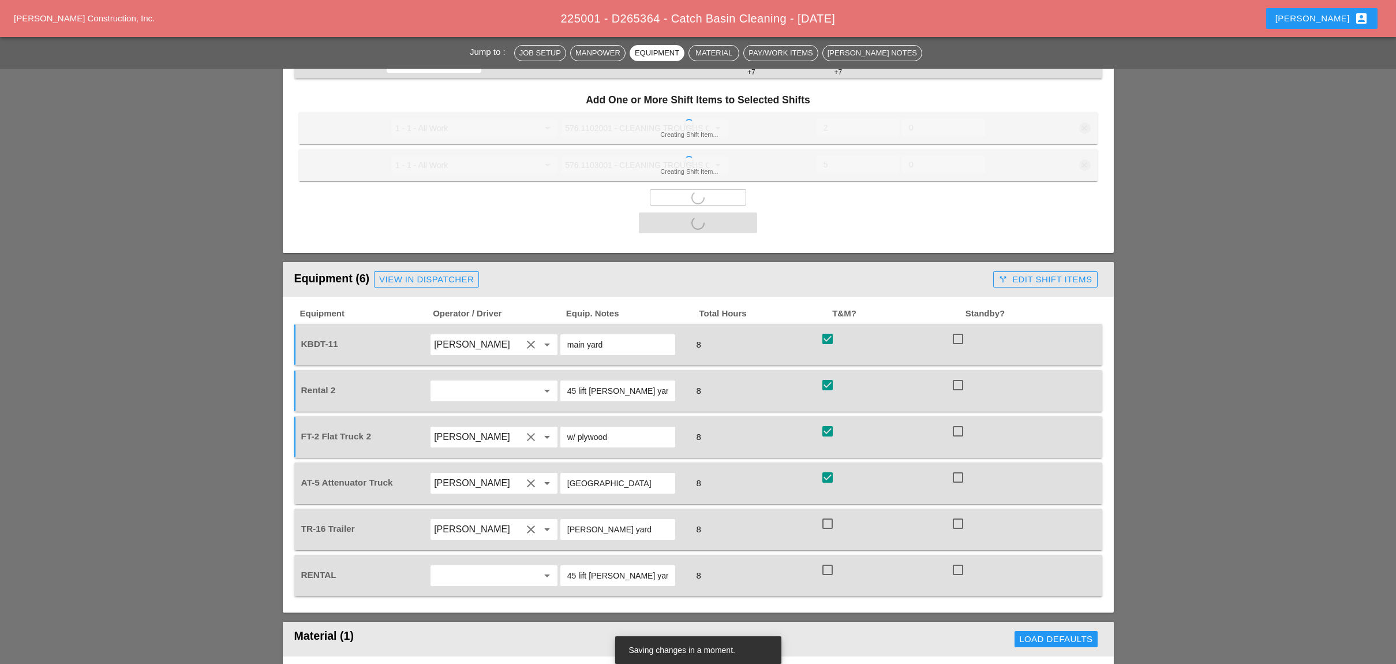
click at [830, 514] on div at bounding box center [828, 524] width 20 height 20
checkbox input "true"
click at [830, 560] on div at bounding box center [828, 570] width 20 height 20
checkbox input "true"
checkbox input "false"
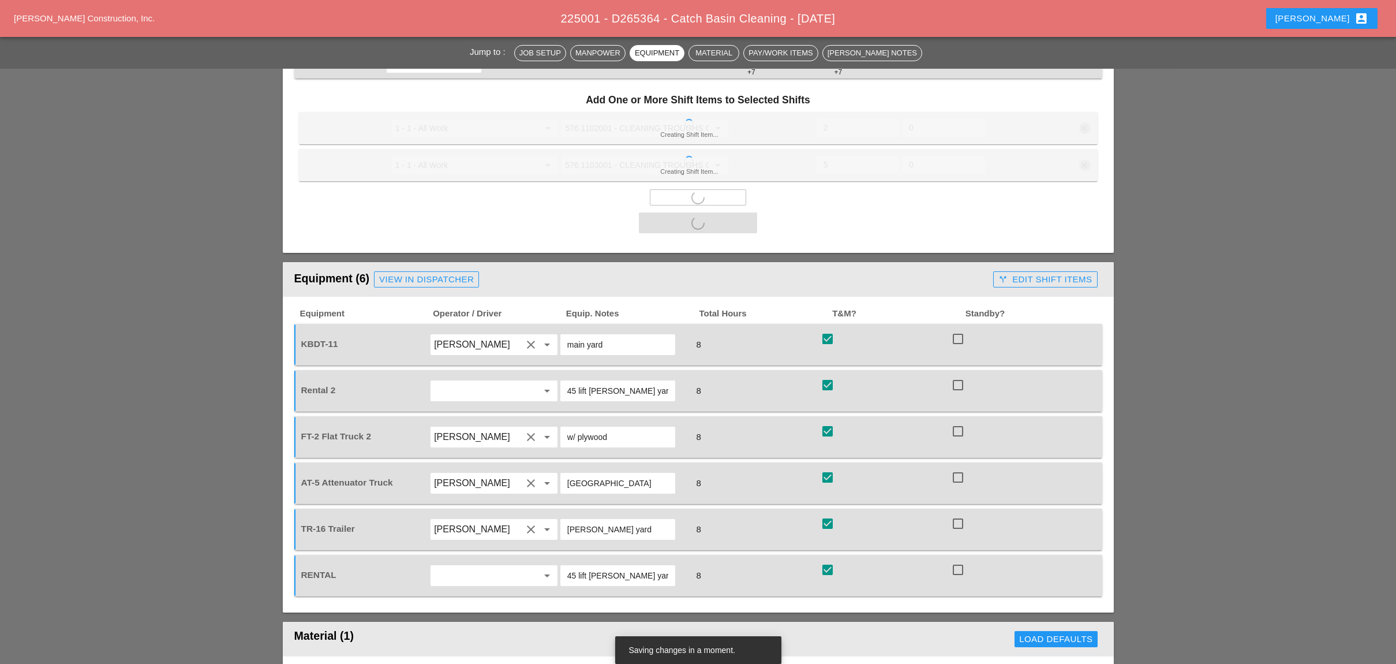
checkbox input "false"
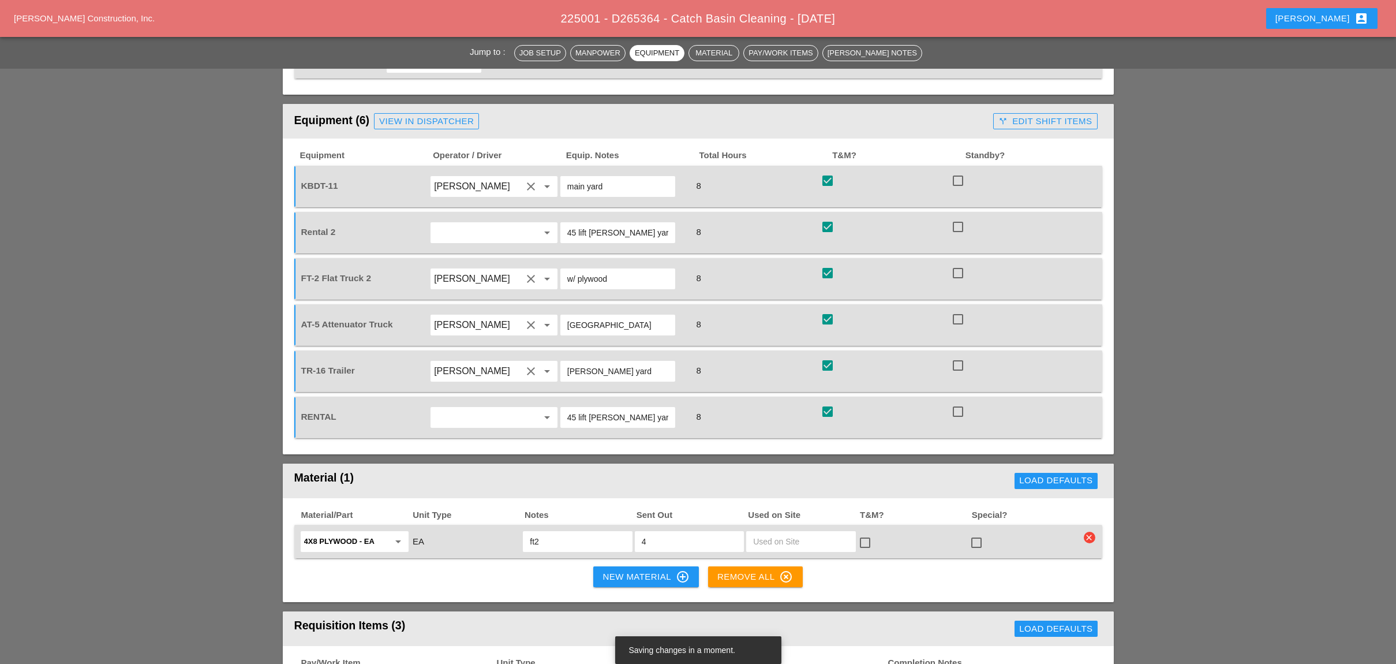
click at [1063, 263] on div "check_box_outline_blank" at bounding box center [1015, 279] width 130 height 32
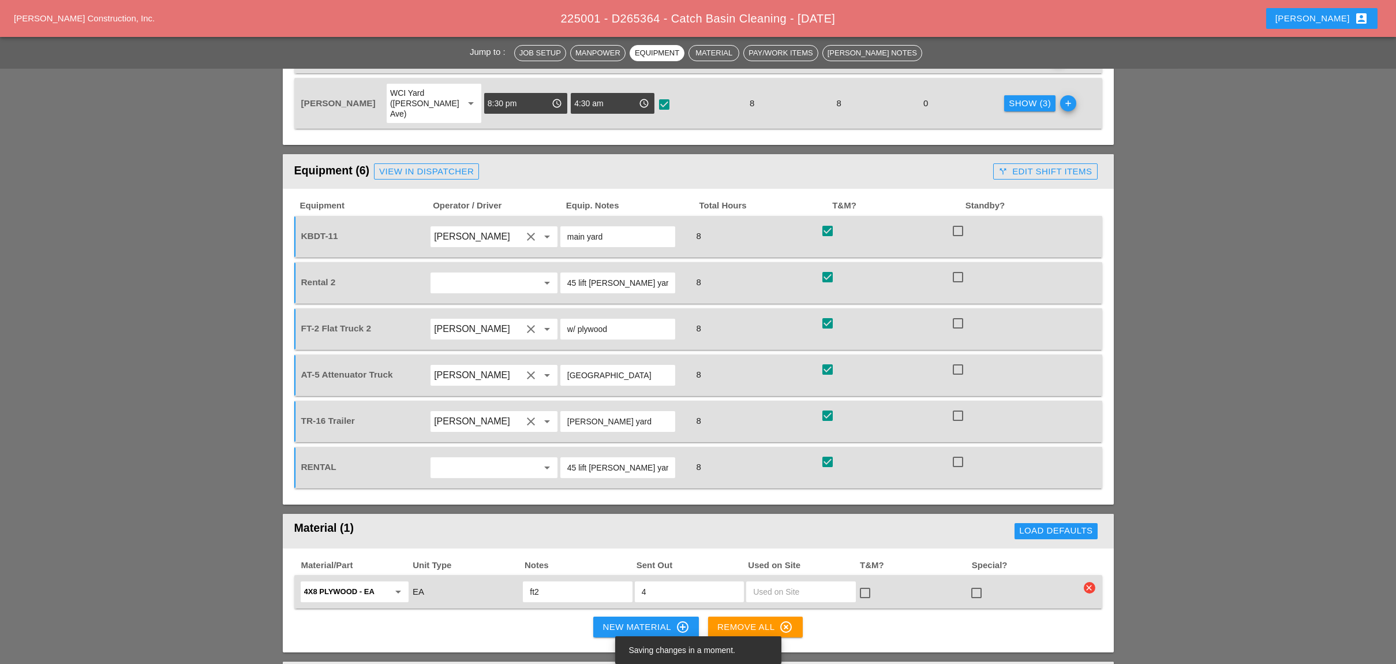
scroll to position [693, 0]
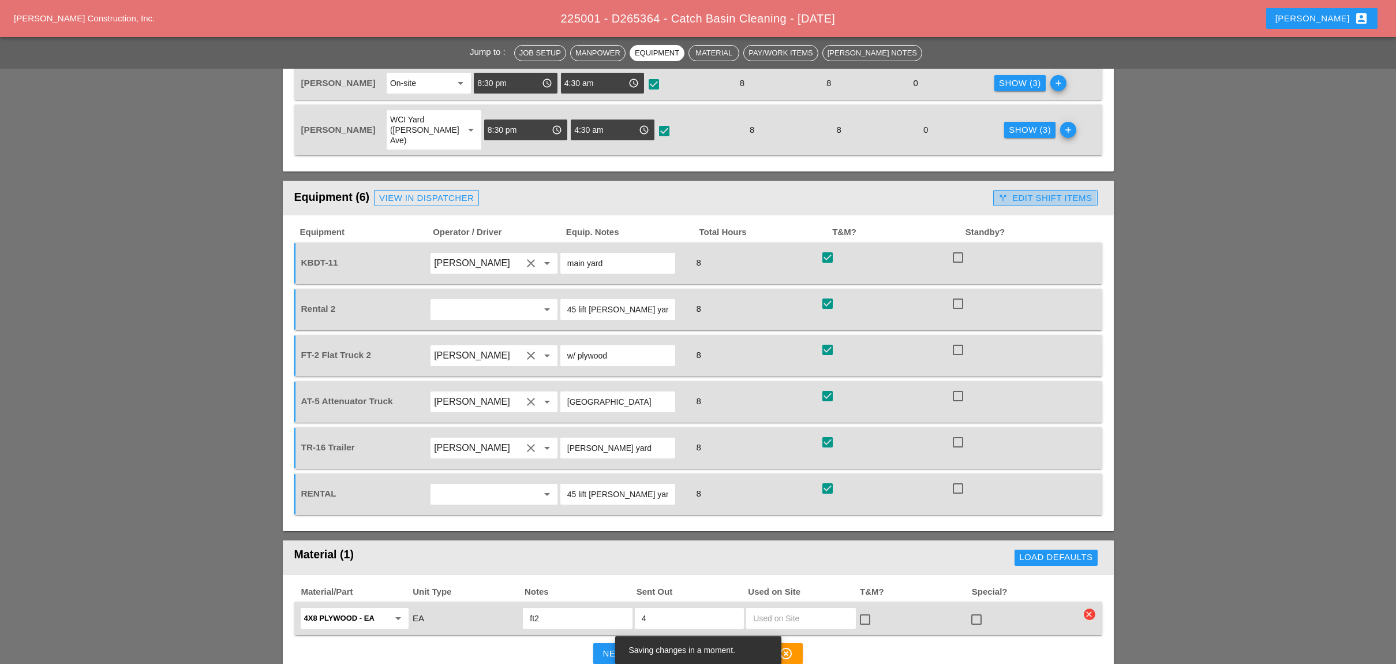
click at [1042, 192] on div "call_split Edit Shift Items" at bounding box center [1044, 198] width 93 height 13
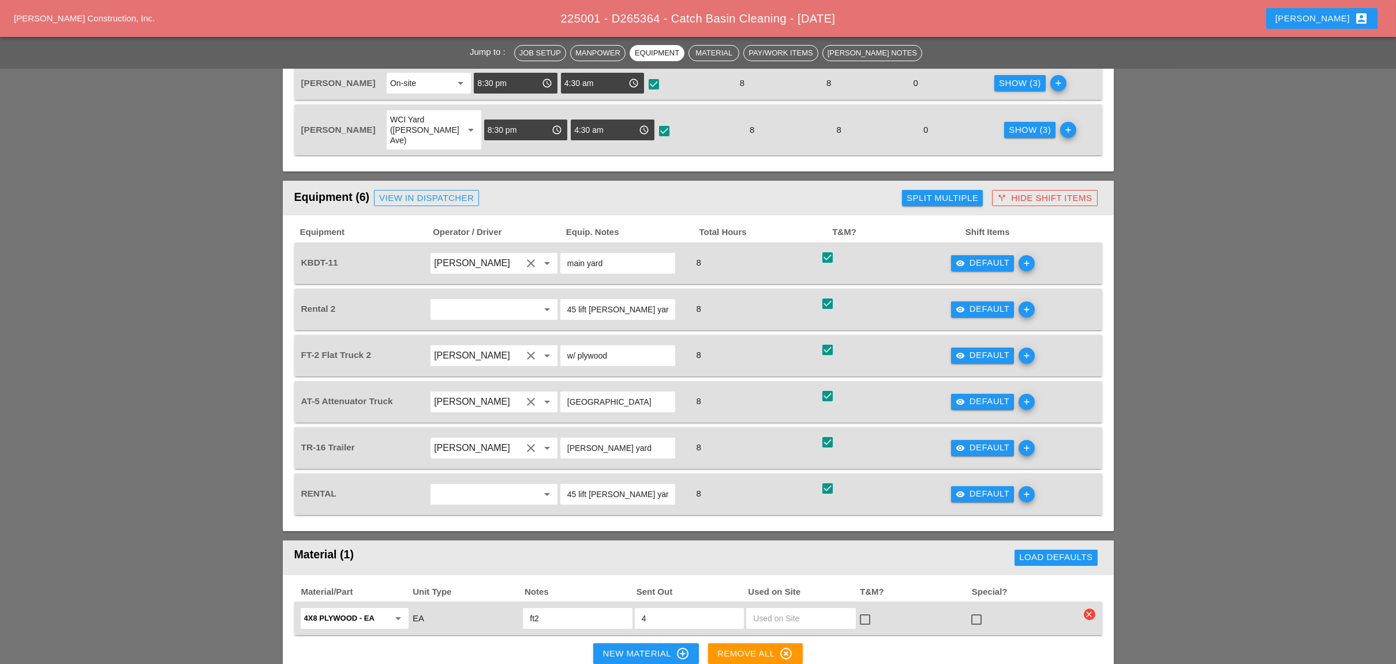
click at [949, 192] on div "Split Multiple" at bounding box center [943, 198] width 72 height 13
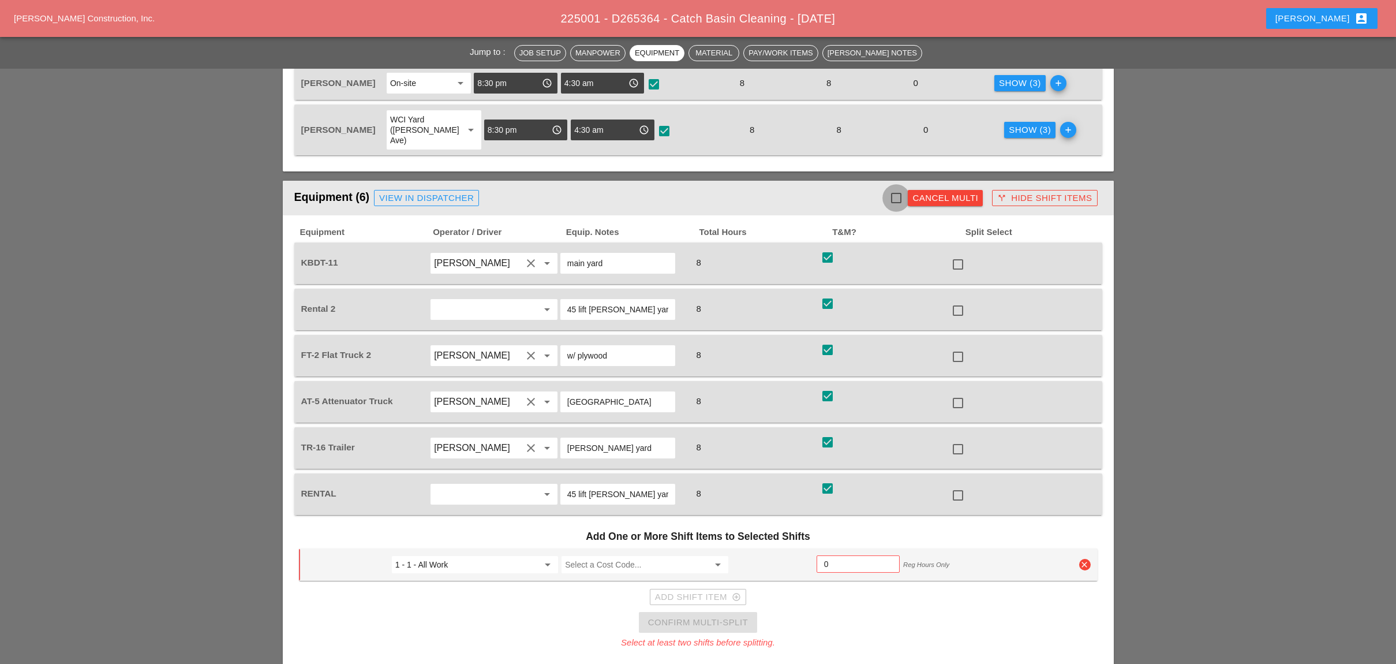
click at [897, 188] on div at bounding box center [896, 198] width 20 height 20
checkbox input "true"
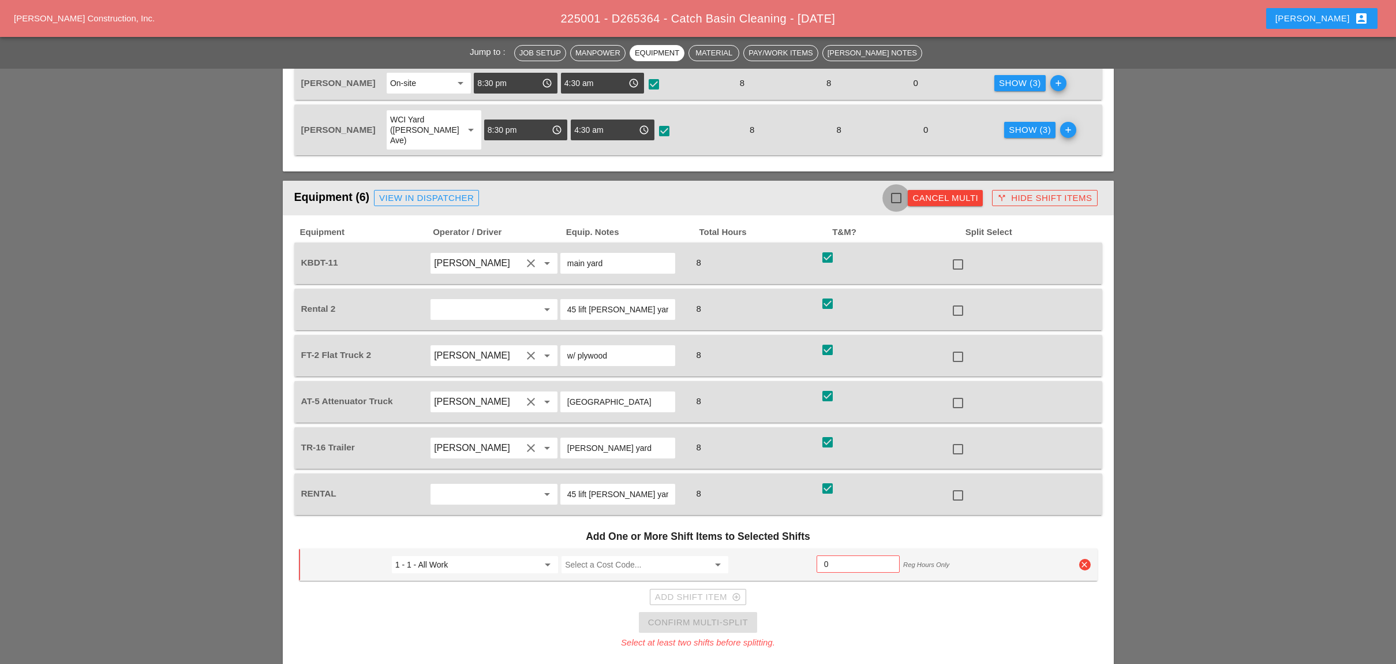
checkbox input "true"
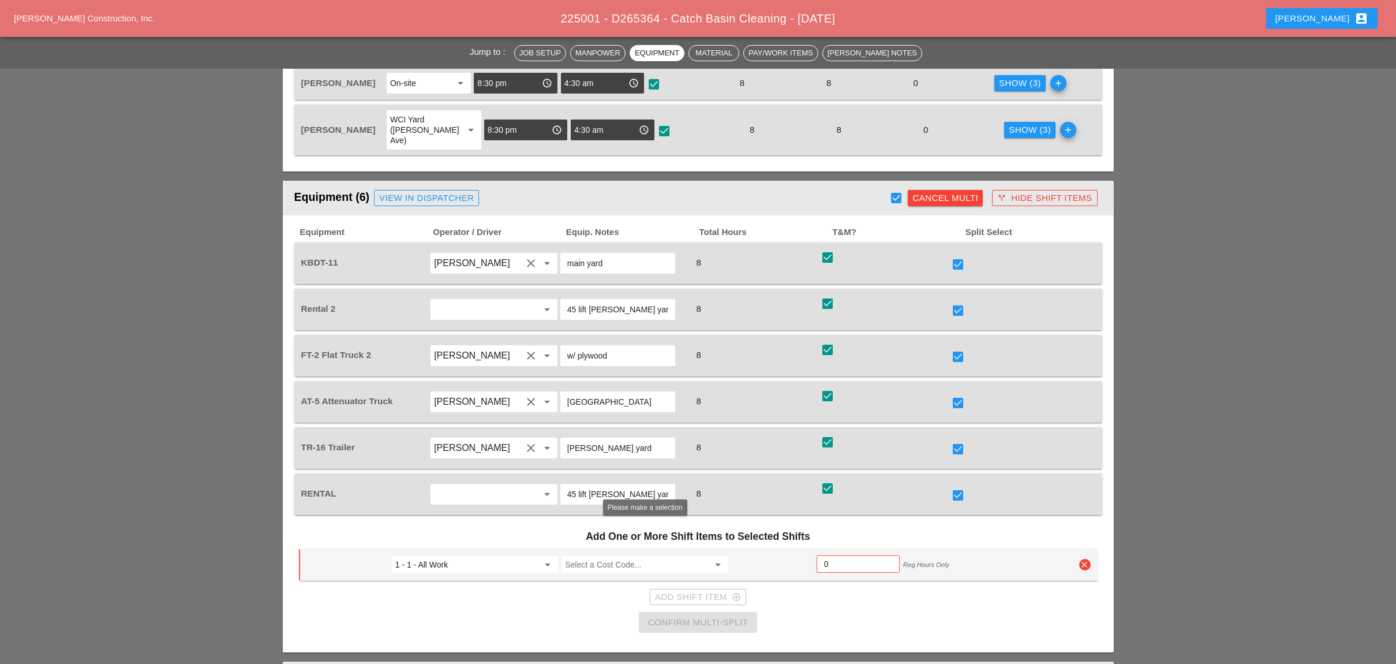
click at [590, 555] on input "Select a Cost Code..." at bounding box center [636, 564] width 143 height 18
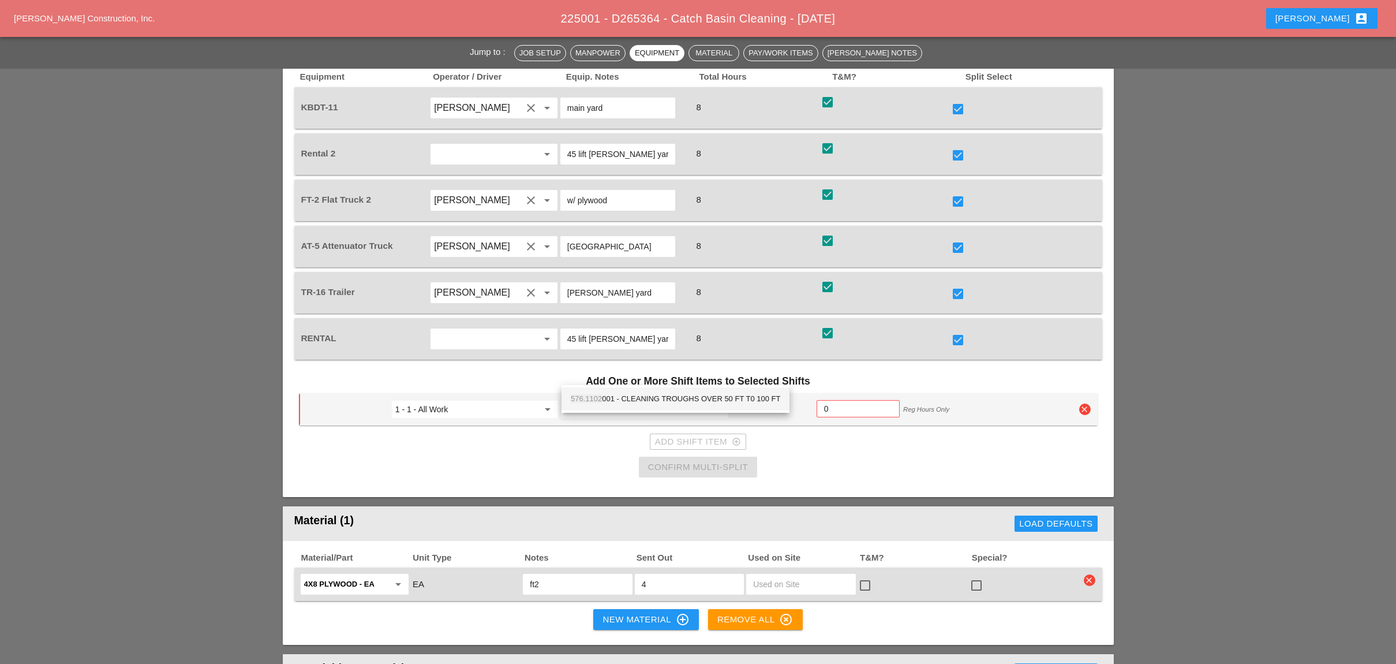
scroll to position [846, 0]
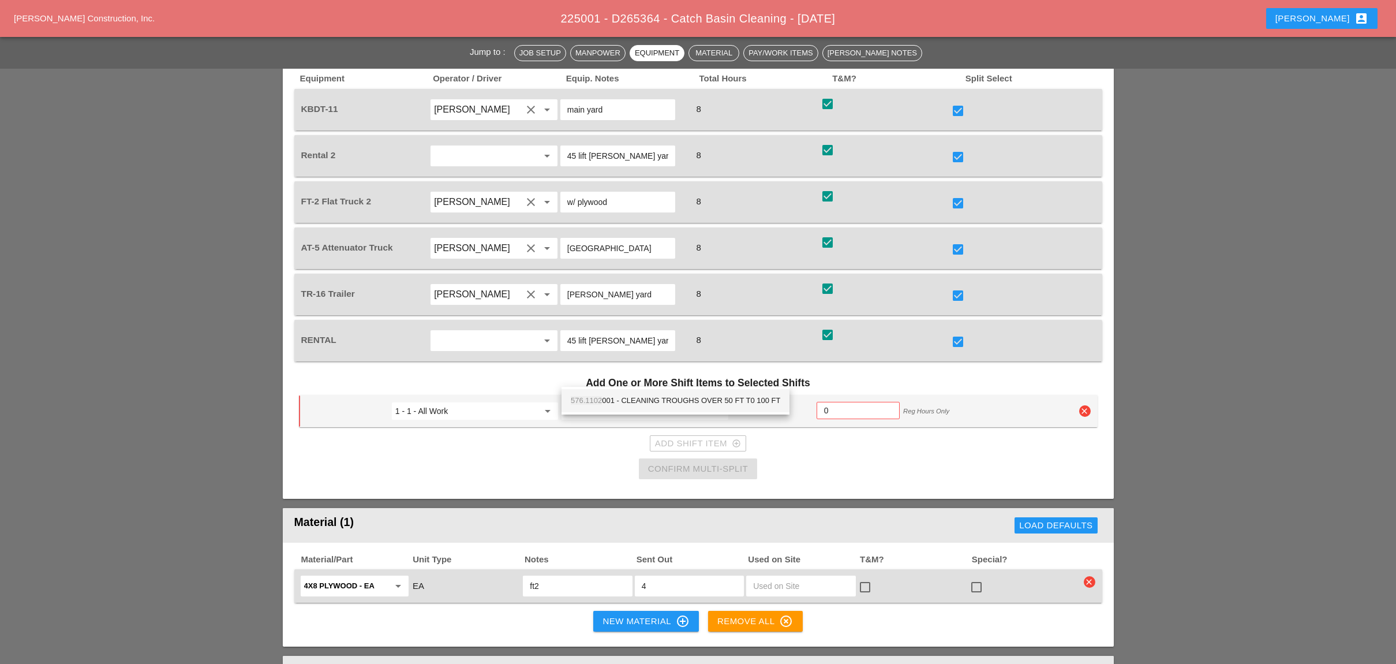
click at [614, 400] on div "576.1102 001 - CLEANING TROUGHS OVER 50 FT T0 100 FT" at bounding box center [676, 401] width 210 height 14
type input "576.1102001 - CLEANING TROUGHS OVER 50 FT T0 100 FT"
click at [831, 401] on input "0" at bounding box center [858, 410] width 68 height 18
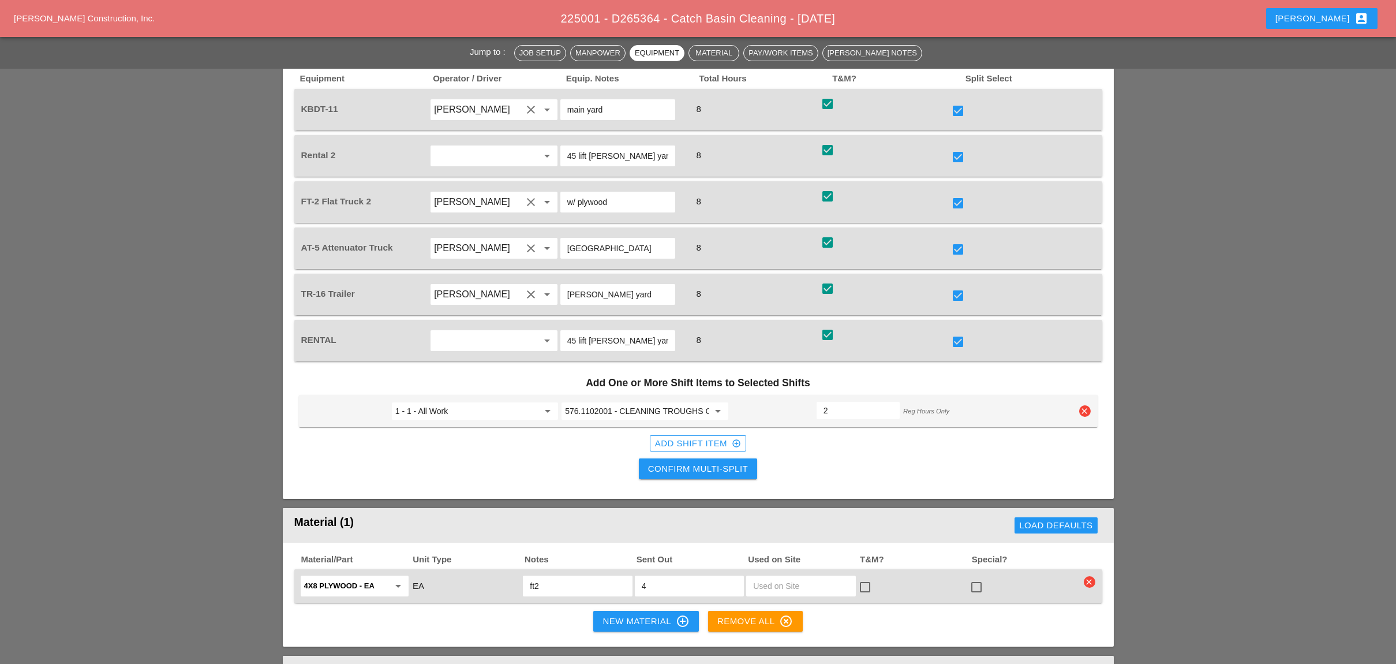
type input "2"
click at [685, 437] on div "Add Shift Item add_circle_outline" at bounding box center [698, 443] width 86 height 13
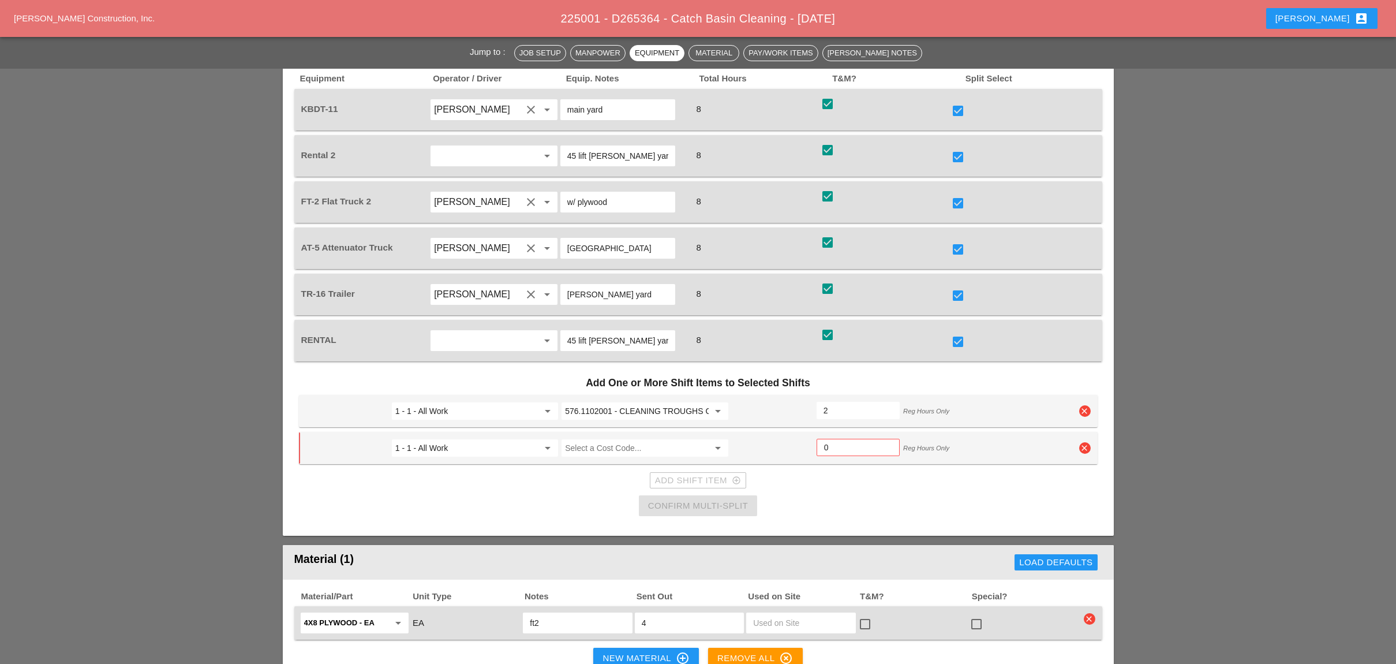
click at [1082, 442] on icon "clear" at bounding box center [1085, 448] width 12 height 12
click at [1063, 384] on div "Confirm delete" at bounding box center [1085, 387] width 56 height 13
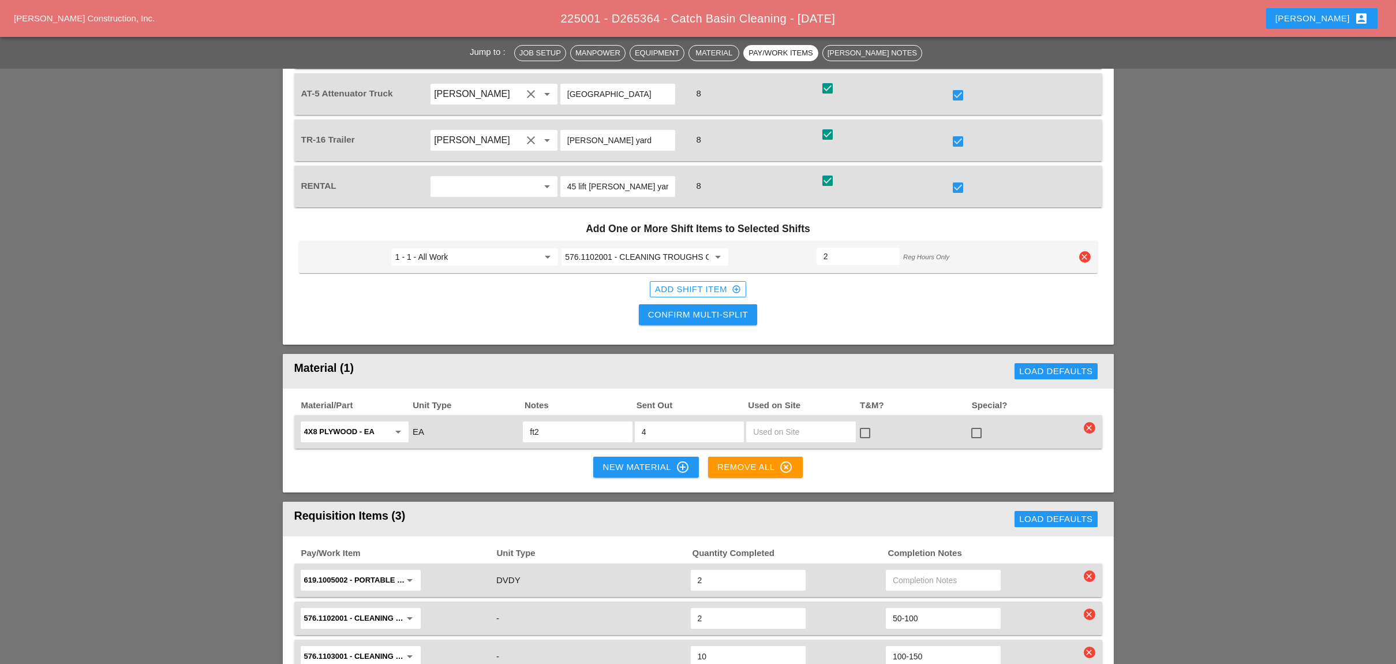
scroll to position [923, 0]
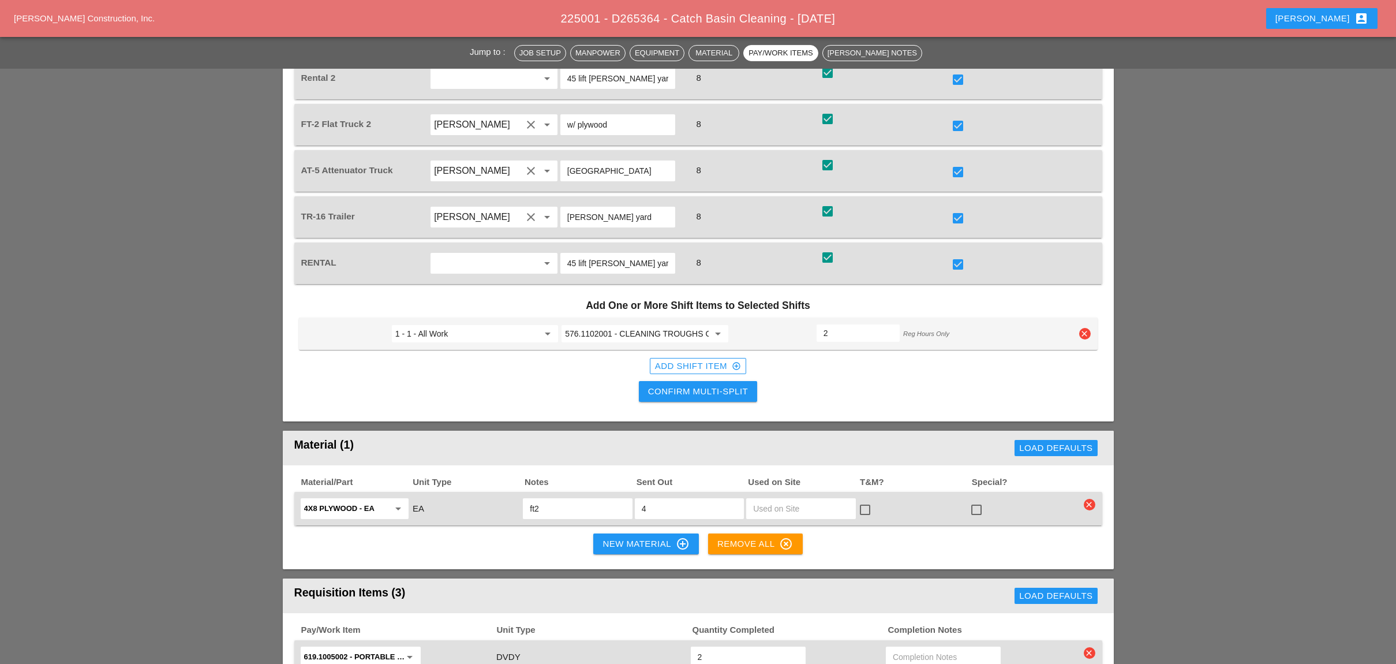
click at [696, 385] on div "Confirm Multi-Split" at bounding box center [698, 391] width 100 height 13
checkbox input "false"
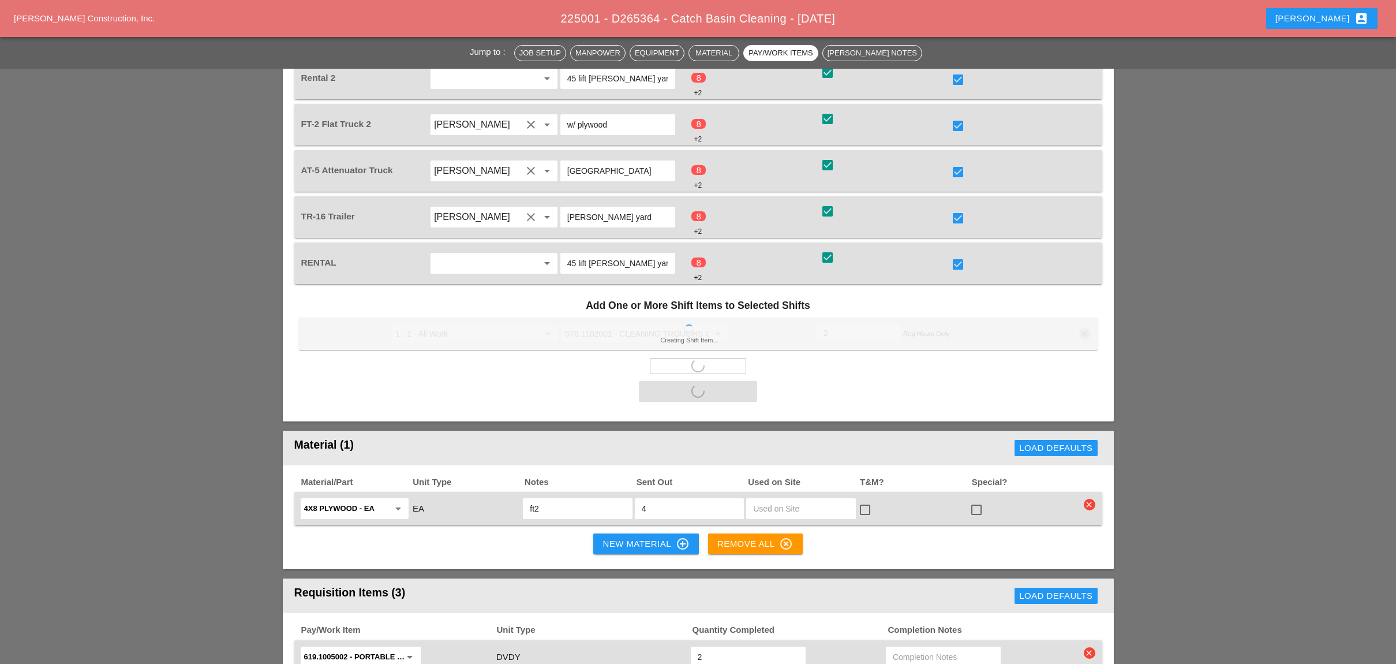
checkbox input "false"
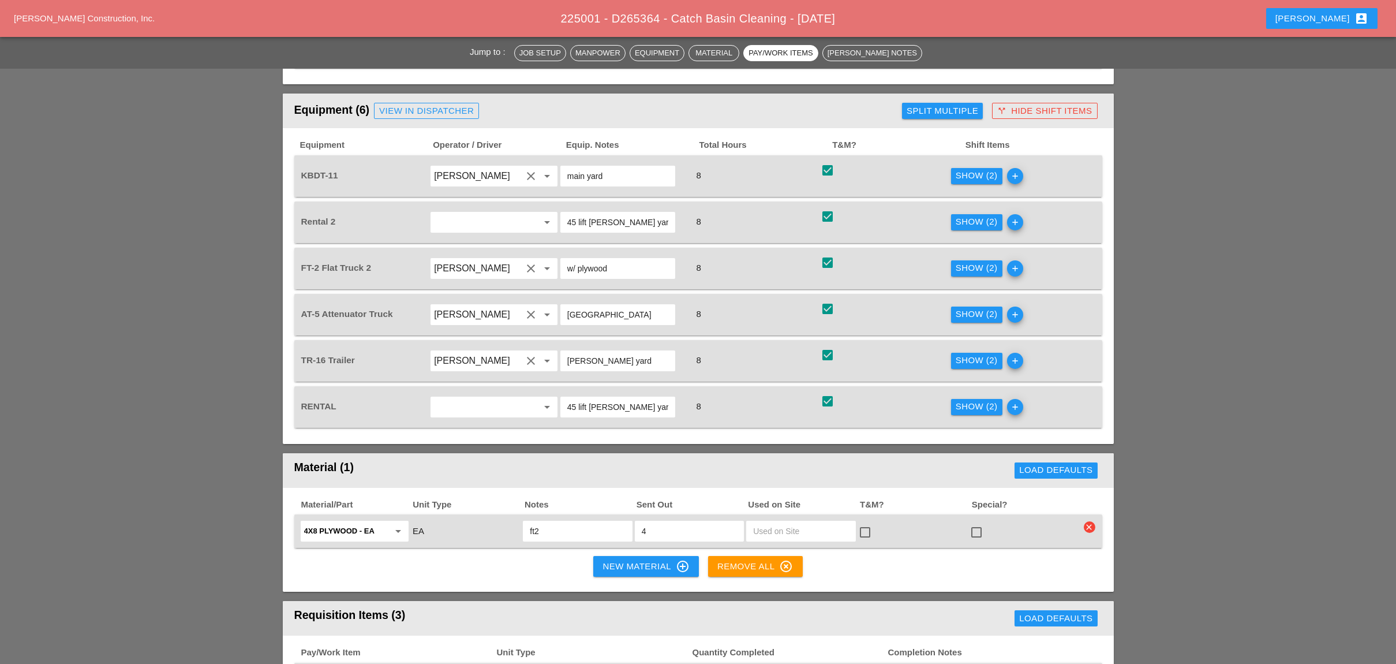
scroll to position [769, 0]
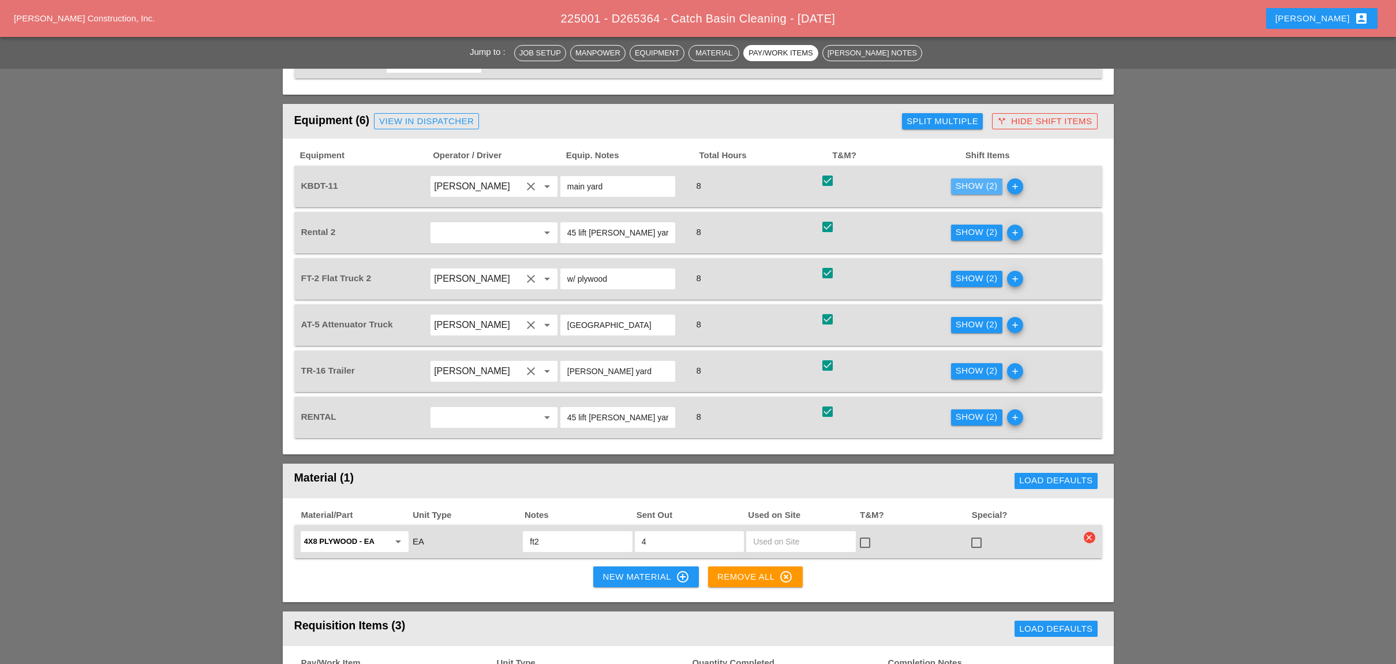
click at [974, 178] on button "Show (2)" at bounding box center [976, 186] width 51 height 16
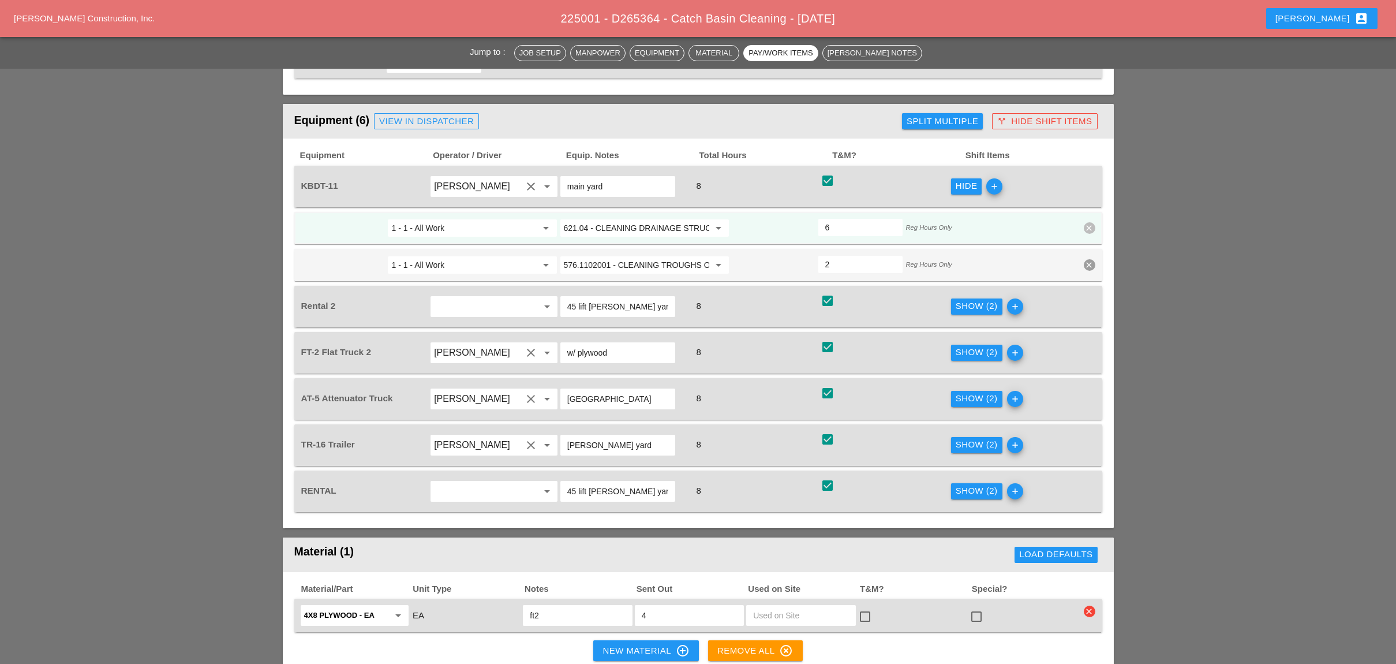
click at [966, 300] on div "Show (2)" at bounding box center [977, 306] width 42 height 13
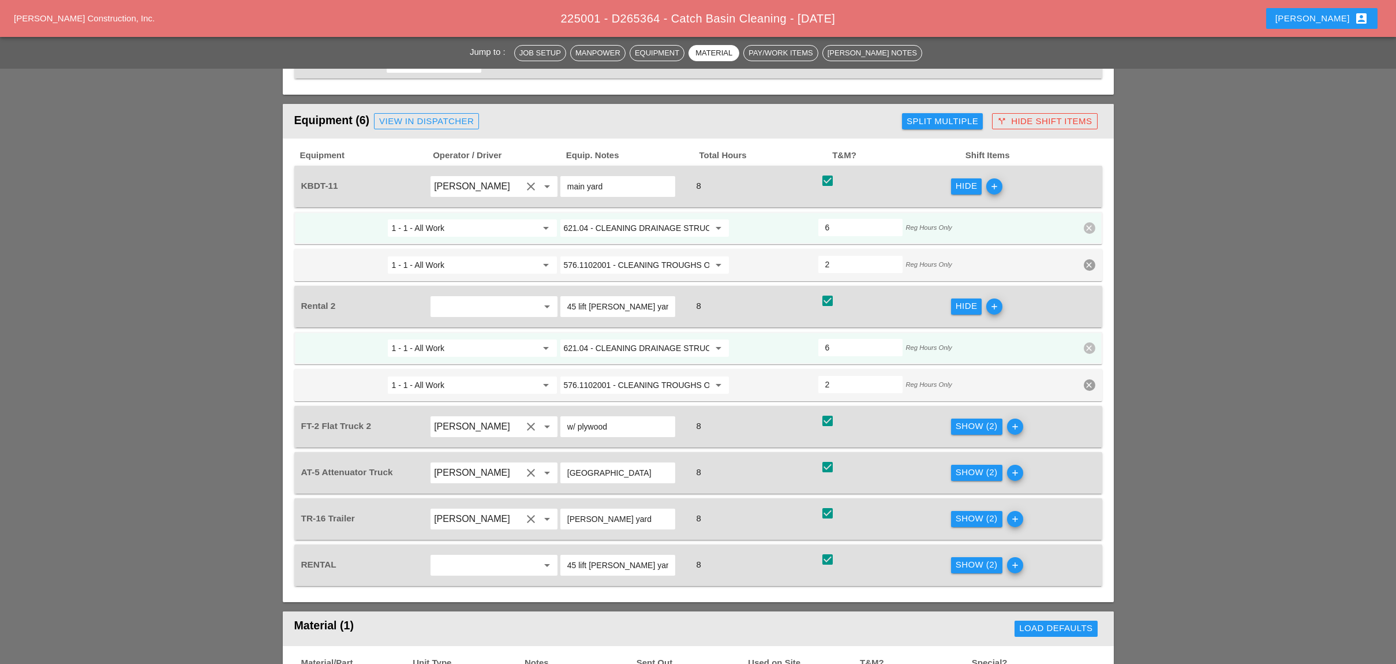
click at [964, 420] on div "Show (2)" at bounding box center [977, 426] width 42 height 13
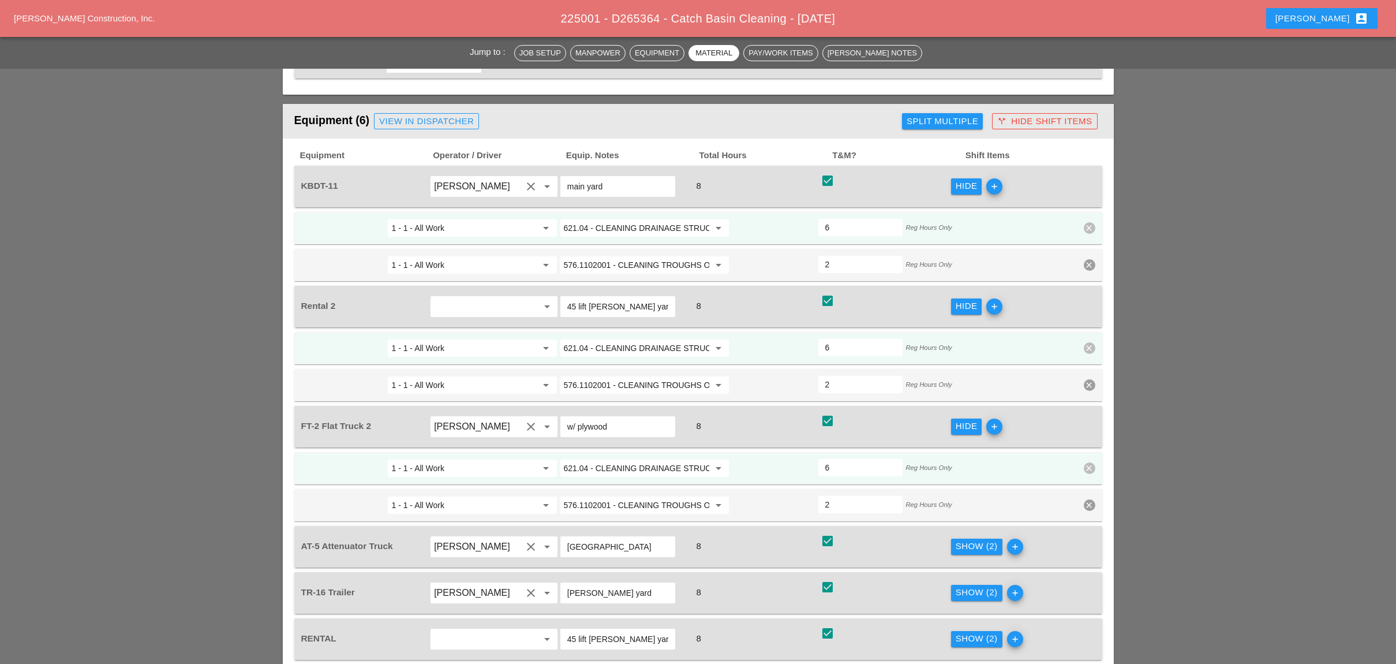
click at [962, 540] on div "Show (2)" at bounding box center [977, 546] width 42 height 13
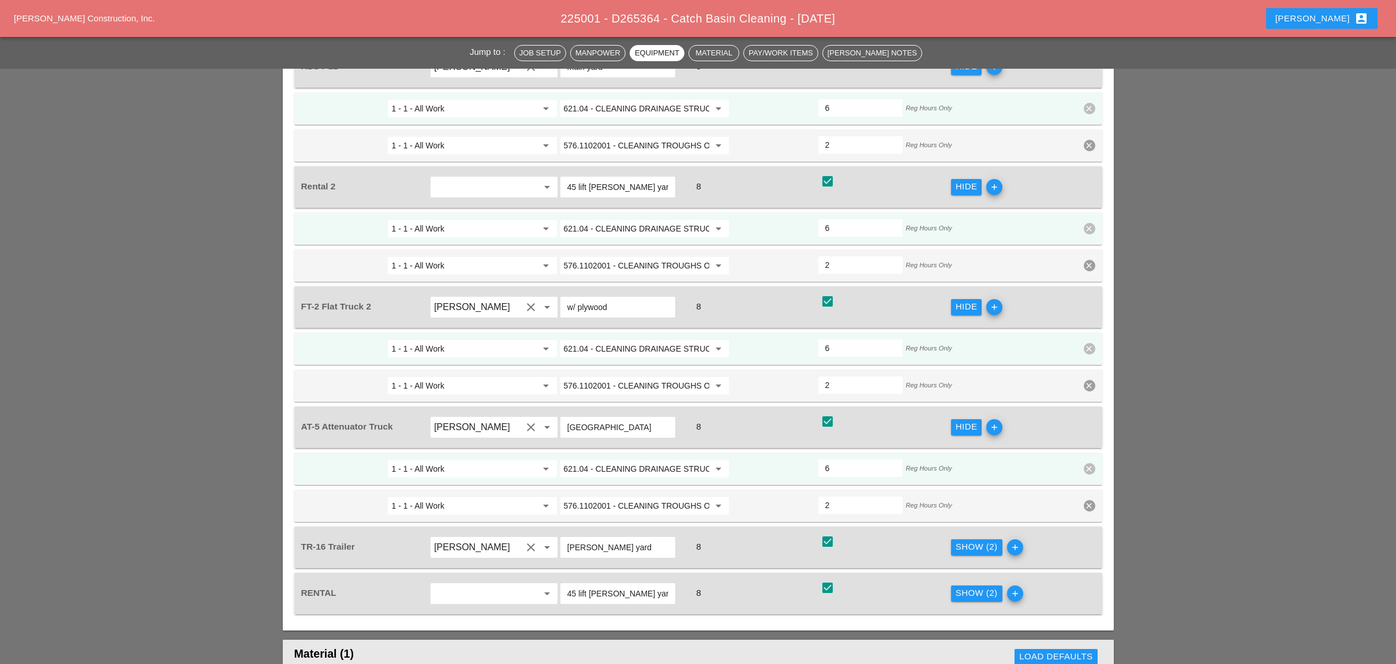
scroll to position [923, 0]
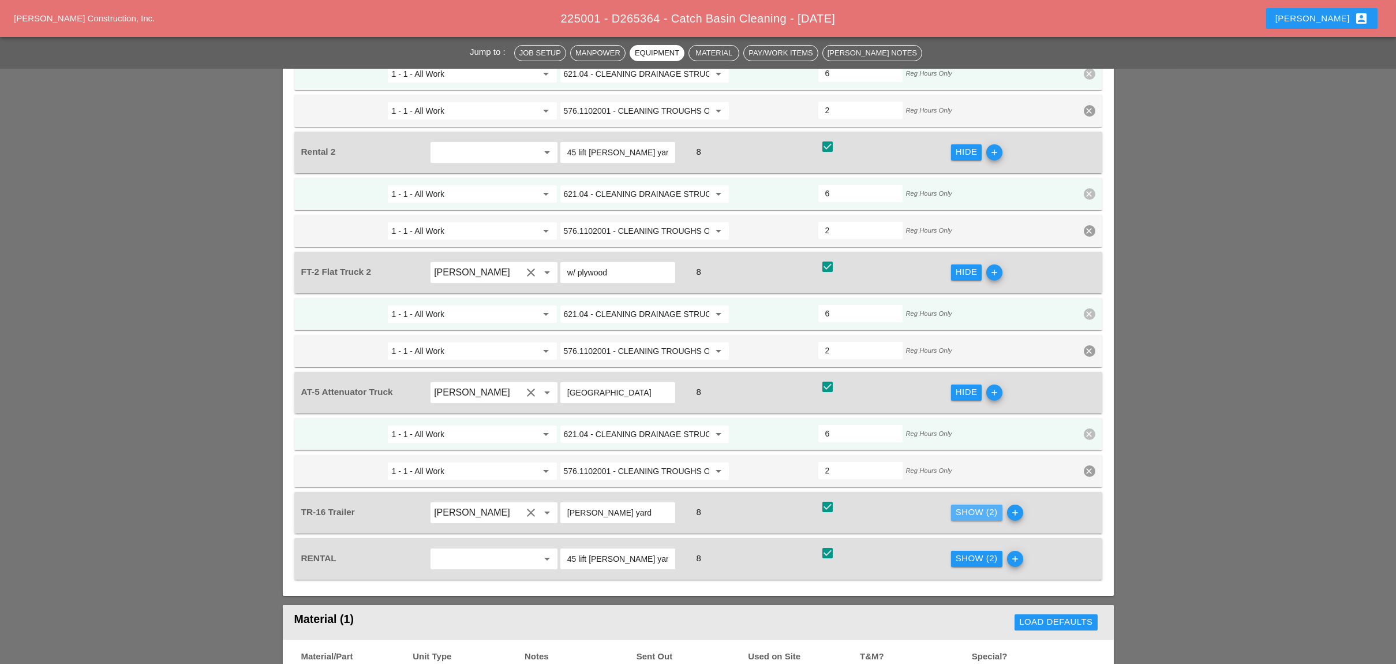
drag, startPoint x: 967, startPoint y: 474, endPoint x: 962, endPoint y: 506, distance: 32.7
click at [967, 506] on div "Show (2)" at bounding box center [977, 512] width 42 height 13
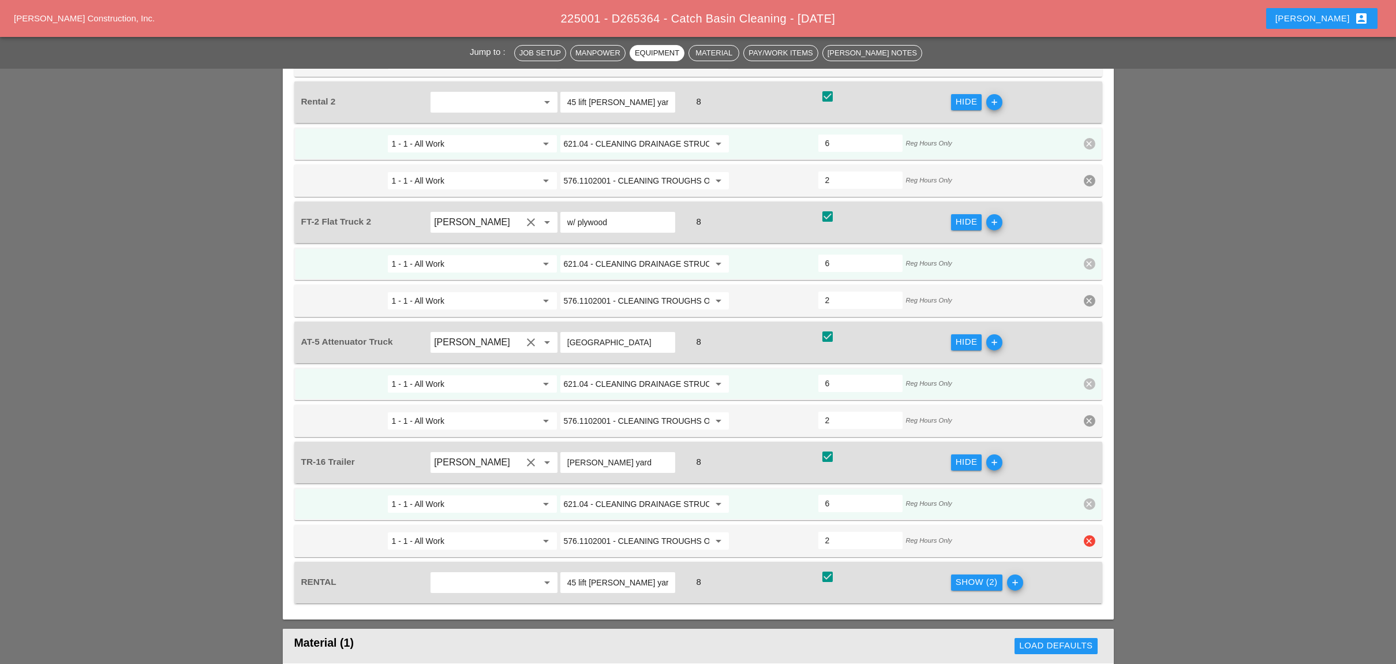
scroll to position [1000, 0]
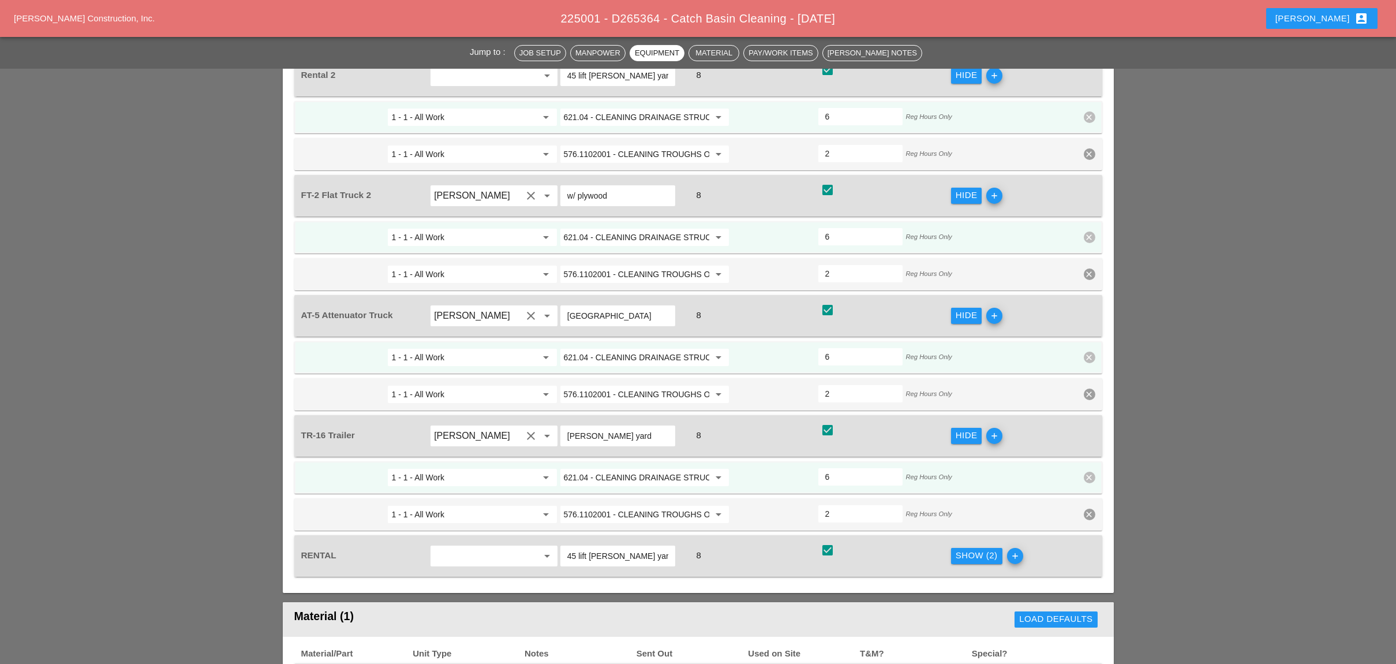
click at [965, 549] on div "Show (2)" at bounding box center [977, 555] width 42 height 13
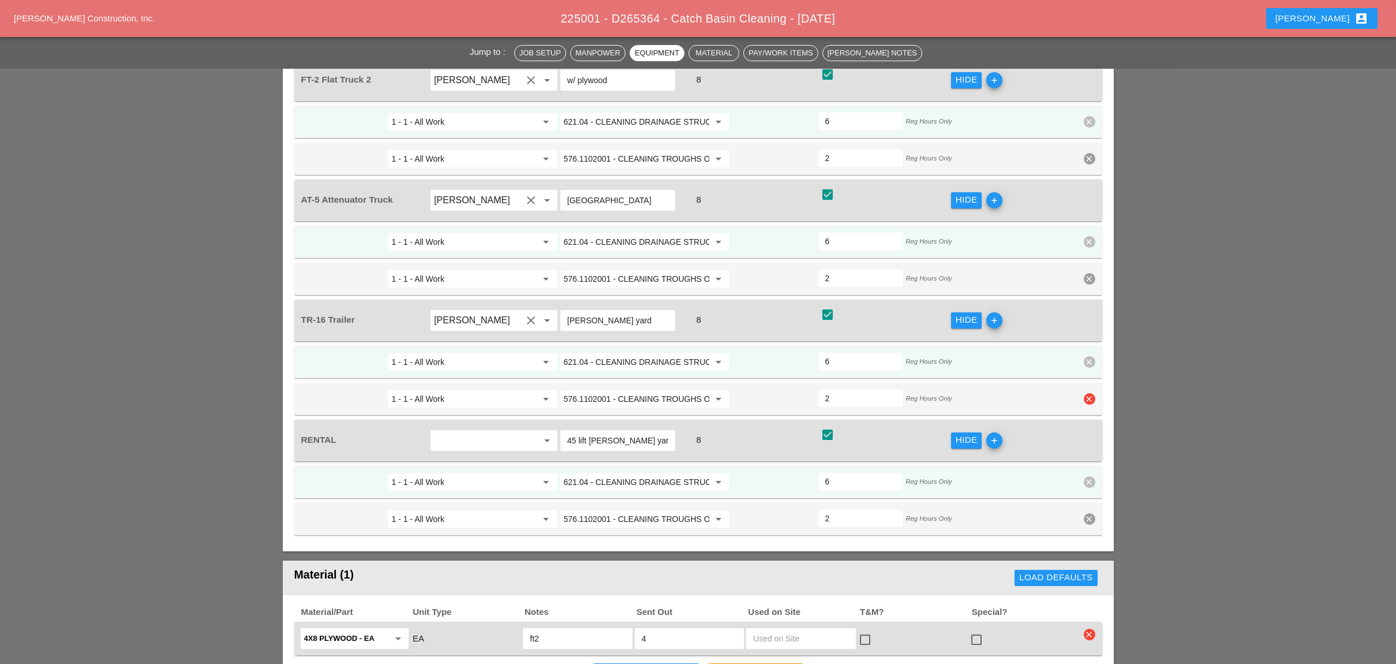
scroll to position [1154, 0]
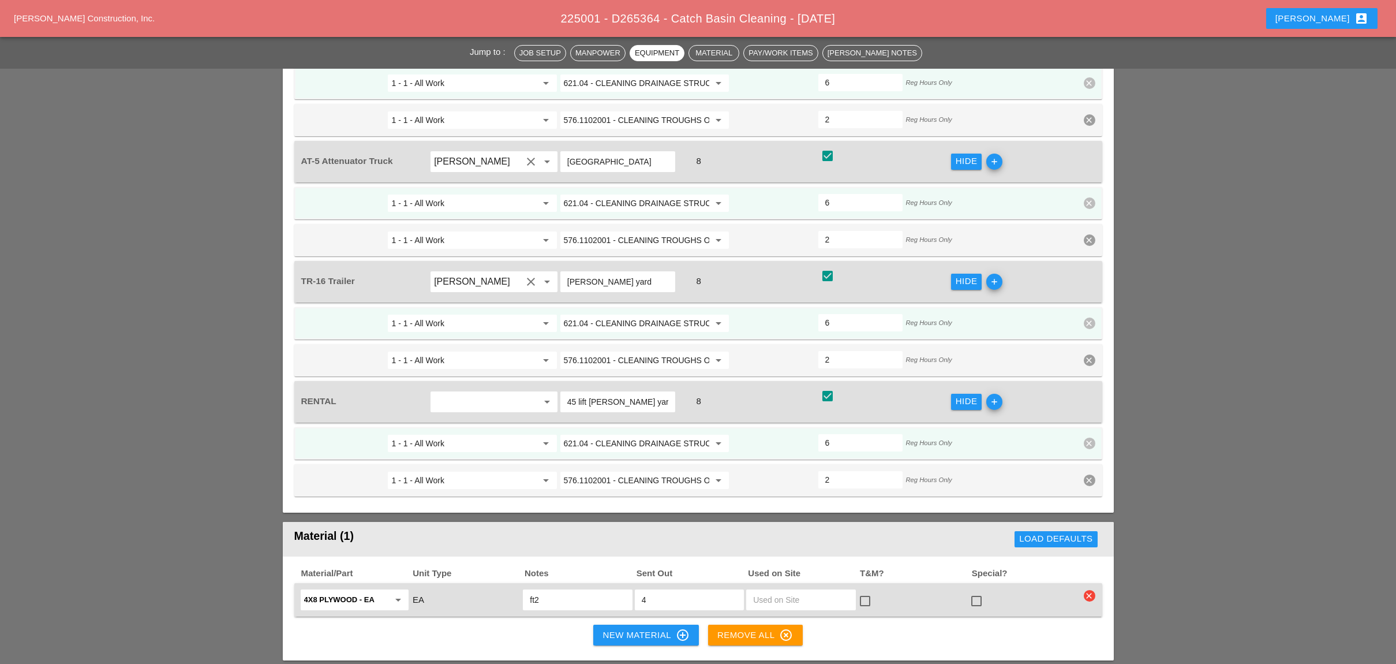
click at [617, 434] on input "621.04 - CLEANING DRAINAGE STRUCTURES" at bounding box center [636, 443] width 145 height 18
click at [621, 424] on div "576.1103 001 - CLEANING TROUGHS OVER 100 FT TO 150 FT" at bounding box center [677, 427] width 215 height 14
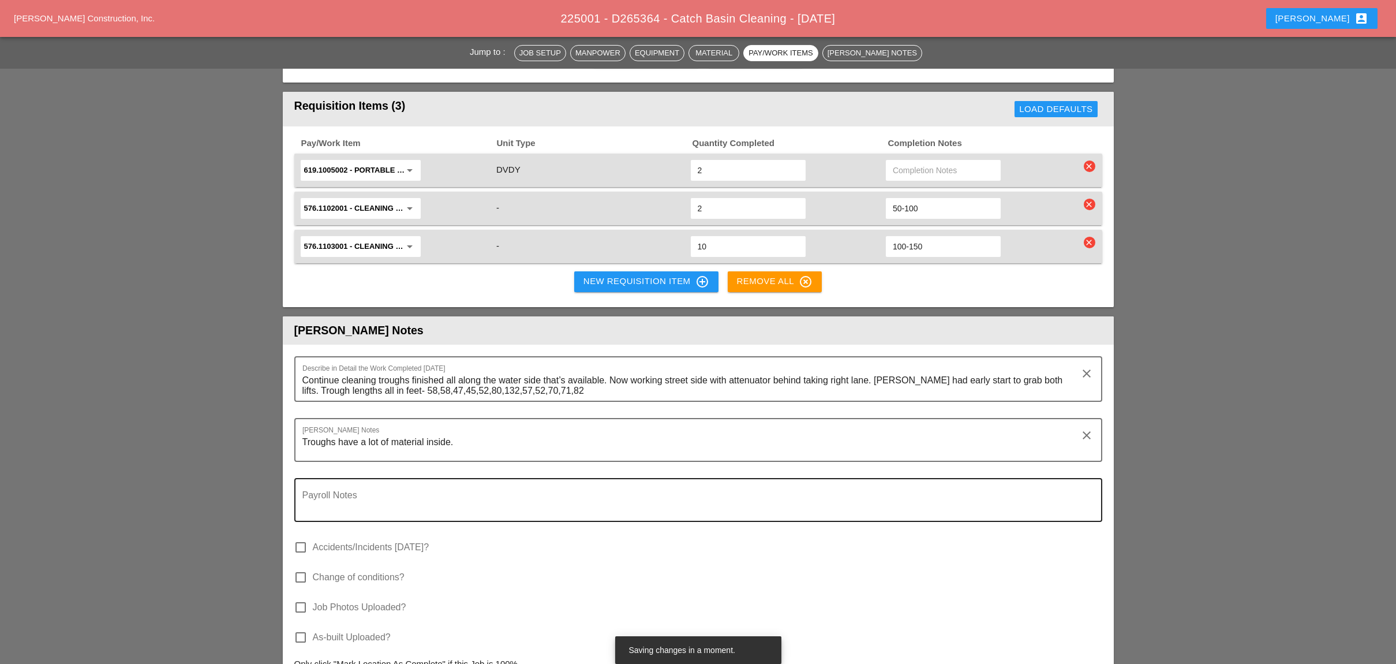
scroll to position [1693, 0]
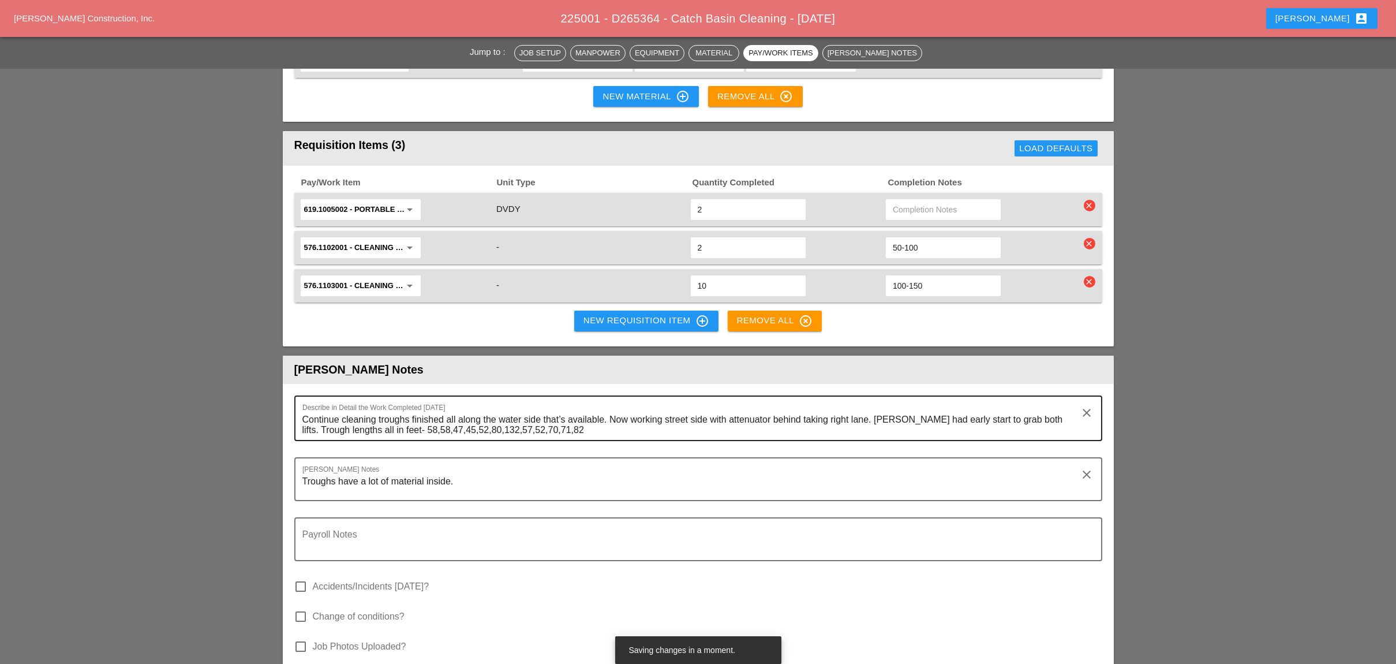
type input "576.1103001 - CLEANING TROUGHS OVER 100 FT TO 150 FT"
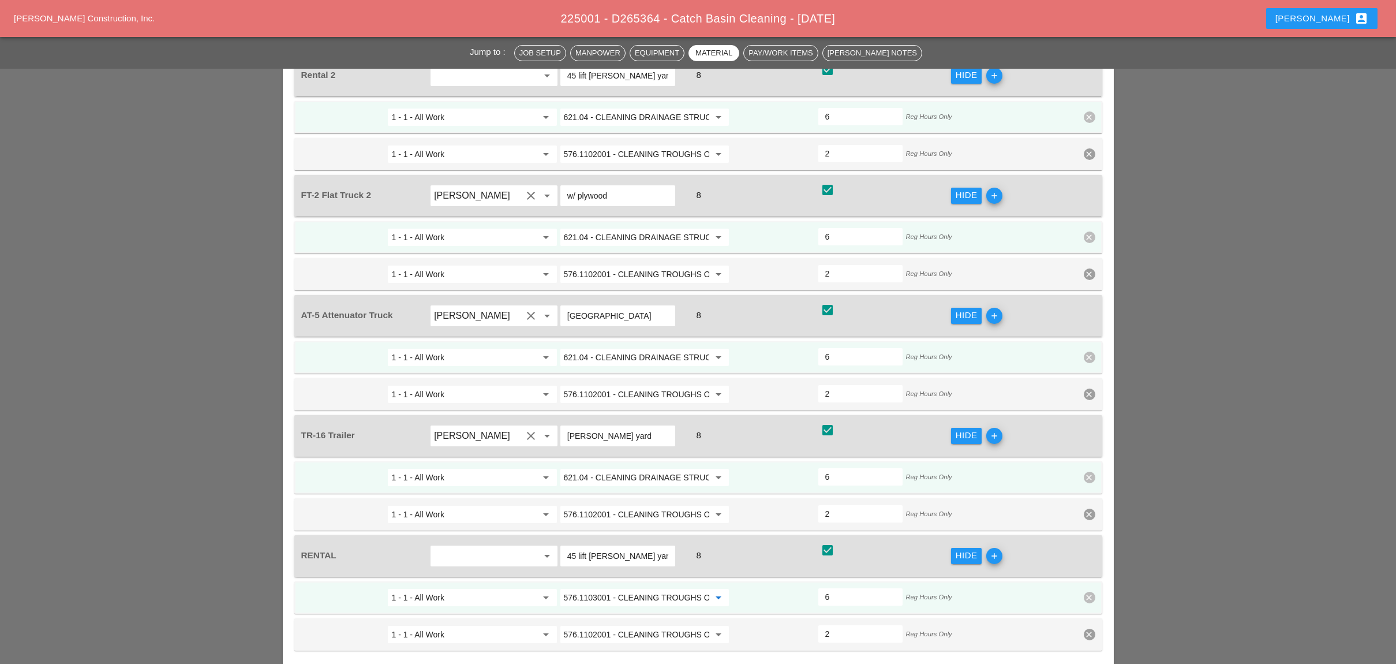
scroll to position [1231, 0]
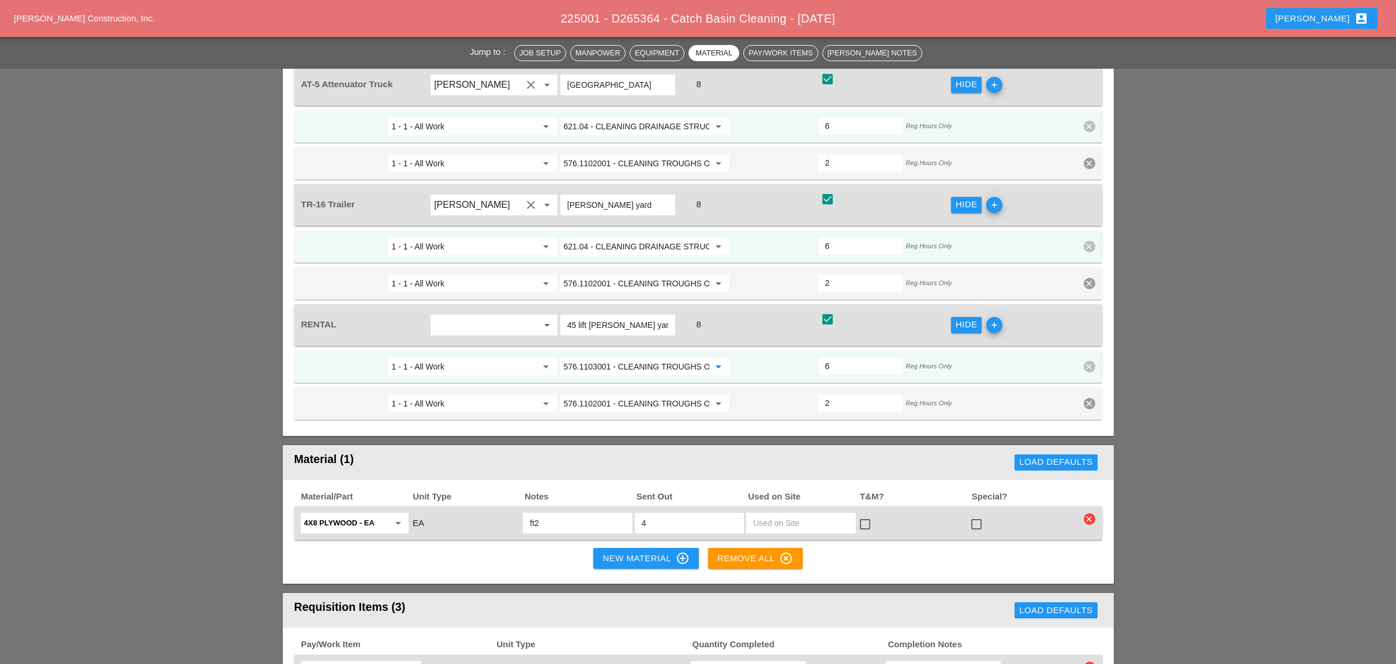
click at [629, 357] on input "576.1103001 - CLEANING TROUGHS OVER 100 FT TO 150 FT" at bounding box center [636, 366] width 145 height 18
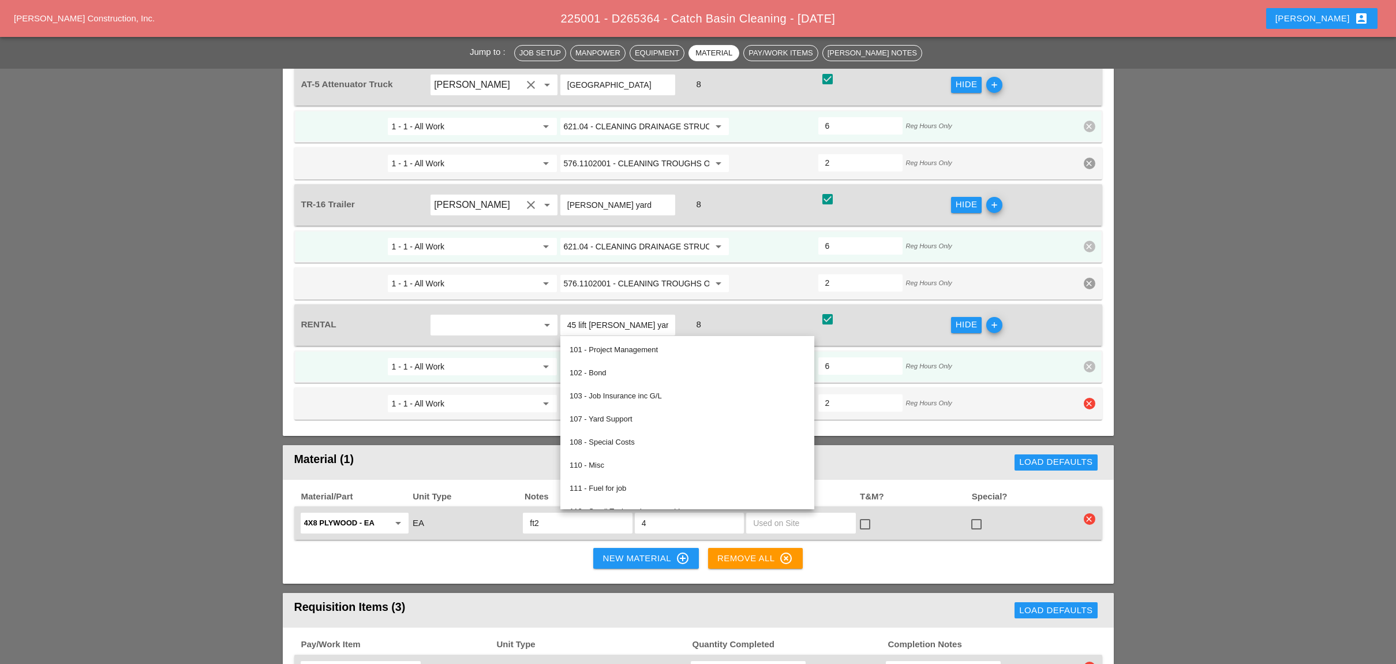
click at [525, 394] on input "1 - 1 - All Work" at bounding box center [463, 403] width 145 height 18
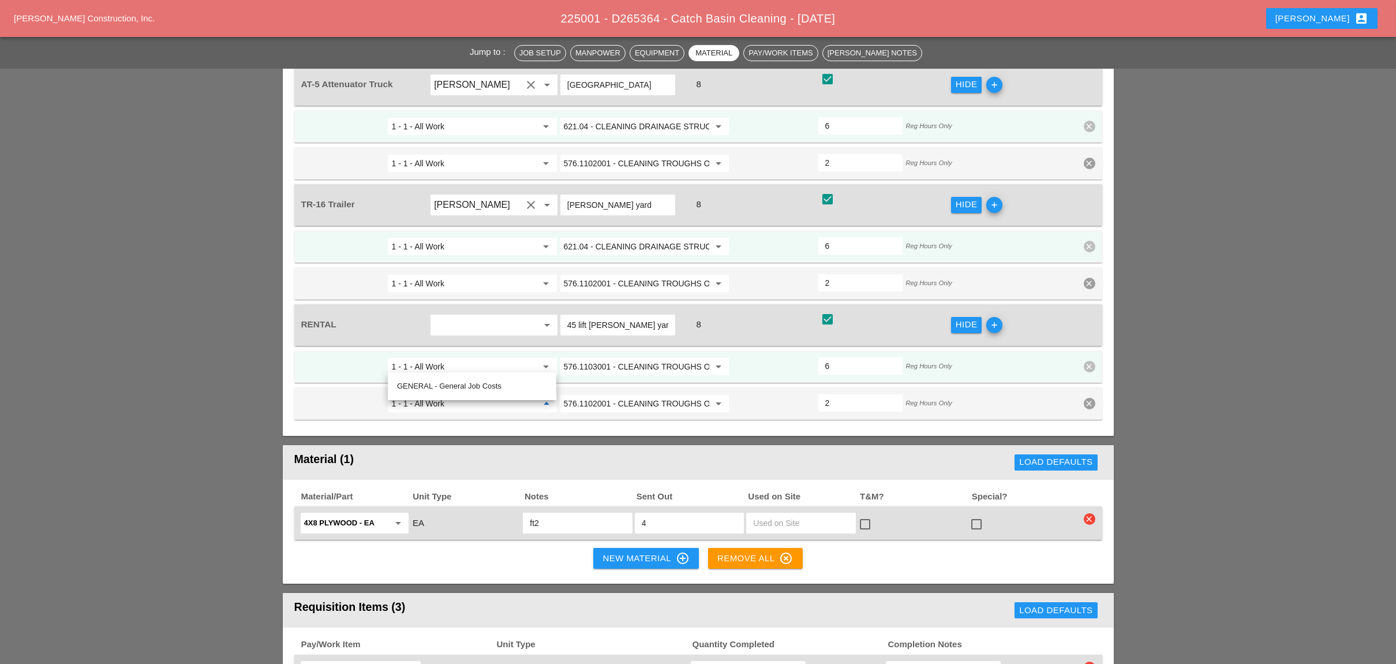
click at [609, 357] on input "576.1103001 - CLEANING TROUGHS OVER 100 FT TO 150 FT" at bounding box center [636, 366] width 145 height 18
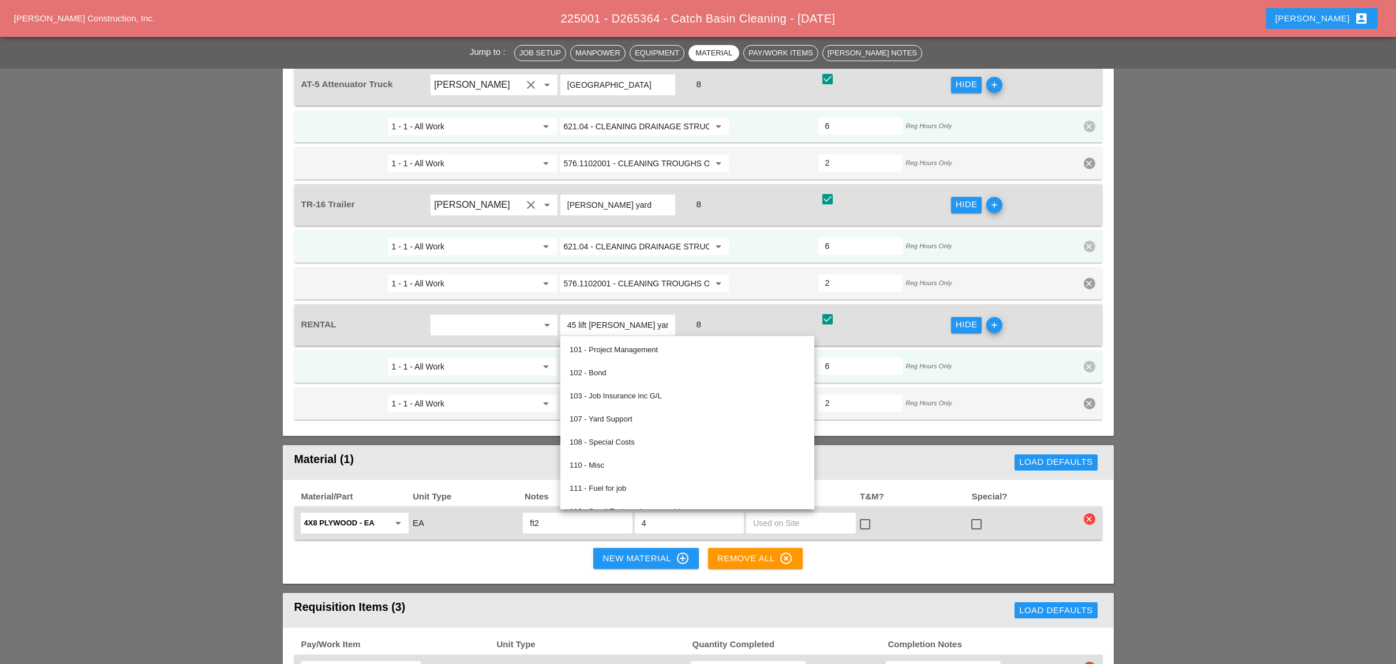
click at [603, 237] on input "621.04 - CLEANING DRAINAGE STRUCTURES" at bounding box center [636, 246] width 145 height 18
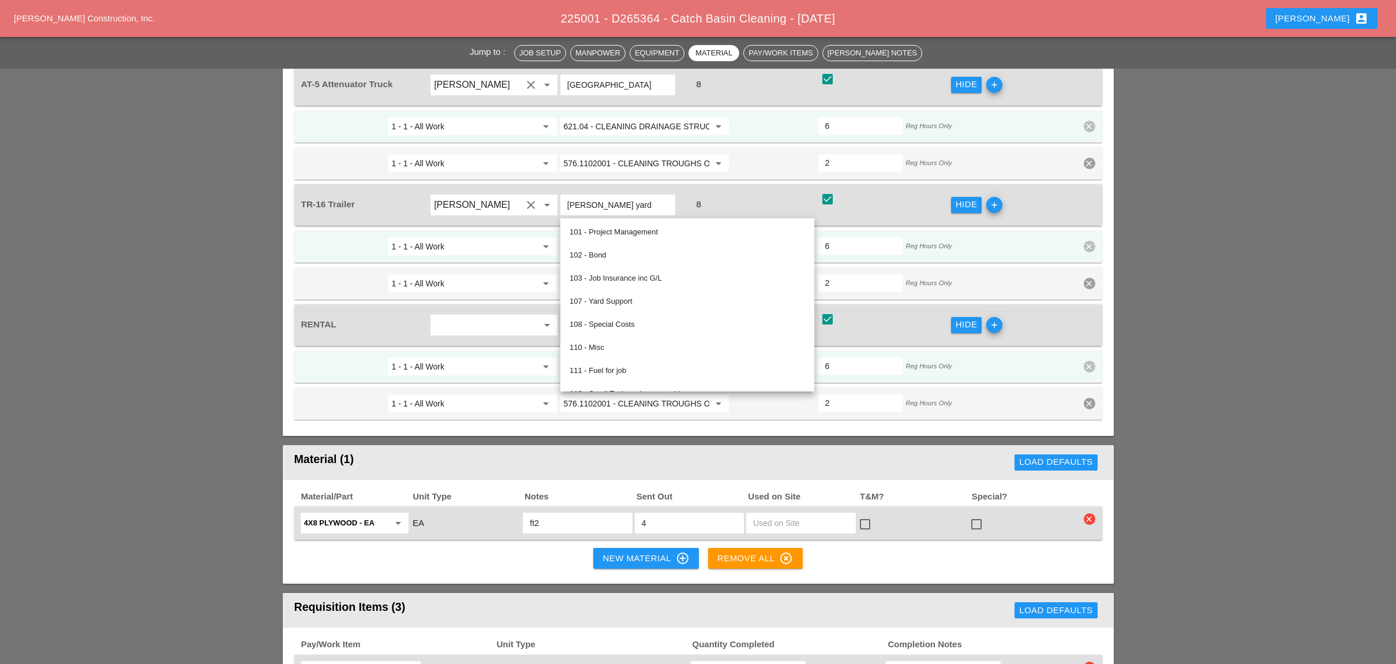
paste input "576.1103001 - CLEANING TROUGHS OVER 100 FT TO 150 FT"
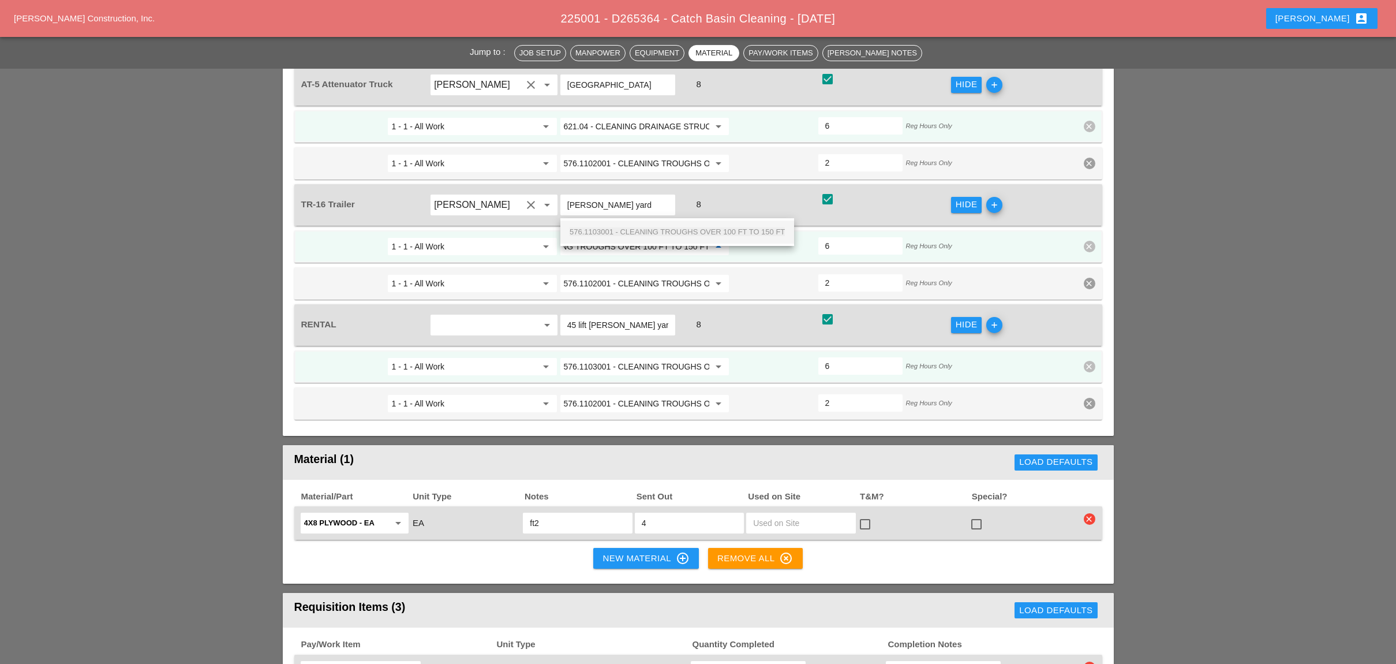
click at [629, 230] on span "576.1103001 - CLEANING TROUGHS OVER 100 FT TO 150 FT" at bounding box center [677, 231] width 215 height 9
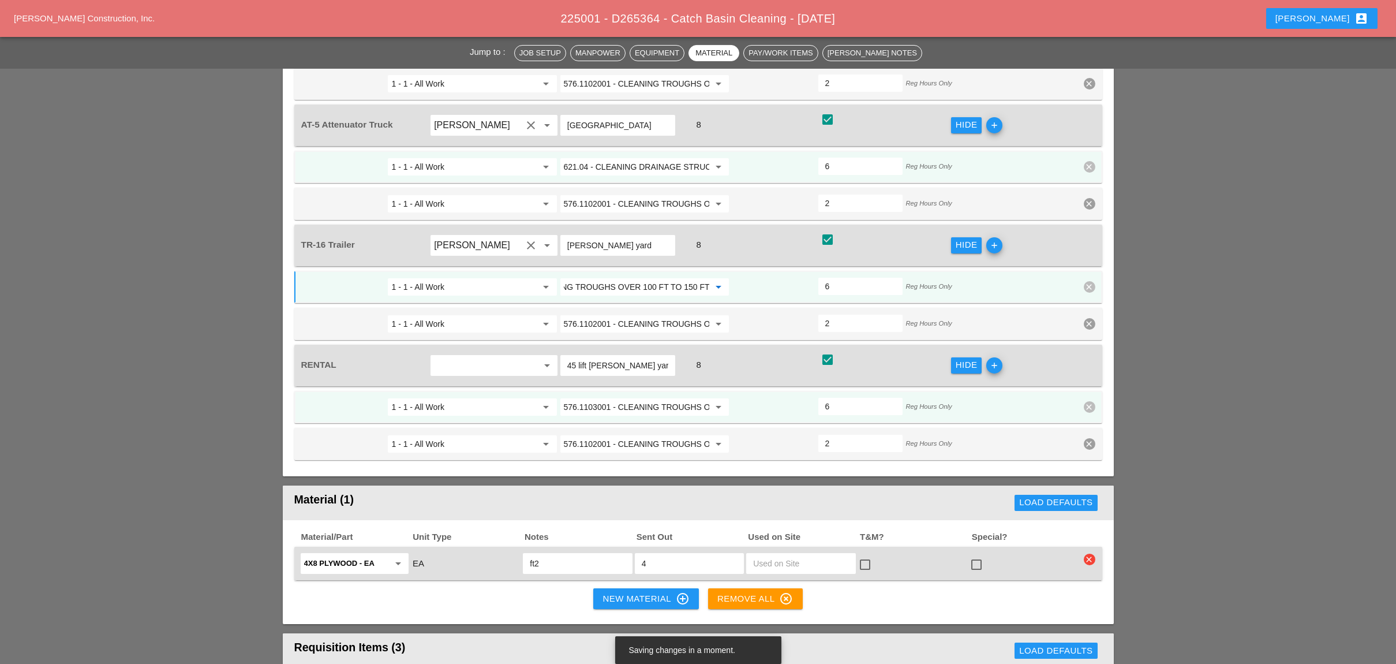
scroll to position [1154, 0]
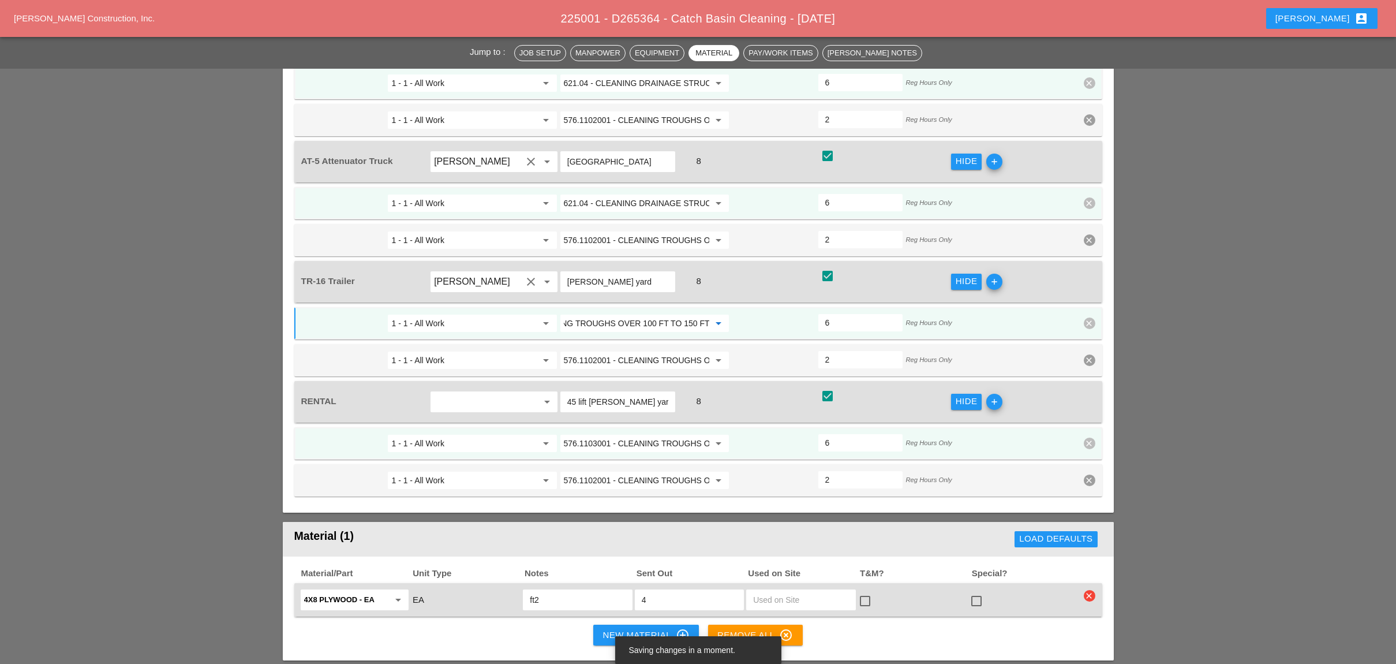
type input "576.1103001 - CLEANING TROUGHS OVER 100 FT TO 150 FT"
click at [633, 194] on input "621.04 - CLEANING DRAINAGE STRUCTURES" at bounding box center [636, 203] width 145 height 18
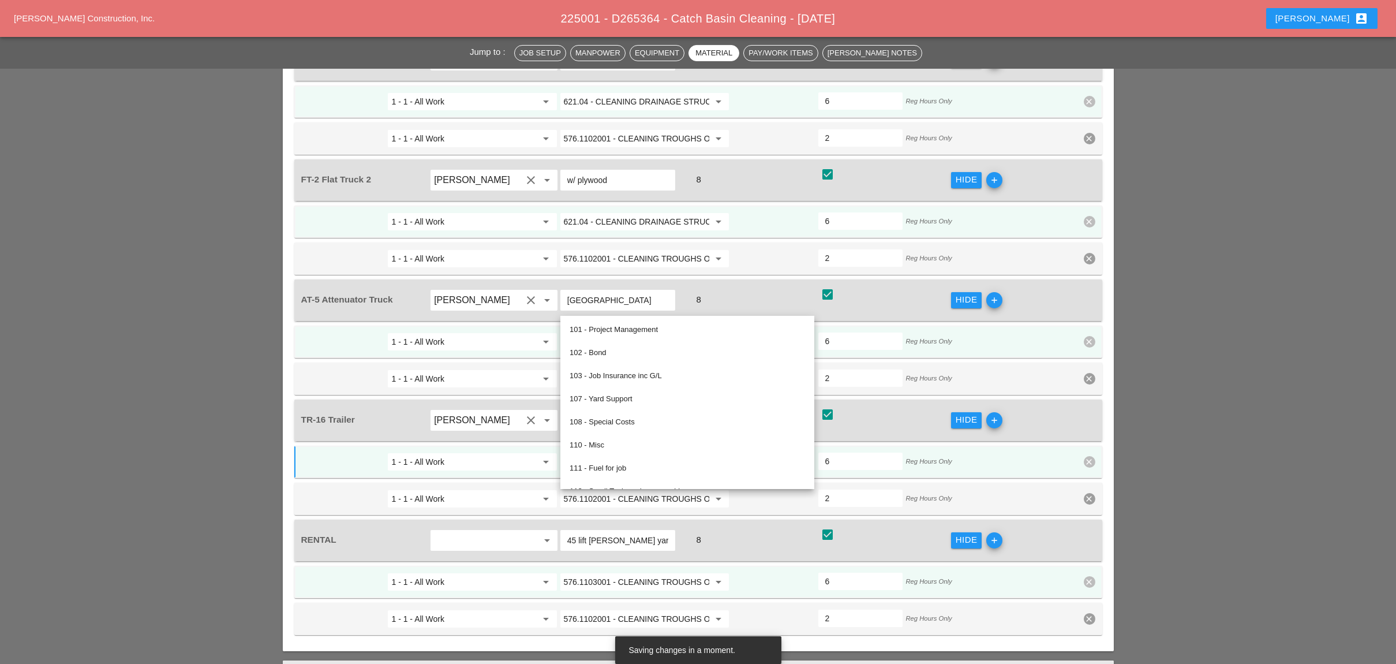
scroll to position [1000, 0]
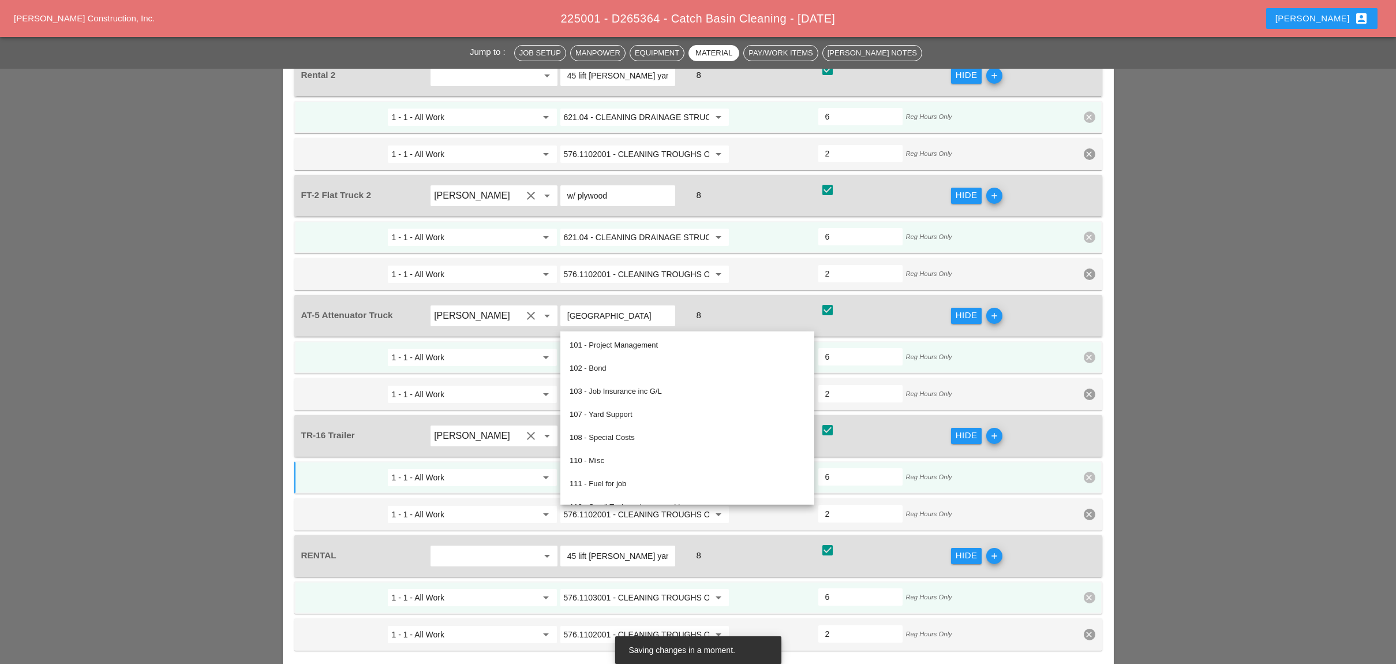
click at [624, 228] on input "621.04 - CLEANING DRAINAGE STRUCTURES" at bounding box center [636, 237] width 145 height 18
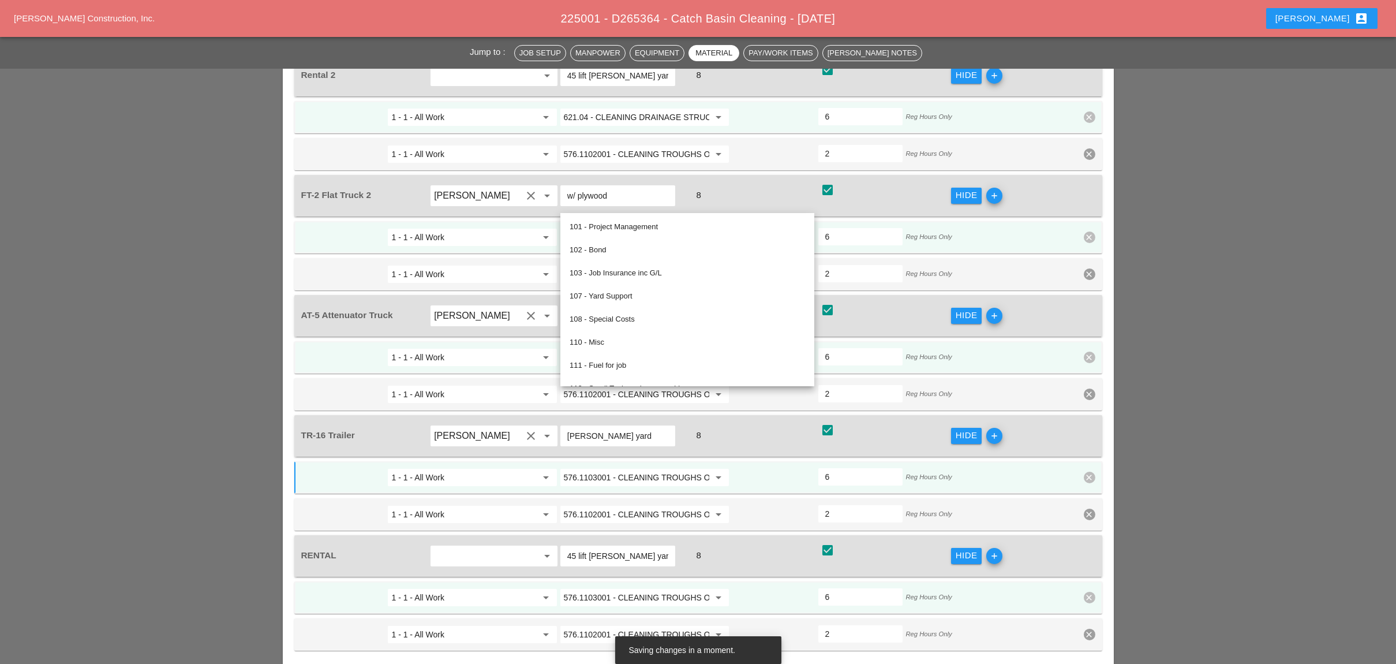
paste input "576.1103001 - CLEANING TROUGHS OVER 100 FT TO 150 FT"
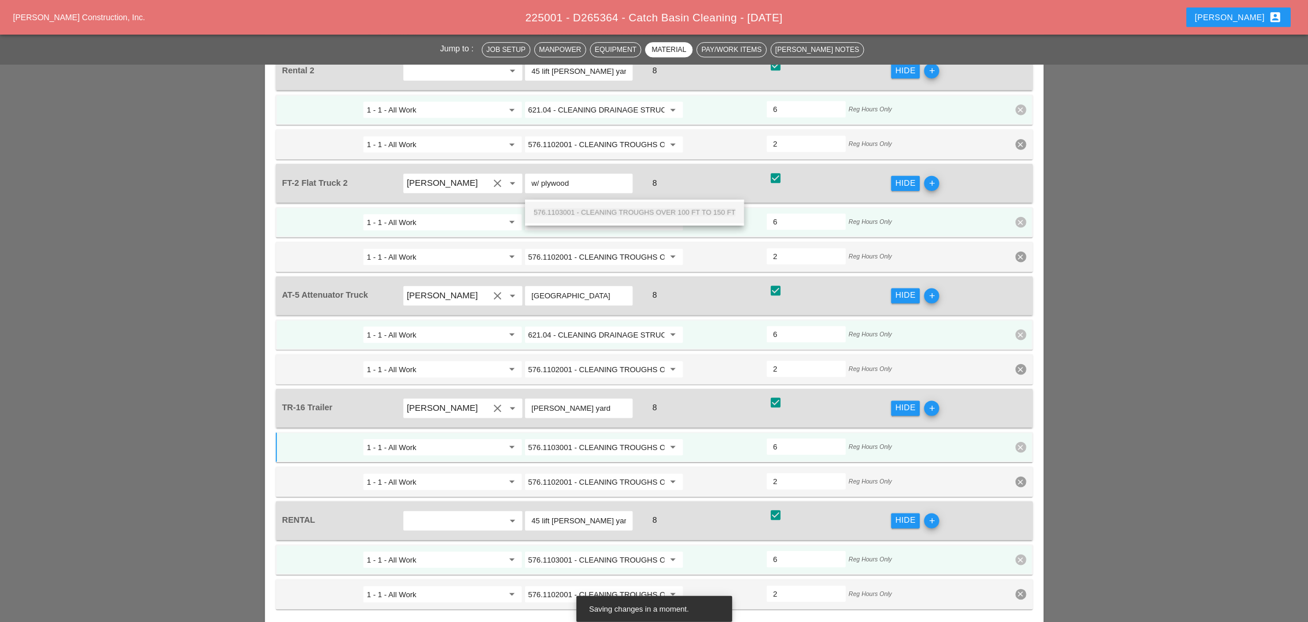
scroll to position [0, 86]
click at [624, 222] on span "576.1103001 - CLEANING TROUGHS OVER 100 FT TO 150 FT" at bounding box center [677, 226] width 215 height 9
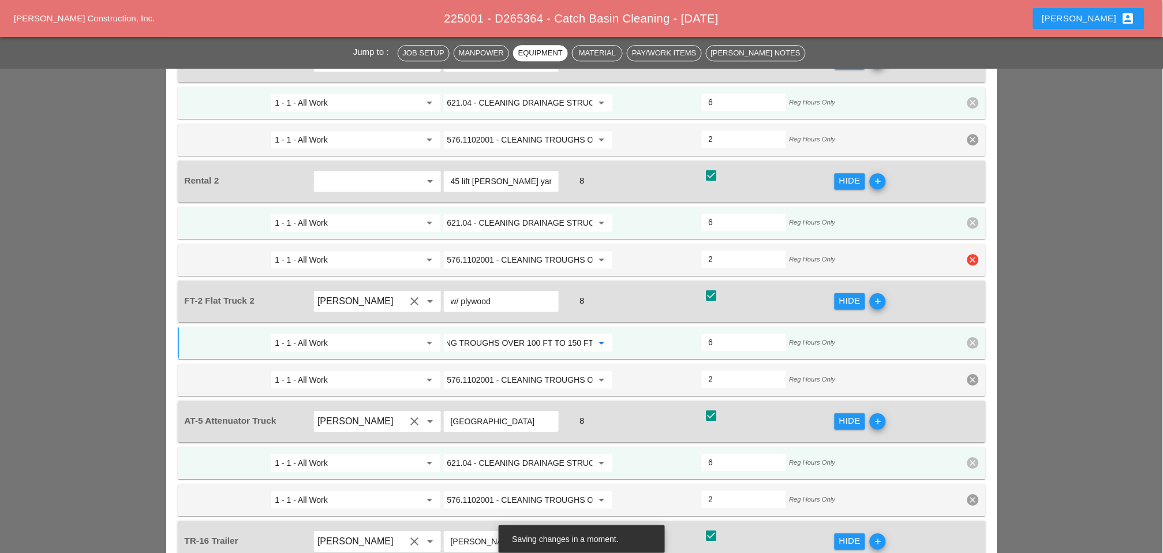
scroll to position [872, 0]
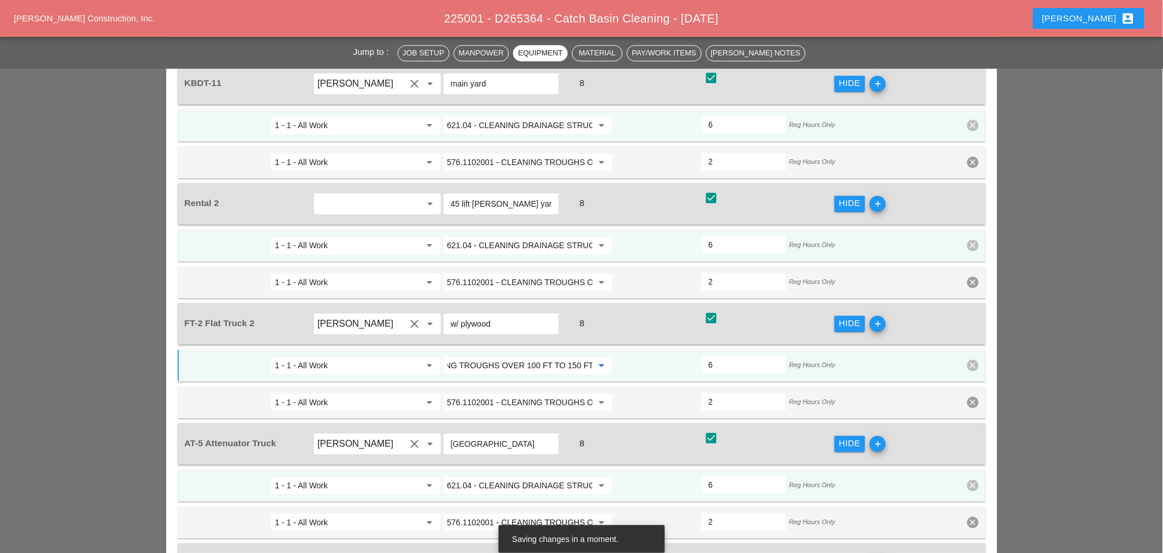
type input "576.1103001 - CLEANING TROUGHS OVER 100 FT TO 150 FT"
click at [511, 236] on input "621.04 - CLEANING DRAINAGE STRUCTURES" at bounding box center [519, 245] width 145 height 18
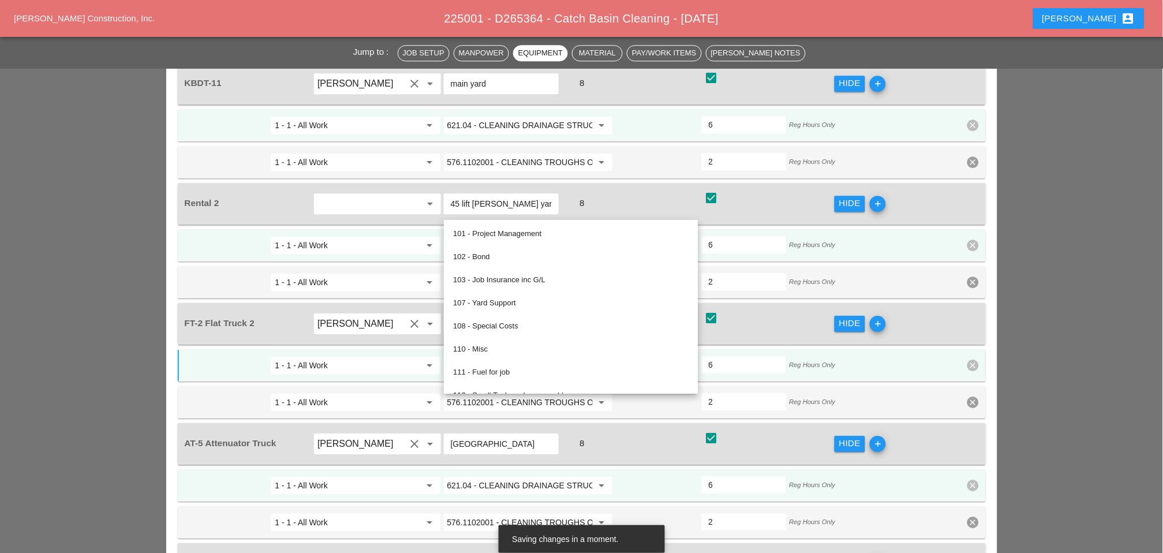
paste input "576.1103001 - CLEANING TROUGHS OVER 100 FT TO 150 FT"
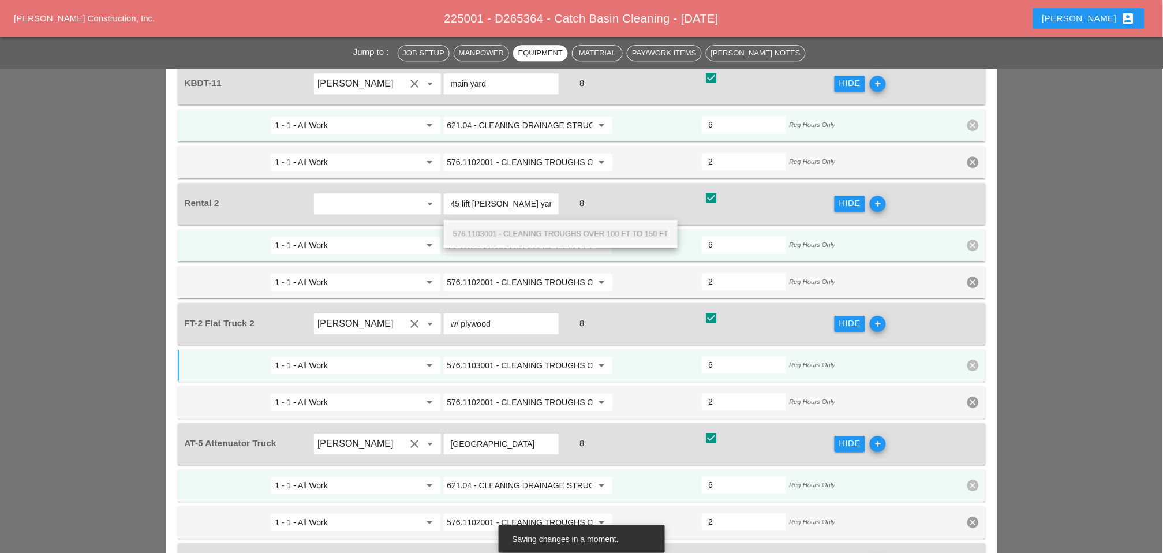
click at [513, 231] on span "576.1103001 - CLEANING TROUGHS OVER 100 FT TO 150 FT" at bounding box center [560, 233] width 215 height 9
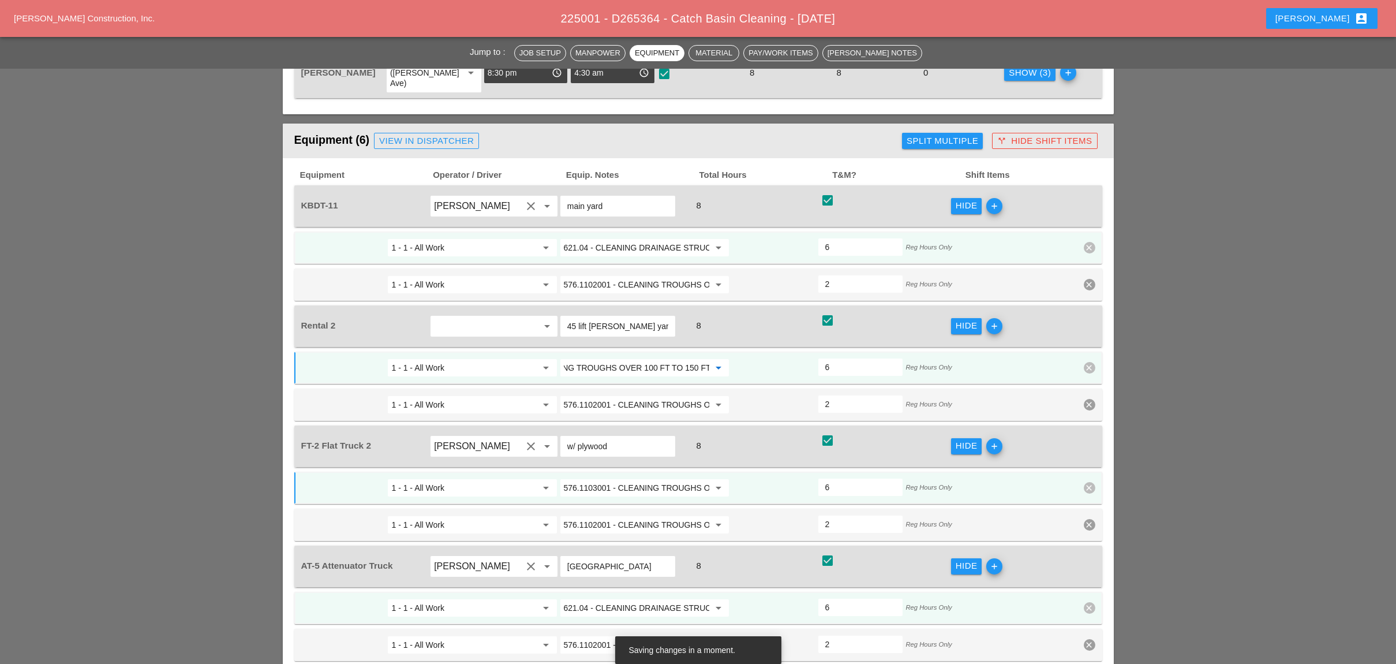
scroll to position [723, 0]
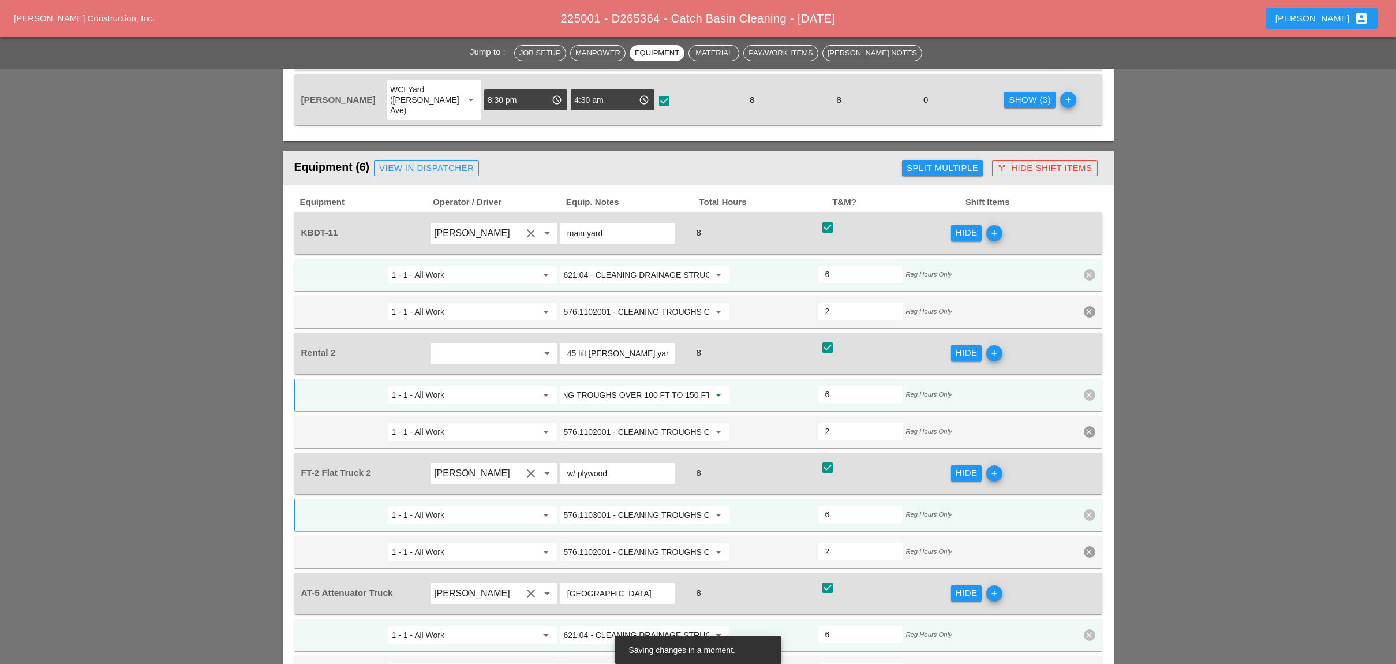
type input "576.1103001 - CLEANING TROUGHS OVER 100 FT TO 150 FT"
click at [617, 265] on input "621.04 - CLEANING DRAINAGE STRUCTURES" at bounding box center [636, 274] width 145 height 18
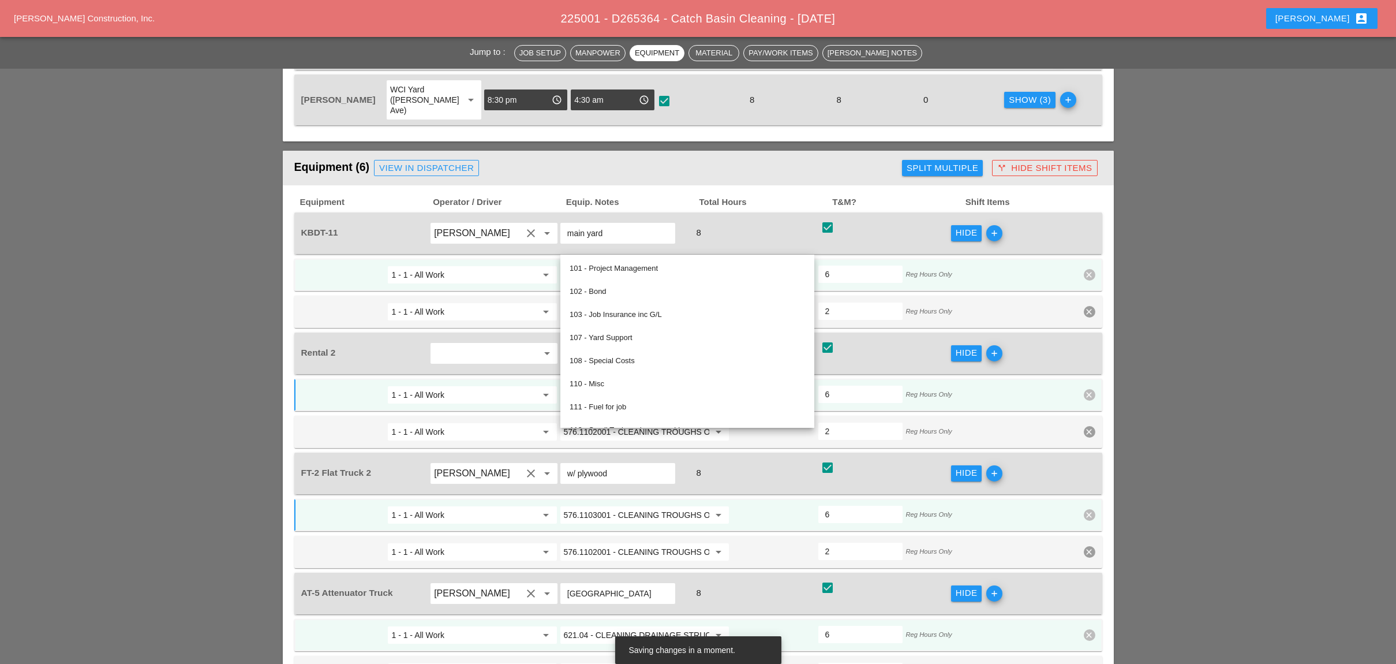
paste input "576.1103001 - CLEANING TROUGHS OVER 100 FT TO 150 FT"
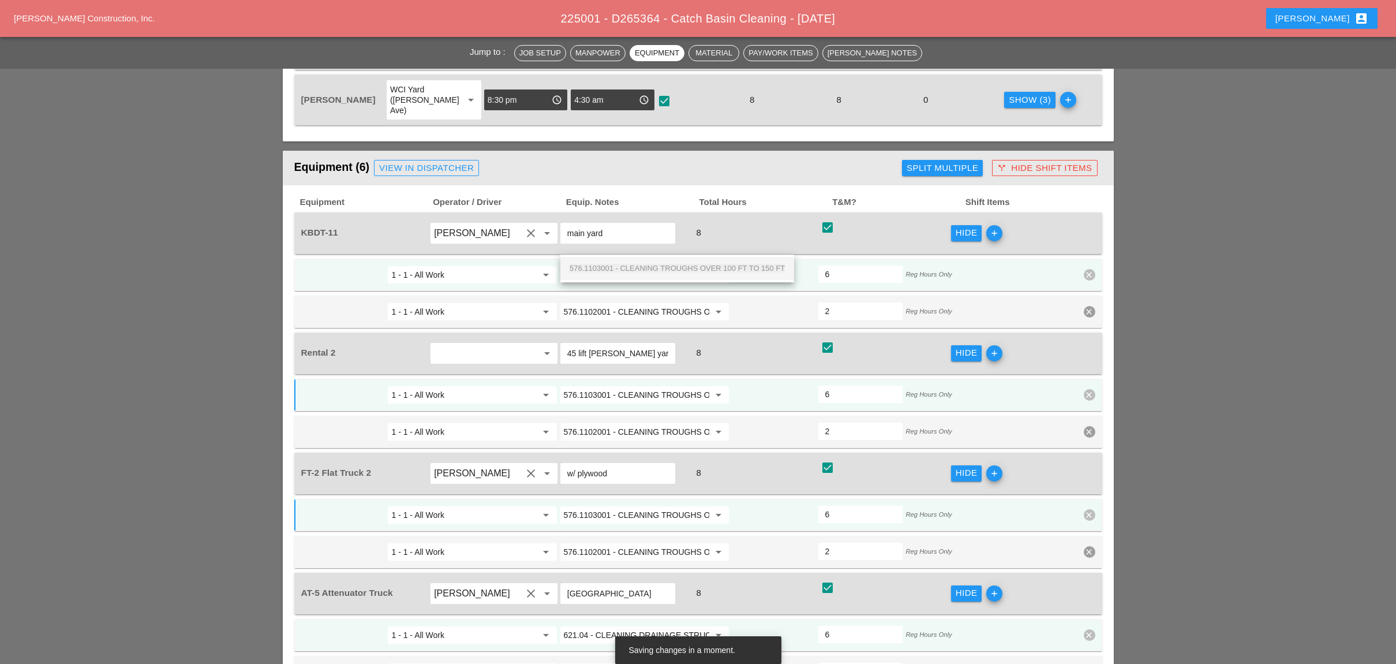
click at [617, 265] on span "576.1103001 - CLEANING TROUGHS OVER 100 FT TO 150 FT" at bounding box center [677, 268] width 215 height 9
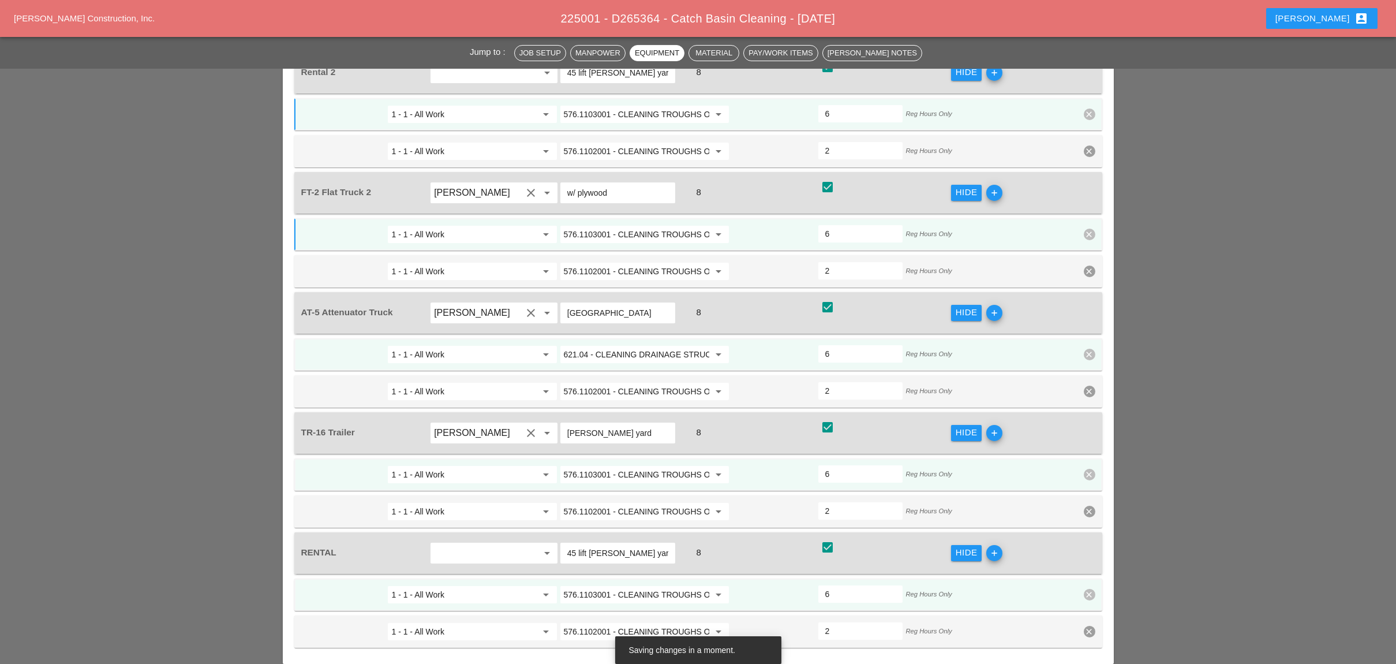
scroll to position [1030, 0]
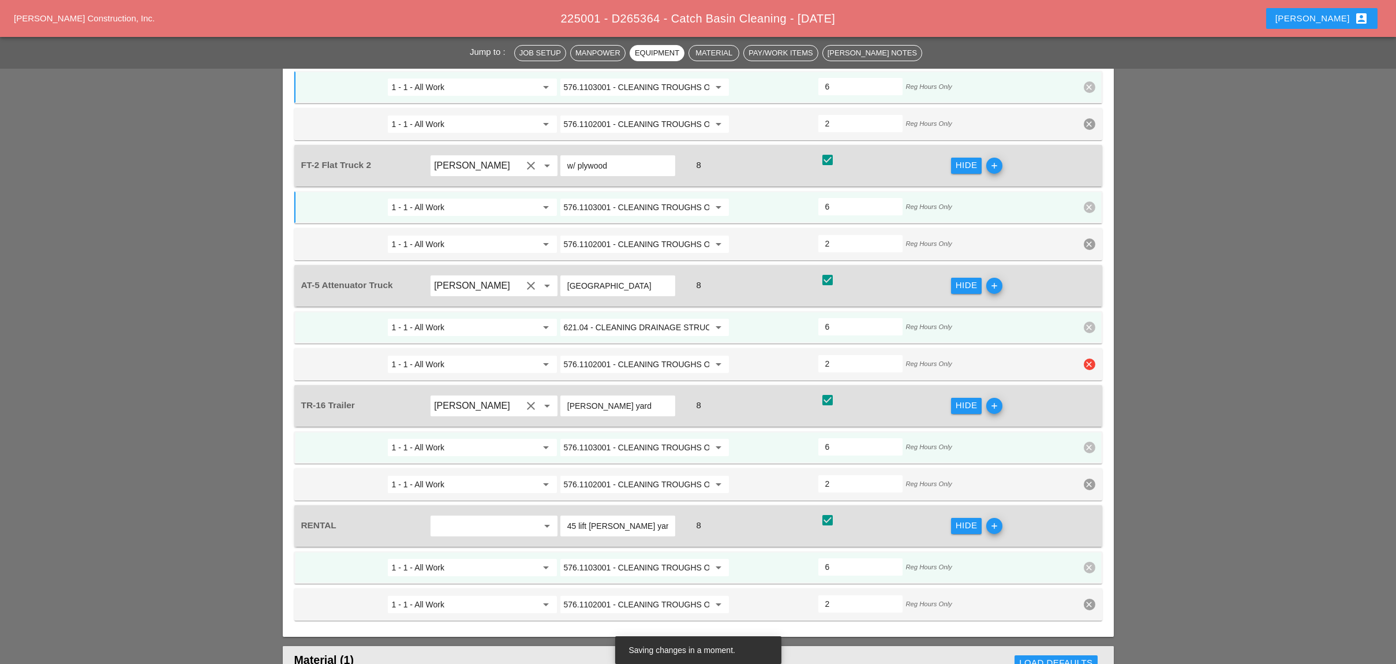
type input "576.1103001 - CLEANING TROUGHS OVER 100 FT TO 150 FT"
drag, startPoint x: 1086, startPoint y: 324, endPoint x: 1084, endPoint y: 318, distance: 6.6
click at [1087, 358] on icon "clear" at bounding box center [1090, 364] width 12 height 12
click at [1082, 302] on div "Confirm delete" at bounding box center [1090, 301] width 56 height 13
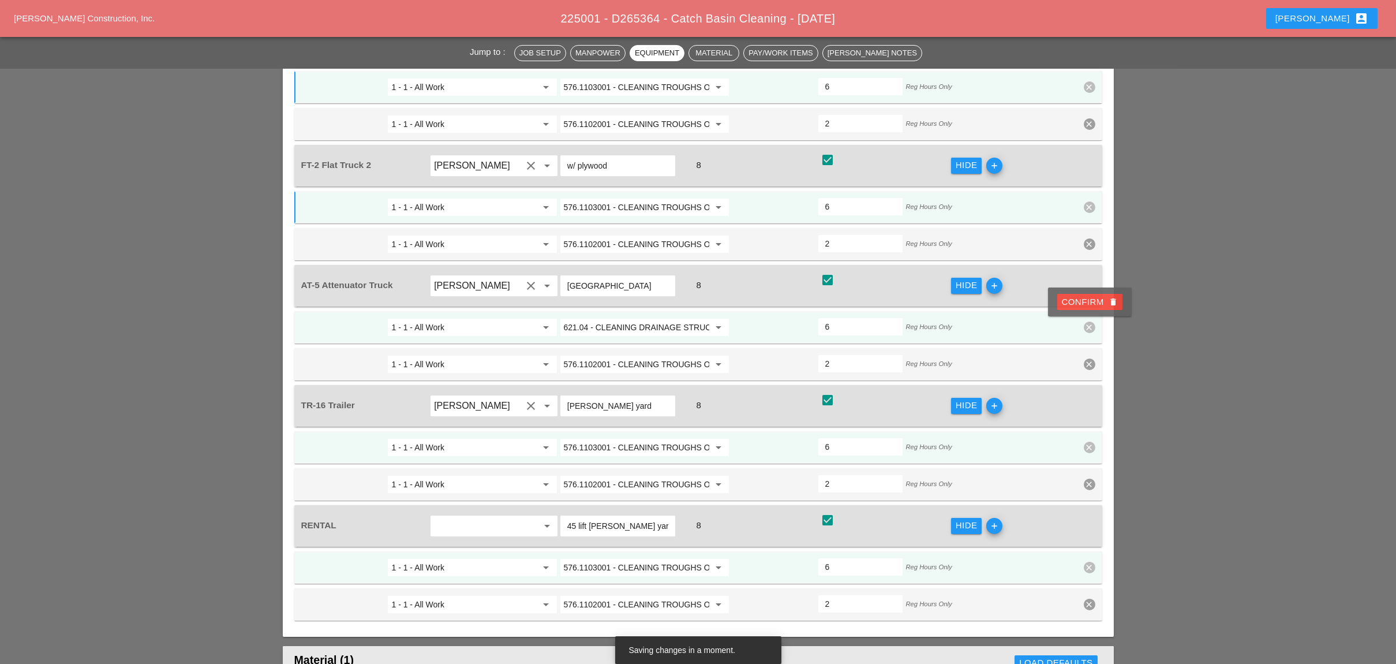
type input "8"
click at [650, 318] on input "621.04 - CLEANING DRAINAGE STRUCTURES" at bounding box center [636, 327] width 145 height 18
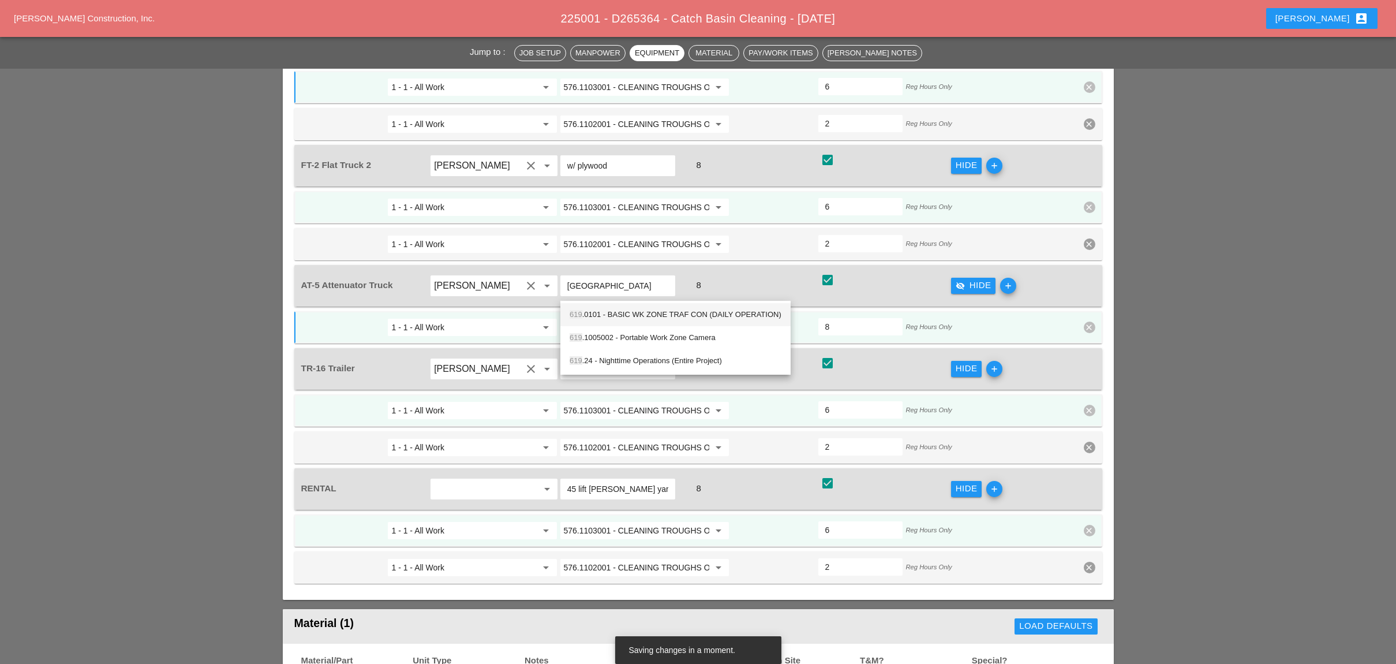
click at [651, 314] on div "619 .0101 - BASIC WK ZONE TRAF CON (DAILY OPERATION)" at bounding box center [676, 315] width 212 height 14
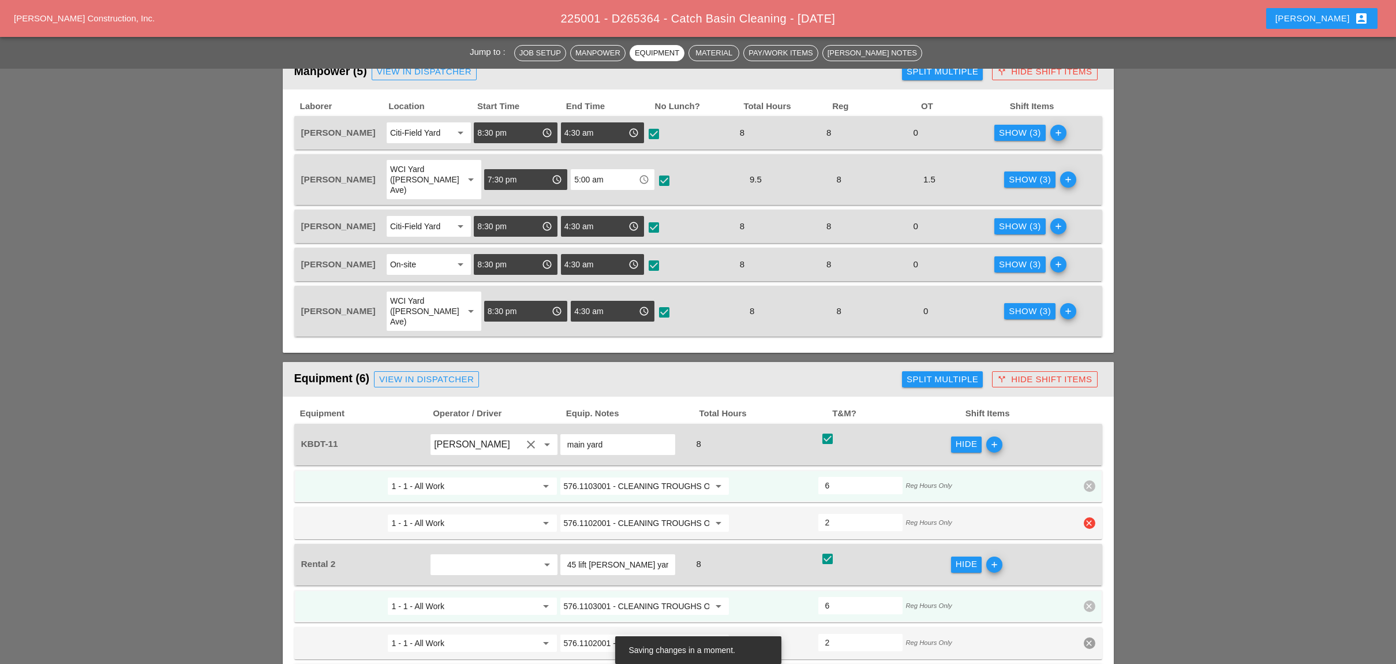
scroll to position [492, 0]
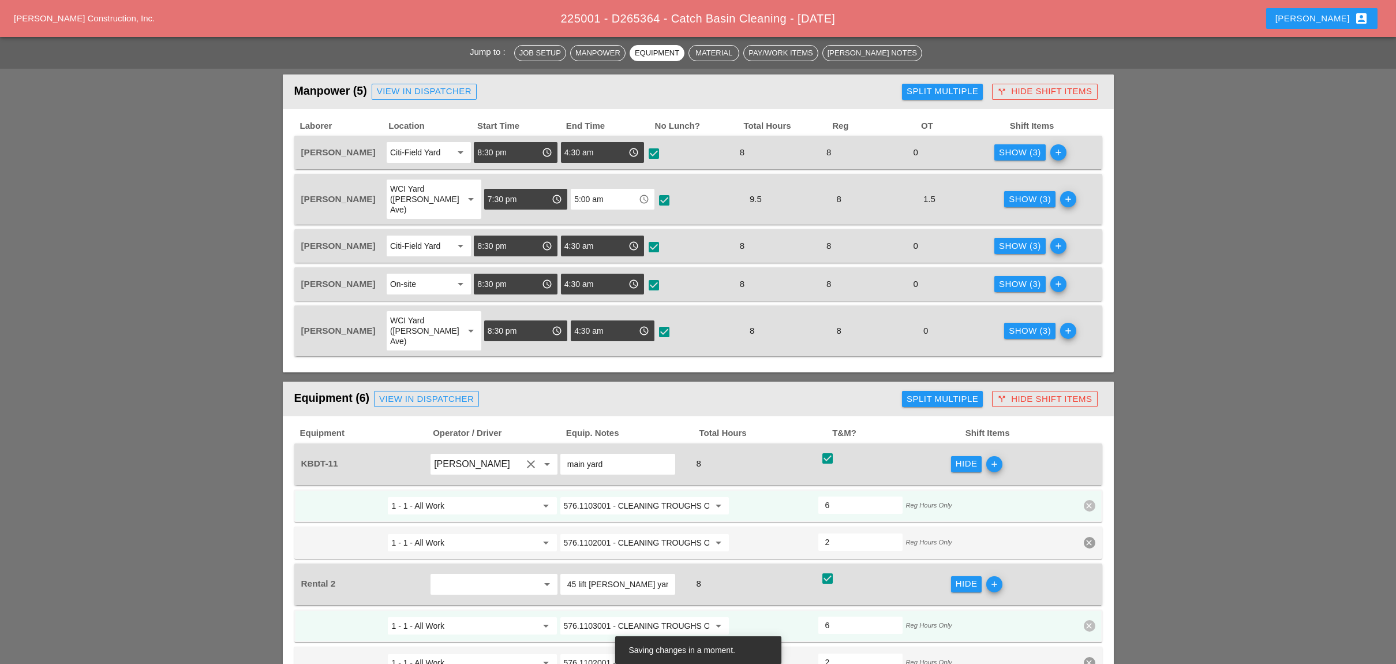
type input "619.0101 - BASIC WK ZONE TRAF CON (DAILY OPERATION)"
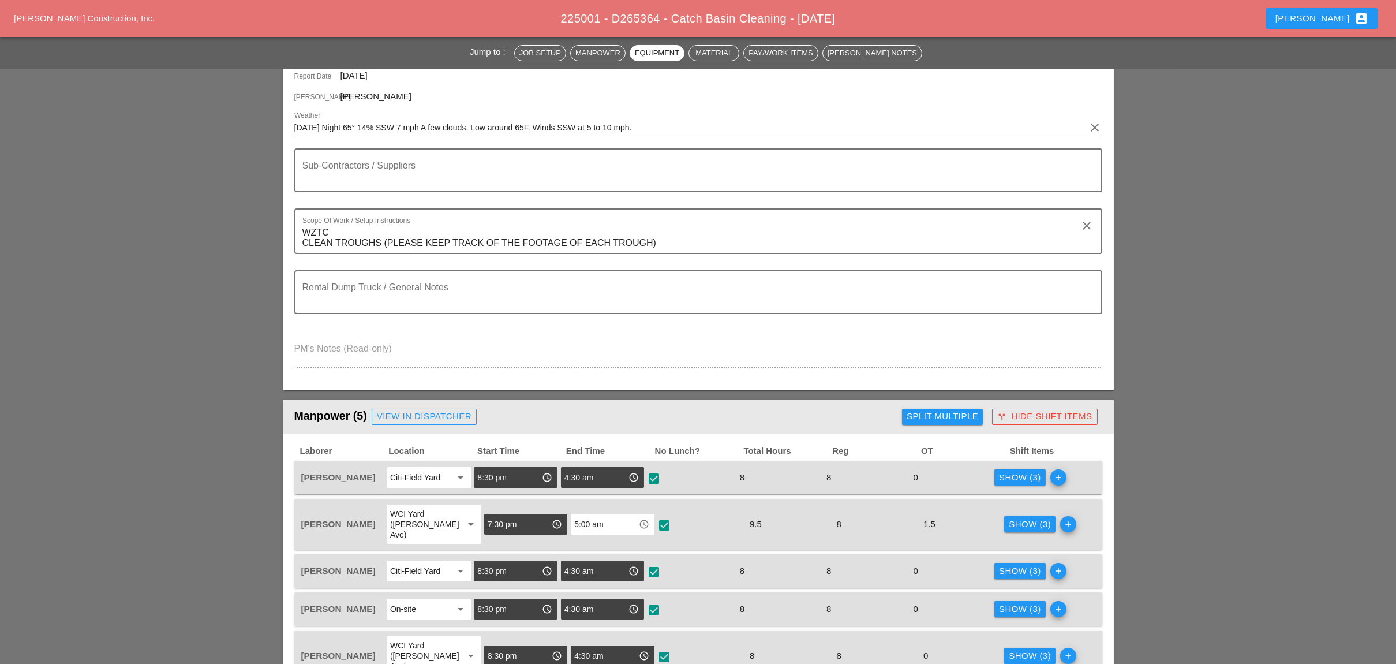
scroll to position [0, 0]
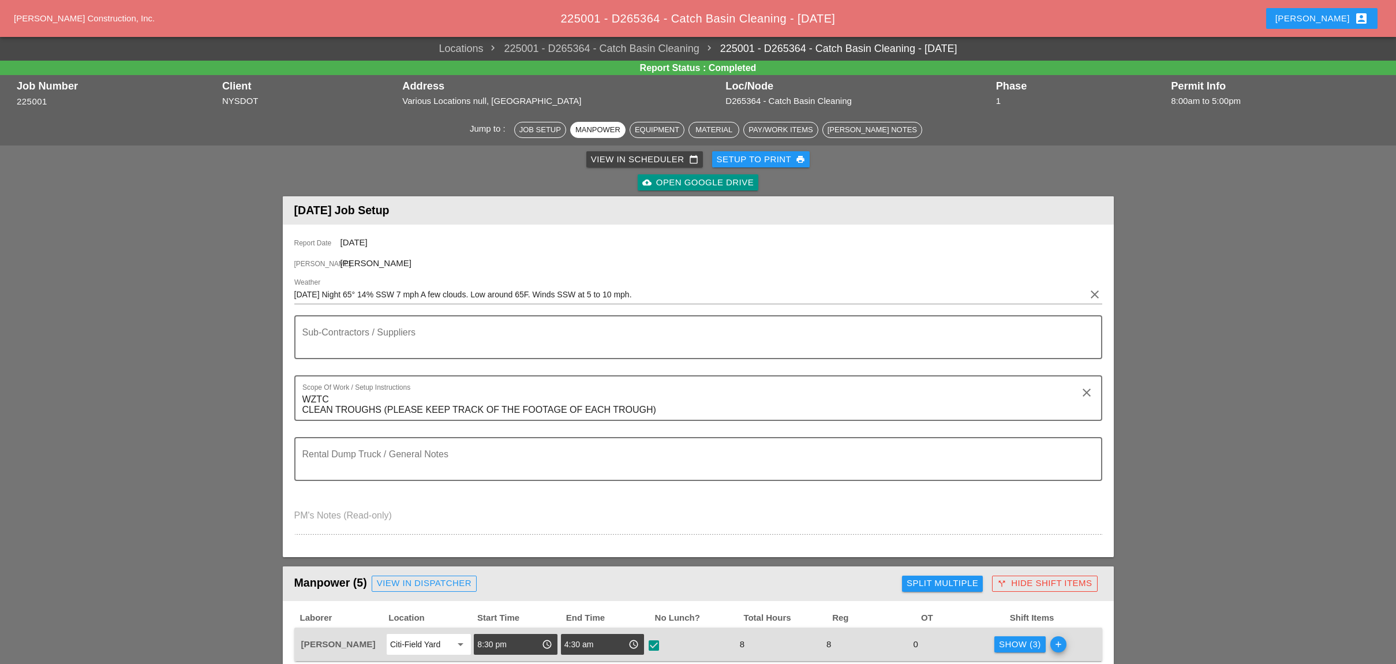
click at [626, 164] on div "View in Scheduler calendar_today" at bounding box center [644, 159] width 107 height 13
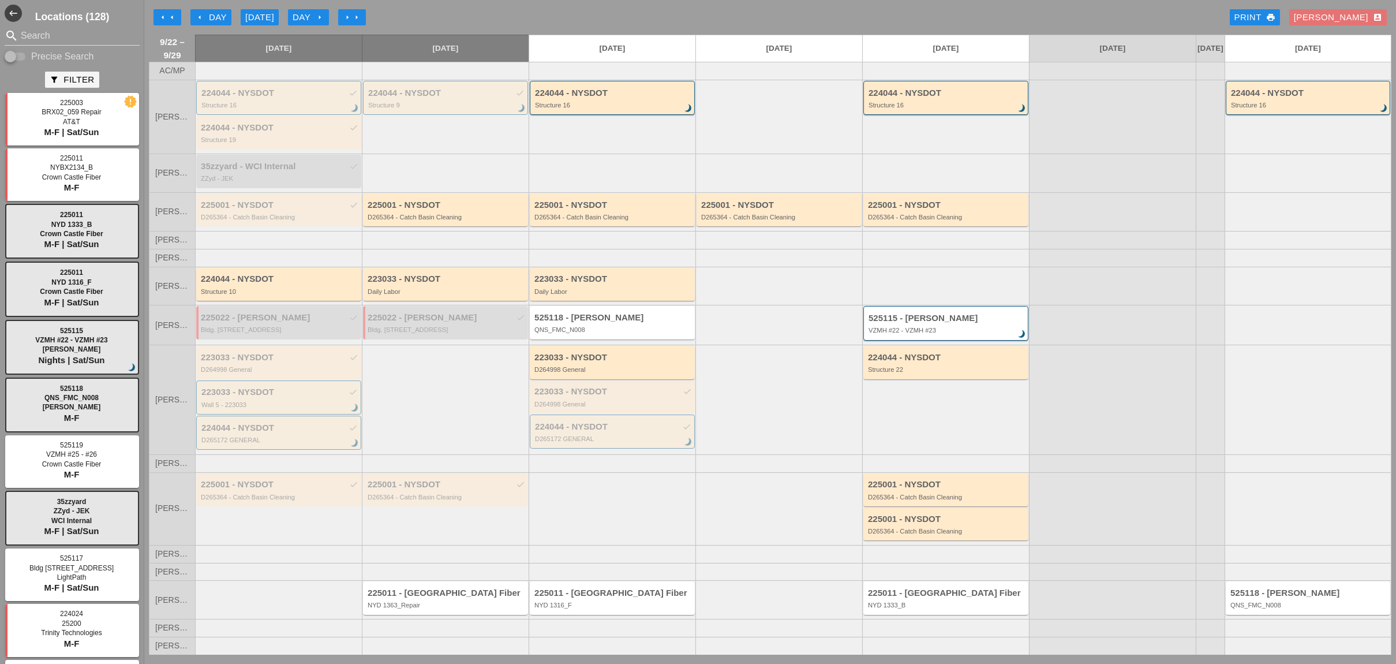
click at [260, 15] on div "[DATE]" at bounding box center [259, 17] width 29 height 13
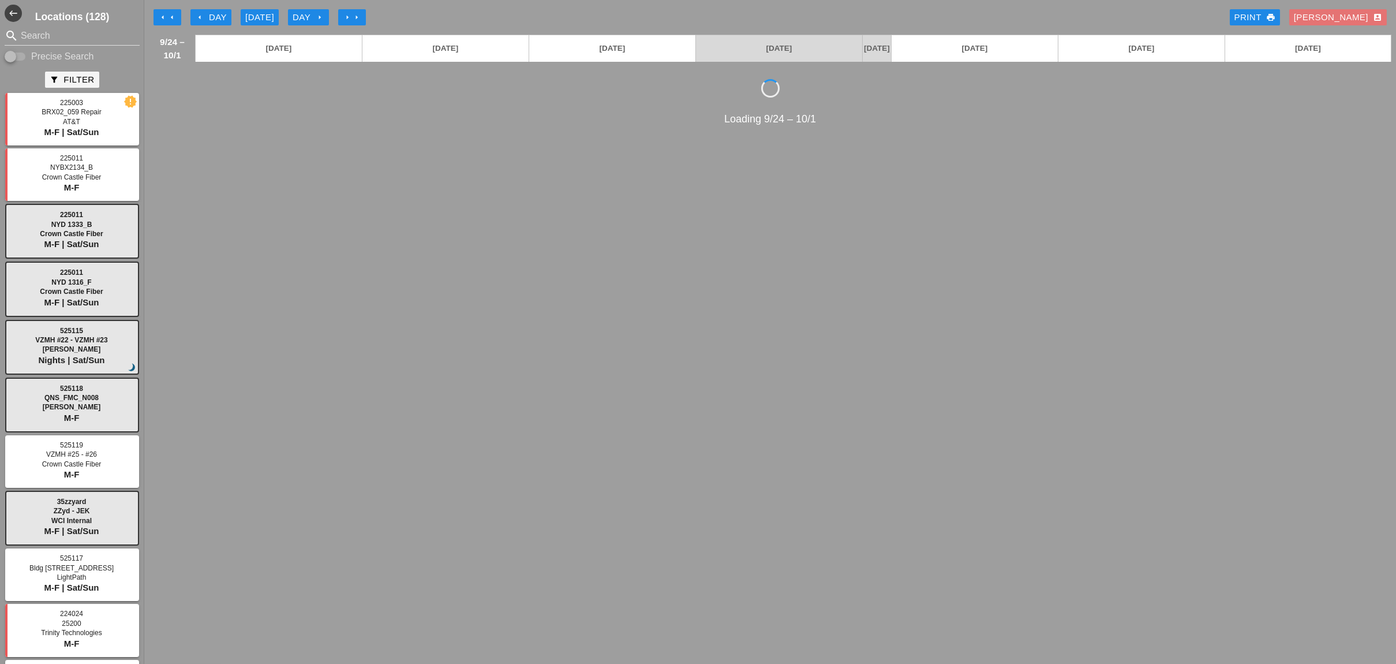
click at [211, 14] on div "arrow_left Day" at bounding box center [211, 17] width 32 height 13
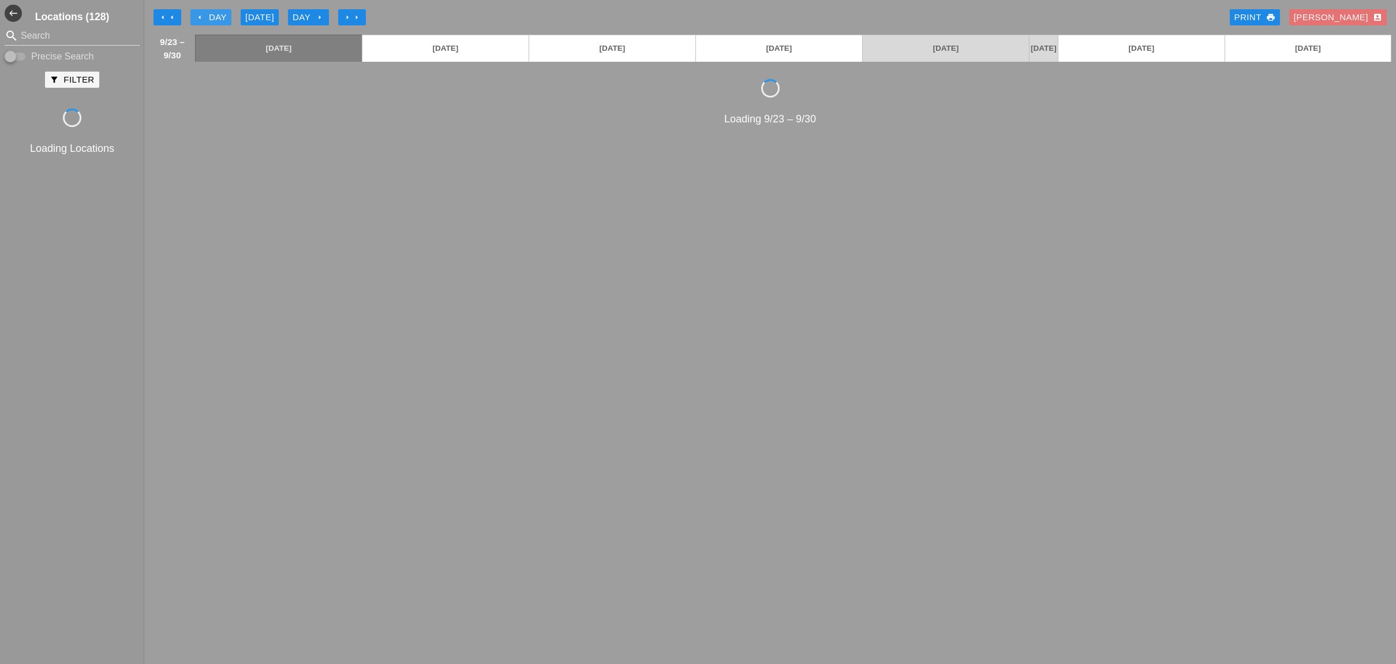
click at [211, 14] on div "arrow_left Day" at bounding box center [211, 17] width 32 height 13
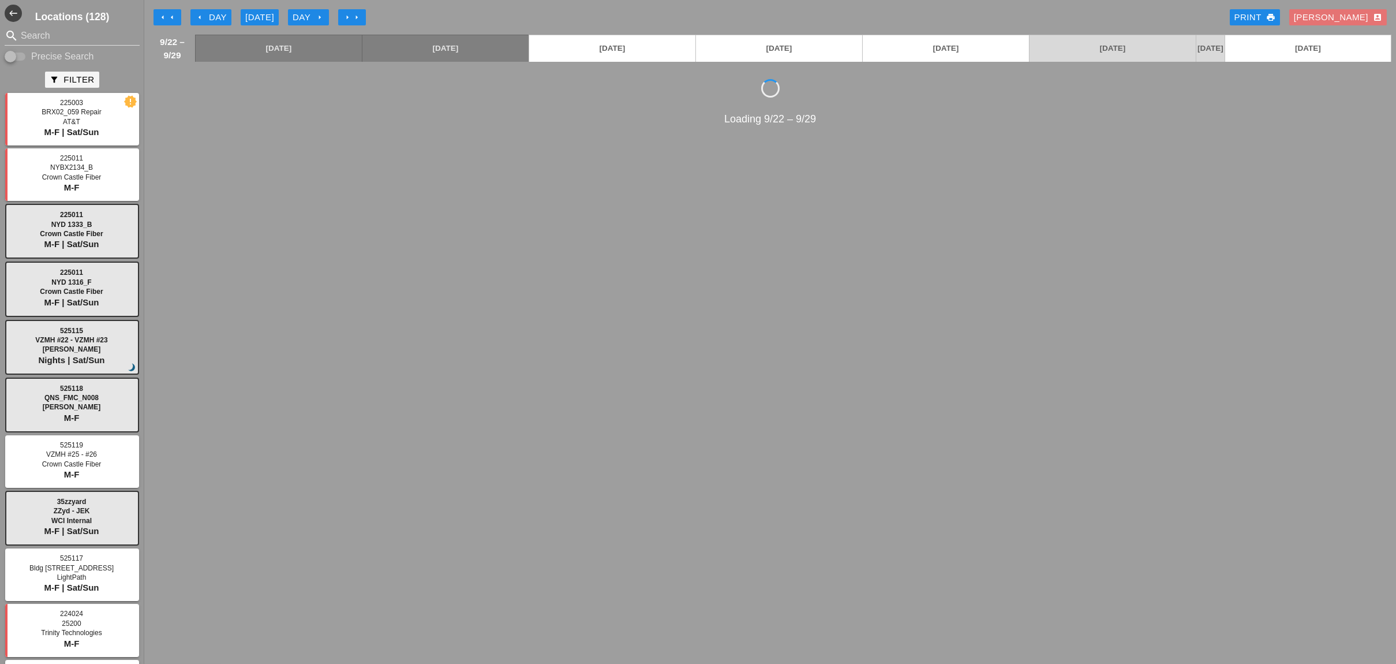
click at [171, 18] on icon "arrow_left" at bounding box center [171, 17] width 9 height 9
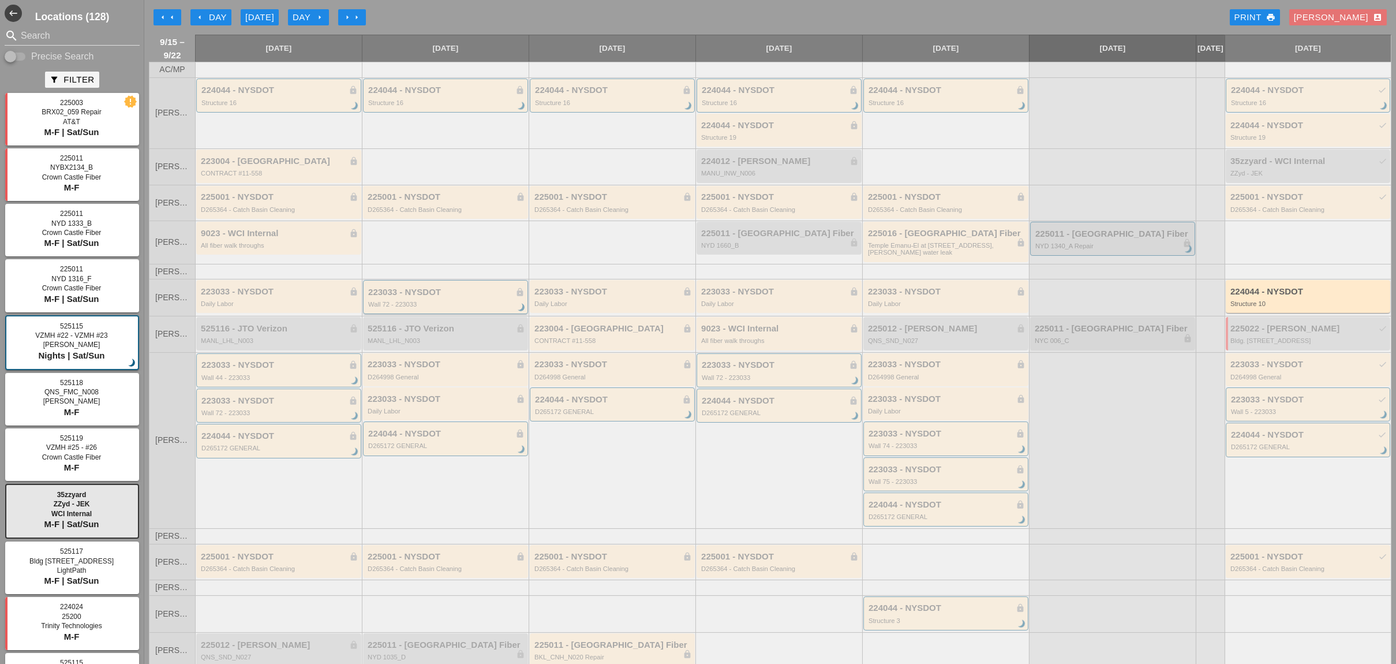
click at [389, 297] on div "223033 - NYSDOT lock" at bounding box center [446, 292] width 156 height 10
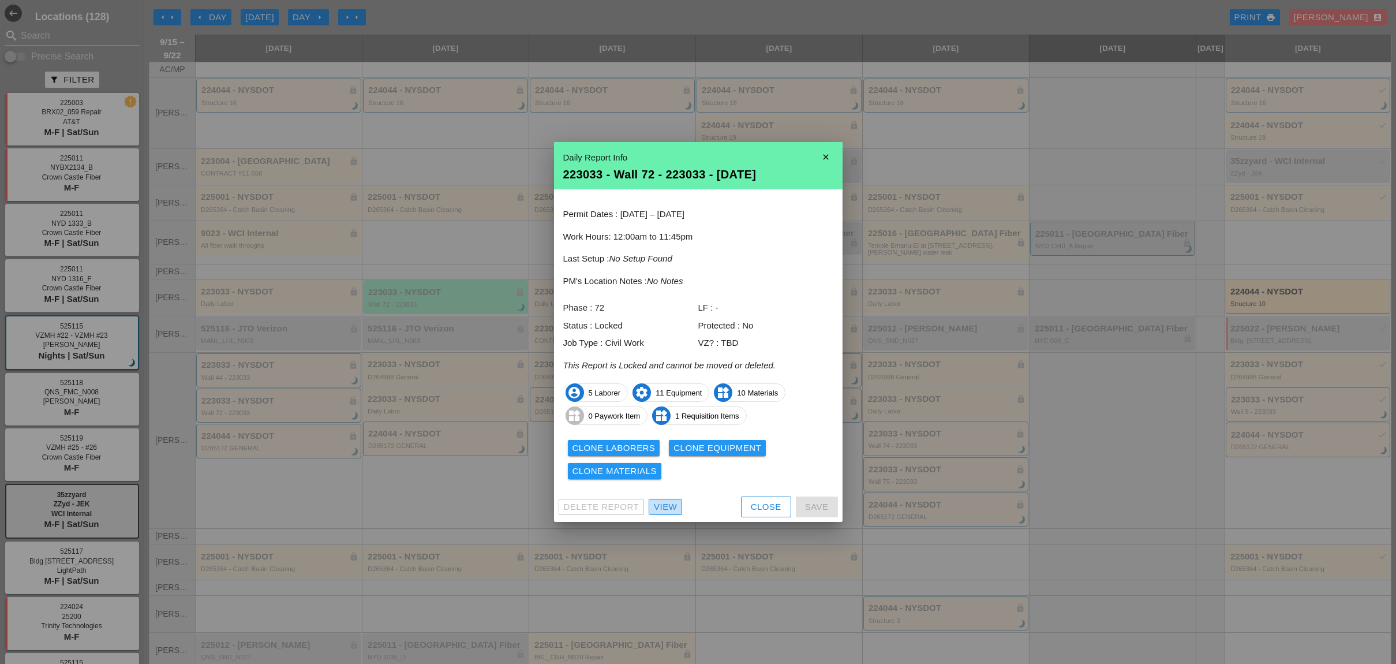
click at [664, 504] on div "View" at bounding box center [665, 506] width 23 height 13
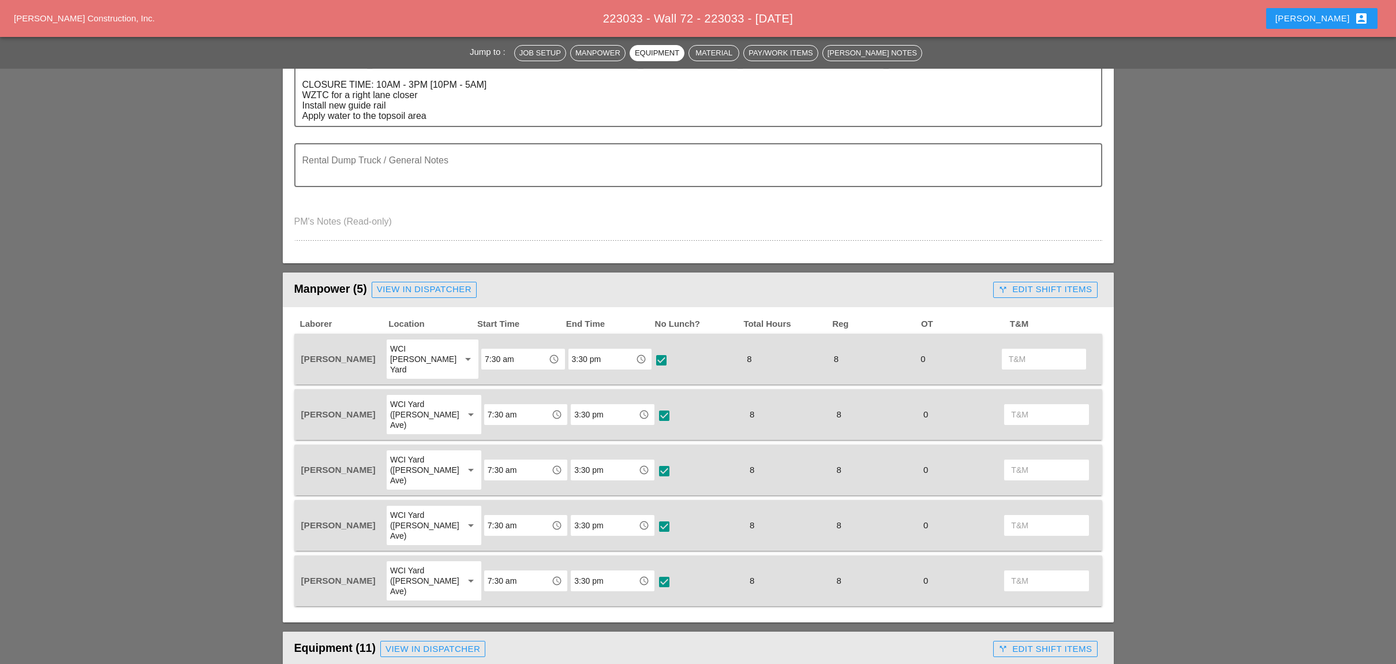
scroll to position [298, 0]
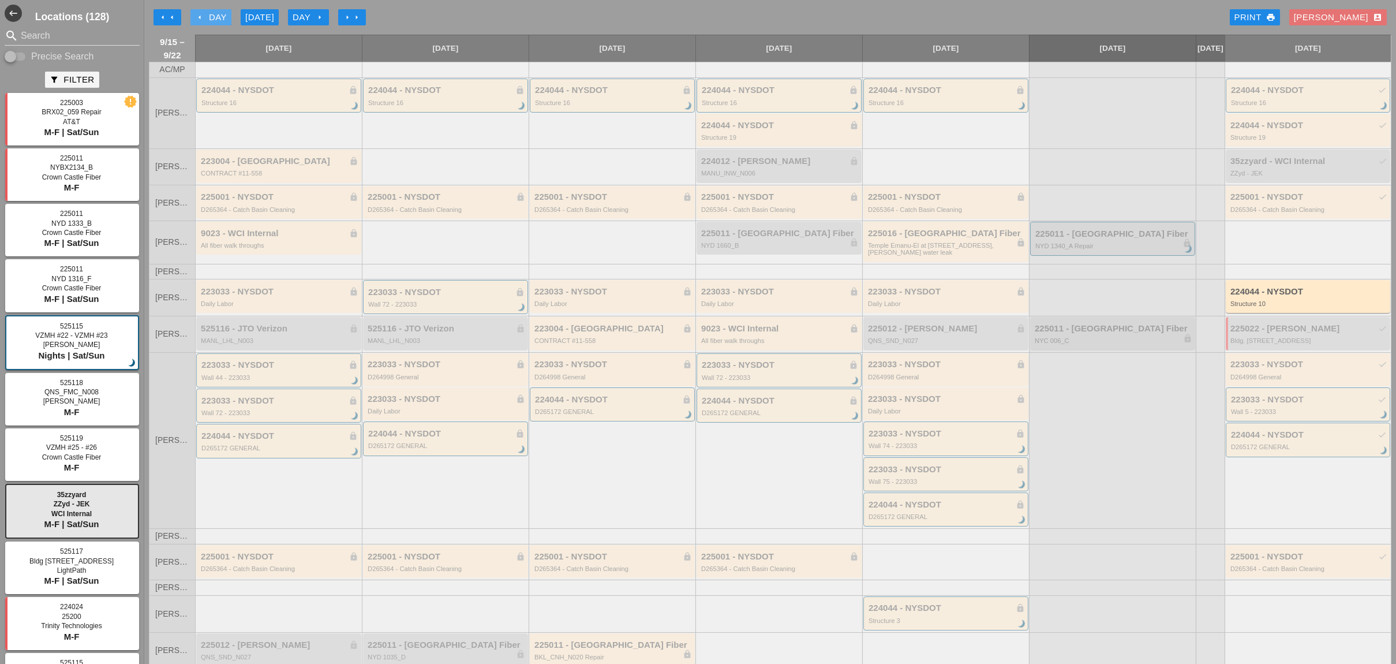
click at [216, 17] on div "arrow_left Day" at bounding box center [211, 17] width 32 height 13
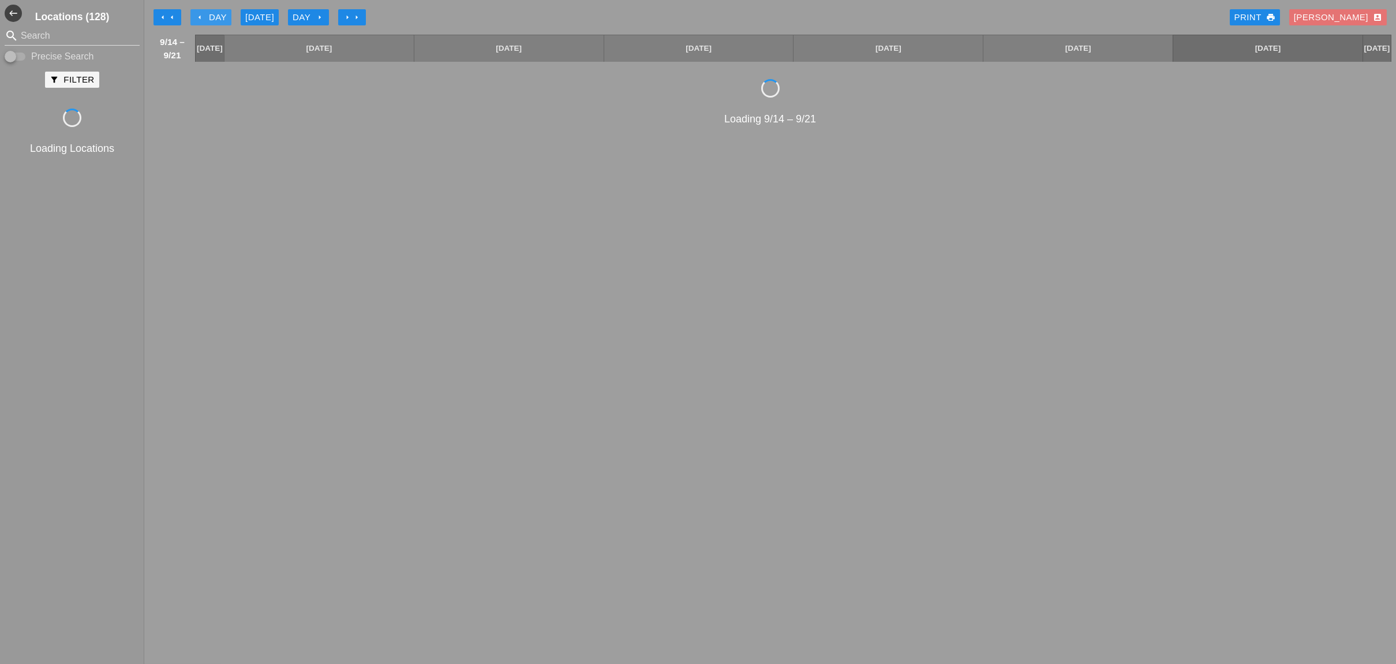
click at [216, 17] on div "arrow_left Day" at bounding box center [211, 17] width 32 height 13
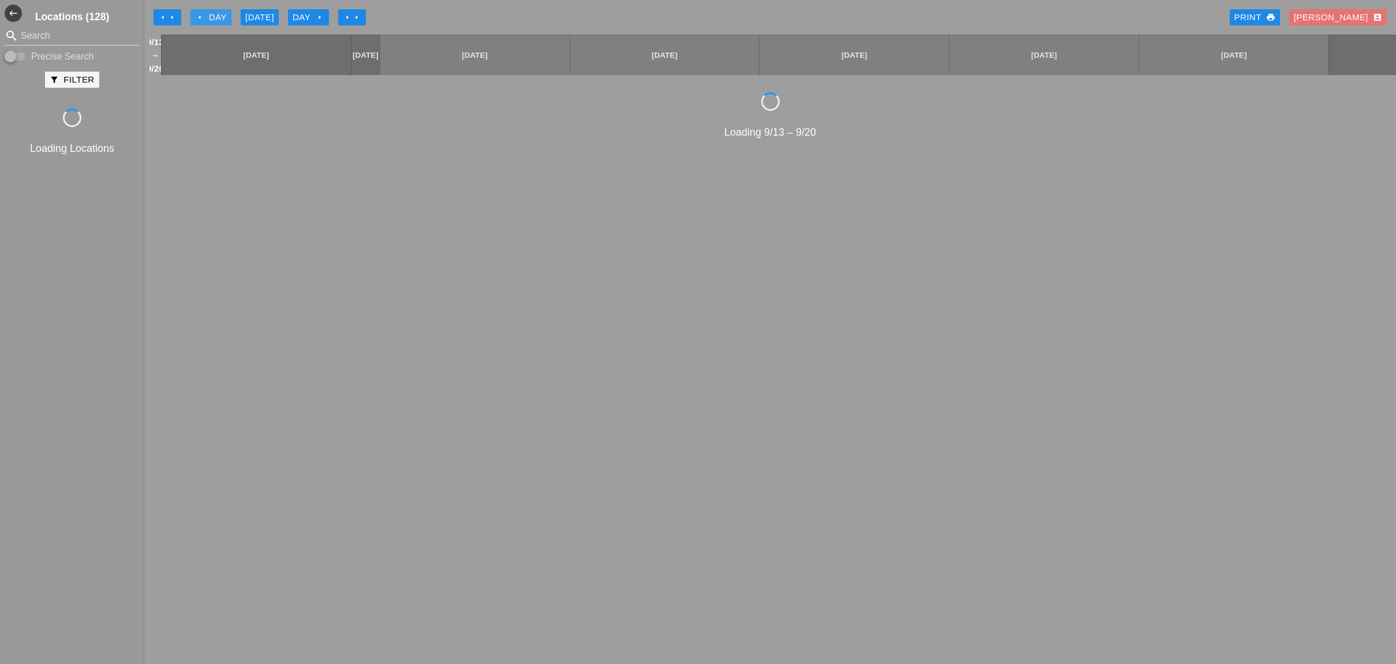
click at [216, 17] on div "arrow_left Day" at bounding box center [211, 17] width 32 height 13
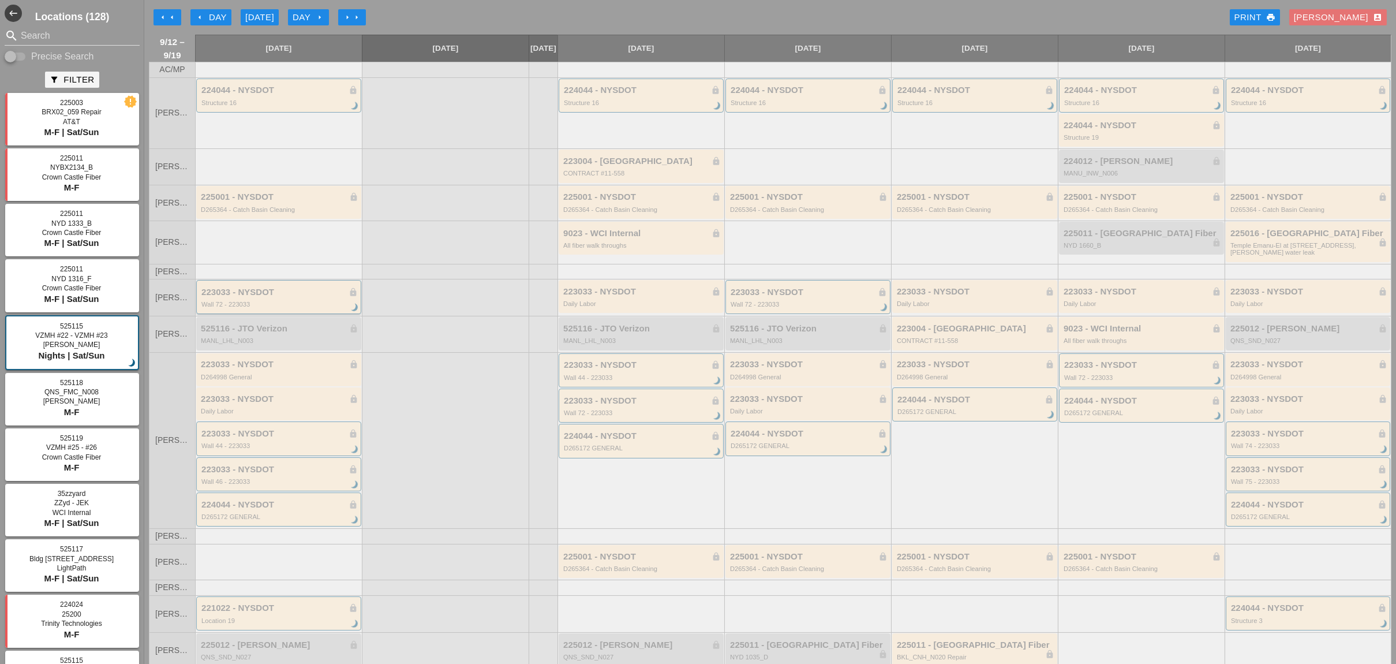
click at [240, 297] on div "223033 - NYSDOT lock" at bounding box center [279, 292] width 156 height 10
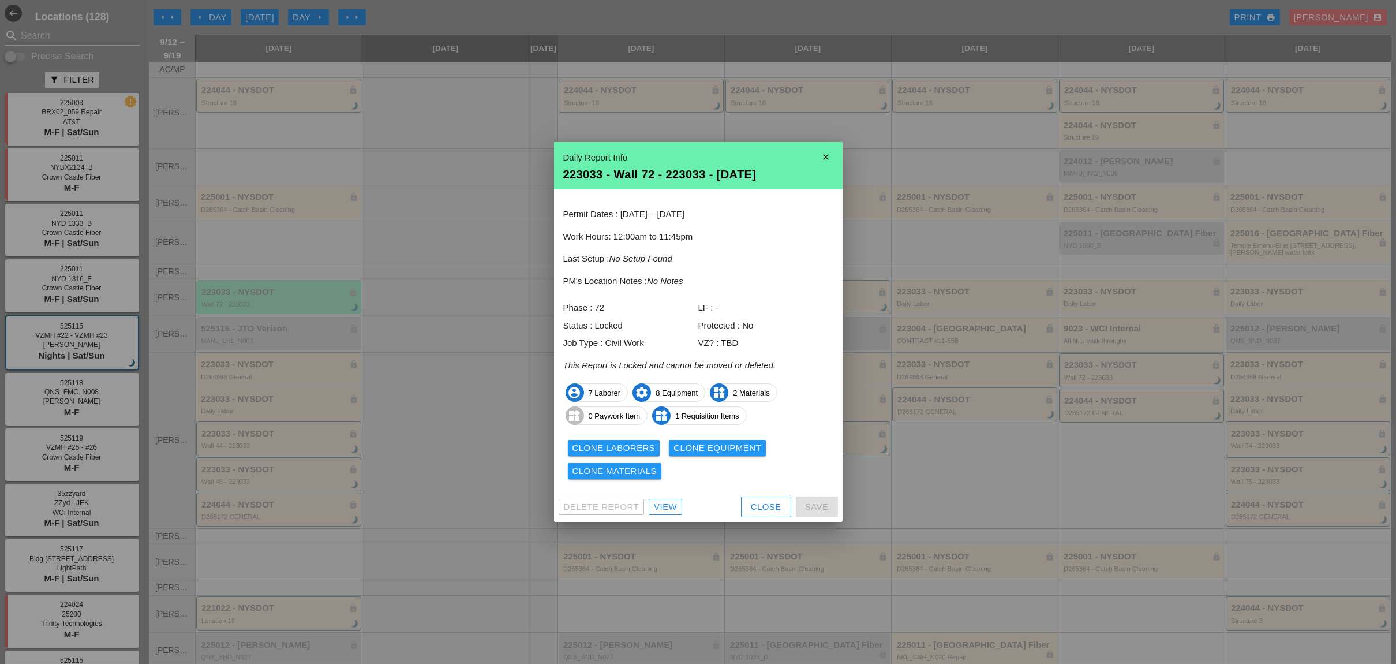
click at [673, 506] on div "View" at bounding box center [665, 506] width 23 height 13
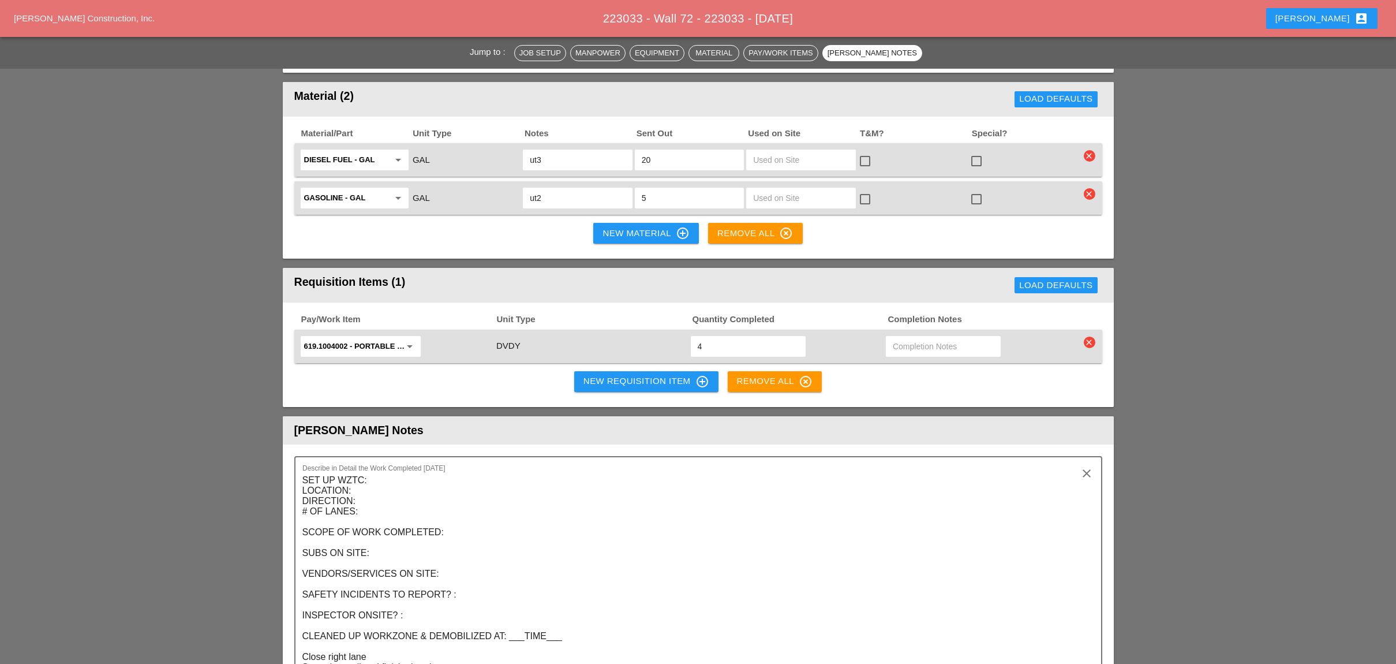
scroll to position [1385, 0]
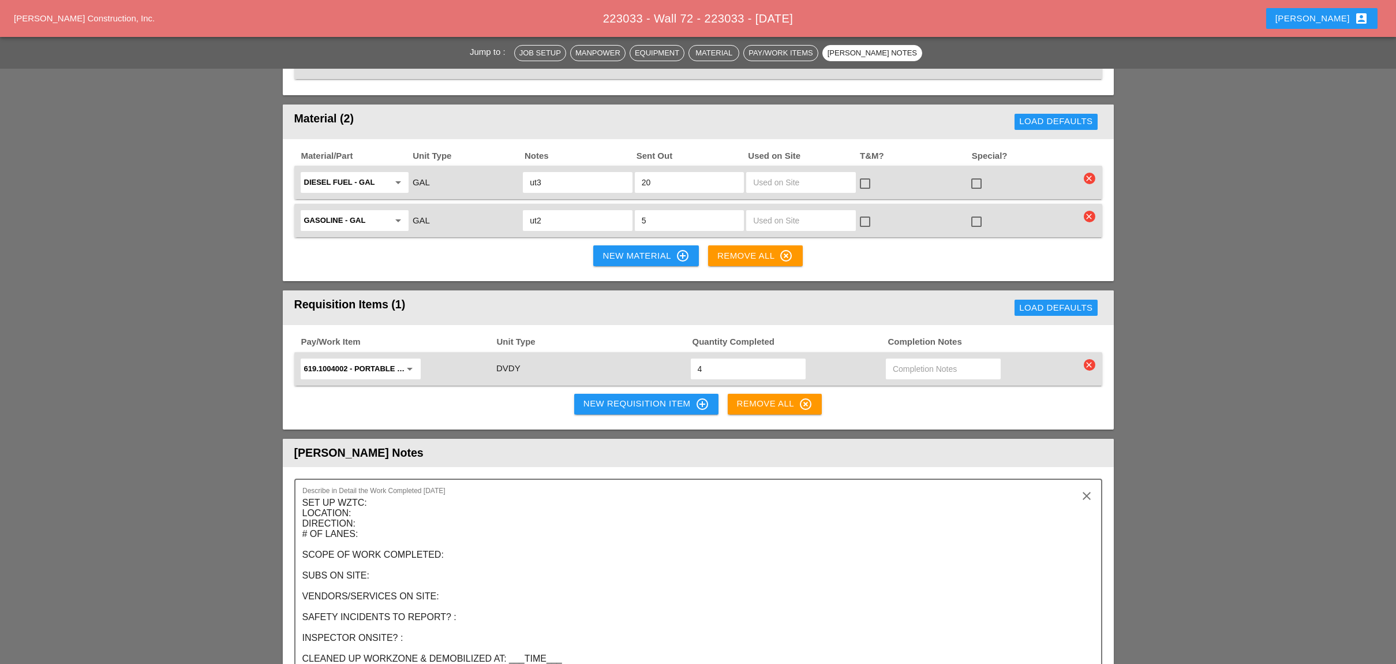
click at [621, 397] on div "New Requisition Item control_point" at bounding box center [646, 404] width 126 height 14
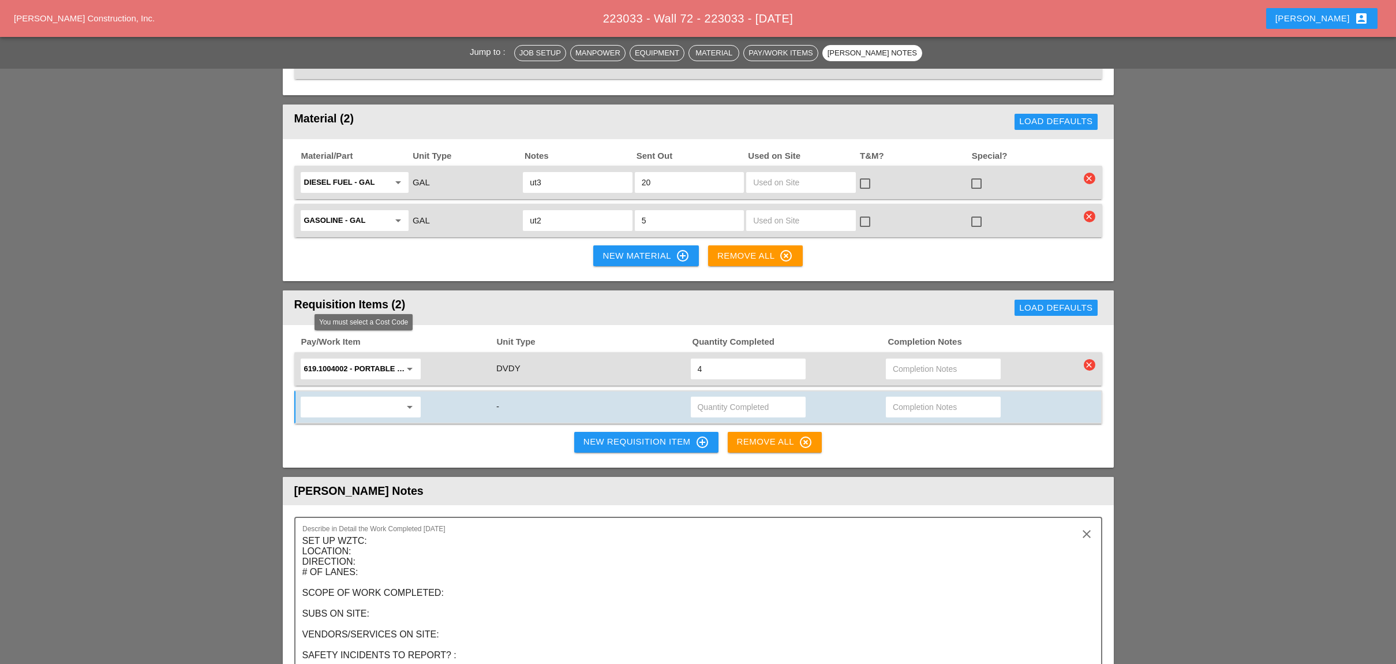
click at [349, 398] on input "text" at bounding box center [352, 407] width 97 height 18
click at [388, 368] on div "610.16 01 - TURF ESTABLISHMENT - ROADSIDE" at bounding box center [392, 372] width 167 height 14
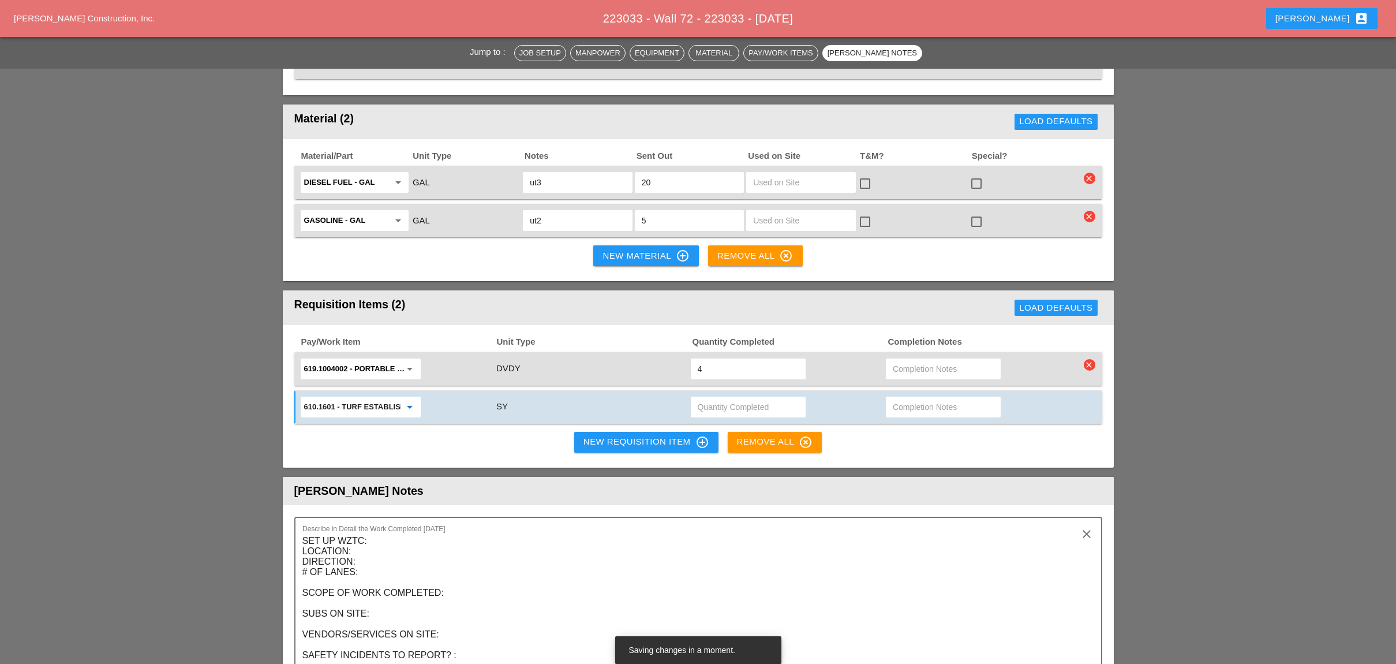
type input "610.1601 - TURF ESTABLISHMENT - ROADSIDE"
click at [709, 398] on input "text" at bounding box center [748, 407] width 101 height 18
type input "1119.48"
click at [655, 435] on div "New Requisition Item control_point" at bounding box center [646, 442] width 126 height 14
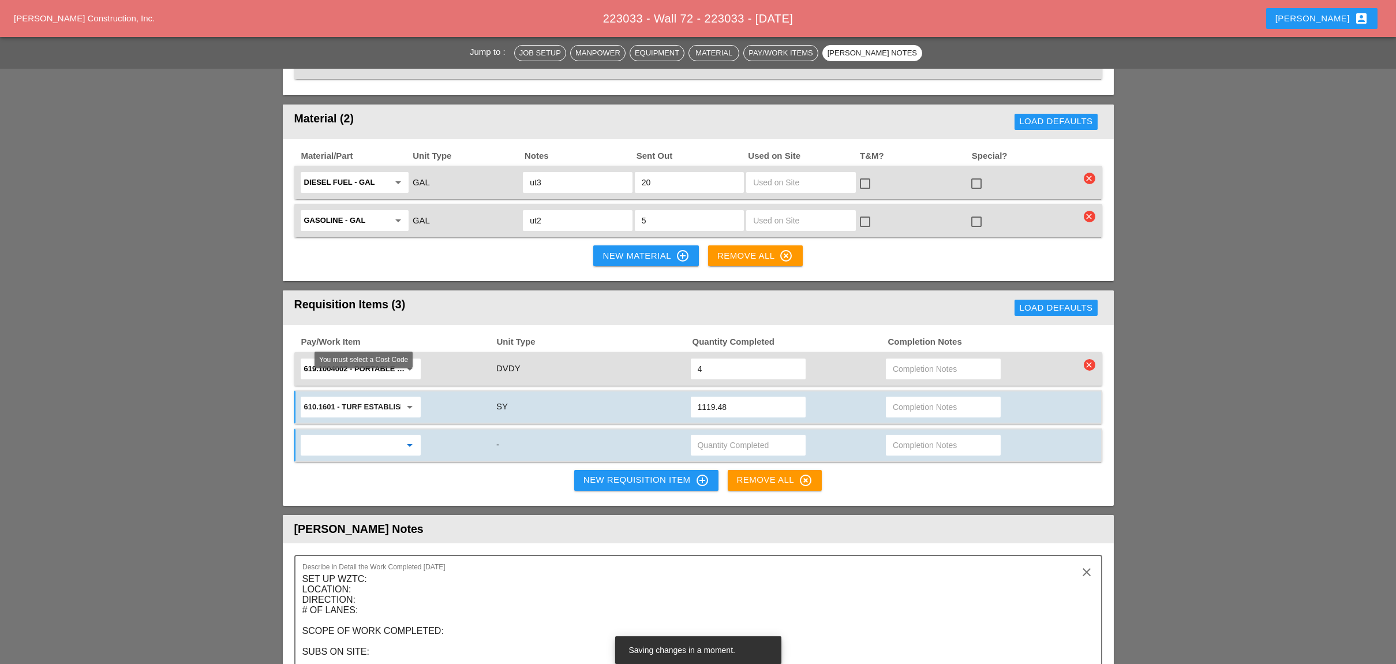
click at [370, 436] on input "text" at bounding box center [352, 445] width 97 height 18
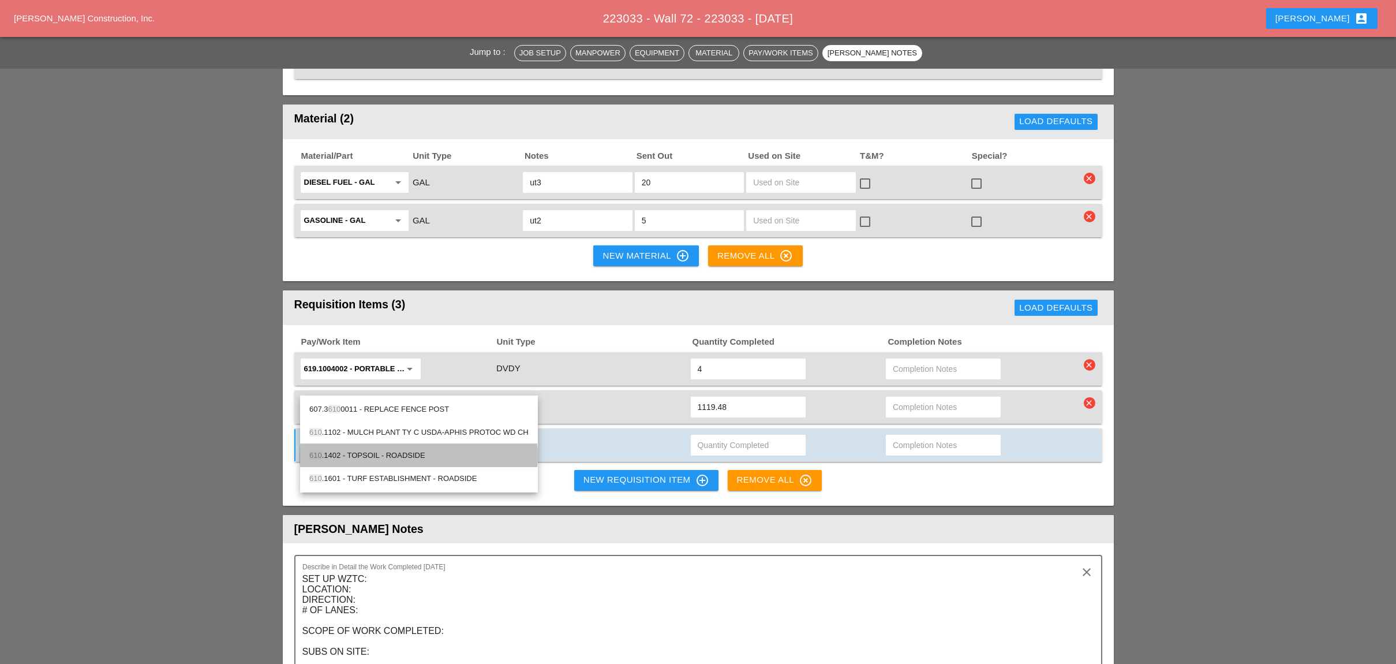
click at [395, 450] on div "610 .1402 - TOPSOIL - ROADSIDE" at bounding box center [418, 455] width 219 height 14
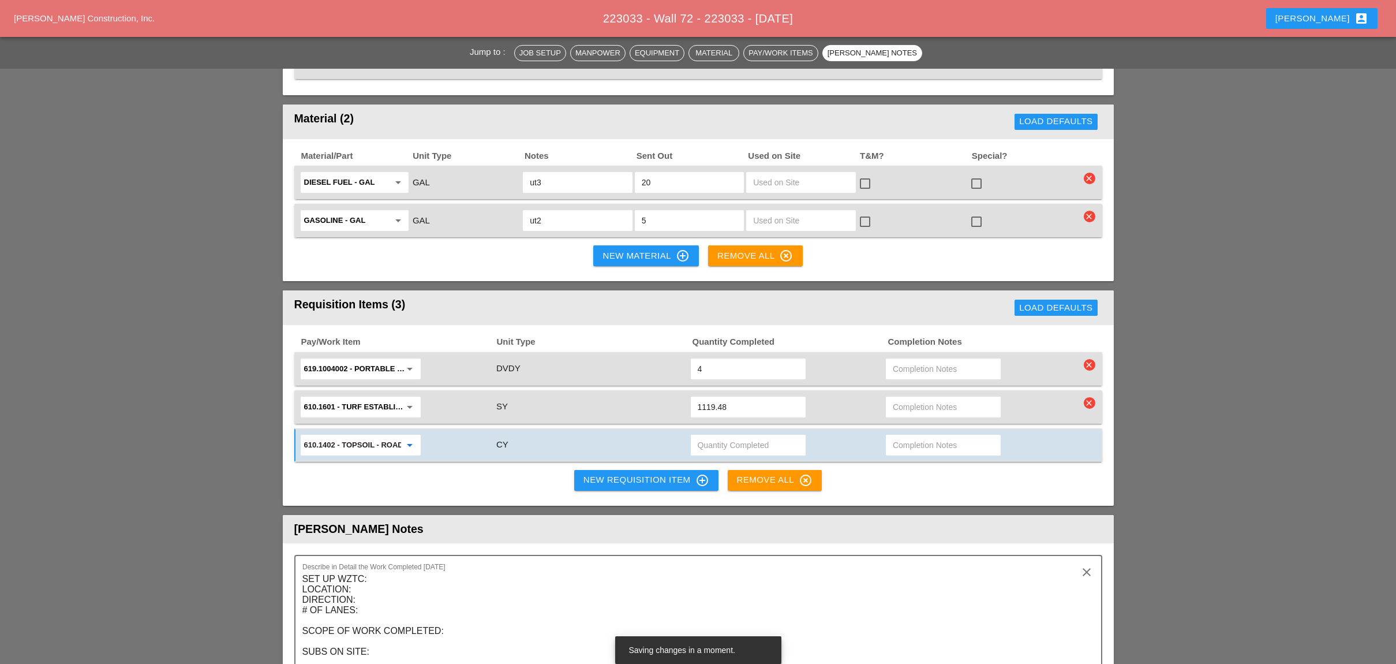
type input "610.1402 - TOPSOIL - ROADSIDE"
click at [706, 436] on input "text" at bounding box center [748, 445] width 101 height 18
type input "240"
click at [906, 436] on input "text" at bounding box center [943, 445] width 101 height 18
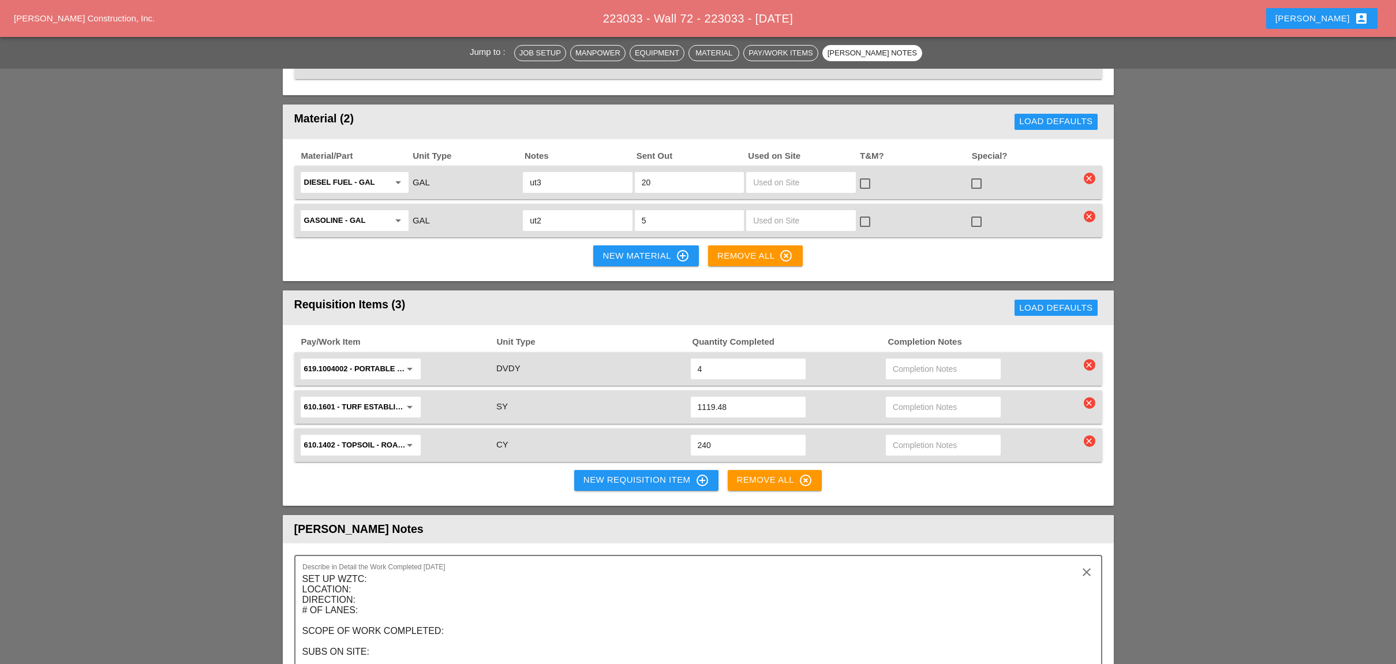
click at [904, 436] on input "text" at bounding box center [943, 445] width 101 height 18
type input "inspector has 187.74, but we have recites from A&R of quantities picked up"
click at [762, 436] on input "240" at bounding box center [748, 445] width 101 height 18
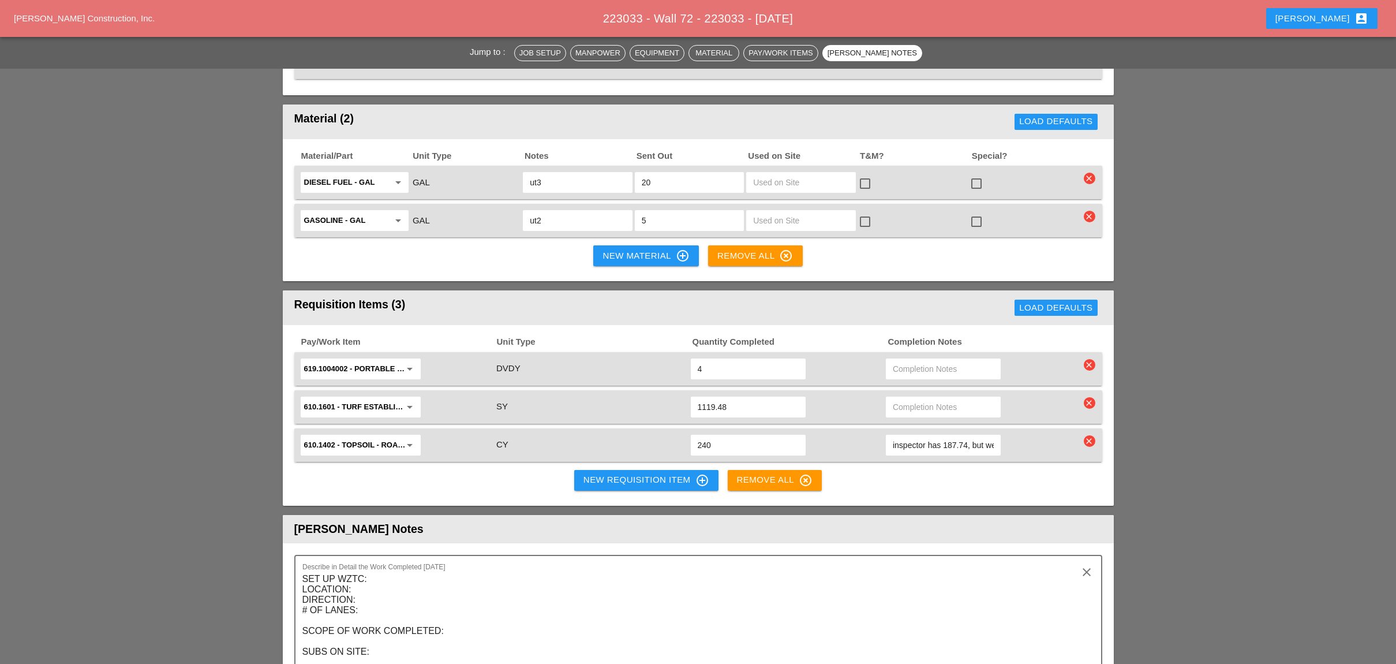
click at [620, 473] on div "New Requisition Item control_point" at bounding box center [646, 480] width 126 height 14
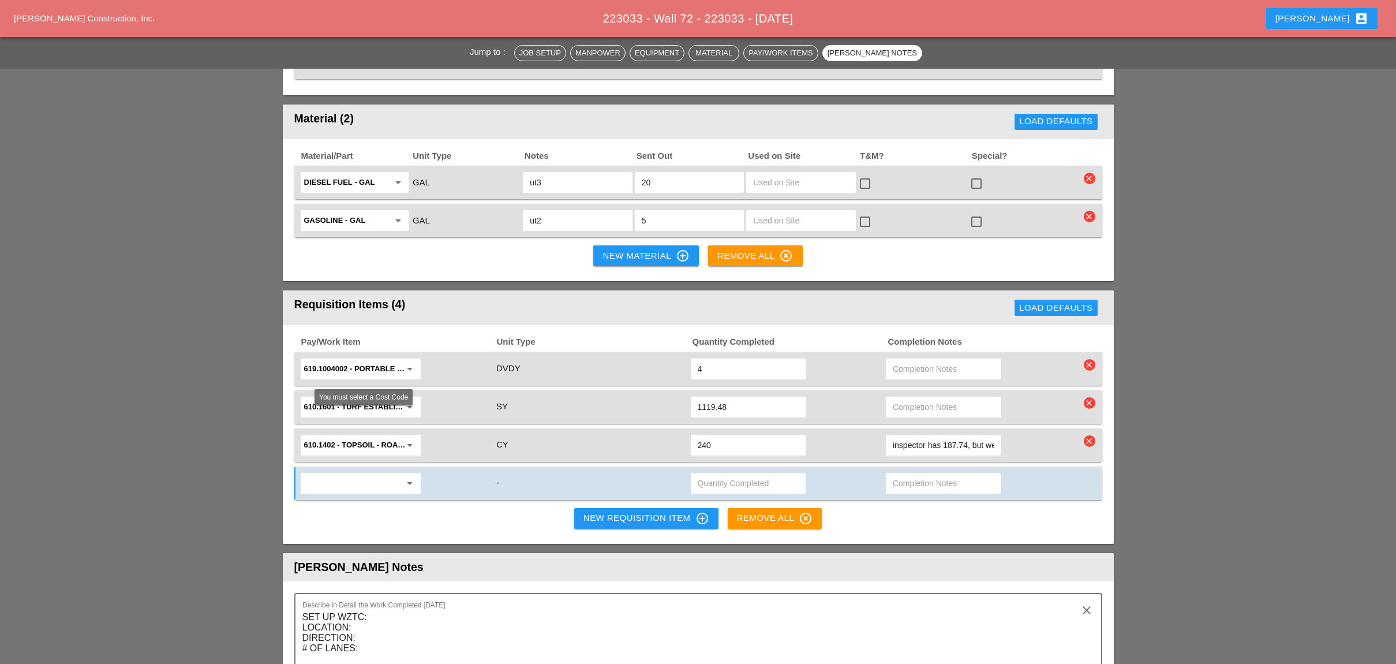
click at [337, 474] on input "text" at bounding box center [352, 483] width 97 height 18
type input "614.09"
click at [454, 471] on div "614.09 arrow_drop_down" at bounding box center [397, 483] width 196 height 24
click at [390, 474] on input "text" at bounding box center [352, 483] width 97 height 18
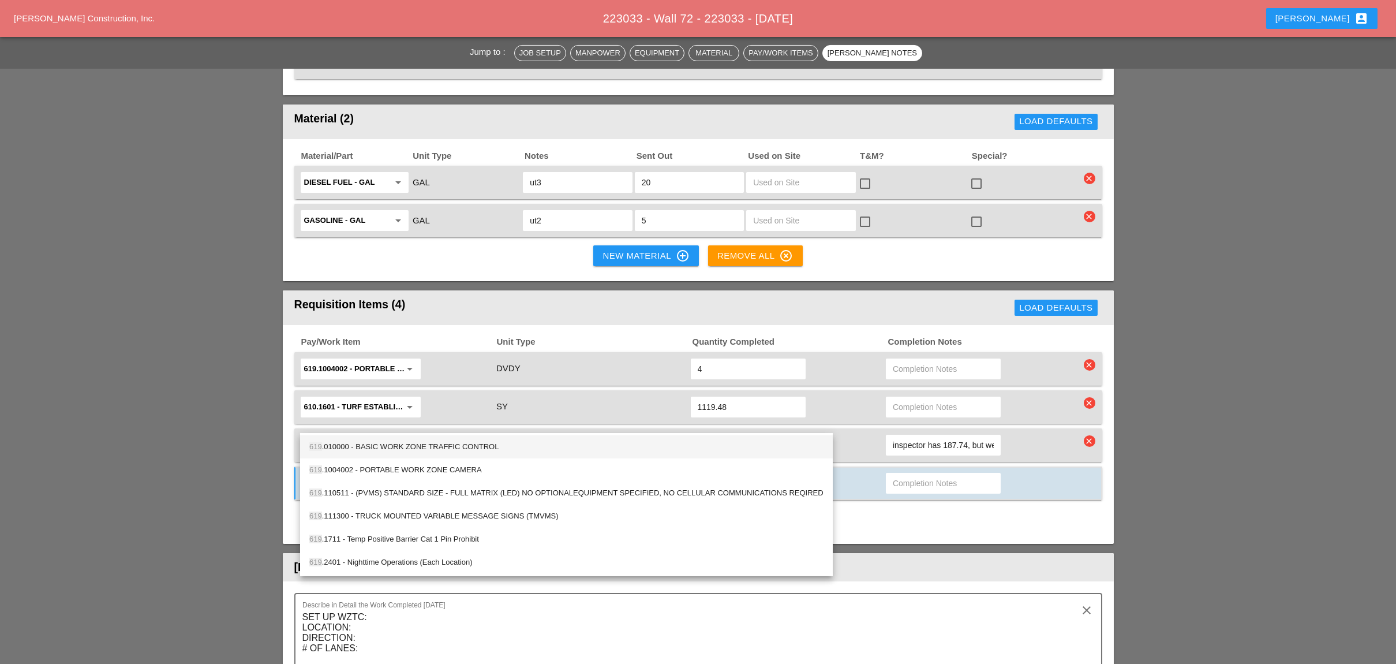
click at [401, 446] on div "619 .010000 - BASIC WORK ZONE TRAFFIC CONTROL" at bounding box center [566, 447] width 514 height 14
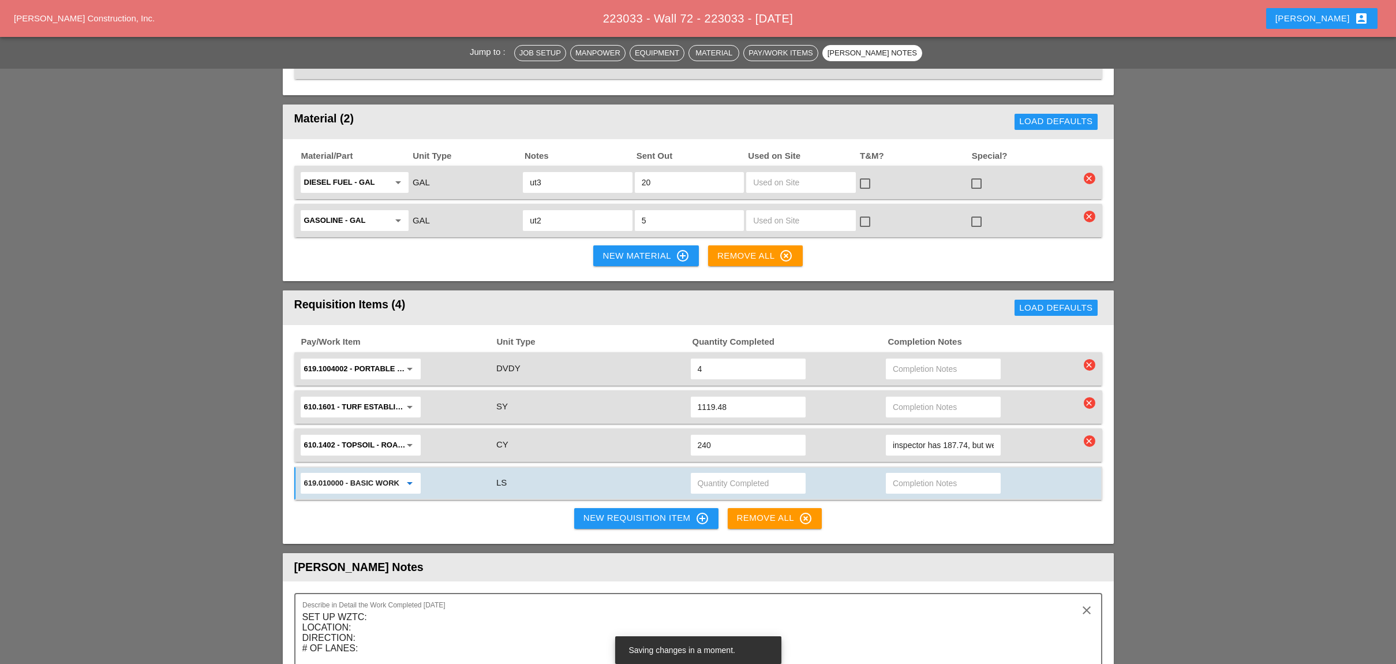
type input "619.010000 - BASIC WORK ZONE TRAFFIC CONTROL"
click at [728, 474] on input "text" at bounding box center [748, 483] width 101 height 18
type input "00.01"
click at [910, 474] on input "text" at bounding box center [943, 483] width 101 height 18
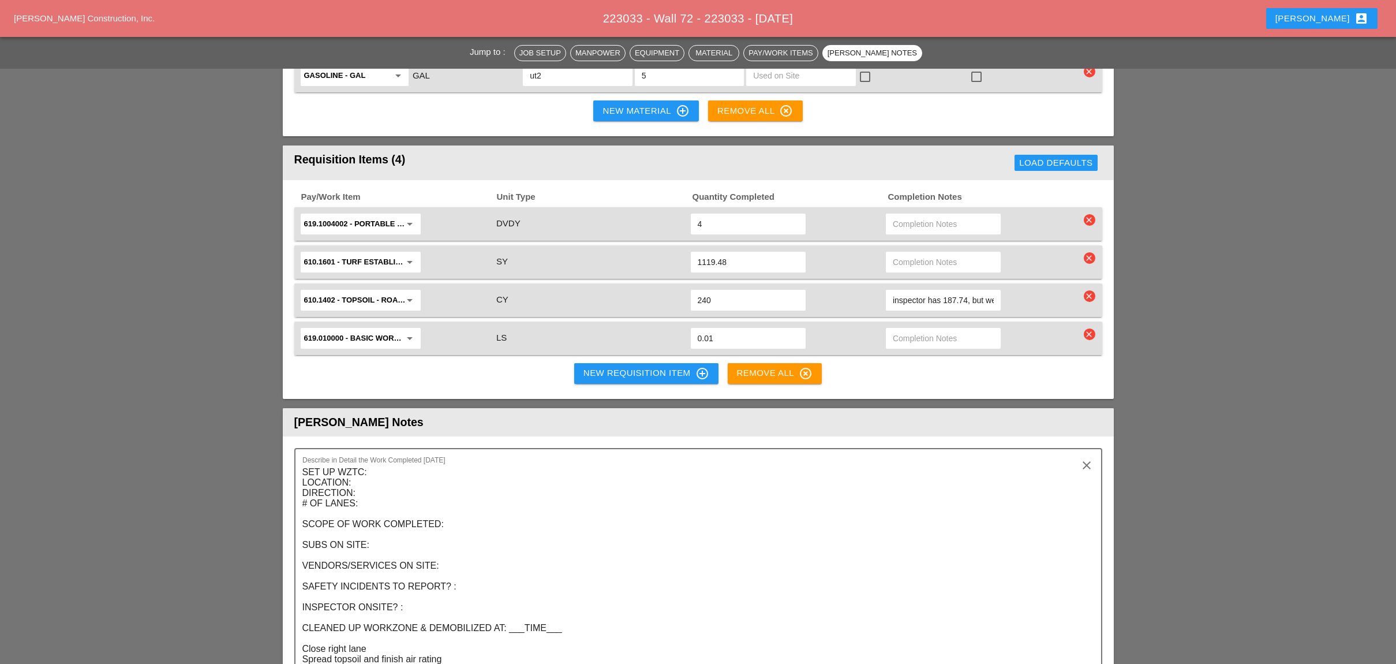
scroll to position [1503, 0]
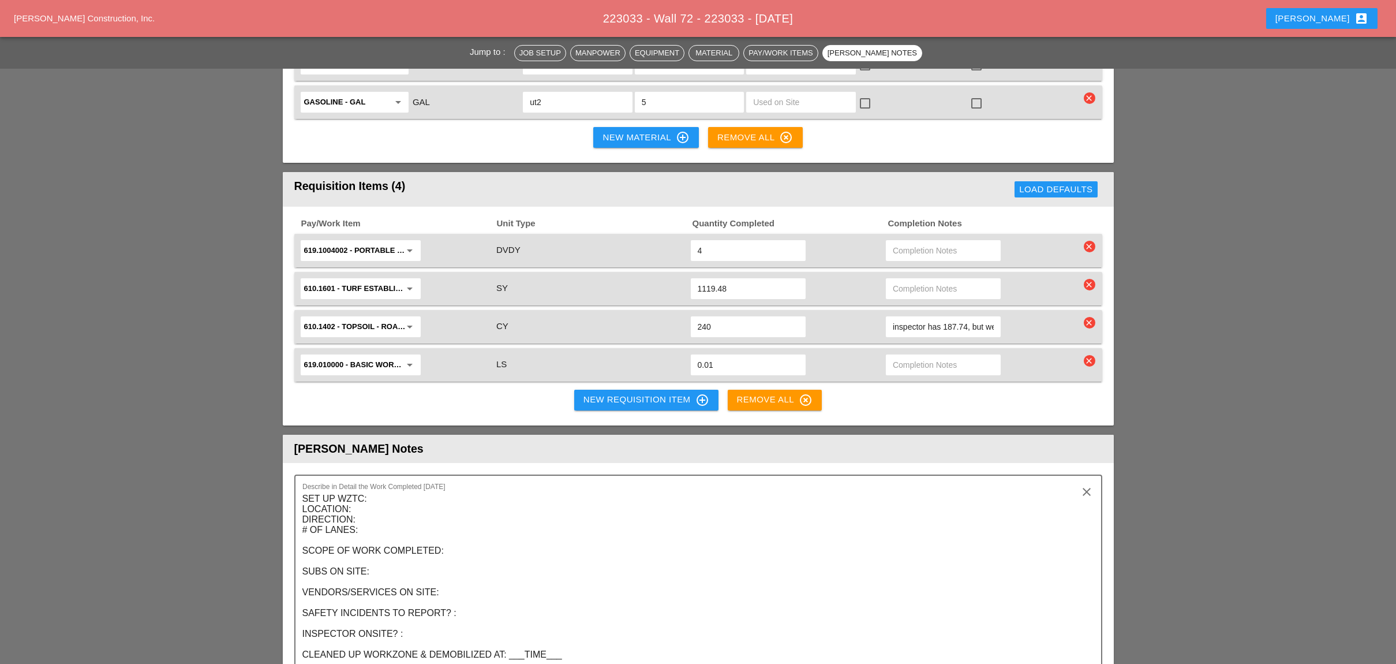
click at [903, 356] on input "text" at bounding box center [943, 365] width 101 height 18
type input "new Item to be included 614.09 - tree root treatment - 532sf"
click at [620, 393] on div "New Requisition Item control_point" at bounding box center [646, 400] width 126 height 14
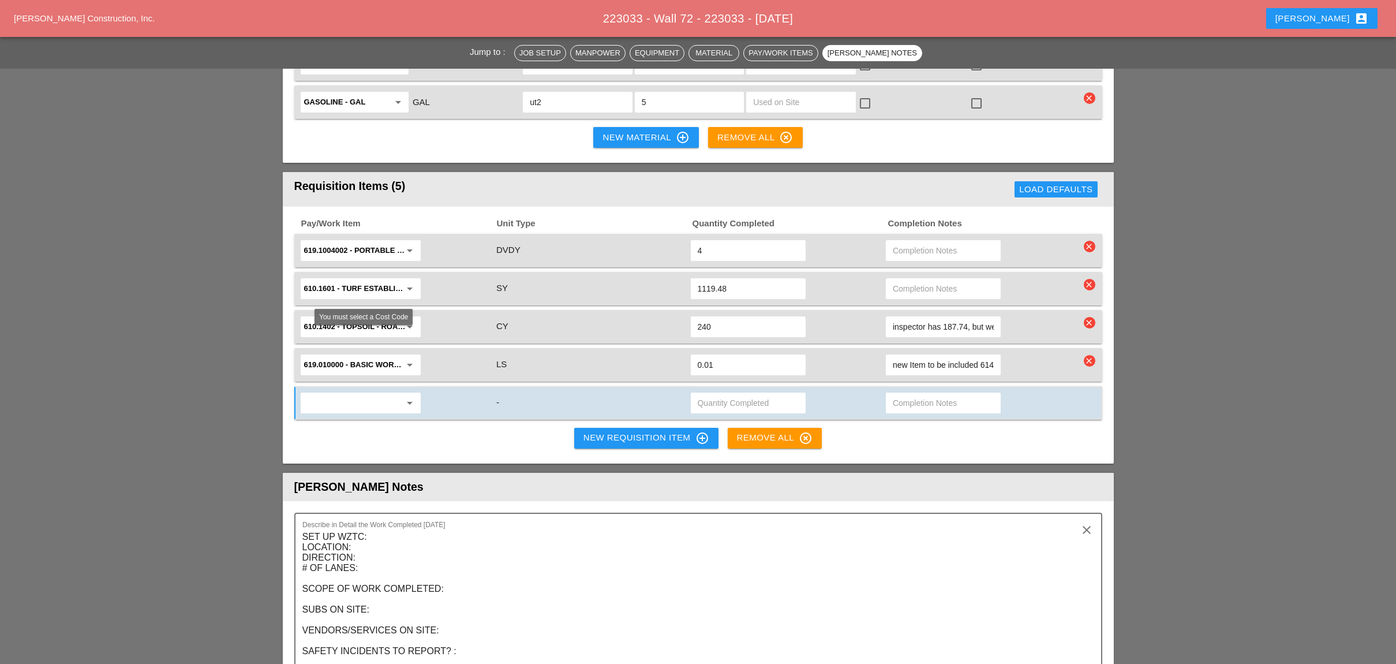
click at [337, 394] on input "text" at bounding box center [352, 403] width 97 height 18
click at [365, 364] on div "203.03 - EMBANKMENT IN PLACE" at bounding box center [367, 367] width 117 height 14
type input "203.03 - EMBANKMENT IN PLACE"
click at [720, 394] on input "text" at bounding box center [748, 403] width 101 height 18
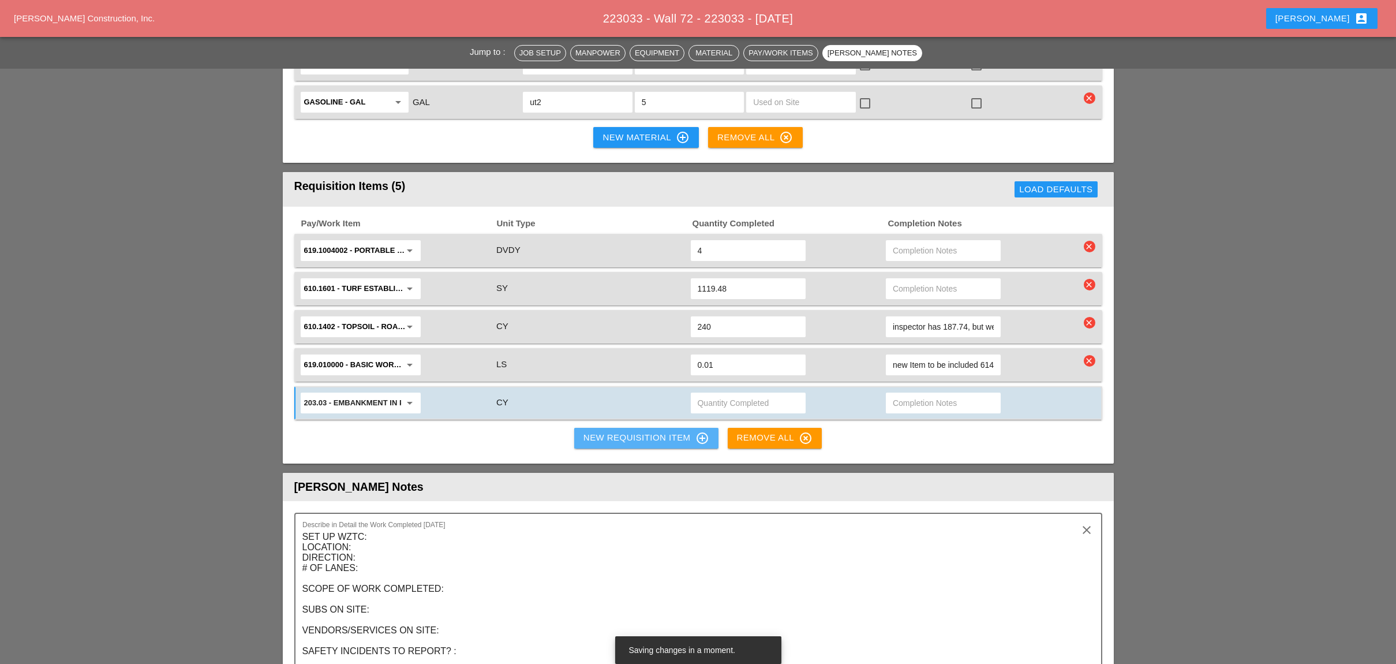
click at [634, 431] on div "New Requisition Item control_point" at bounding box center [646, 438] width 126 height 14
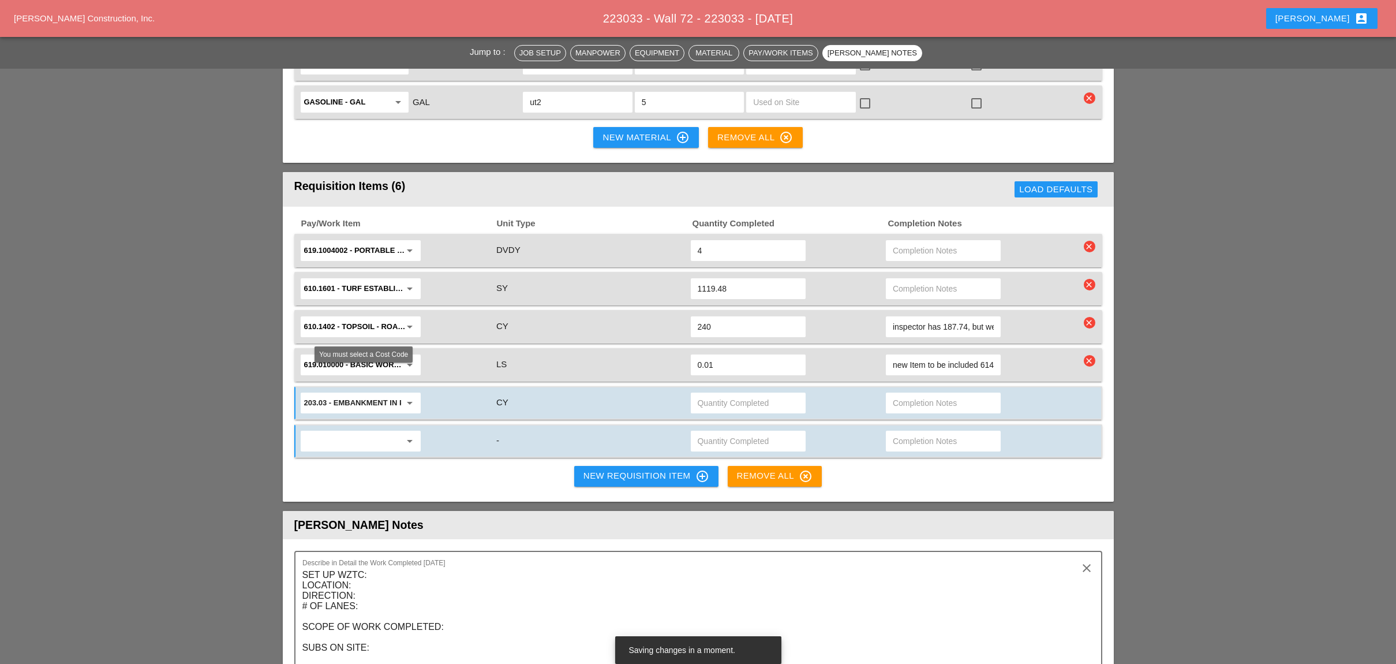
click at [370, 432] on input "text" at bounding box center [352, 441] width 97 height 18
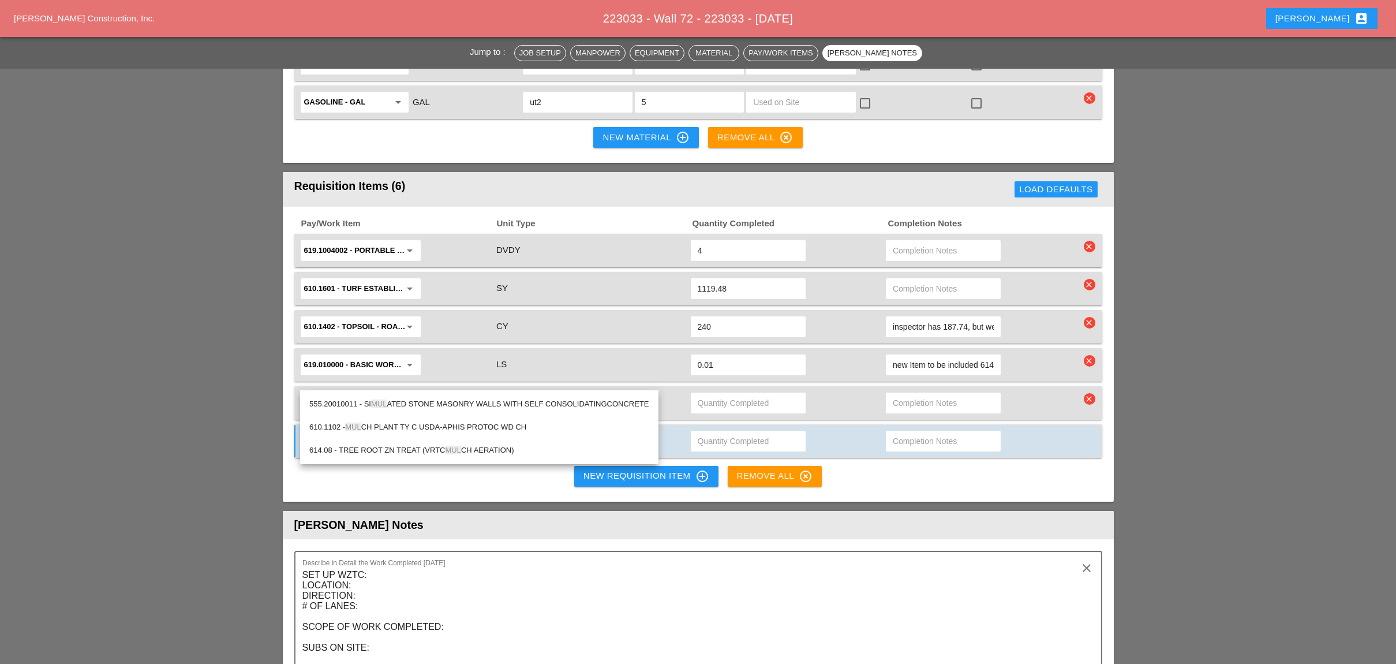
type input "mul"
click at [1087, 393] on icon "clear" at bounding box center [1090, 399] width 12 height 12
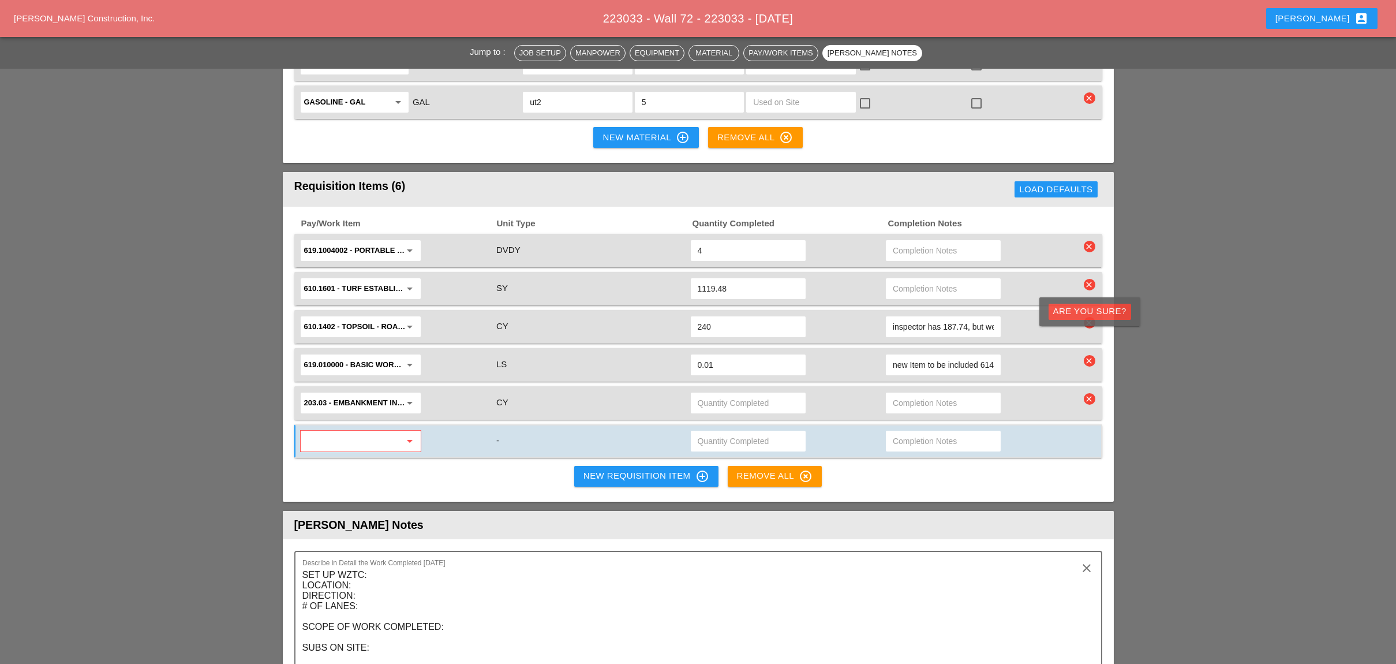
click at [1084, 311] on div "Are you Sure?" at bounding box center [1089, 311] width 73 height 13
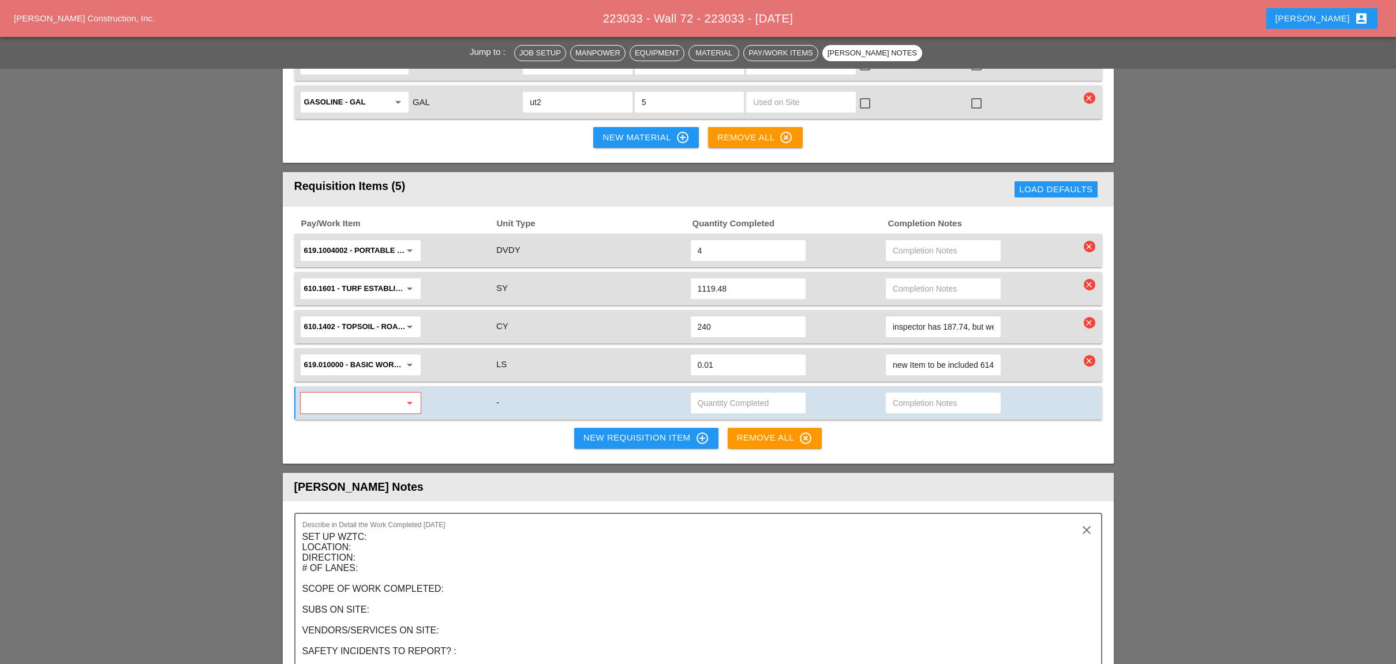
click at [919, 381] on div "Pay/Work Item Unit Type Quantity Completed Completion Notes 619.1004002 - PORTA…" at bounding box center [698, 335] width 831 height 257
click at [343, 394] on input "text" at bounding box center [352, 403] width 97 height 18
type input "614.09"
click at [955, 356] on input "new Item to be included 614.09 - tree root treatment - 532sf" at bounding box center [943, 365] width 101 height 18
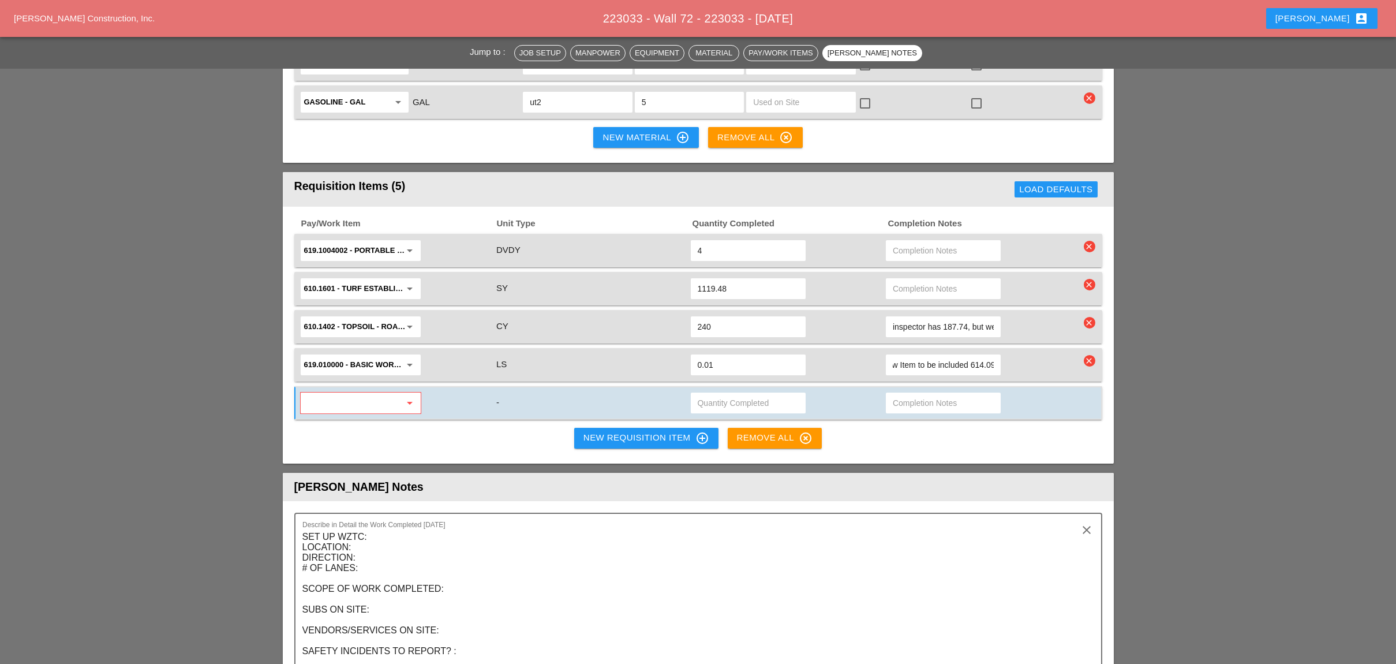
scroll to position [0, 12]
click at [461, 371] on div "Pay/Work Item Unit Type Quantity Completed Completion Notes 619.1004002 - PORTA…" at bounding box center [698, 335] width 831 height 257
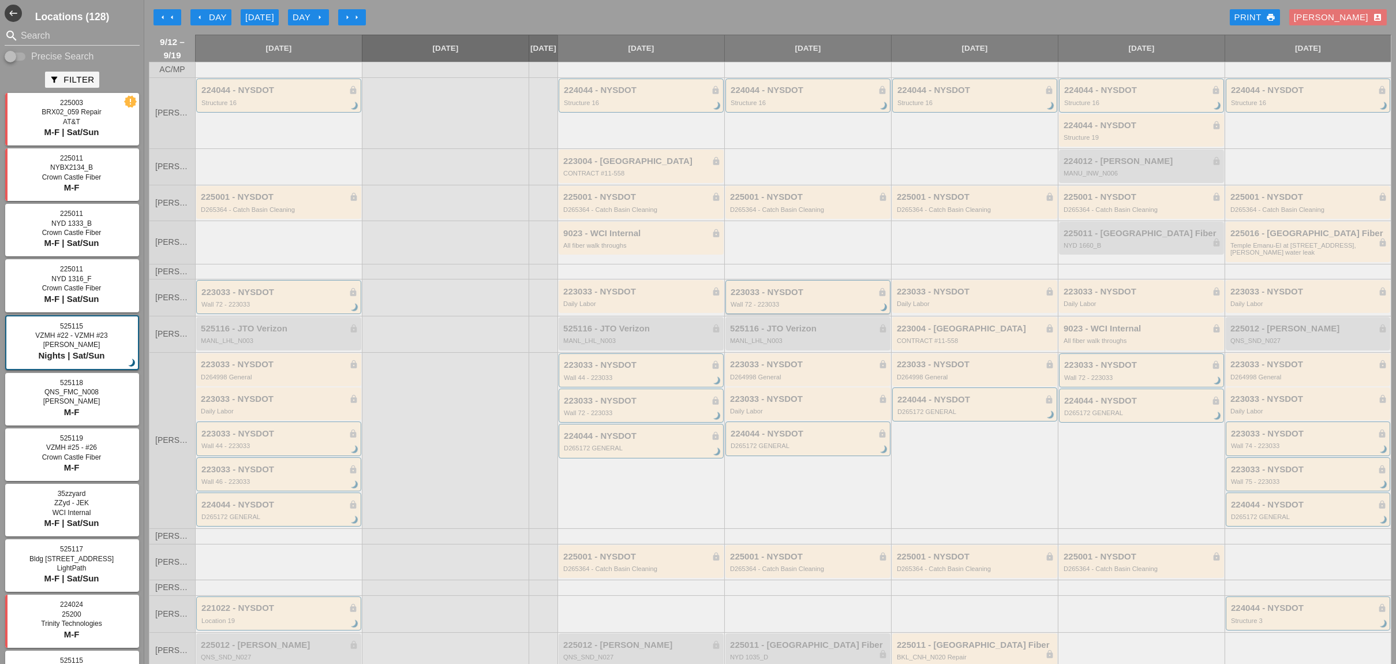
click at [769, 297] on div "223033 - NYSDOT lock" at bounding box center [809, 292] width 156 height 10
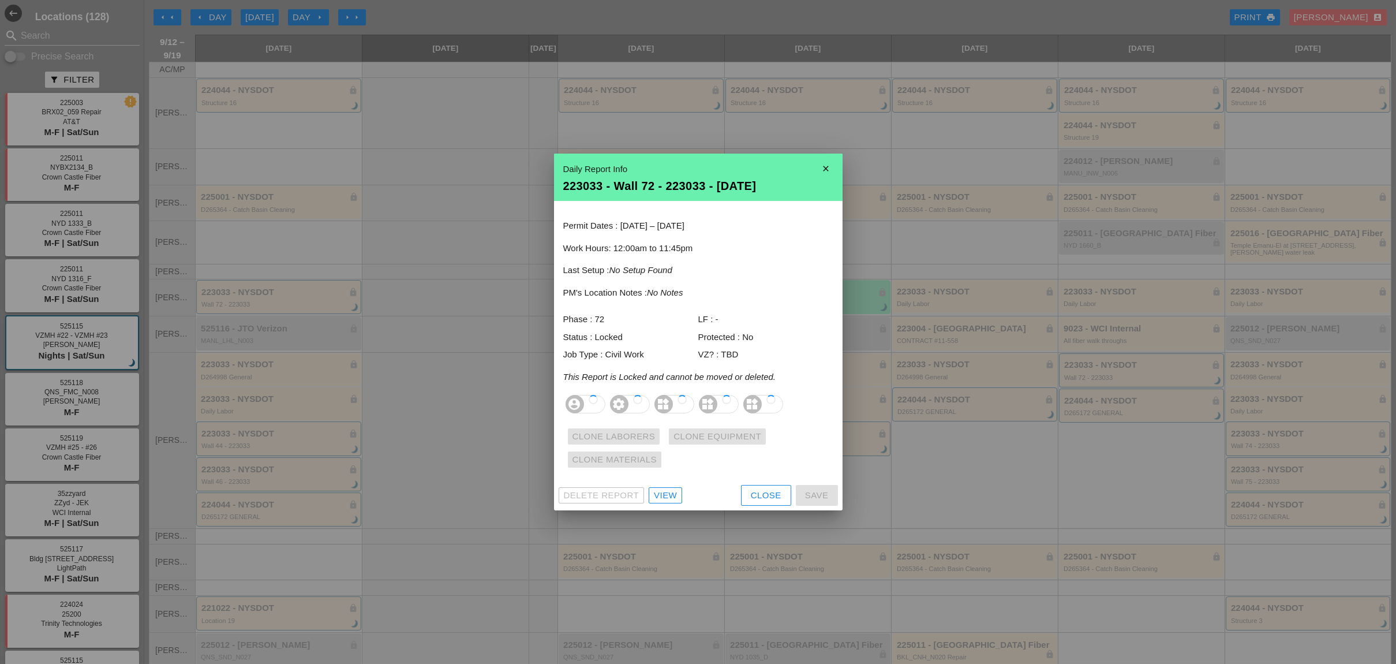
click at [664, 496] on div "View" at bounding box center [665, 495] width 23 height 13
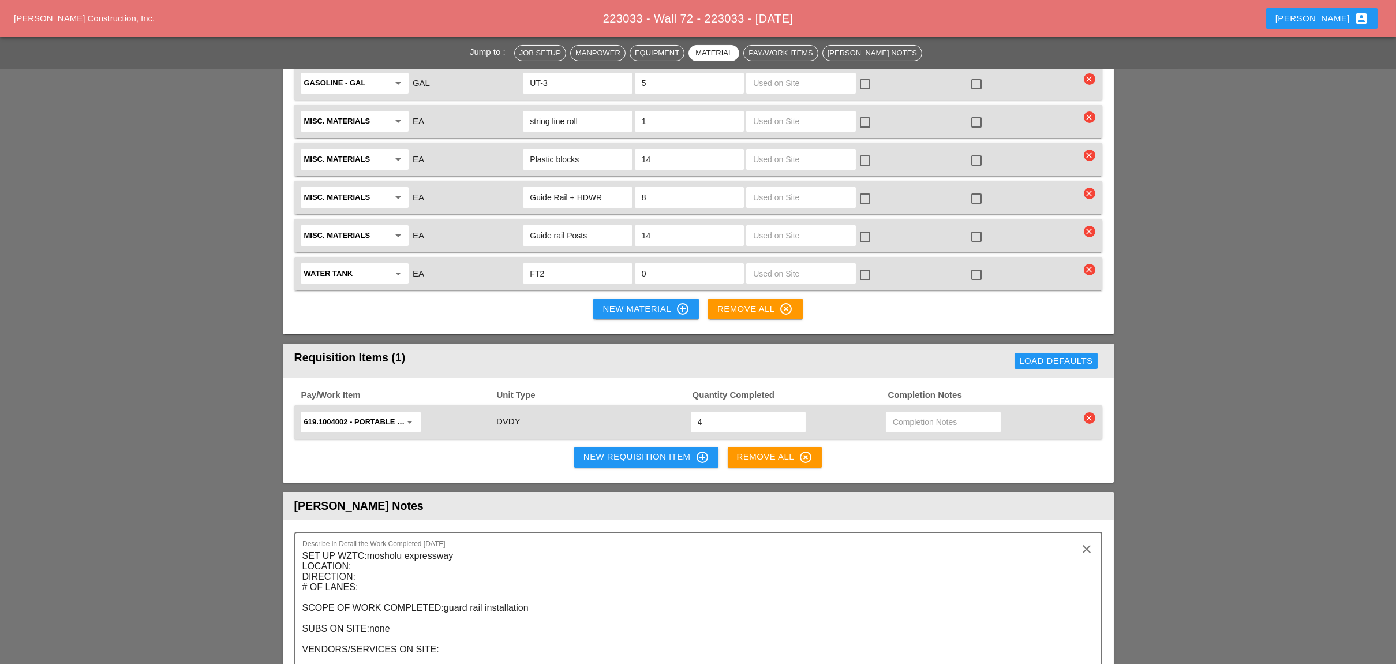
scroll to position [1770, 0]
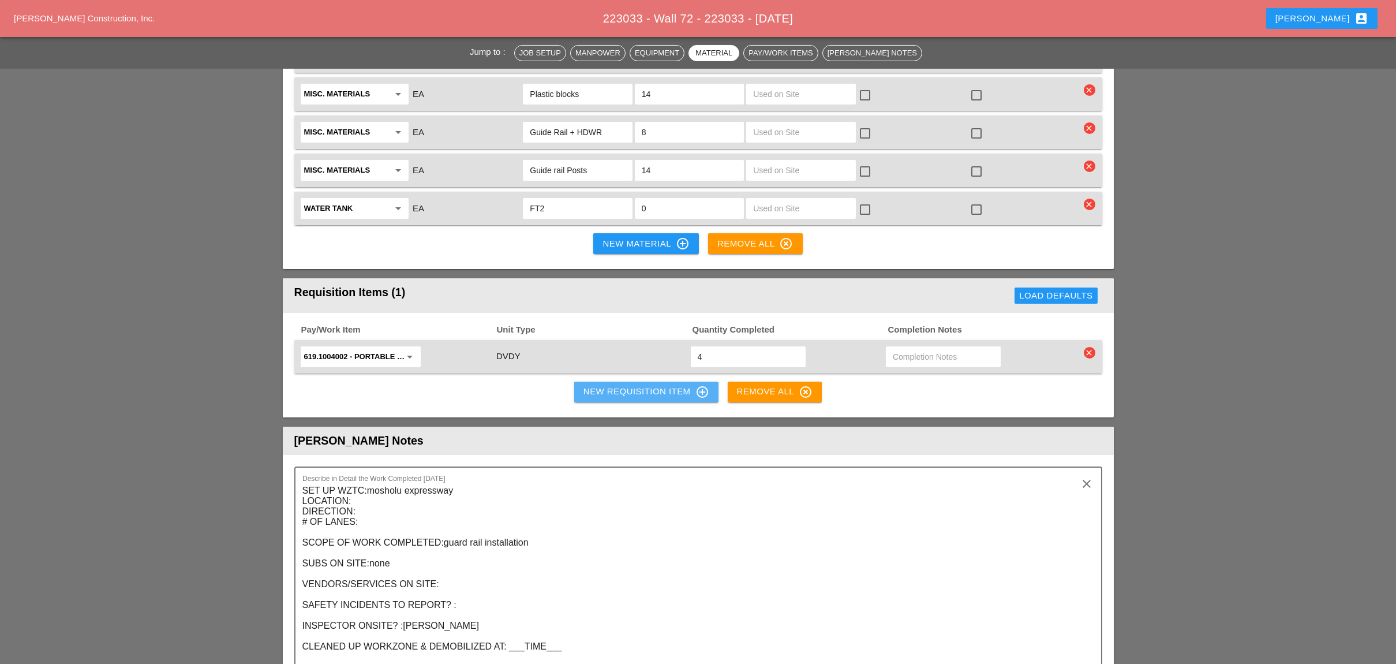
click at [596, 385] on div "New Requisition Item control_point" at bounding box center [646, 392] width 126 height 14
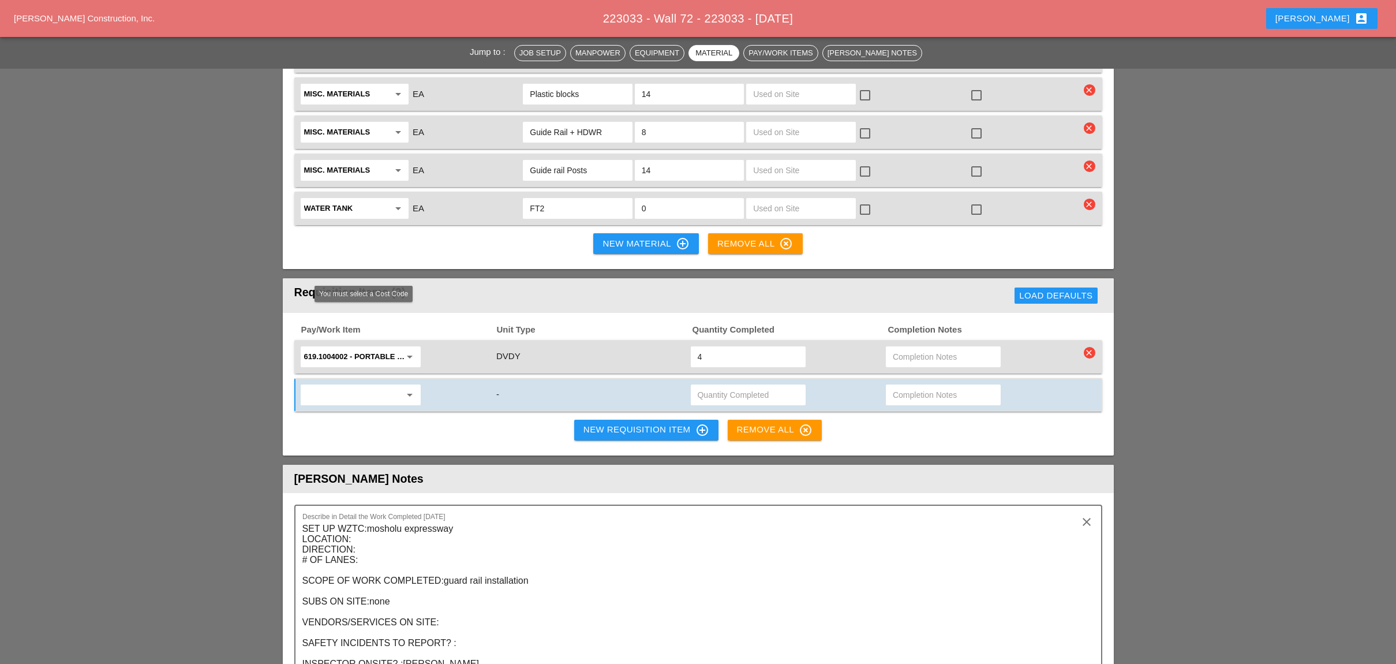
click at [364, 386] on input "text" at bounding box center [352, 395] width 97 height 18
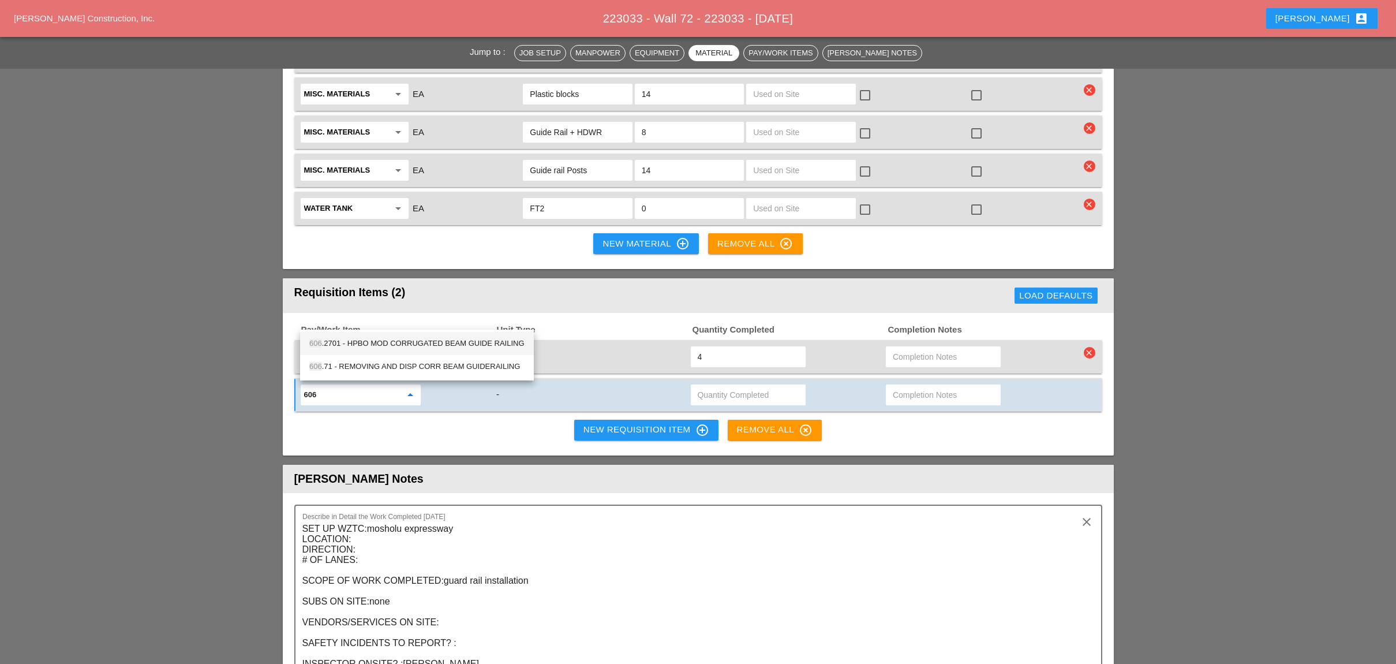
click at [362, 343] on div "606 .2701 - HPBO MOD CORRUGATED BEAM GUIDE RAILING" at bounding box center [416, 343] width 215 height 14
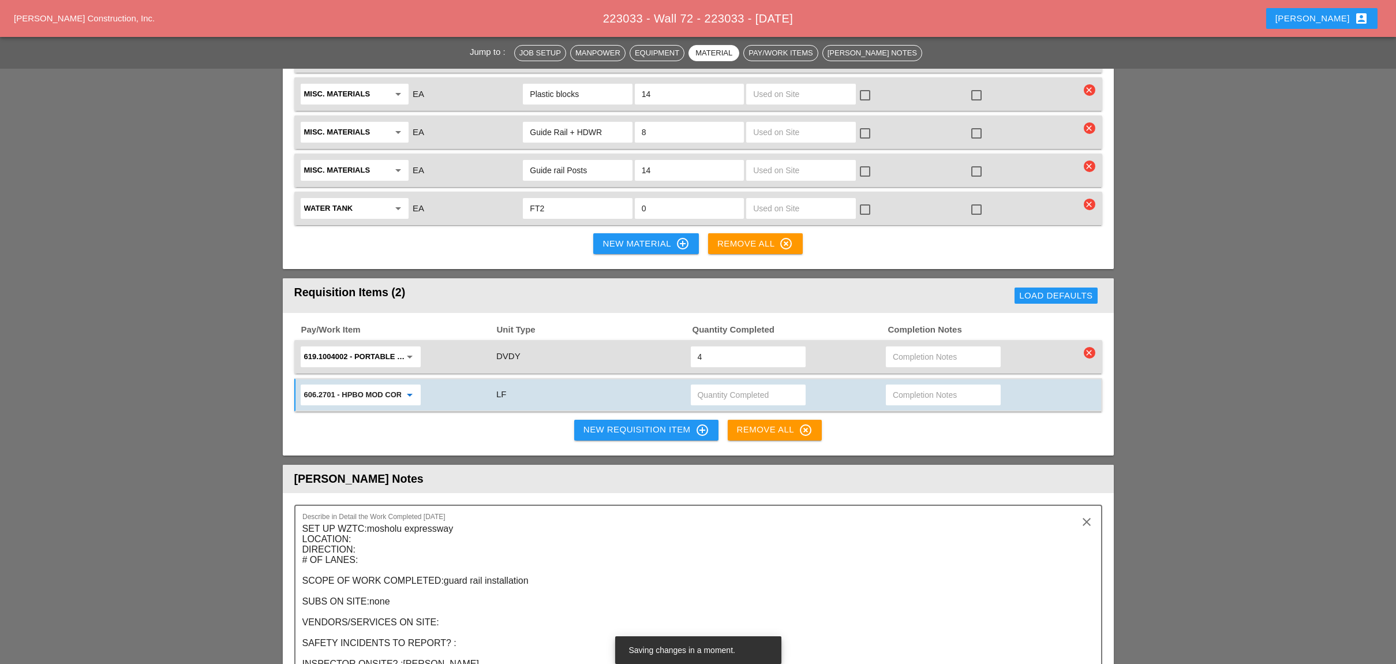
type input "606.2701 - HPBO MOD CORRUGATED BEAM GUIDE RAILING"
click at [594, 423] on div "New Requisition Item control_point" at bounding box center [646, 430] width 126 height 14
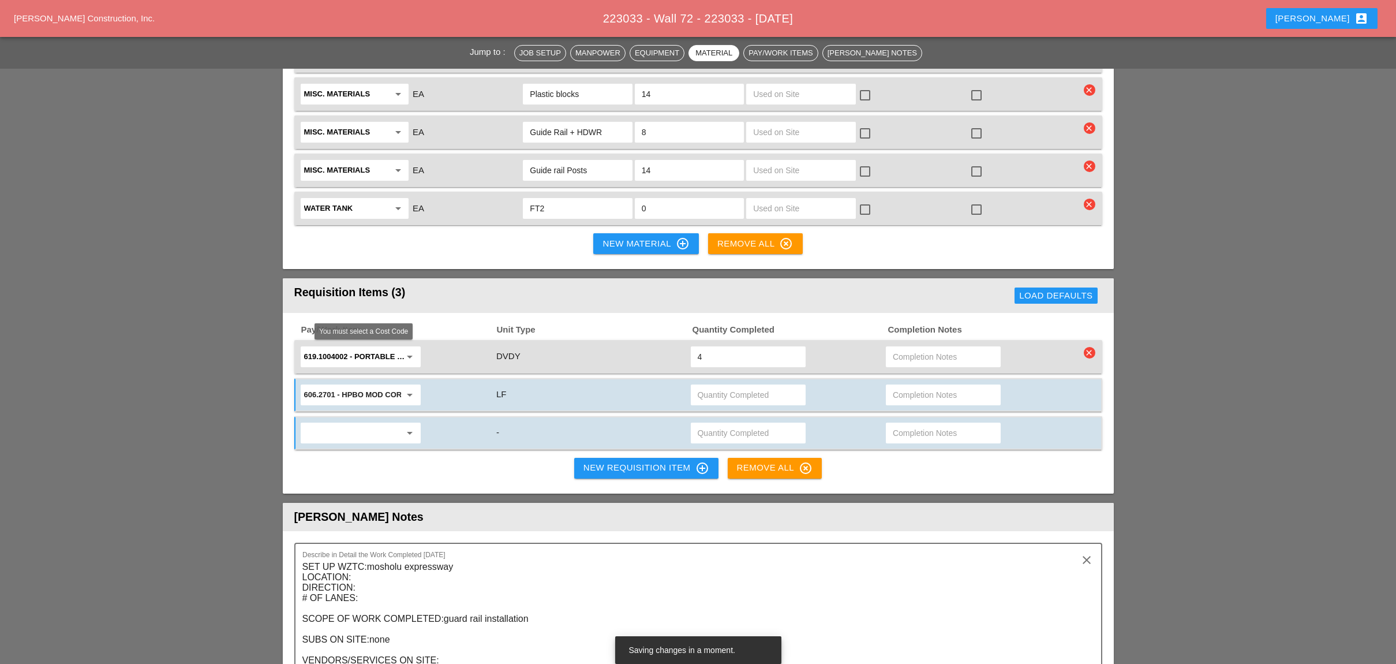
click at [355, 424] on input "text" at bounding box center [352, 433] width 97 height 18
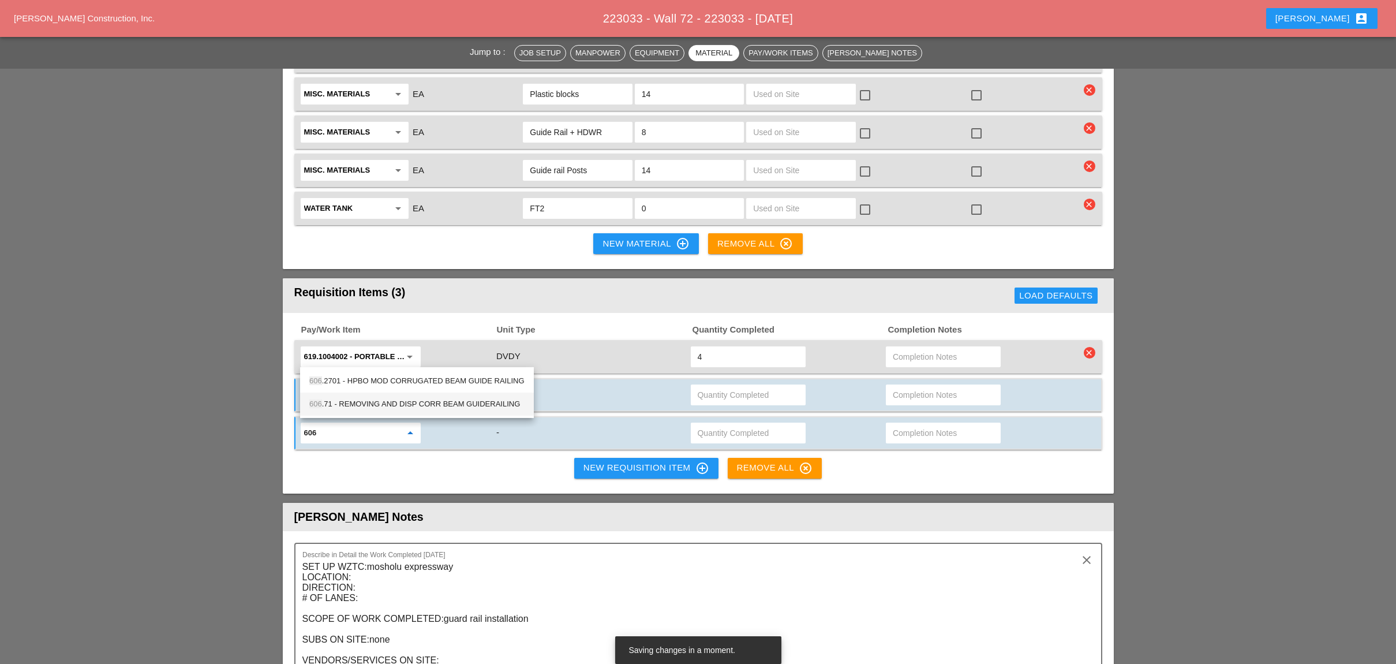
click at [371, 401] on div "606 .71 - REMOVING AND DISP CORR BEAM GUIDERAILING" at bounding box center [416, 404] width 215 height 14
type input "606.71 - REMOVING AND DISP CORR BEAM GUIDERAILING"
click at [713, 424] on input "text" at bounding box center [748, 433] width 101 height 18
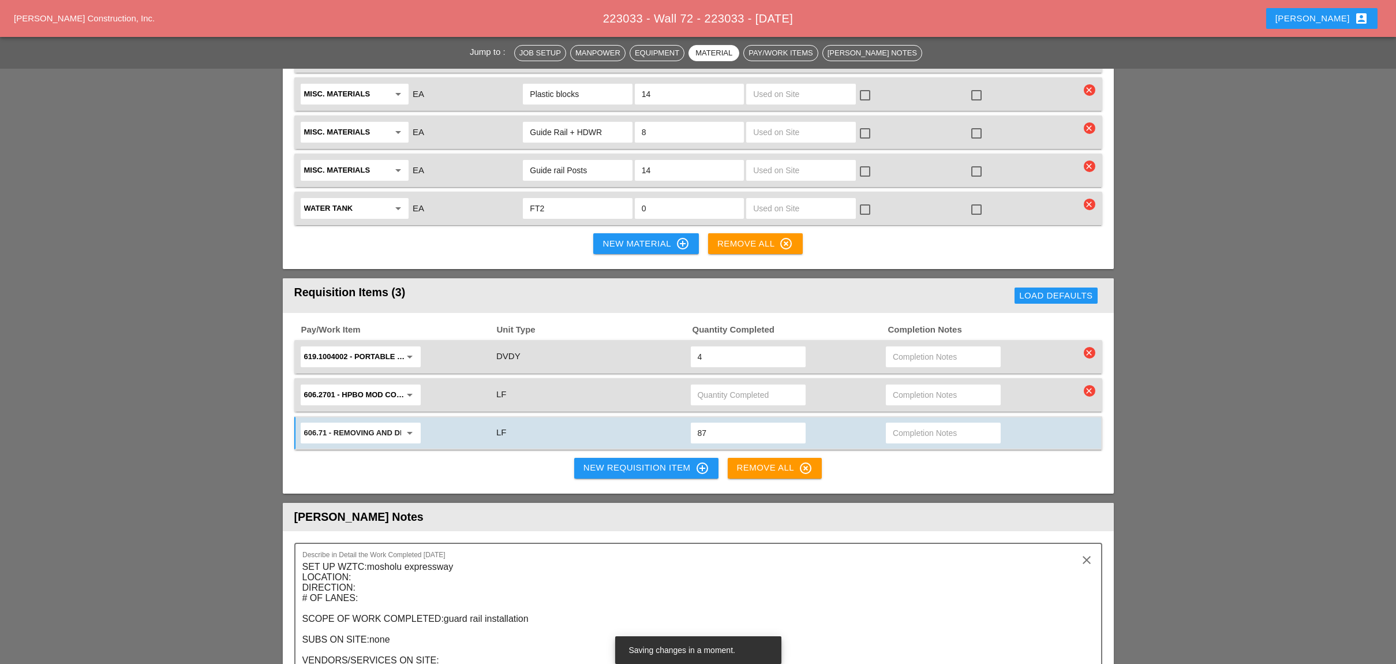
type input "87"
click at [716, 386] on input "text" at bounding box center [748, 395] width 101 height 18
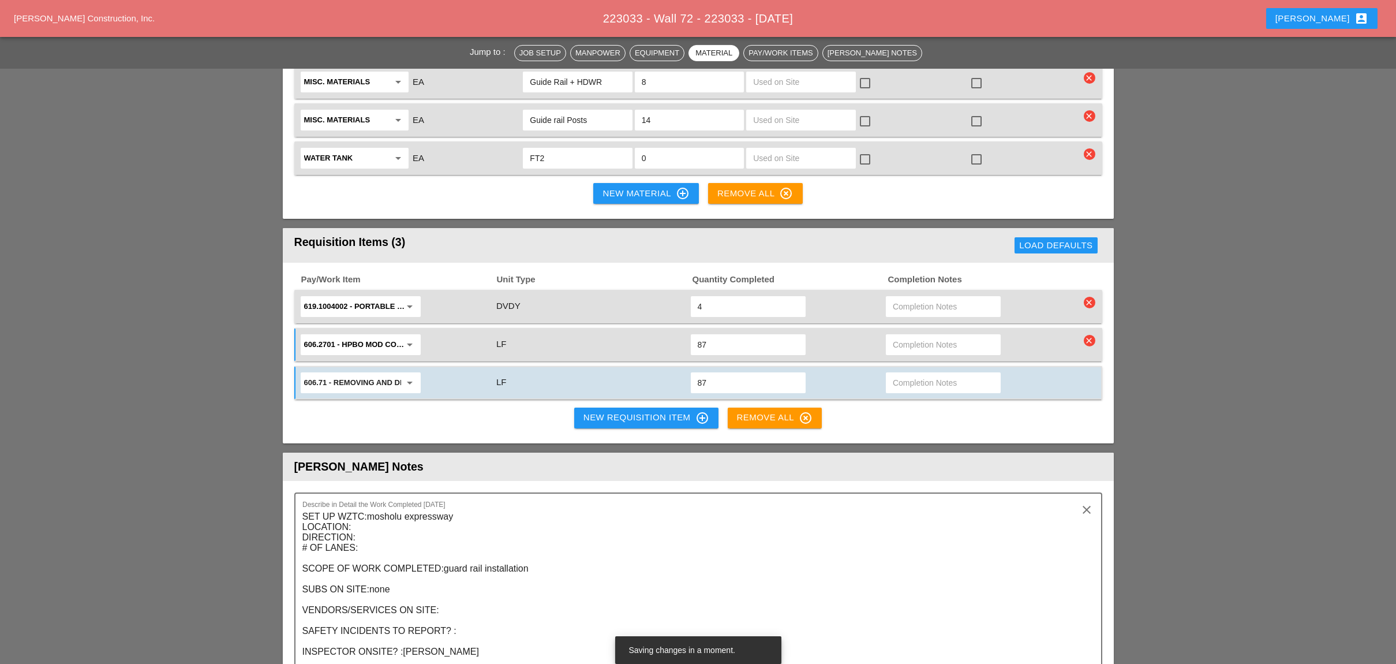
scroll to position [1847, 0]
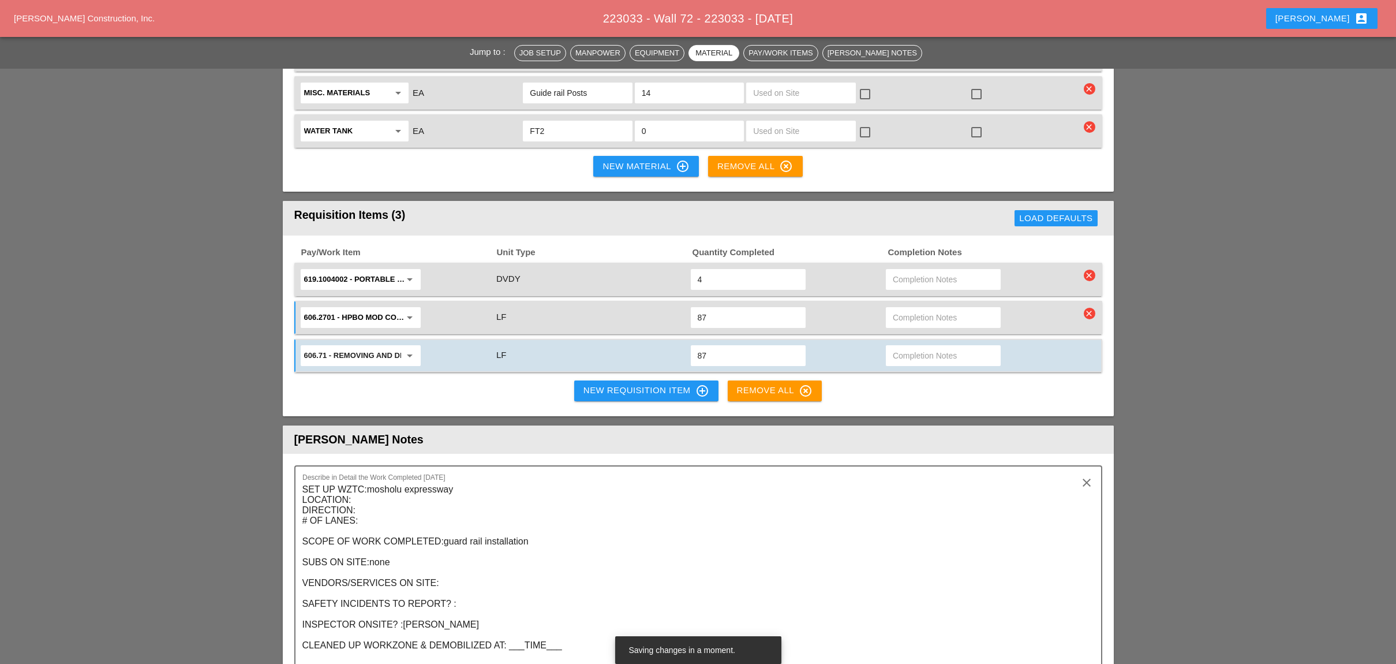
type input "87"
click at [645, 380] on button "New Requisition Item control_point" at bounding box center [646, 390] width 144 height 21
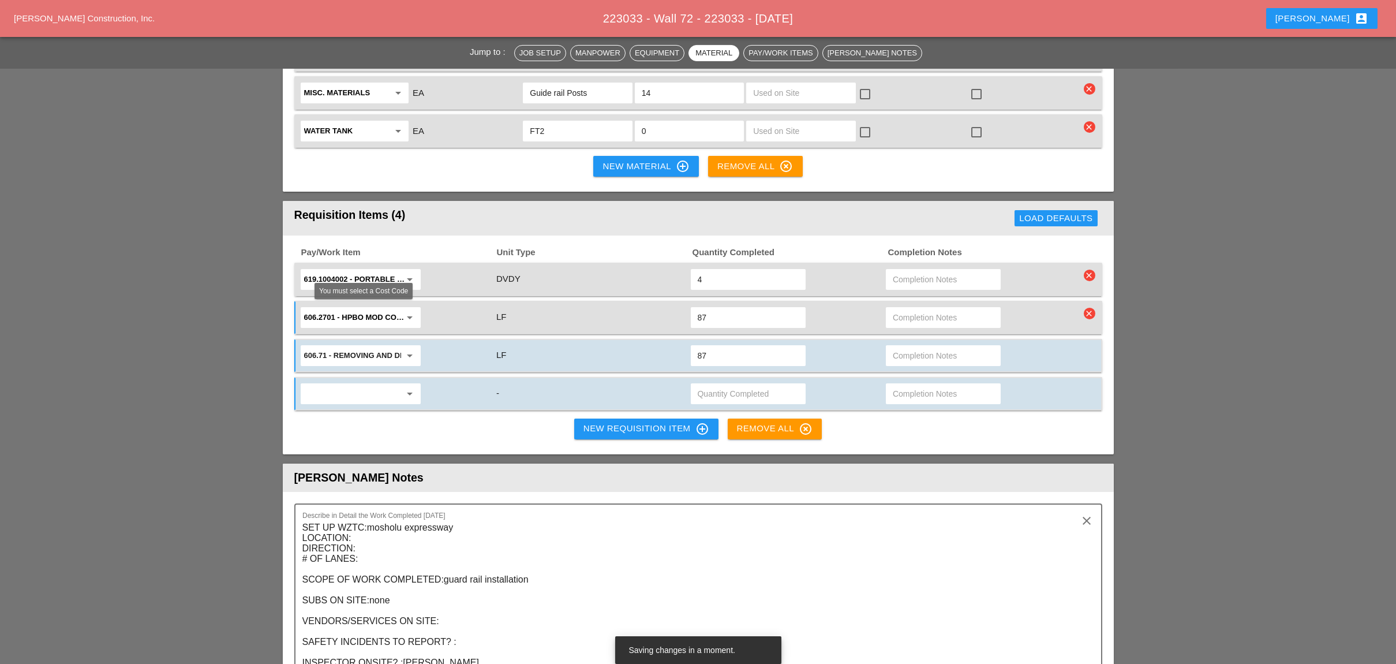
click at [360, 384] on input "text" at bounding box center [352, 393] width 97 height 18
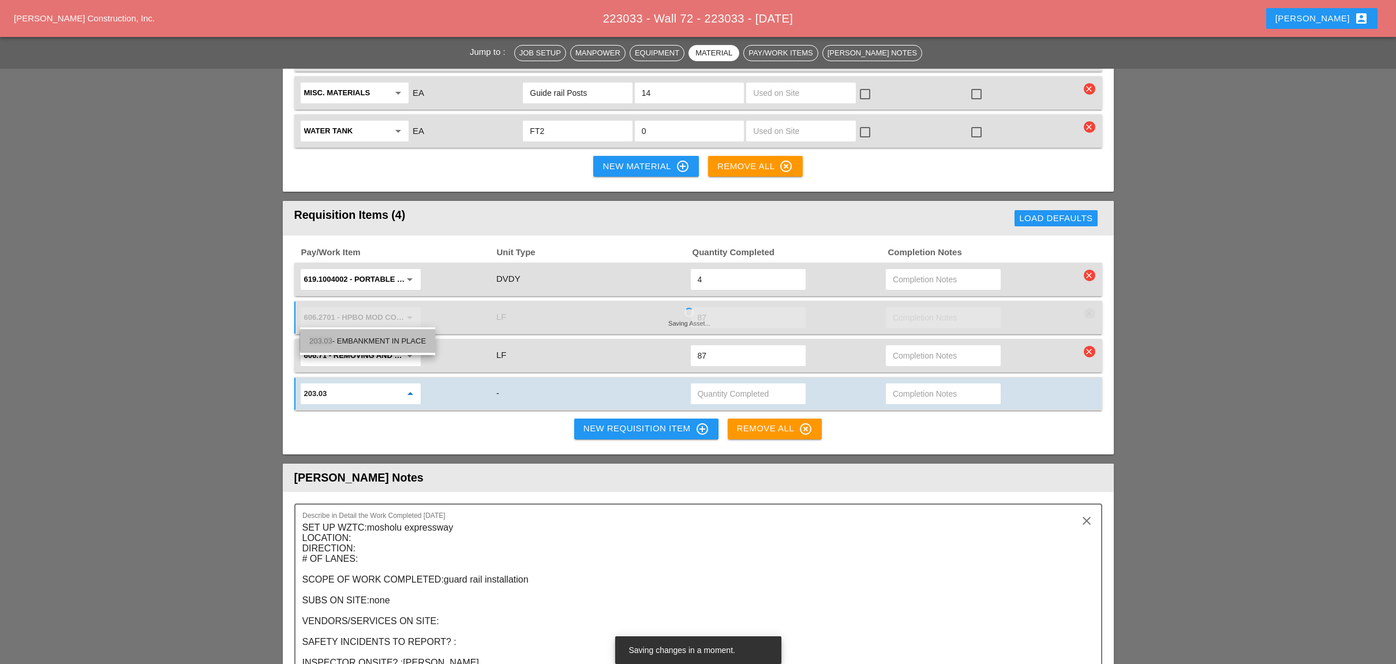
drag, startPoint x: 384, startPoint y: 342, endPoint x: 414, endPoint y: 335, distance: 30.2
click at [386, 341] on div "203.03 - EMBANKMENT IN PLACE" at bounding box center [367, 341] width 117 height 14
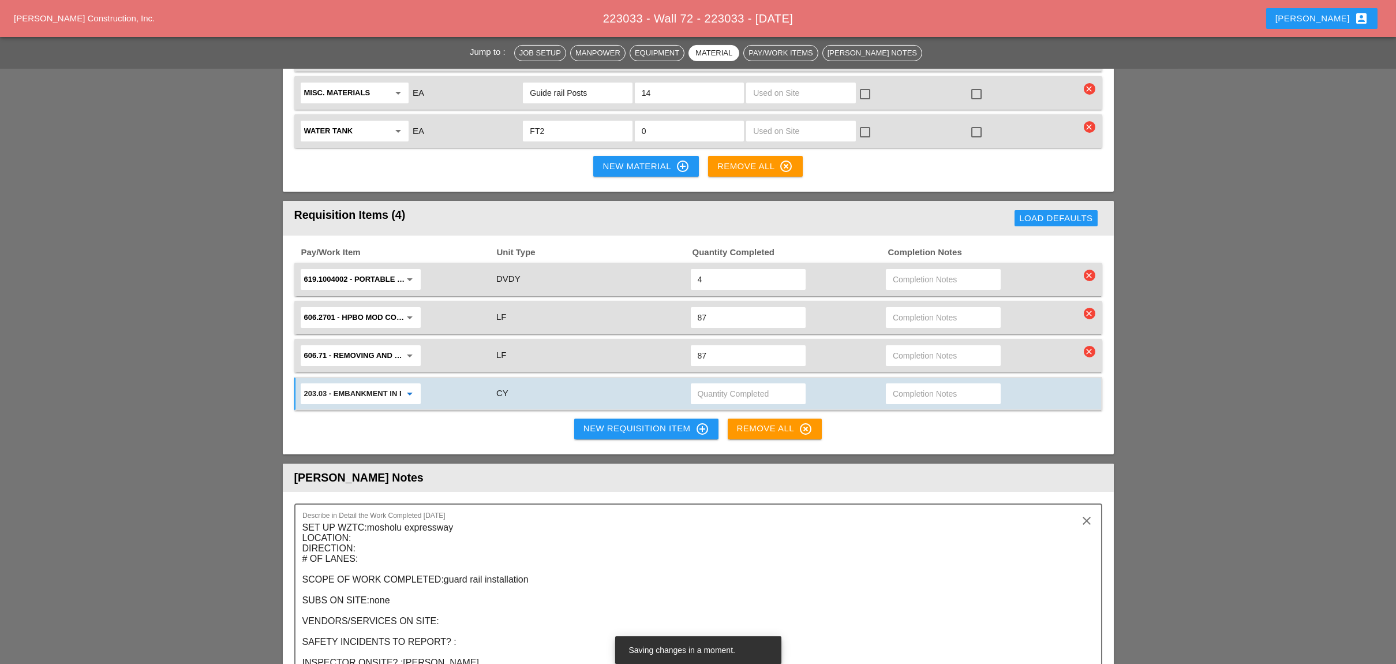
type input "203.03 - EMBANKMENT IN PLACE"
click at [712, 384] on input "text" at bounding box center [748, 393] width 101 height 18
type input "37"
click at [907, 384] on input "text" at bounding box center [943, 393] width 101 height 18
type input "mulch?"
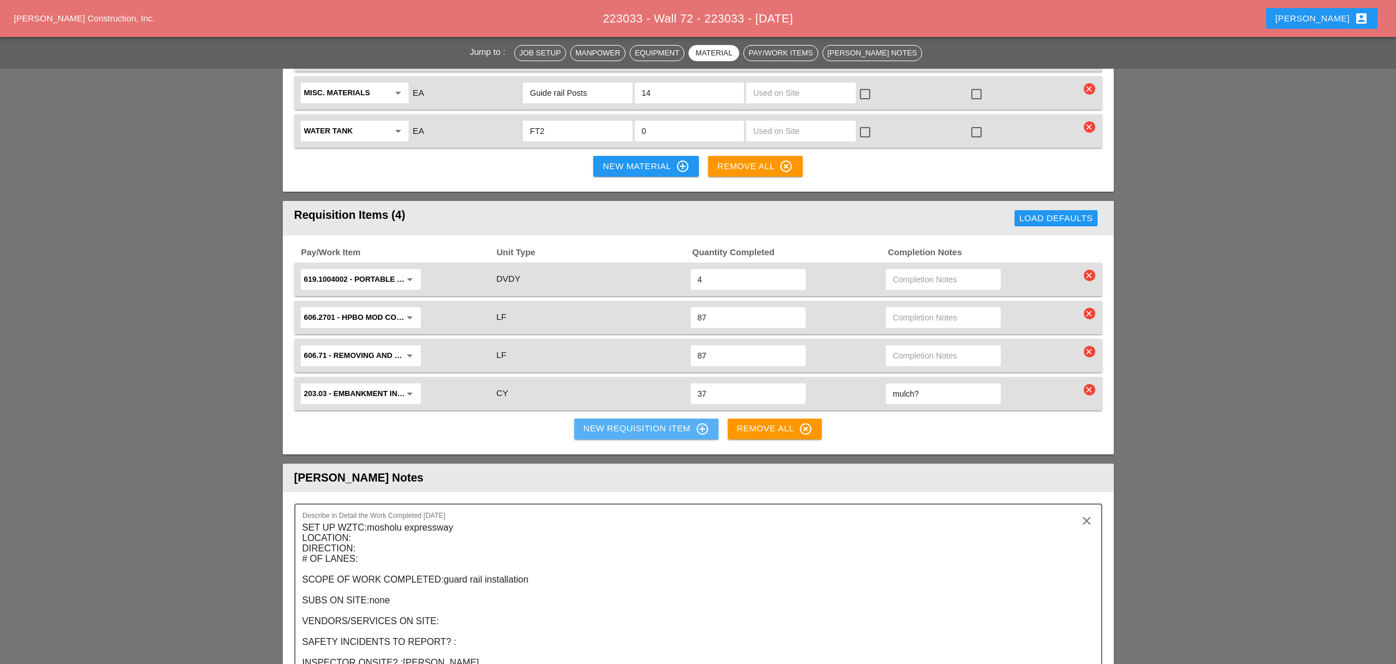
click at [642, 422] on div "New Requisition Item control_point" at bounding box center [646, 429] width 126 height 14
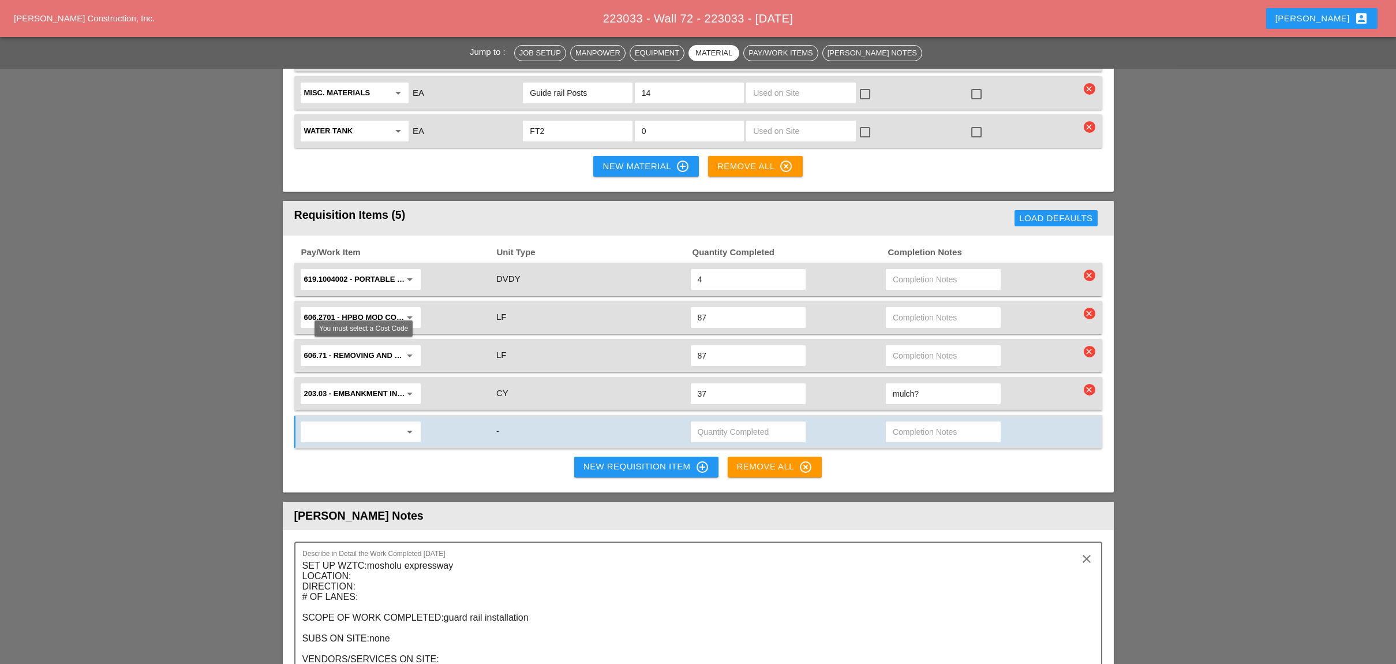
click at [357, 422] on input "text" at bounding box center [352, 431] width 97 height 18
type input "asph"
click at [530, 396] on div "Pay/Work Item Unit Type Quantity Completed Completion Notes 619.1004002 - PORTA…" at bounding box center [698, 363] width 831 height 257
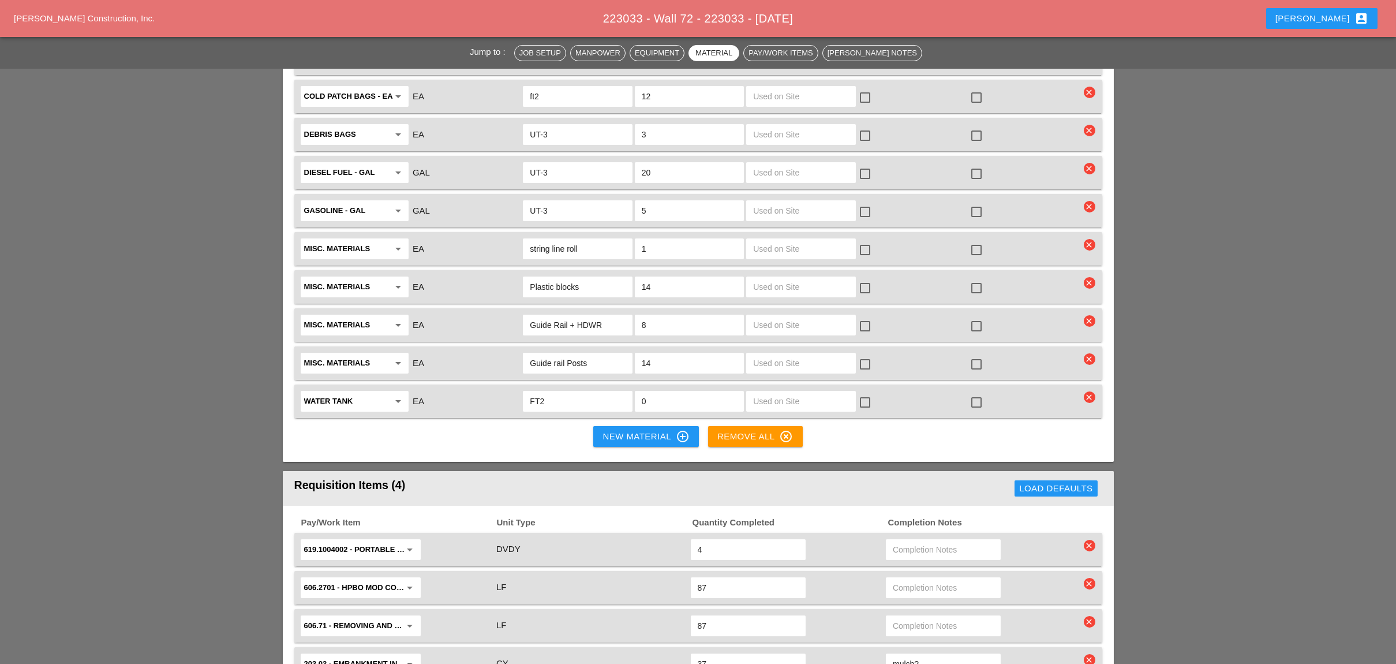
scroll to position [1641, 0]
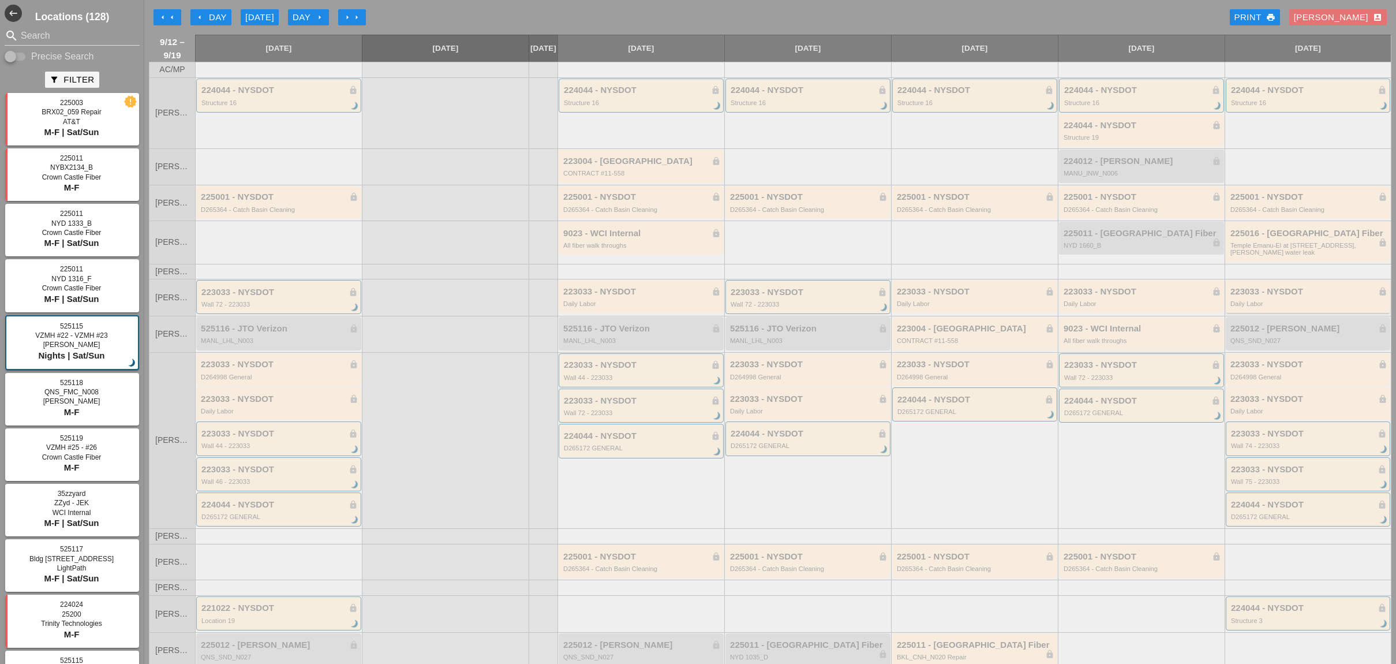
click at [1259, 307] on div "Daily Labor" at bounding box center [1308, 303] width 157 height 7
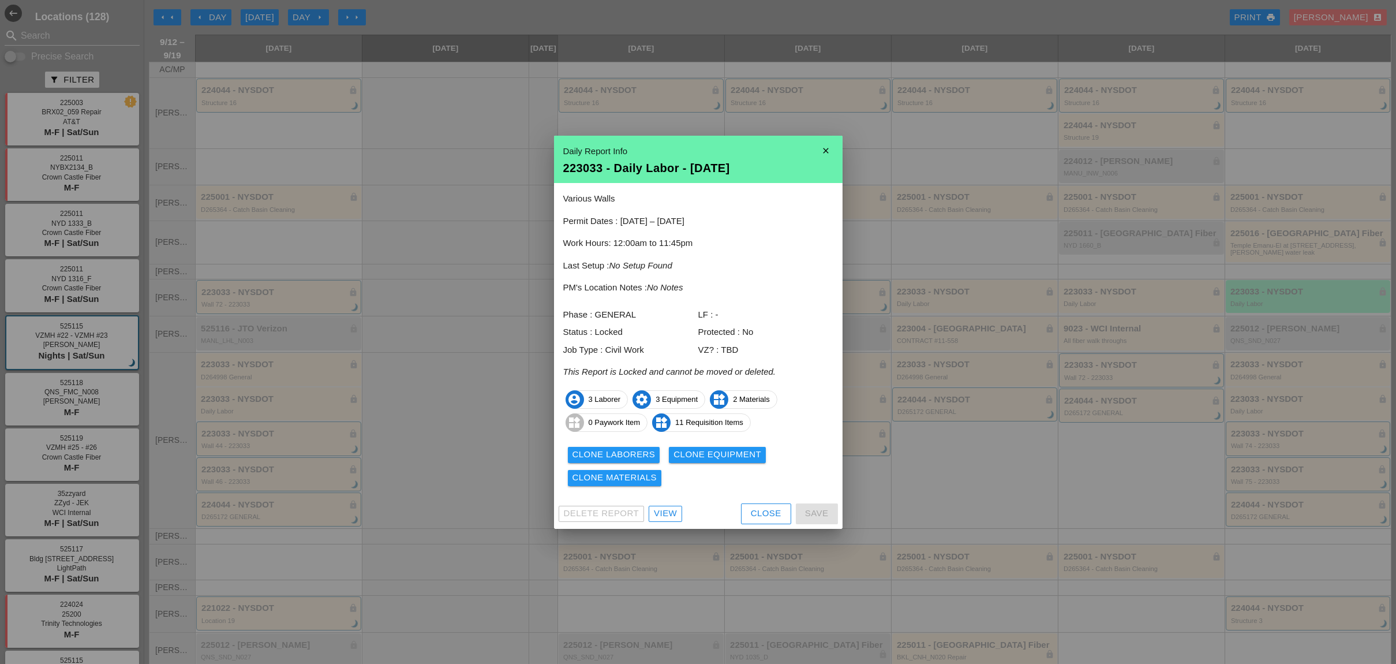
click at [675, 509] on div "View" at bounding box center [665, 513] width 23 height 13
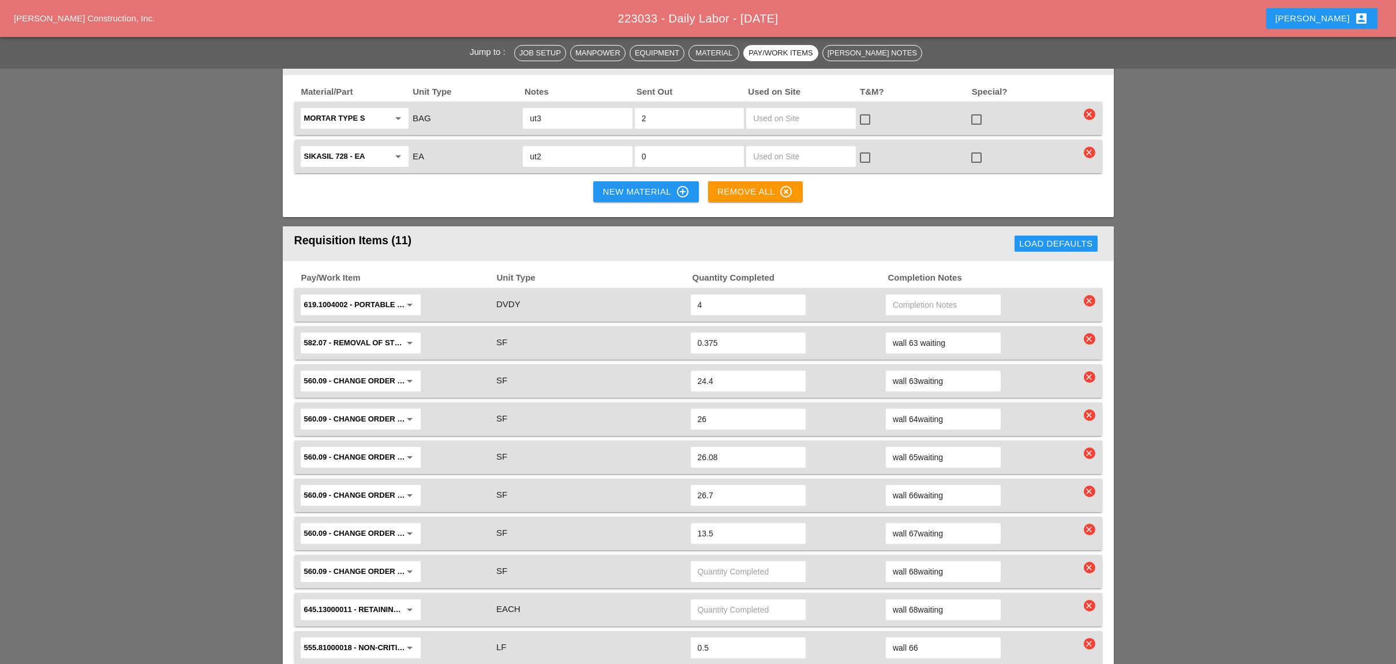
scroll to position [923, 0]
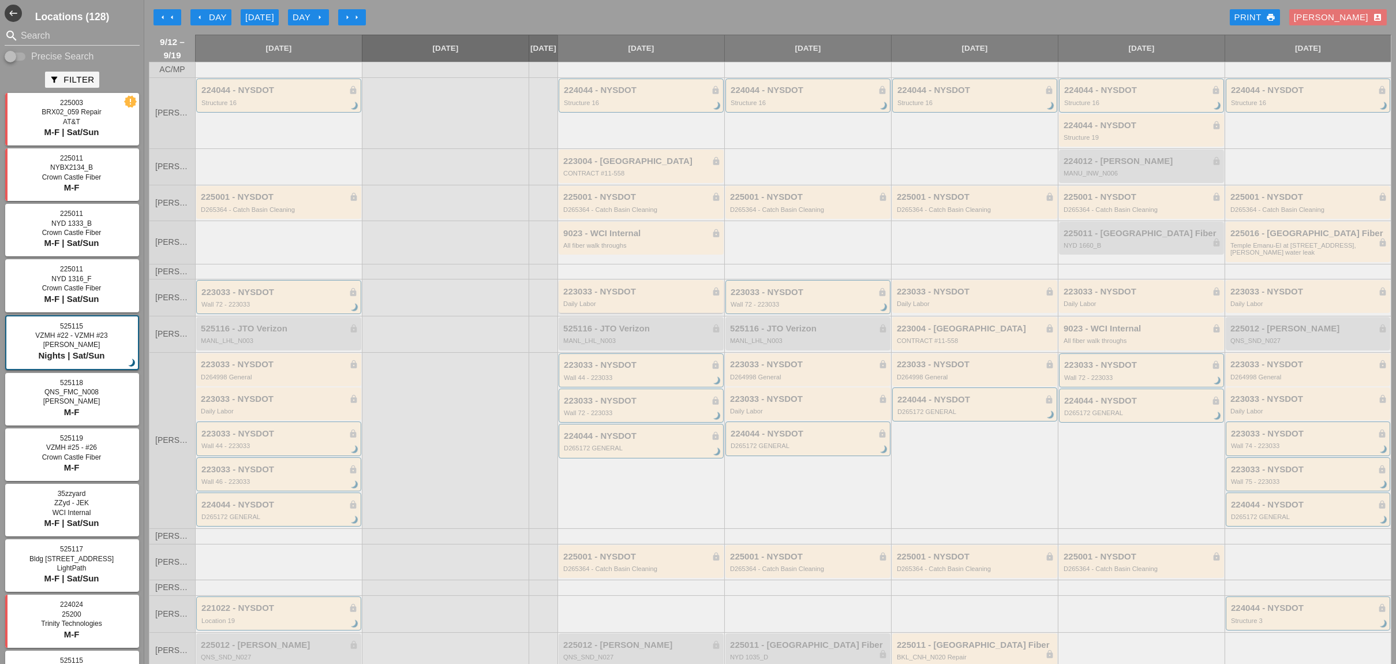
click at [638, 307] on div "Daily Labor" at bounding box center [642, 303] width 158 height 7
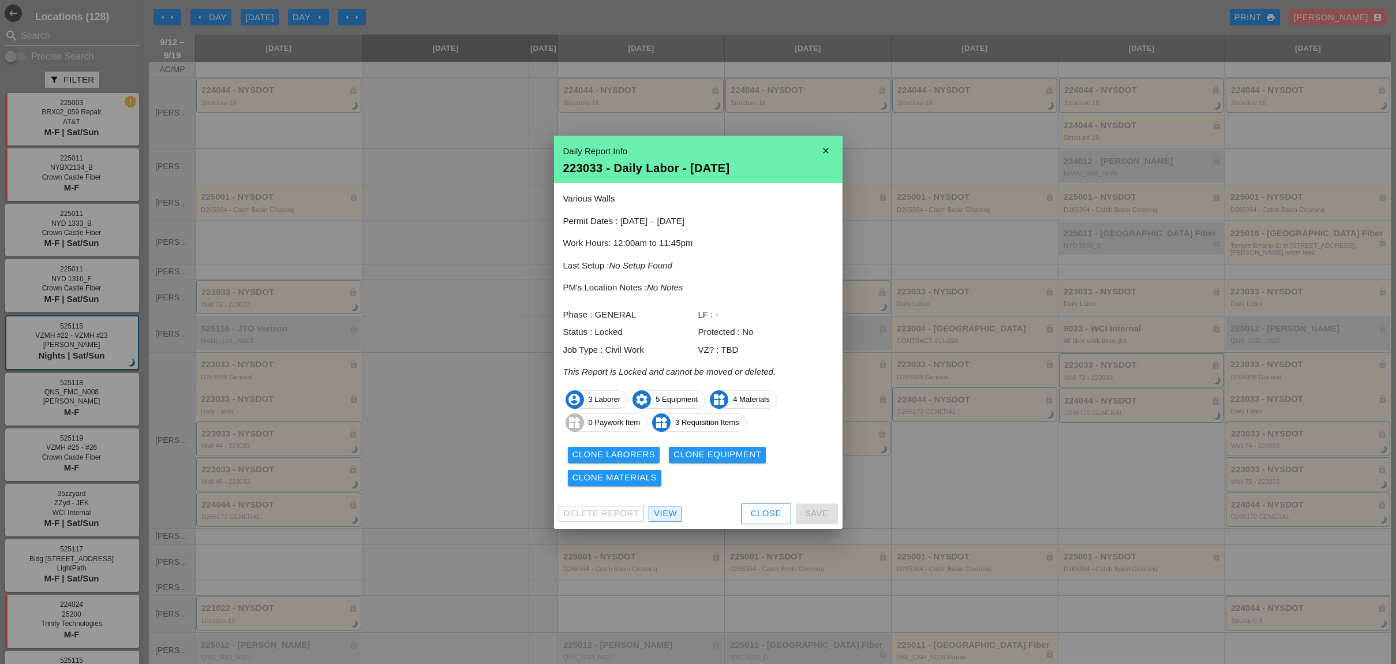
click at [669, 515] on div "View" at bounding box center [665, 513] width 23 height 13
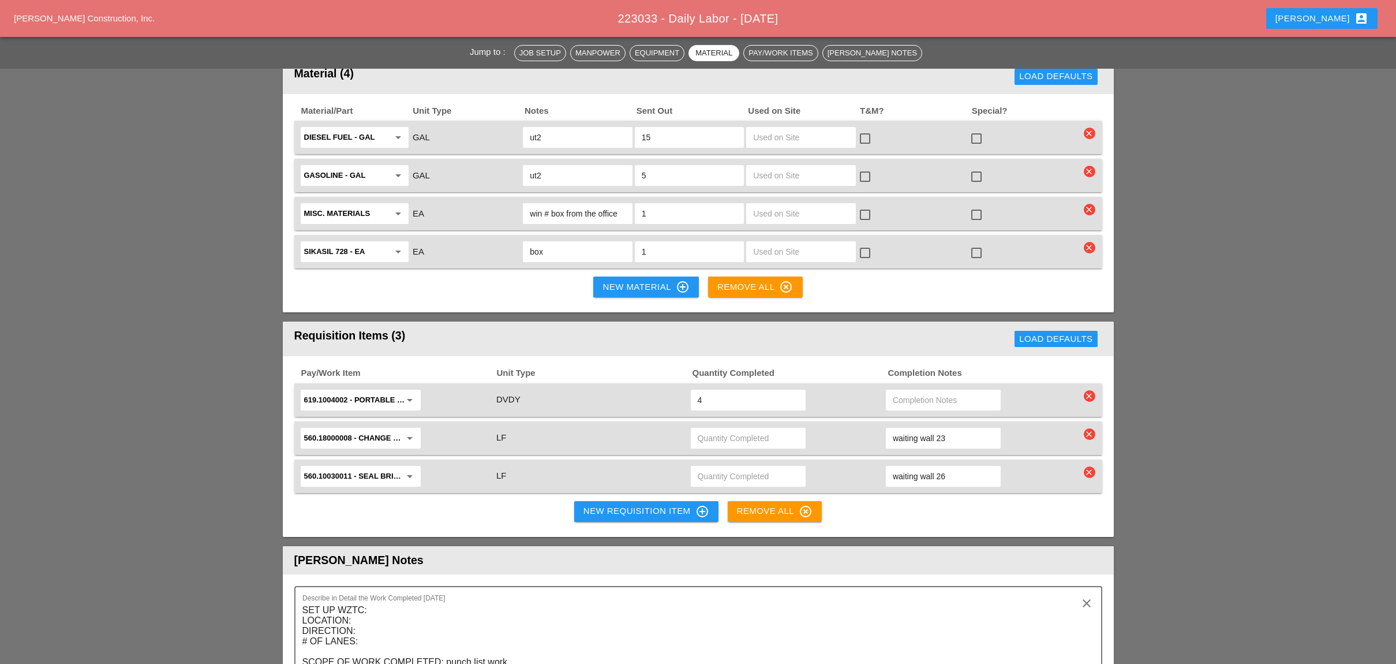
scroll to position [1077, 0]
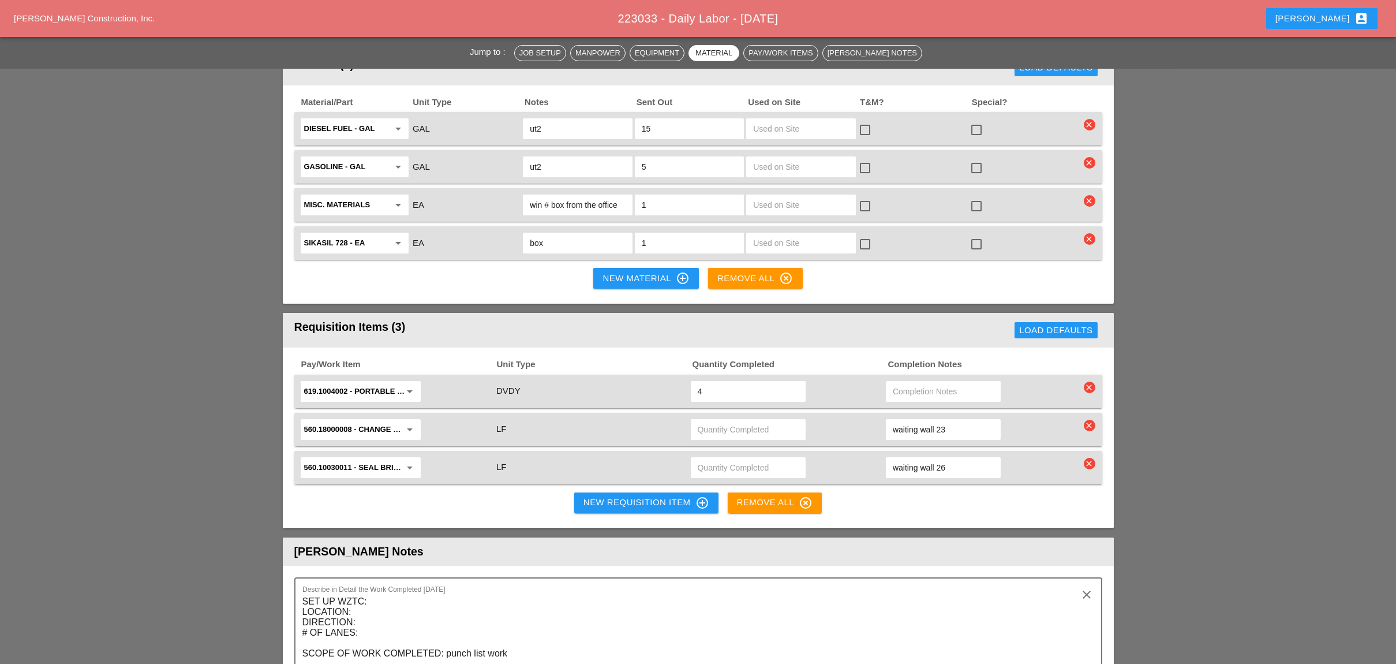
click at [705, 458] on input "text" at bounding box center [748, 467] width 101 height 18
type input "12.5"
click at [860, 457] on div "Pay/Work Item Unit Type Quantity Completed Completion Notes 619.1004002 - PORTA…" at bounding box center [698, 437] width 831 height 181
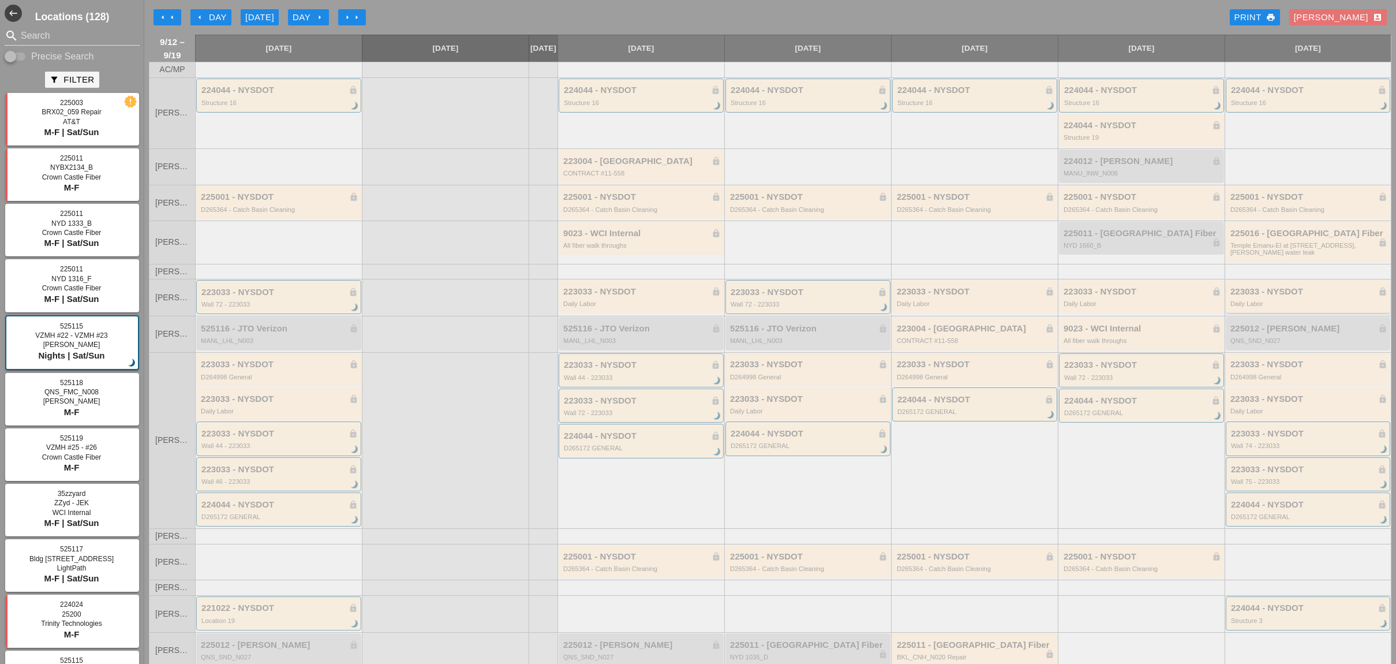
click at [1264, 297] on div "223033 - NYSDOT lock" at bounding box center [1308, 292] width 157 height 10
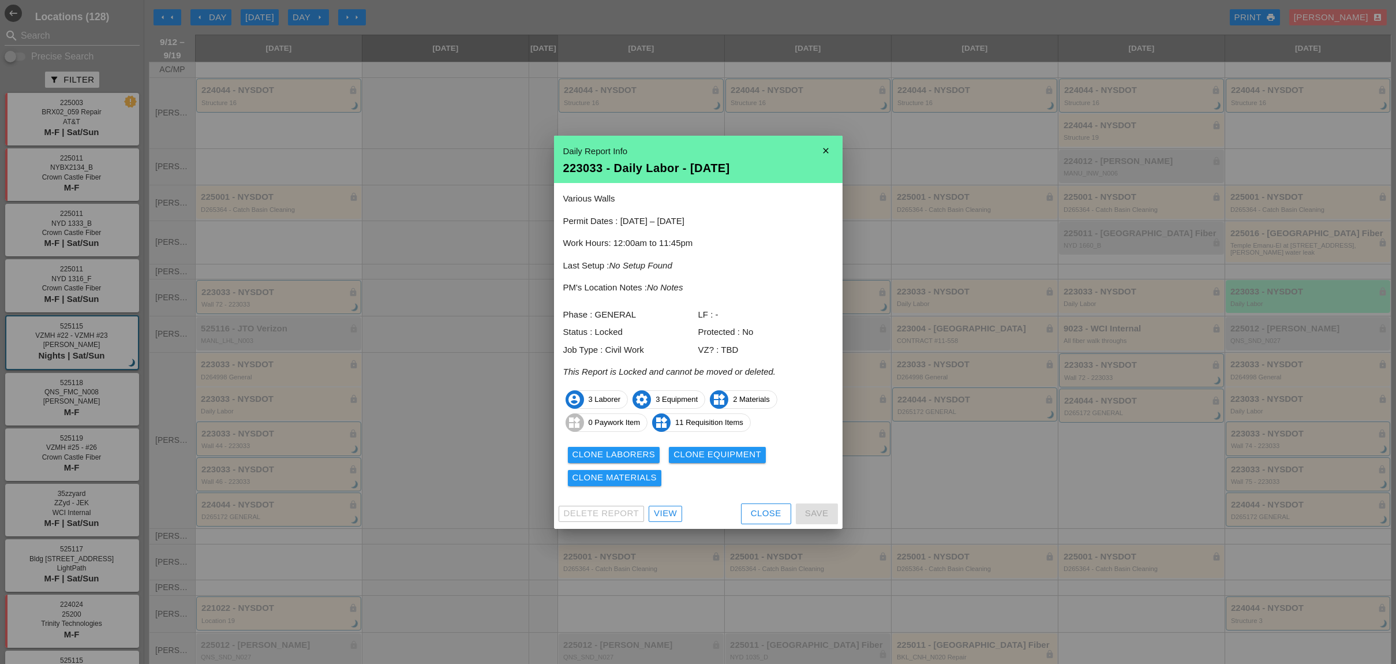
click at [668, 515] on div "View" at bounding box center [665, 513] width 23 height 13
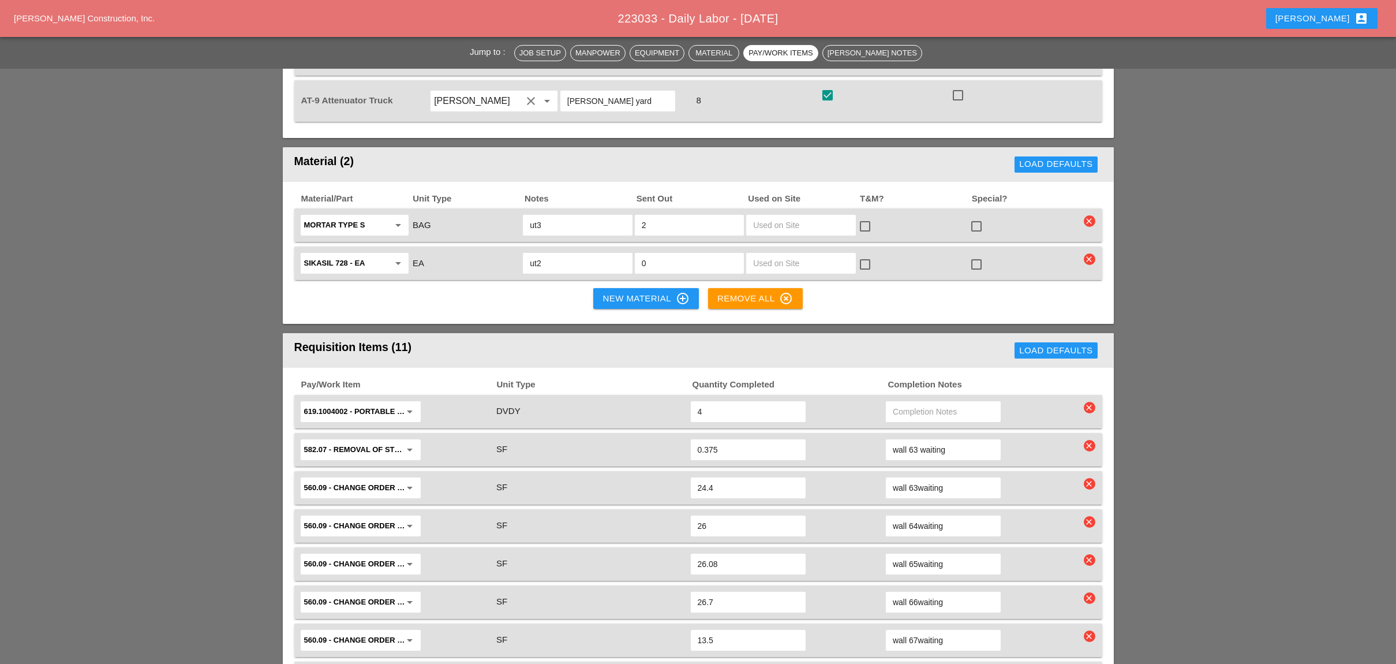
scroll to position [846, 0]
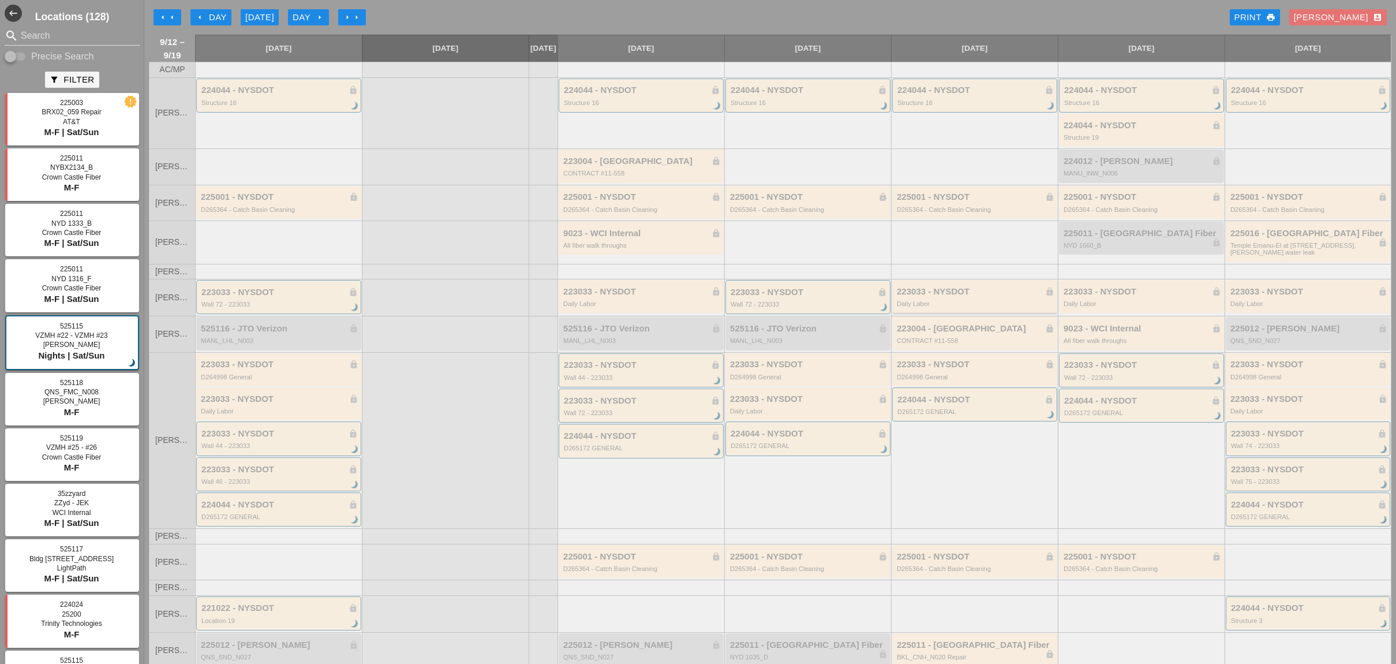
click at [968, 306] on div "223033 - NYSDOT lock Daily Labor" at bounding box center [976, 297] width 158 height 21
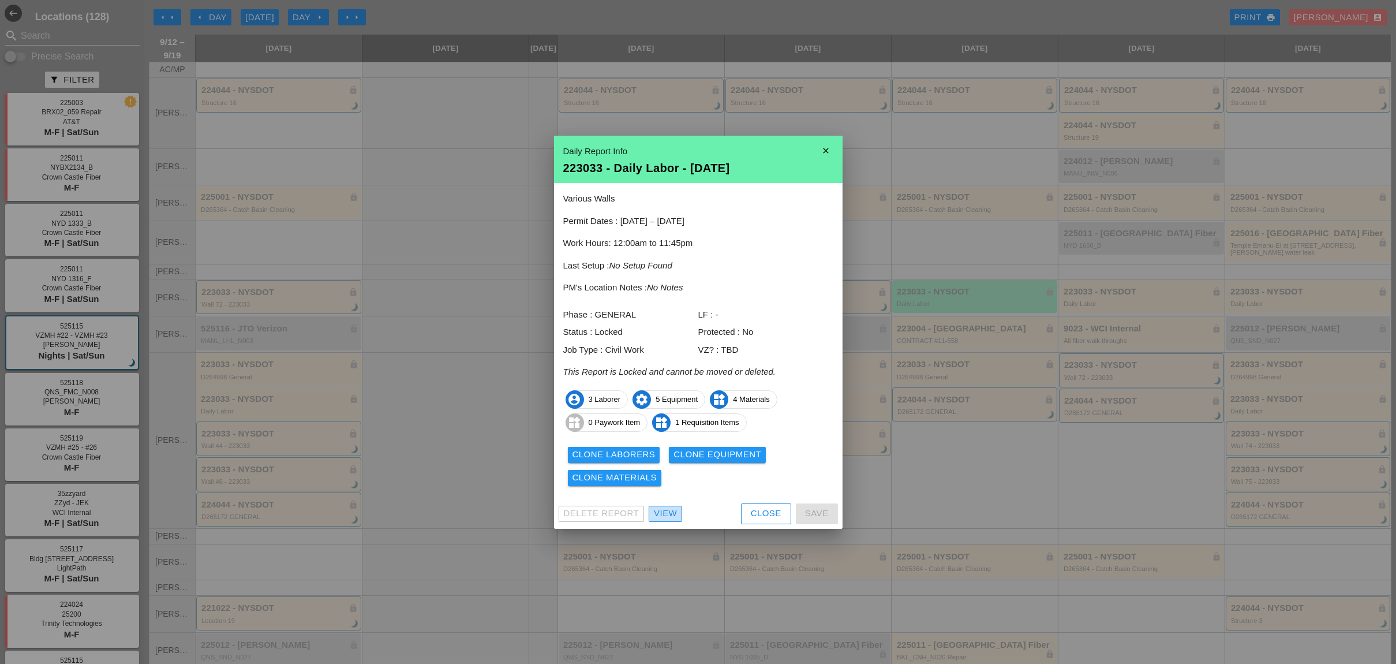
click at [671, 513] on div "View" at bounding box center [665, 513] width 23 height 13
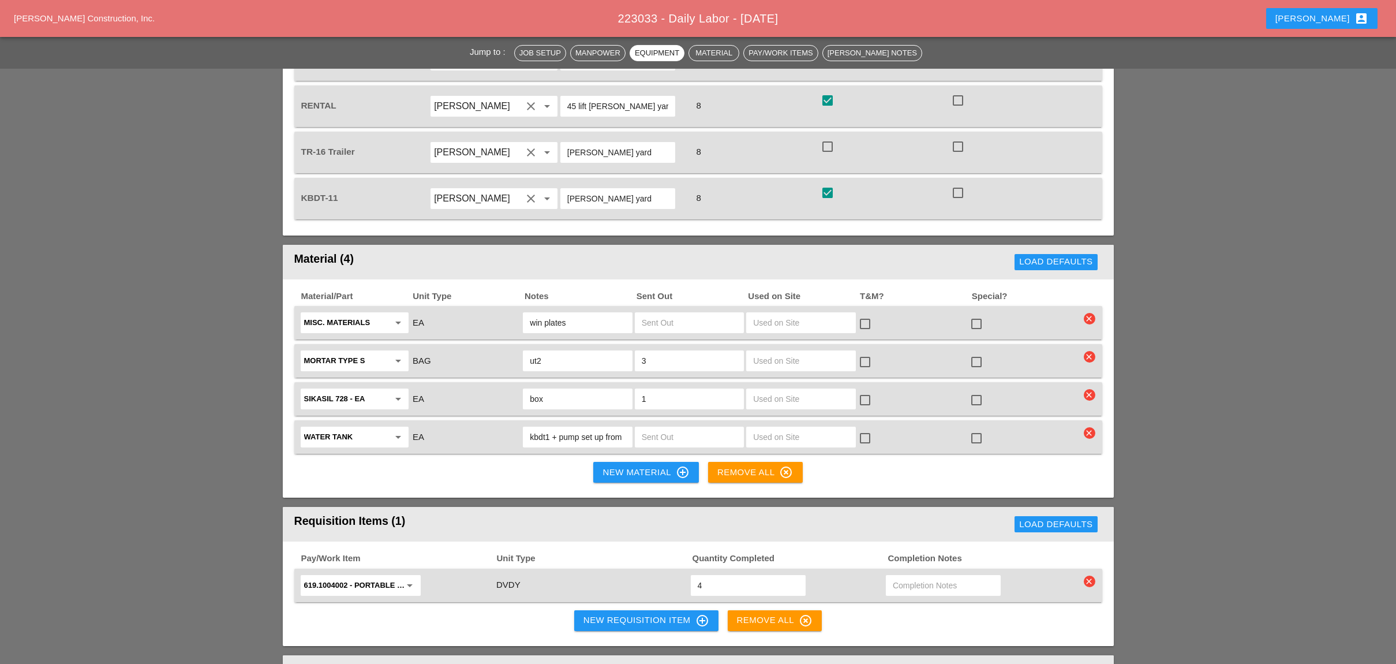
scroll to position [923, 0]
